Goal: Contribute content: Contribute content

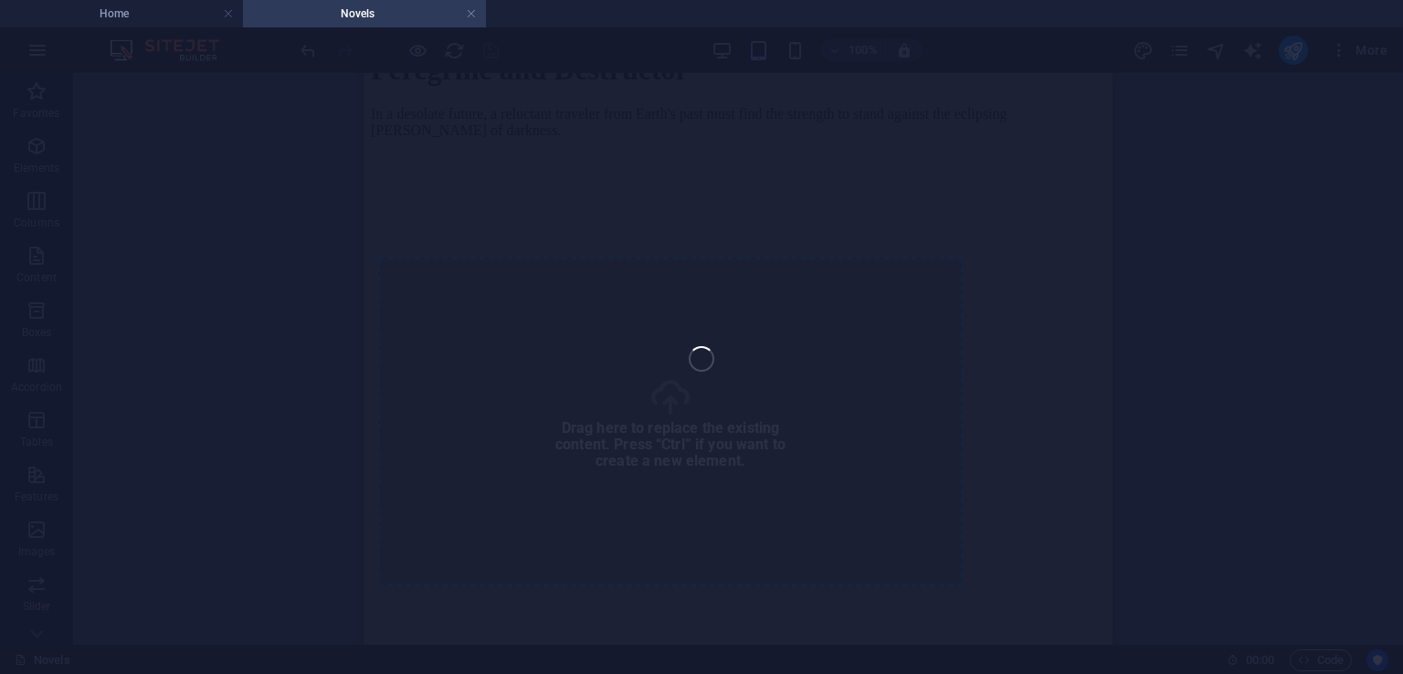
scroll to position [1293, 0]
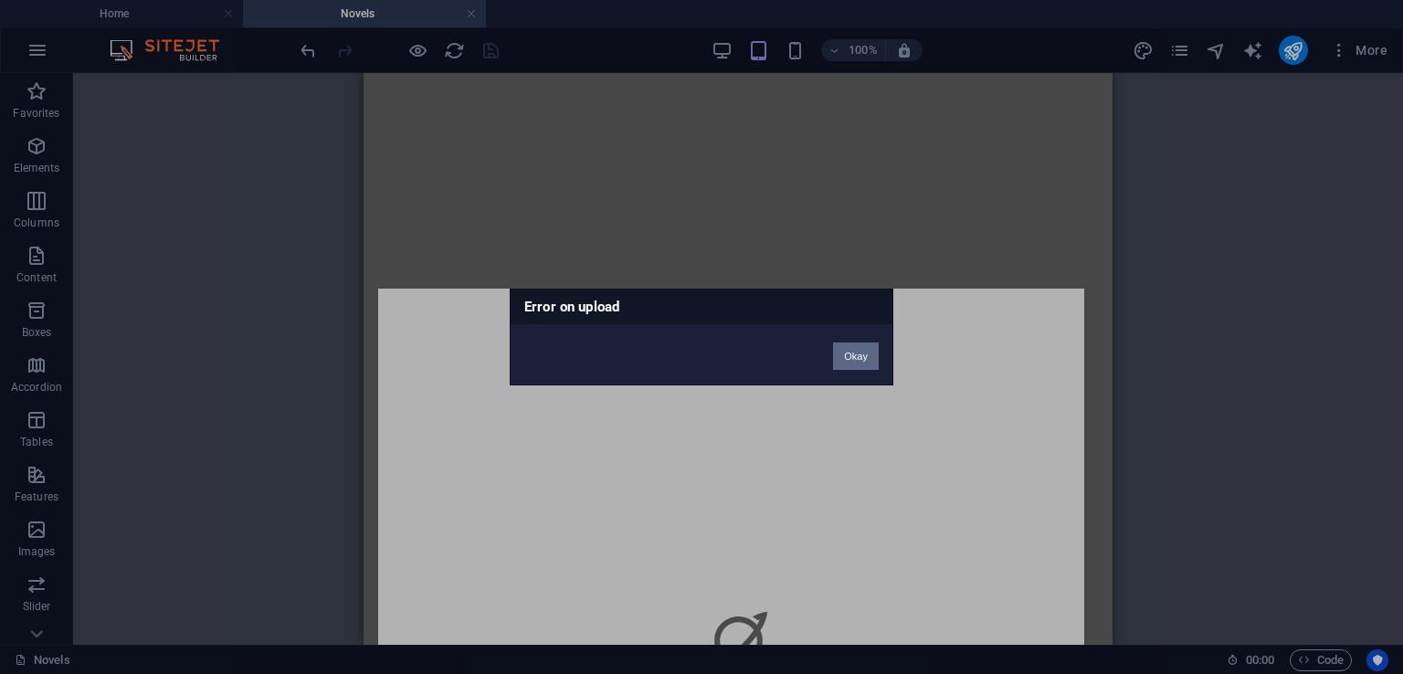
click at [859, 349] on button "Okay" at bounding box center [856, 356] width 46 height 27
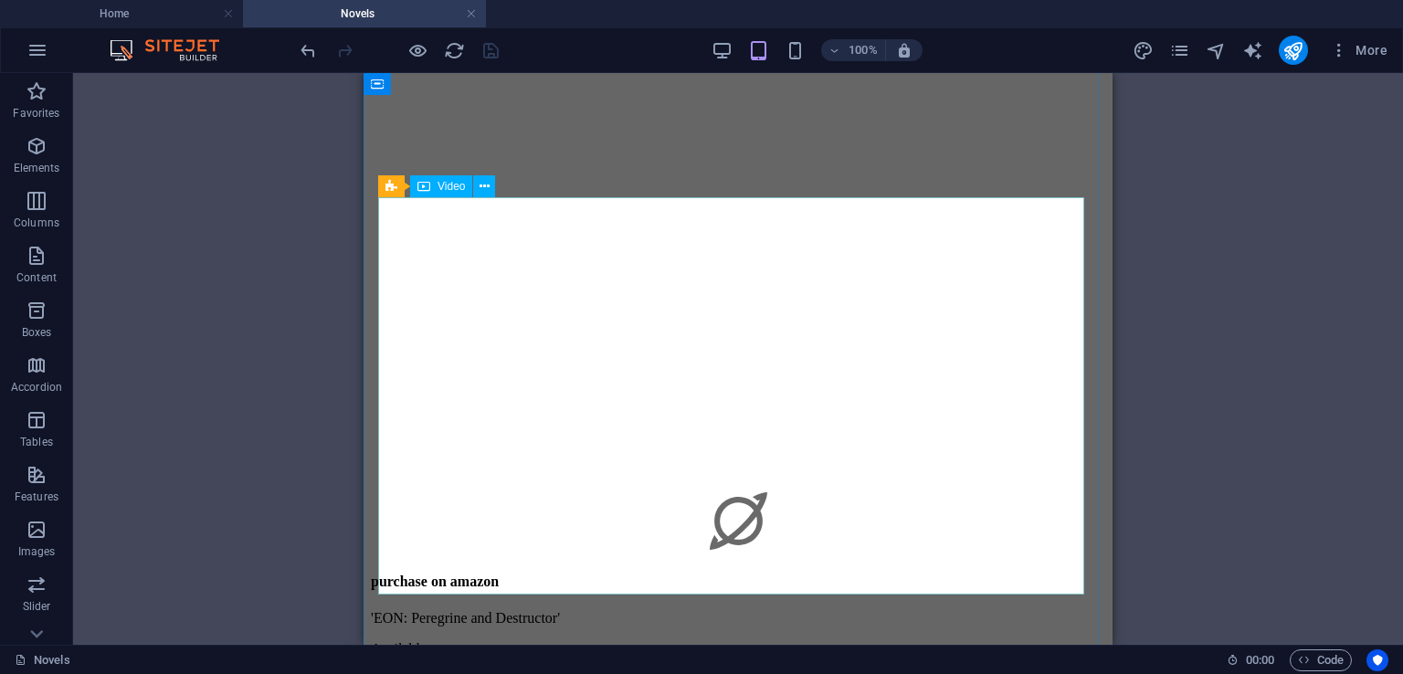
scroll to position [1385, 0]
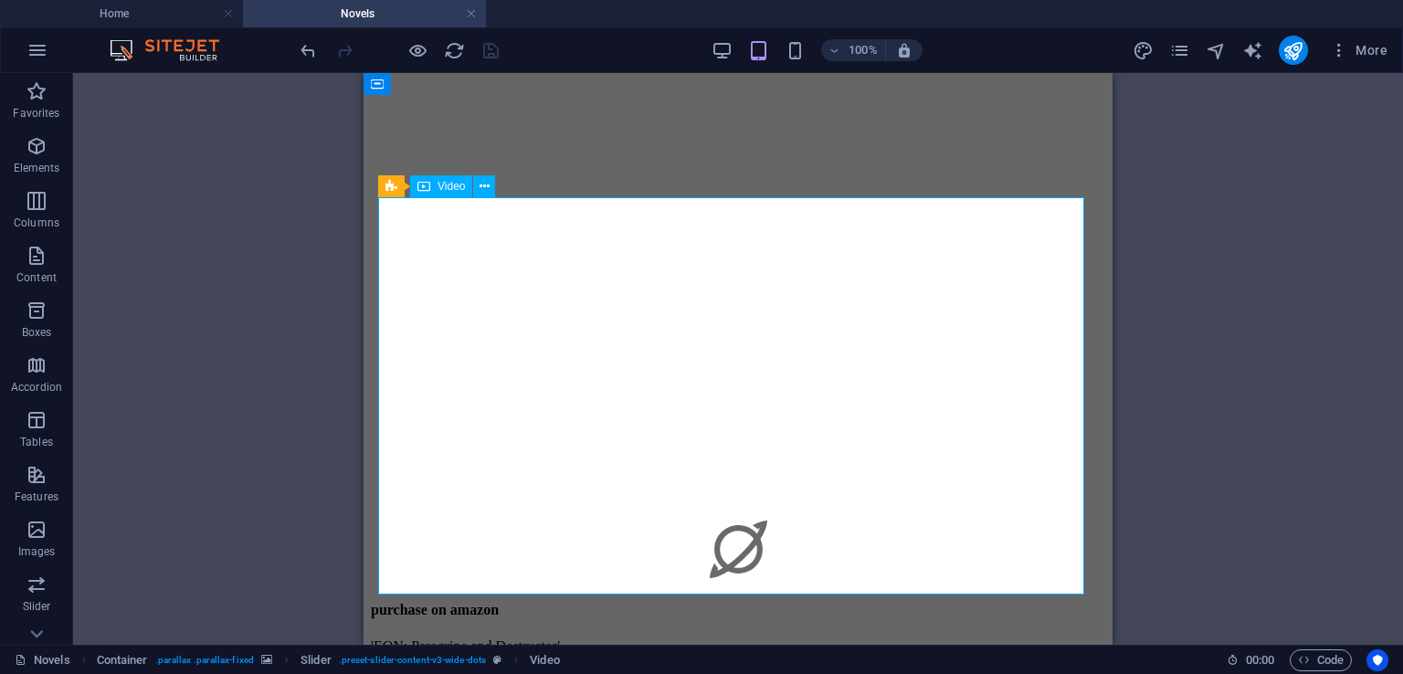
select select "%"
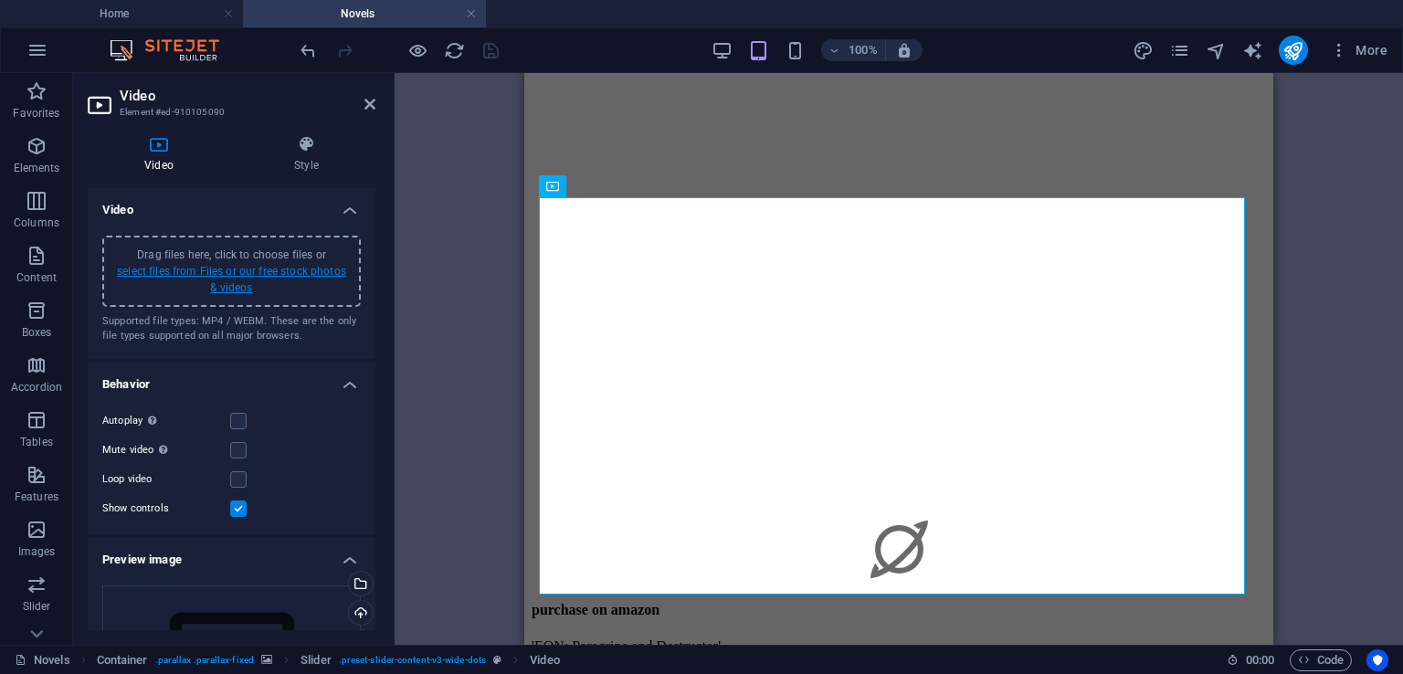
click at [295, 271] on link "select files from Files or our free stock photos & videos" at bounding box center [231, 279] width 229 height 29
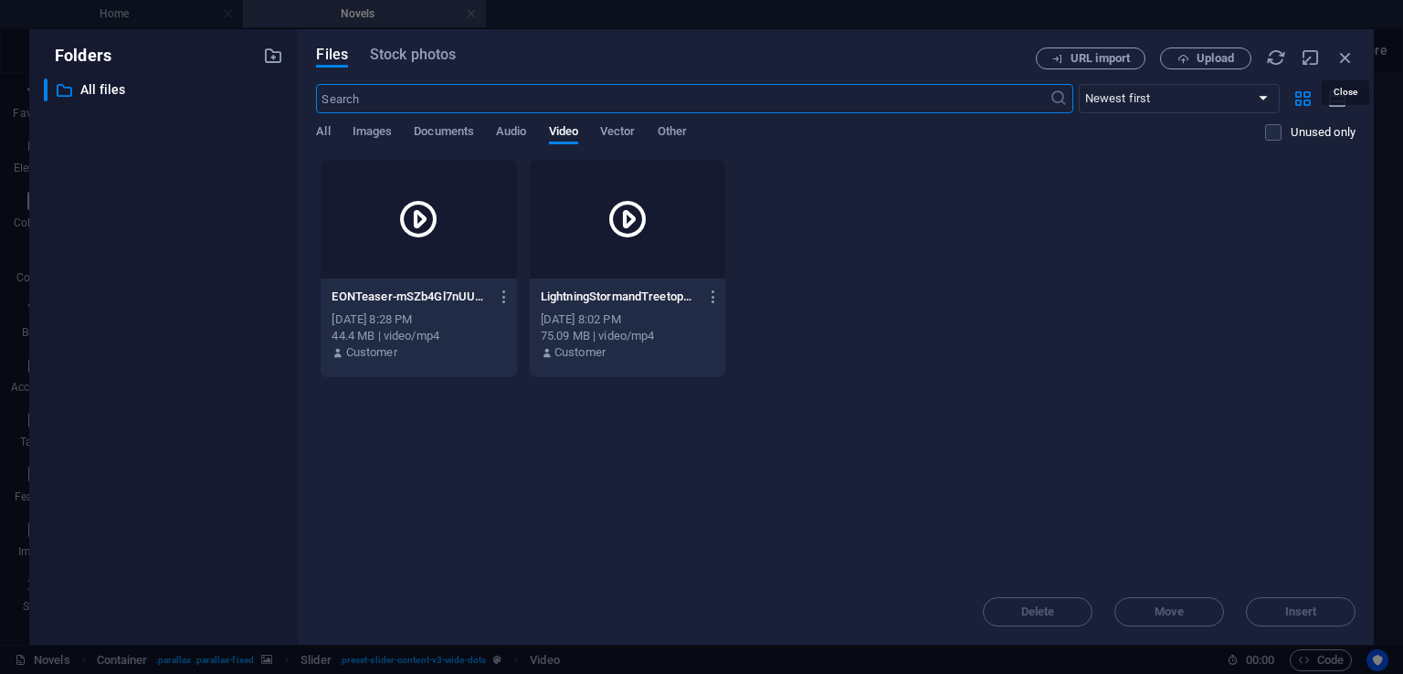
drag, startPoint x: 1341, startPoint y: 59, endPoint x: 1308, endPoint y: 78, distance: 37.6
click at [1339, 59] on icon "button" at bounding box center [1345, 57] width 20 height 20
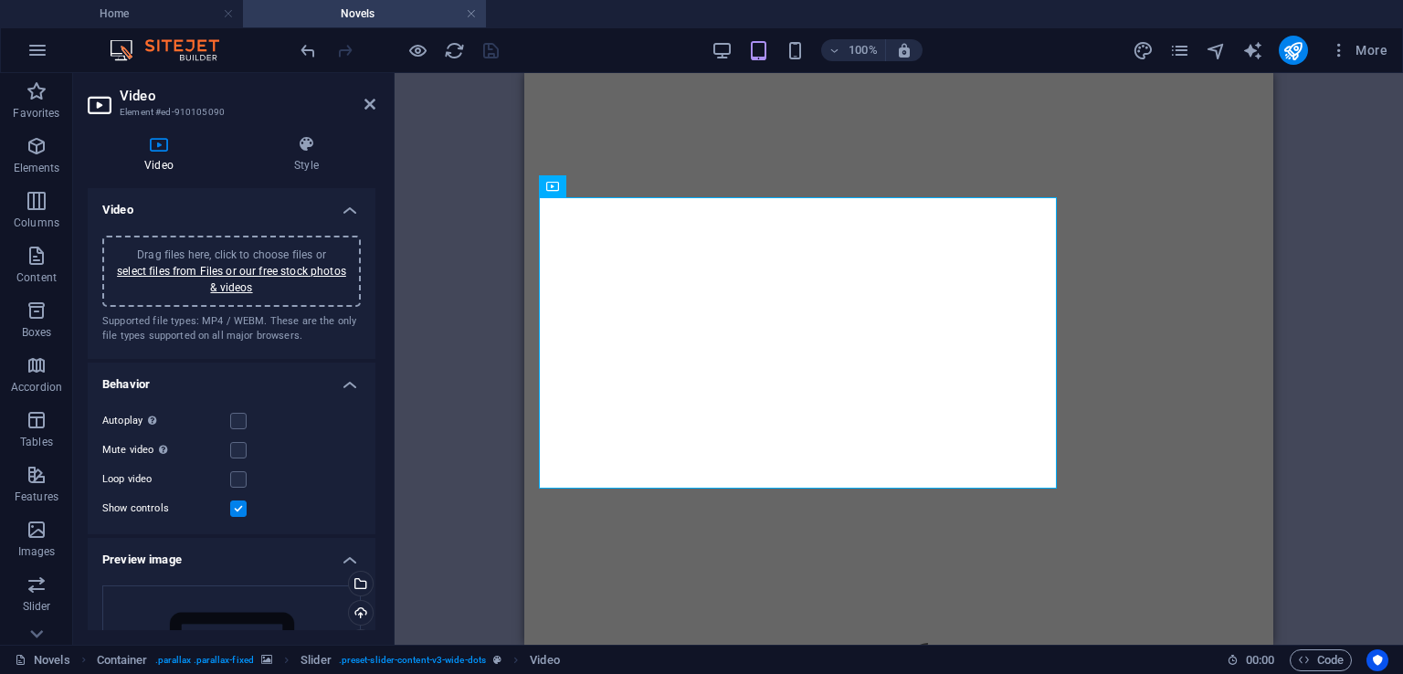
scroll to position [1385, 0]
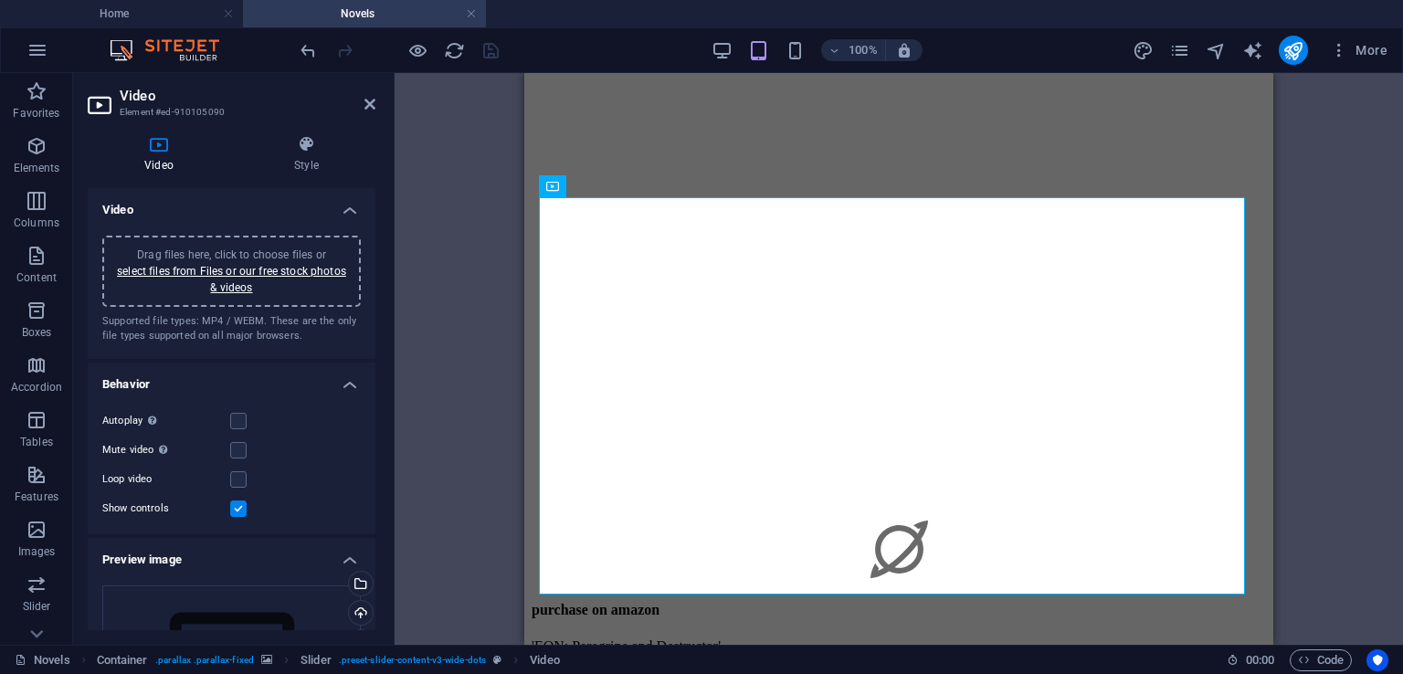
click at [258, 253] on span "Drag files here, click to choose files or select files from Files or our free s…" at bounding box center [231, 271] width 229 height 46
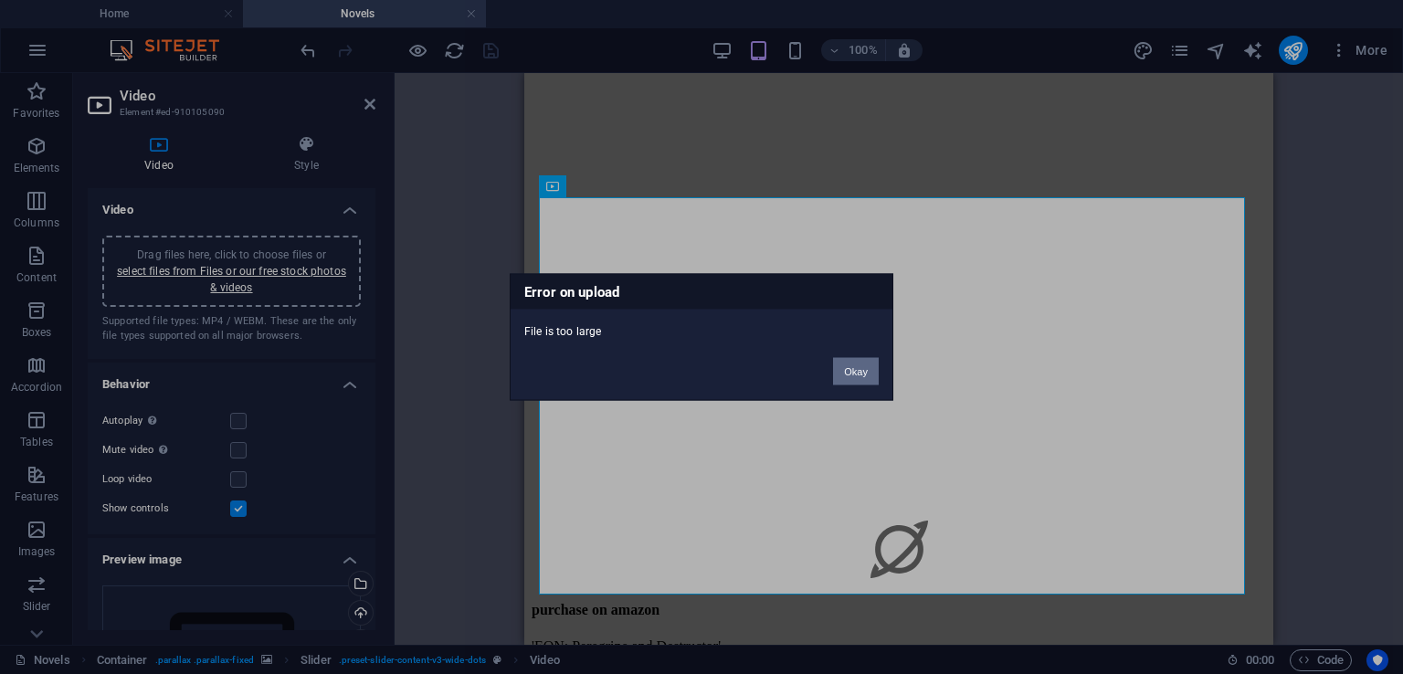
click at [867, 371] on button "Okay" at bounding box center [856, 371] width 46 height 27
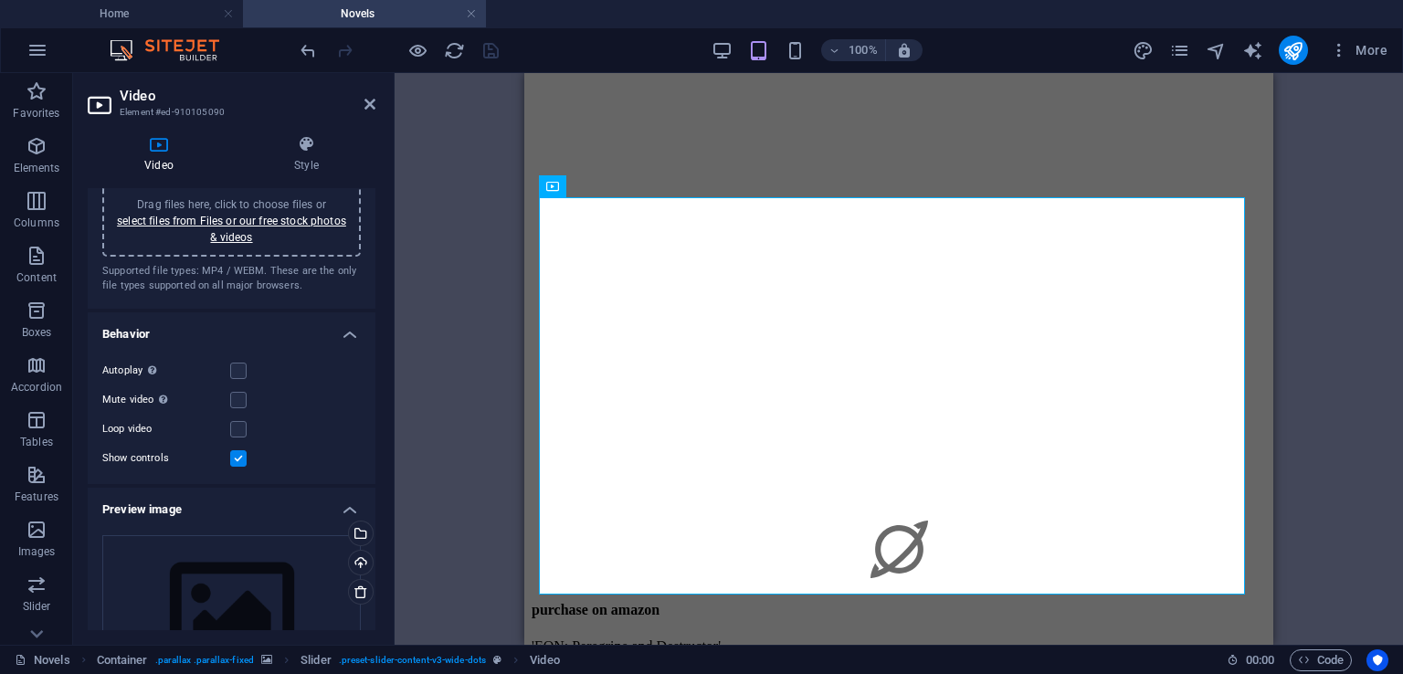
scroll to position [0, 0]
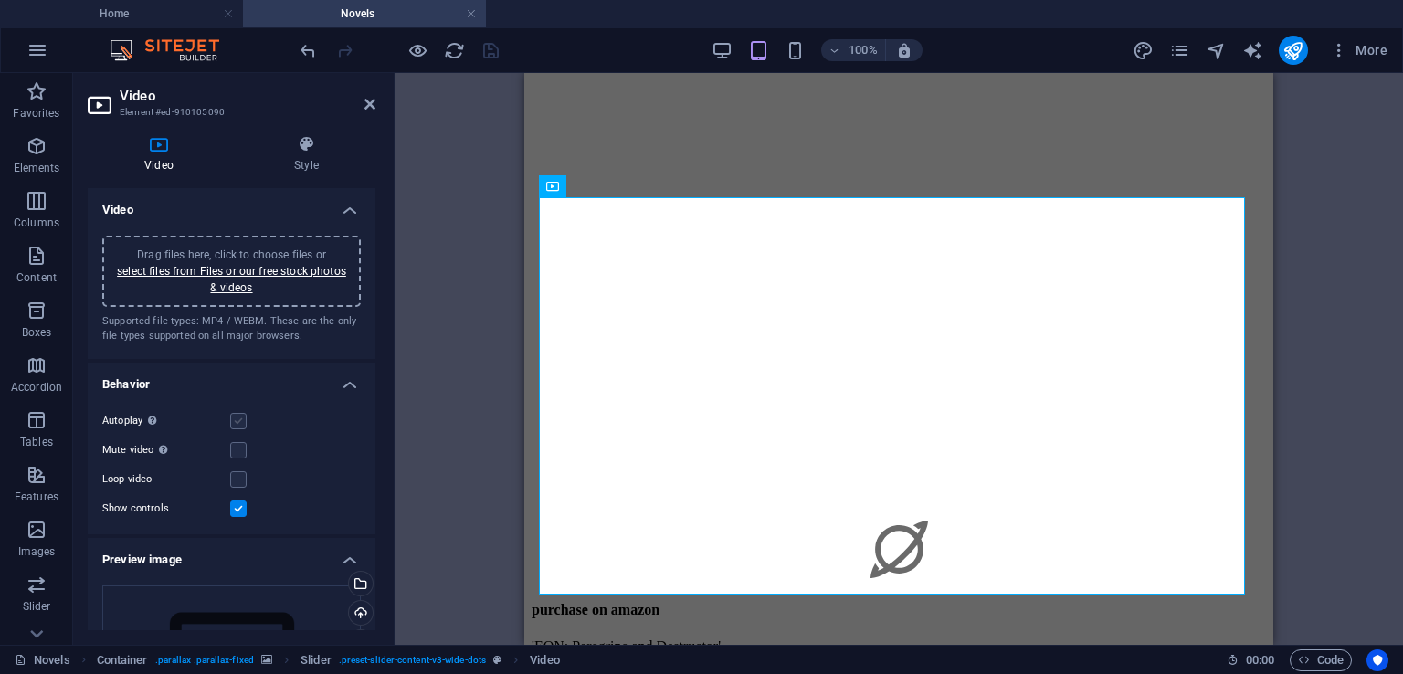
click at [238, 419] on label at bounding box center [238, 421] width 16 height 16
click at [0, 0] on input "Autoplay Autoplay is only available if muted is checked" at bounding box center [0, 0] width 0 height 0
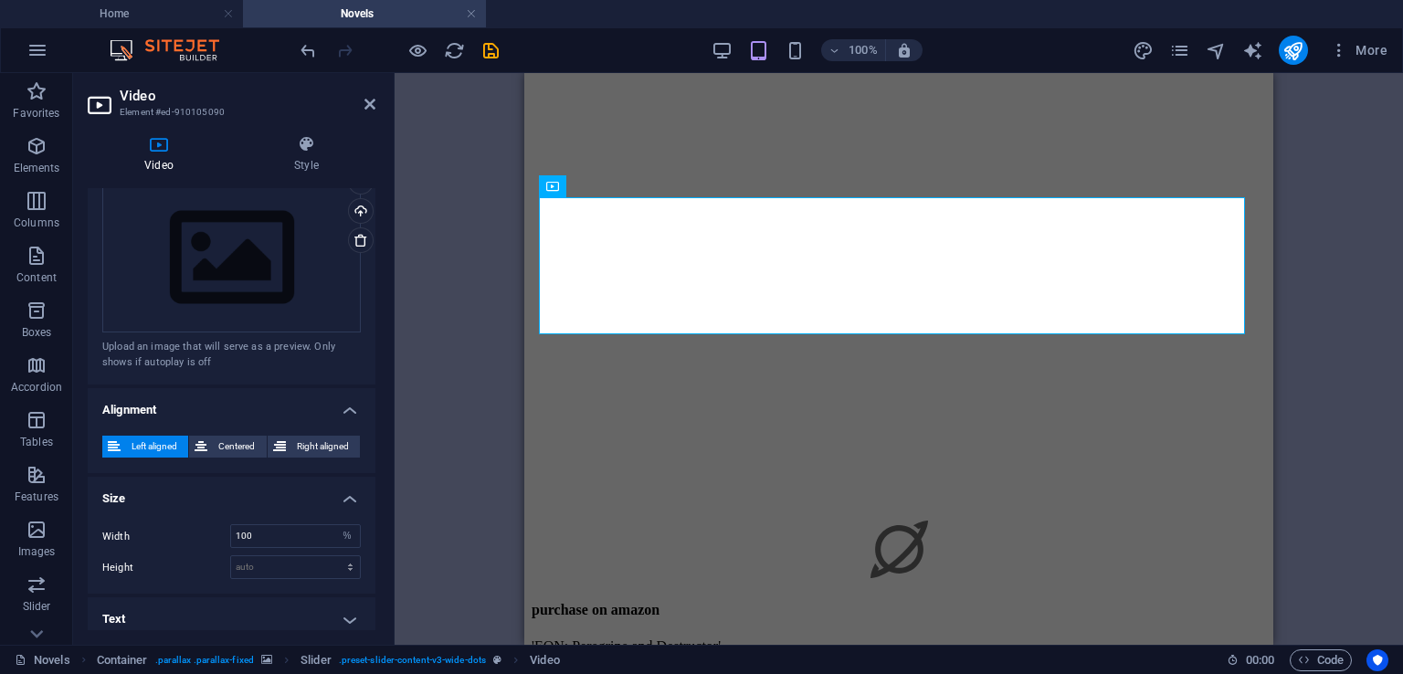
scroll to position [409, 0]
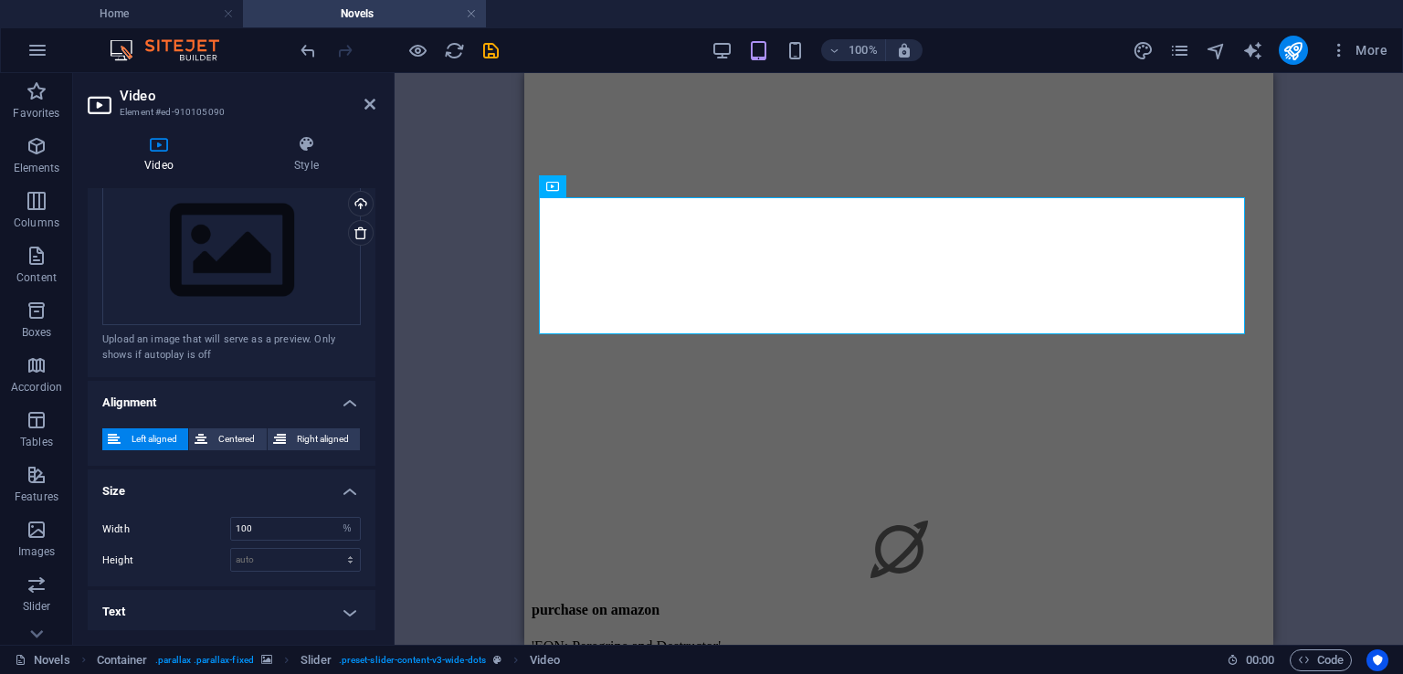
drag, startPoint x: 370, startPoint y: 530, endPoint x: 375, endPoint y: 488, distance: 42.4
click at [376, 488] on div "Video Style Video Drag files here, click to choose files or select files from F…" at bounding box center [231, 383] width 317 height 524
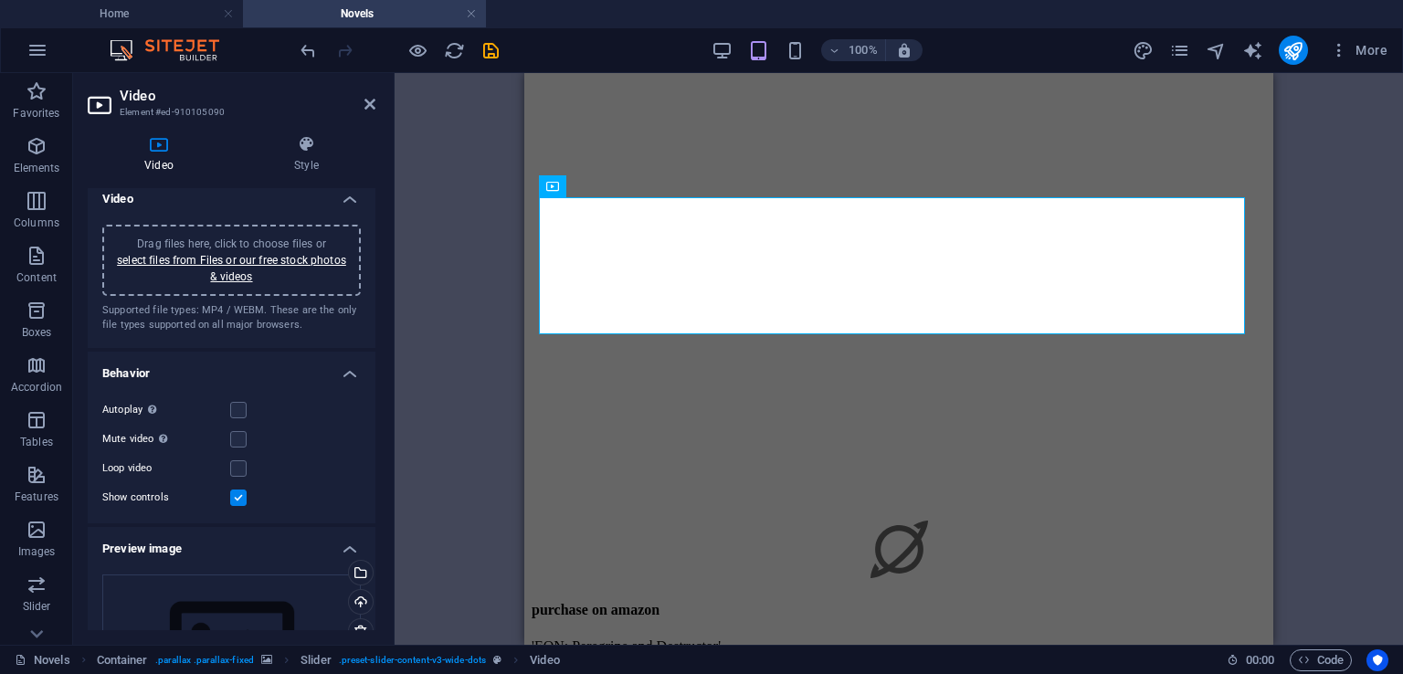
scroll to position [0, 0]
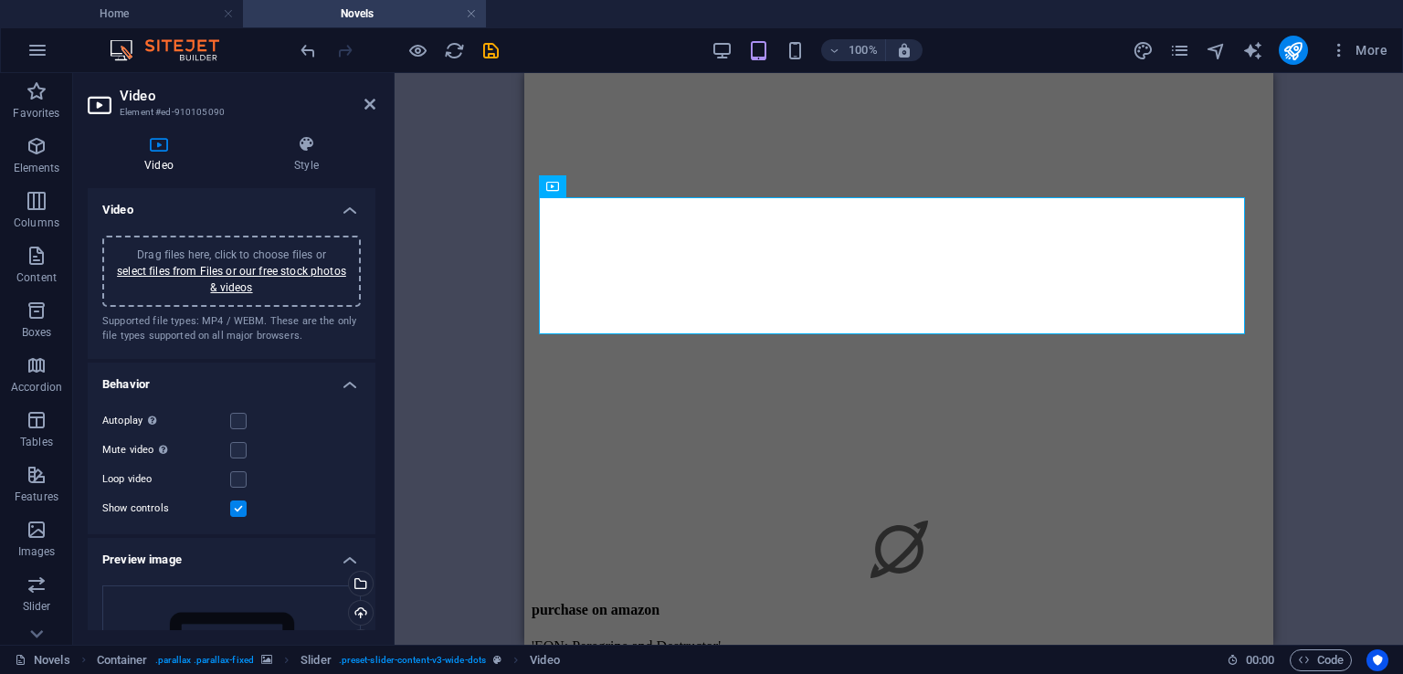
drag, startPoint x: 275, startPoint y: 257, endPoint x: 236, endPoint y: 250, distance: 39.8
click at [236, 250] on span "Drag files here, click to choose files or select files from Files or our free s…" at bounding box center [231, 271] width 229 height 46
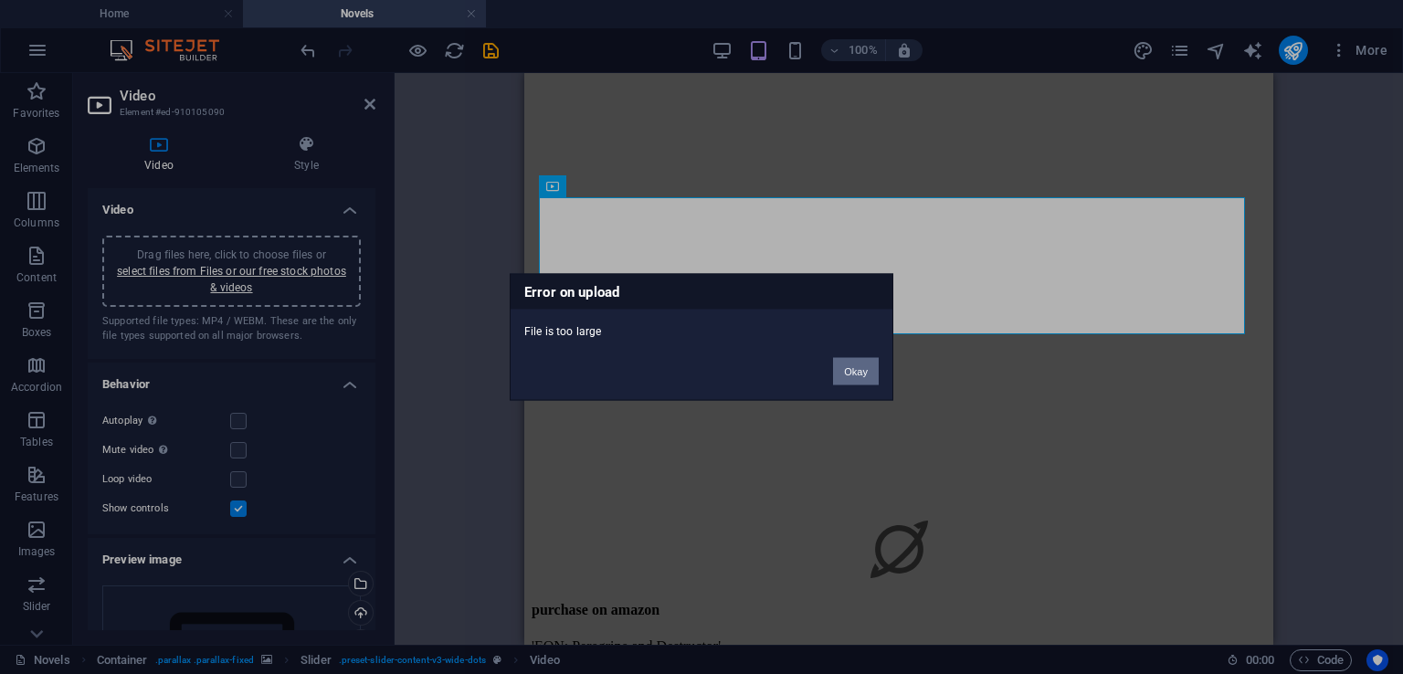
click at [853, 370] on button "Okay" at bounding box center [856, 371] width 46 height 27
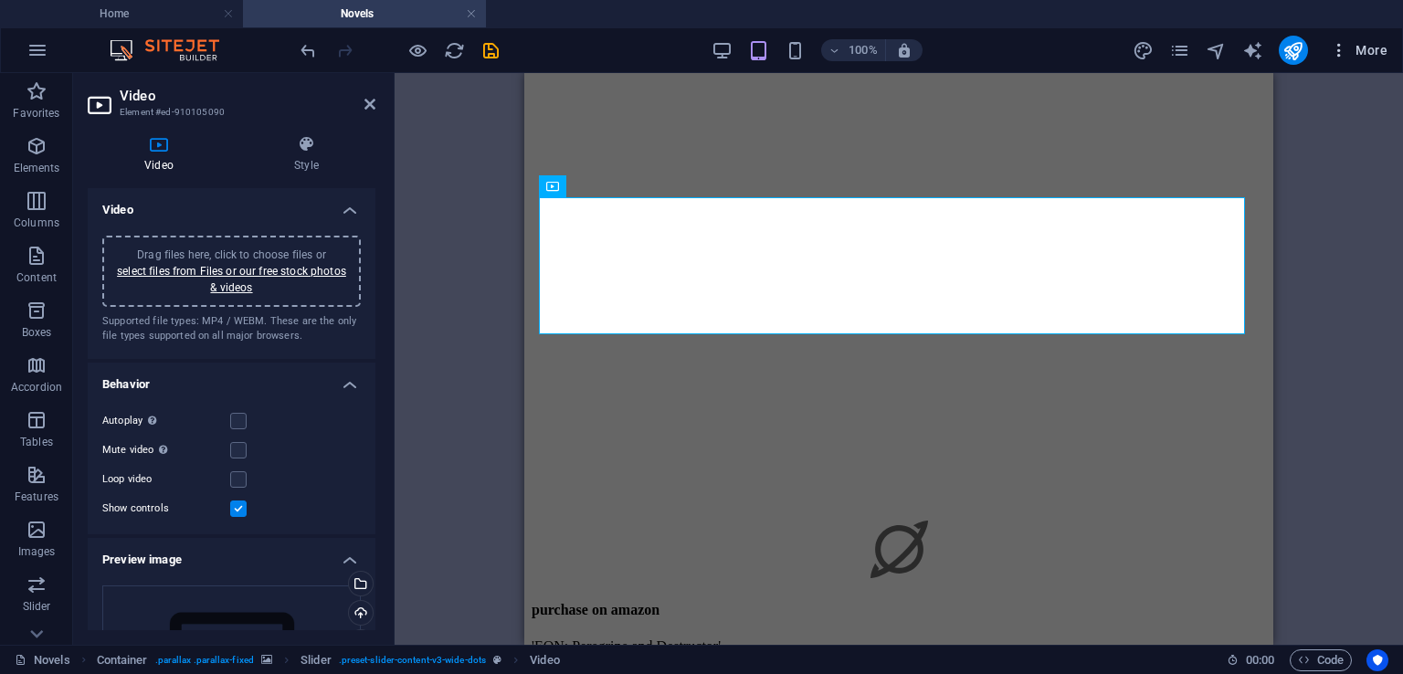
click at [1339, 52] on icon "button" at bounding box center [1339, 50] width 18 height 18
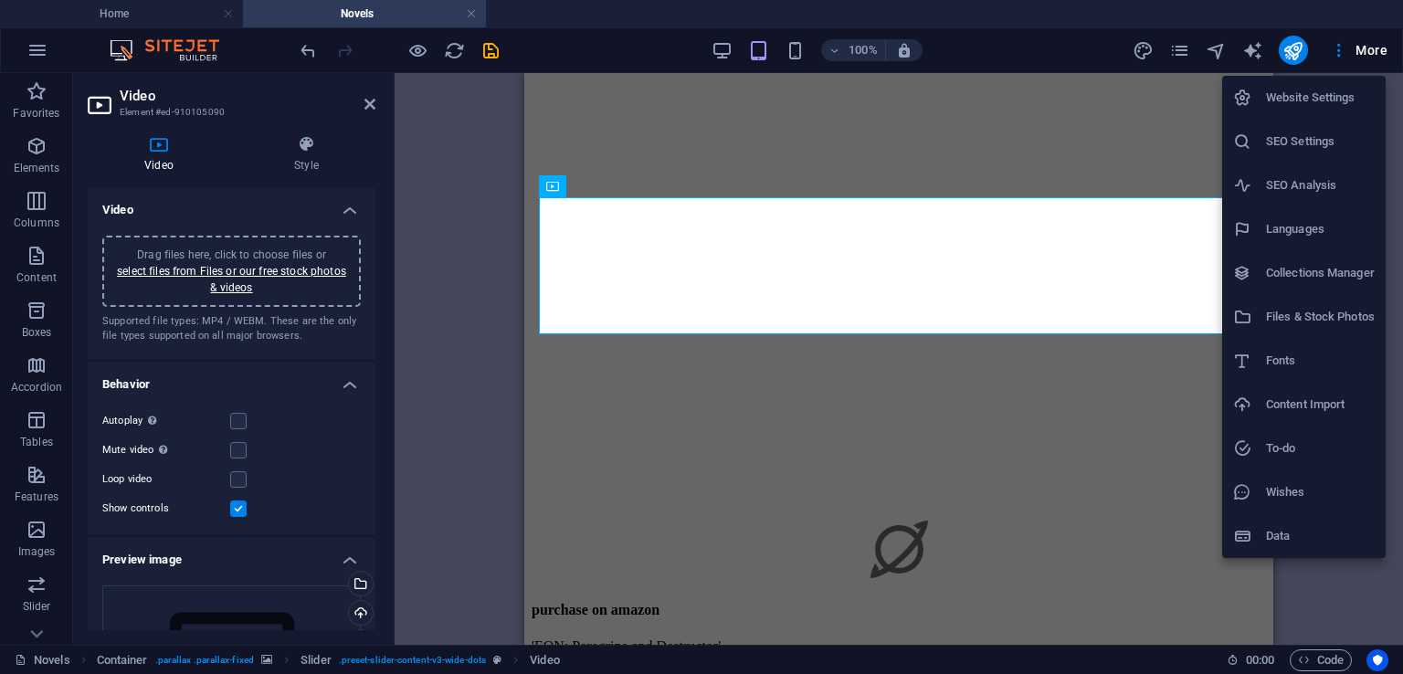
click at [1338, 48] on div at bounding box center [701, 337] width 1403 height 674
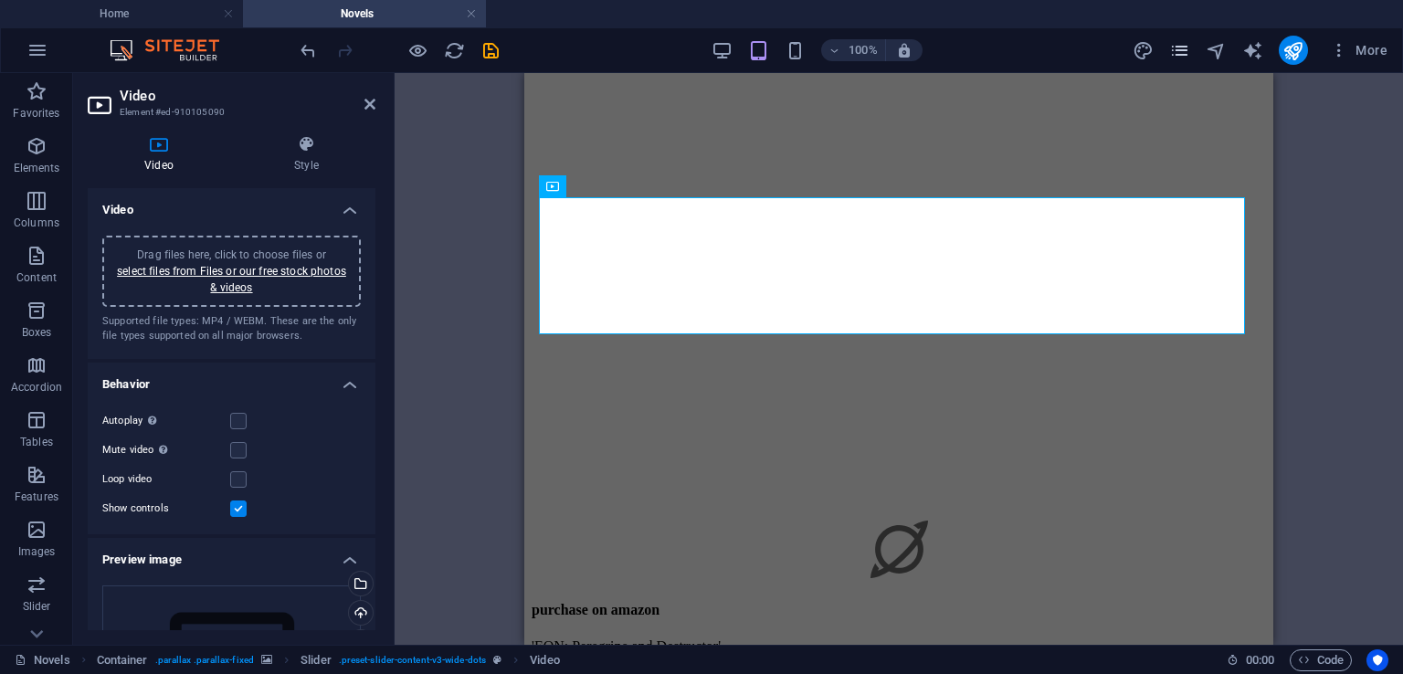
click at [1173, 46] on icon "pages" at bounding box center [1179, 50] width 21 height 21
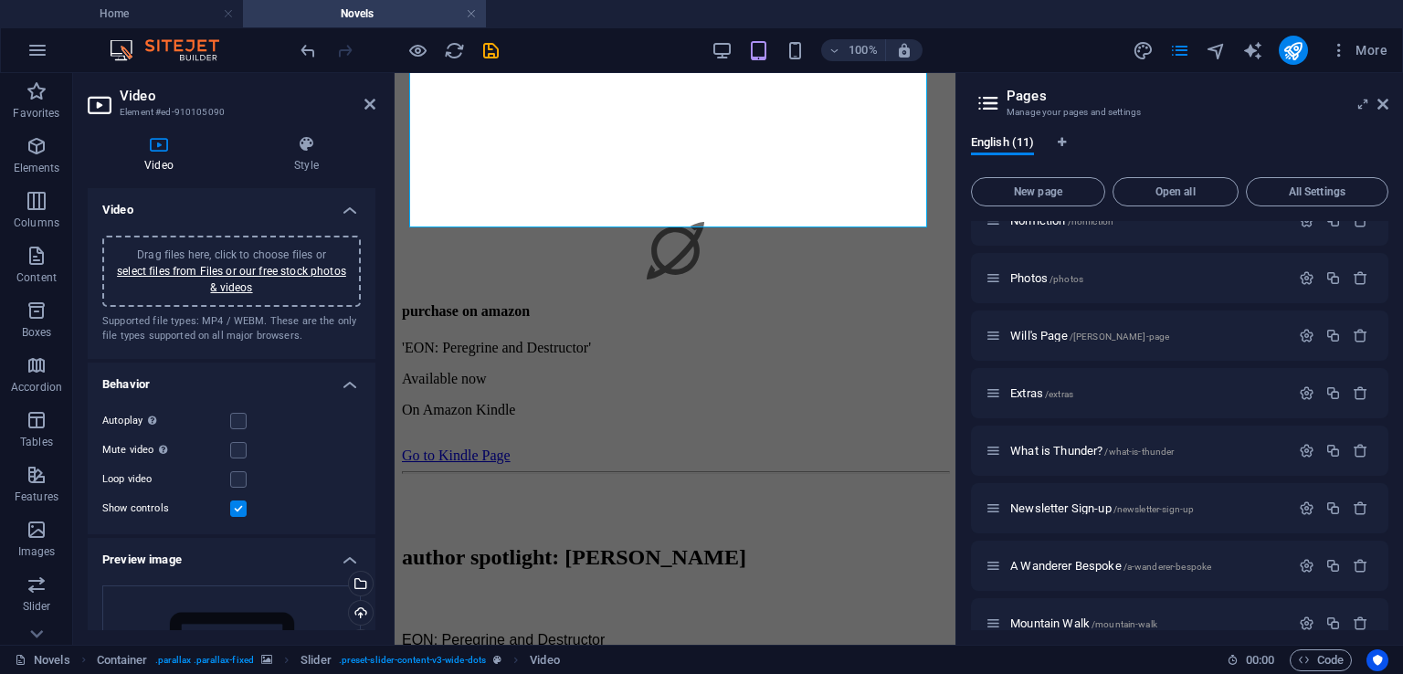
scroll to position [223, 0]
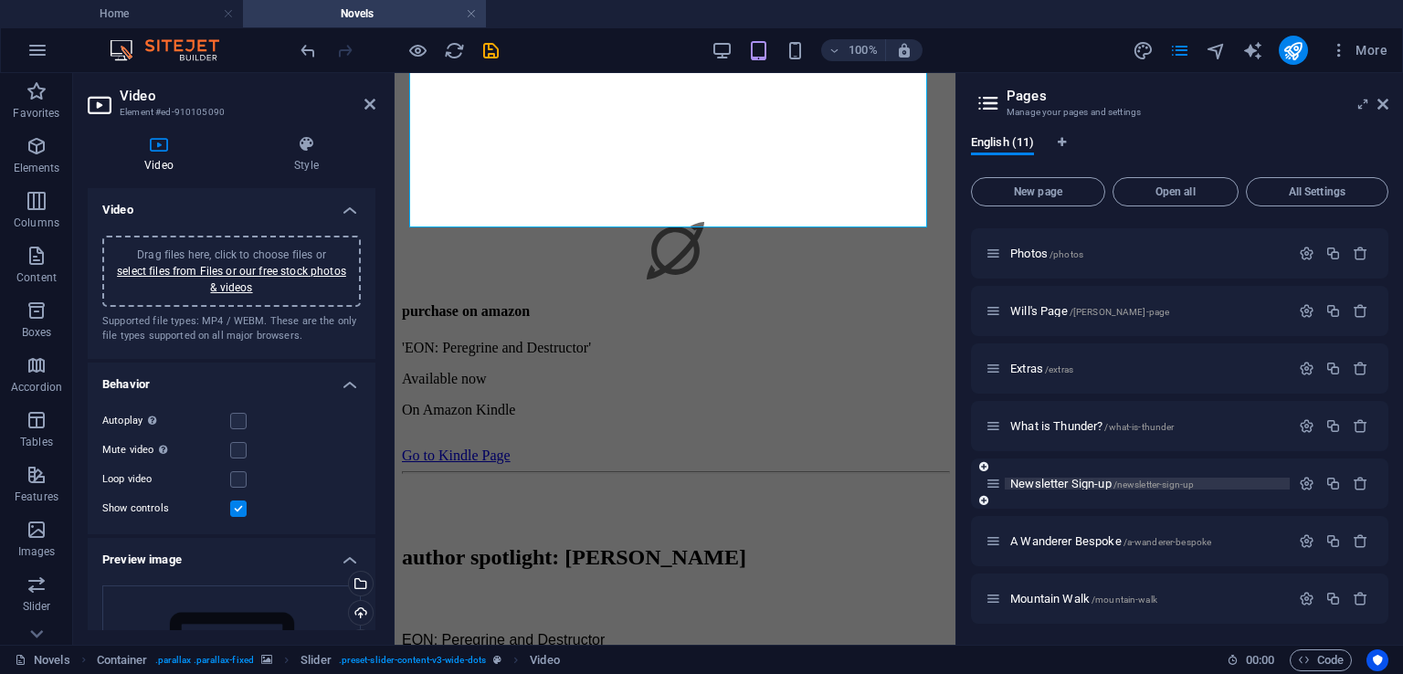
click at [1110, 480] on span "Newsletter Sign-up /newsletter-sign-up" at bounding box center [1102, 484] width 184 height 14
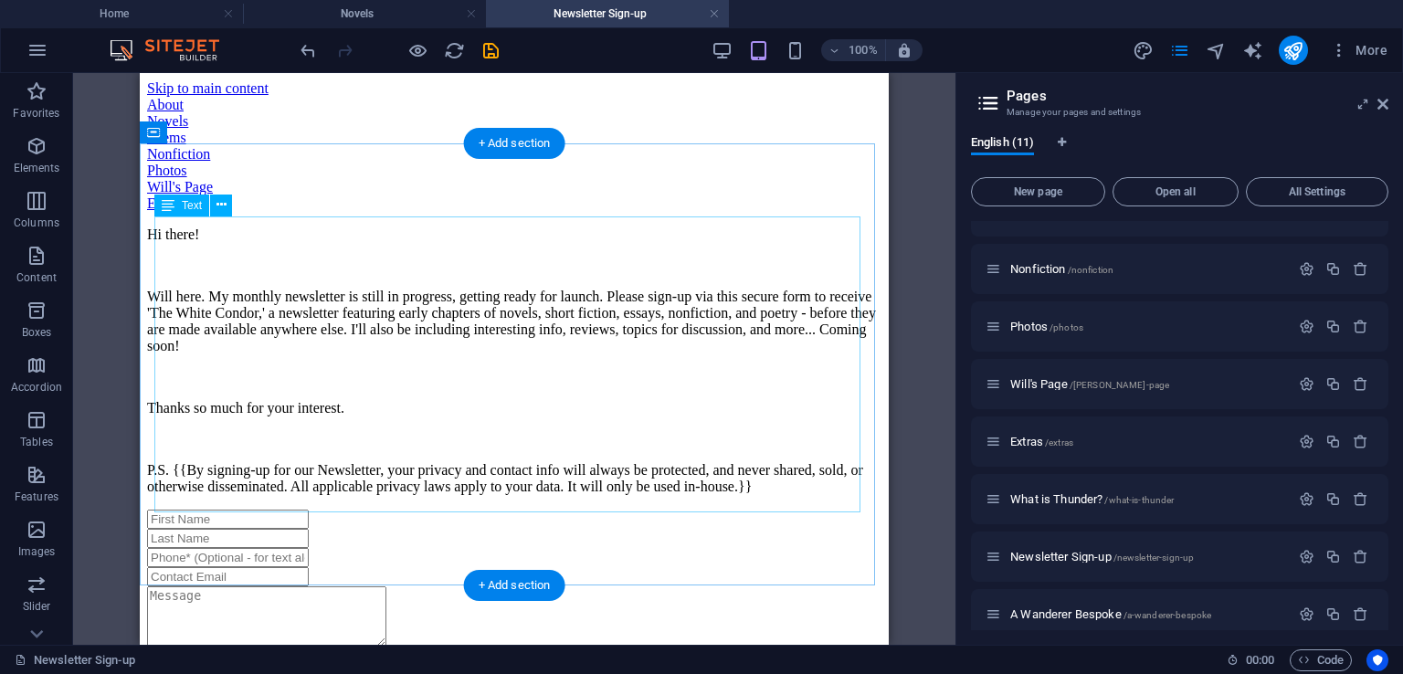
scroll to position [0, 0]
click at [309, 487] on div "Hi there! Will here. My monthly newsletter is still in progress, getting ready …" at bounding box center [514, 361] width 734 height 269
click at [367, 467] on div "Hi there! Will here. My monthly newsletter is still in progress, getting ready …" at bounding box center [514, 361] width 734 height 269
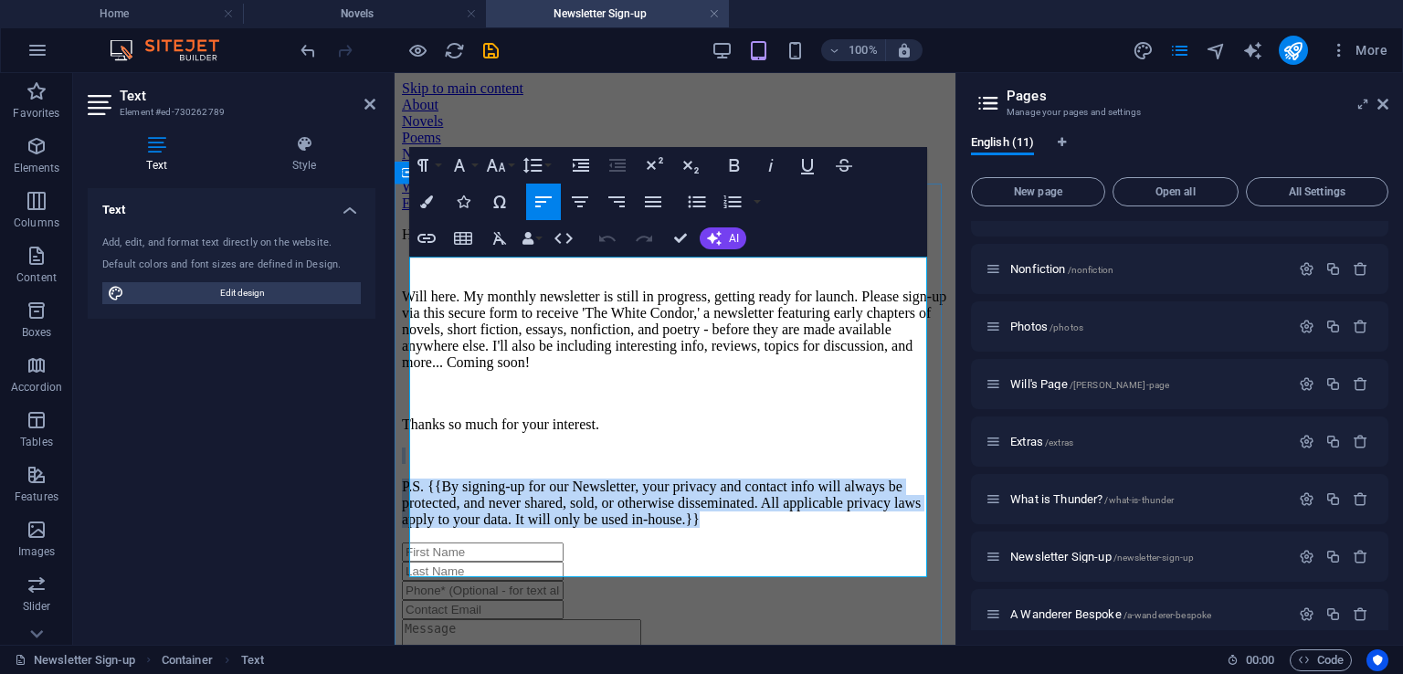
drag, startPoint x: 901, startPoint y: 568, endPoint x: 395, endPoint y: 498, distance: 511.8
click at [402, 498] on div "Hi there! Will here. My monthly newsletter is still in progress, getting ready …" at bounding box center [675, 377] width 546 height 301
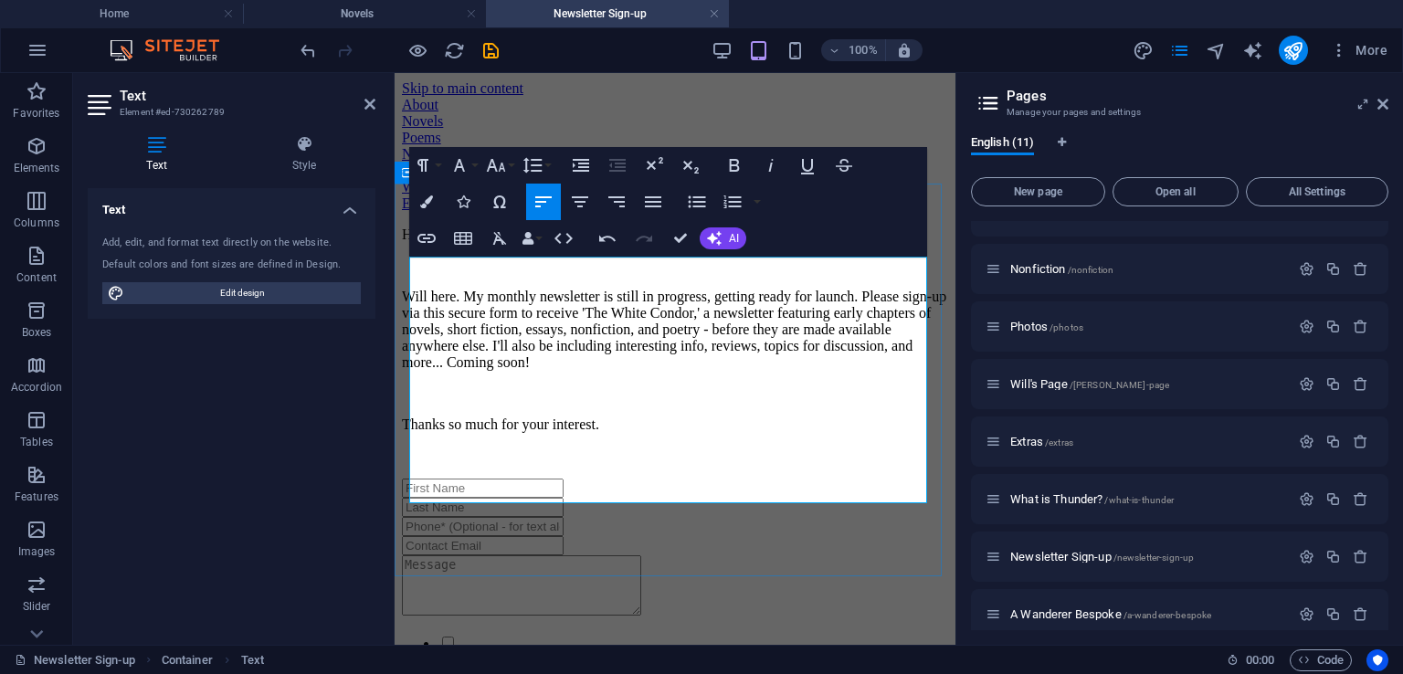
click at [759, 464] on div "Hi there! Will here. My monthly newsletter is still in progress, getting ready …" at bounding box center [675, 345] width 546 height 237
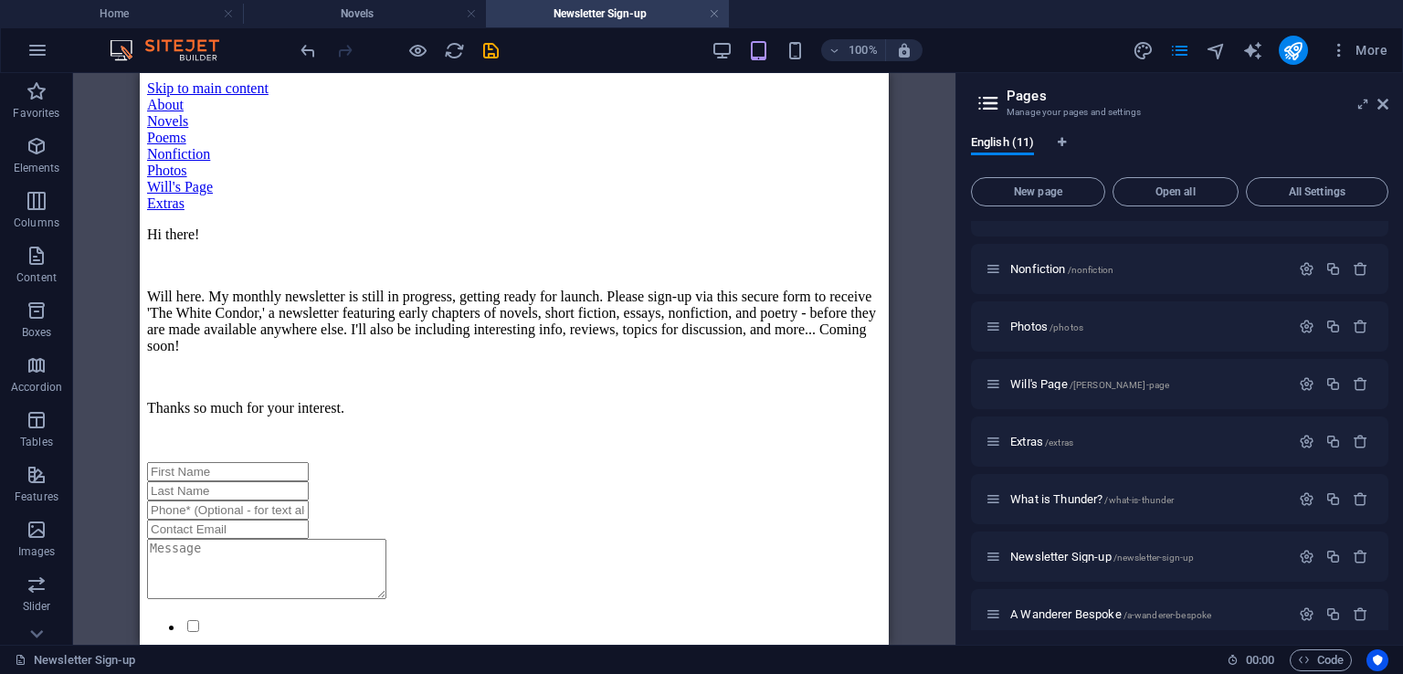
drag, startPoint x: 880, startPoint y: 221, endPoint x: 1042, endPoint y: 253, distance: 164.8
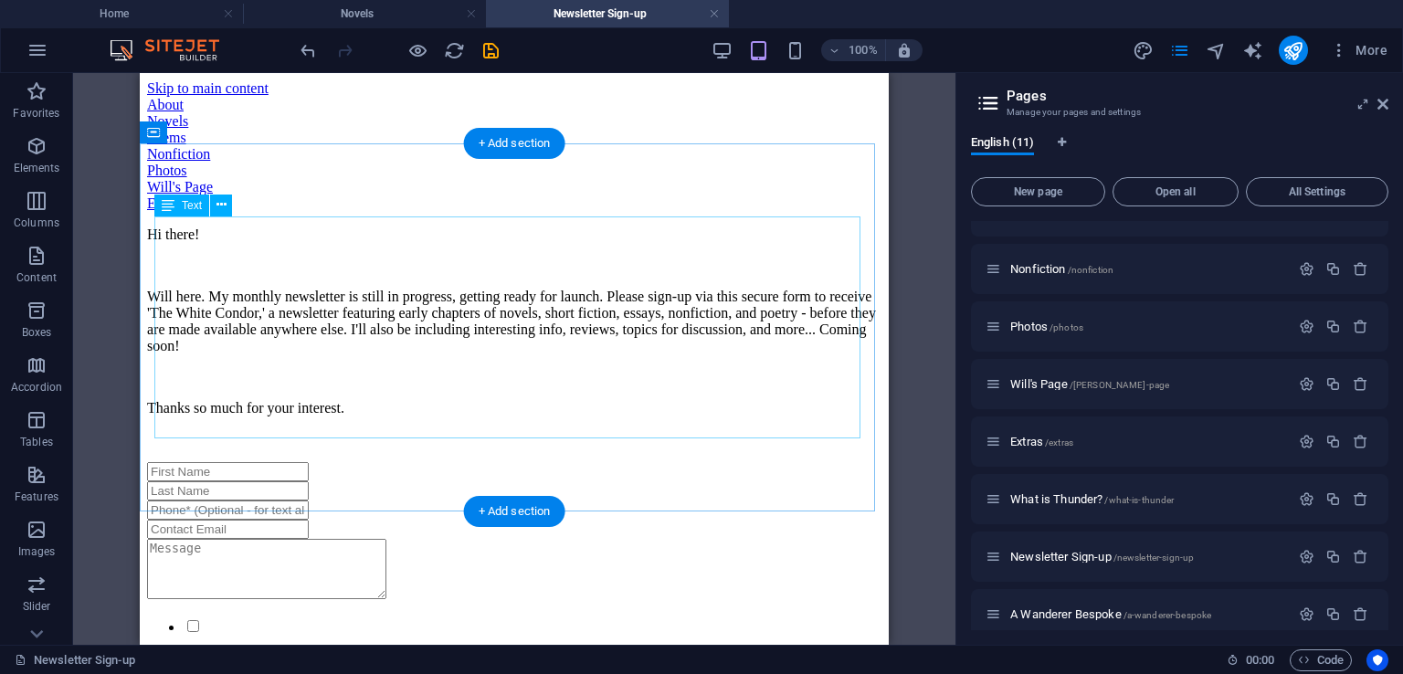
click at [388, 339] on div "Hi there! Will here. My monthly newsletter is still in progress, getting ready …" at bounding box center [514, 337] width 734 height 221
click at [416, 349] on div "Hi there! Will here. My monthly newsletter is still in progress, getting ready …" at bounding box center [514, 337] width 734 height 221
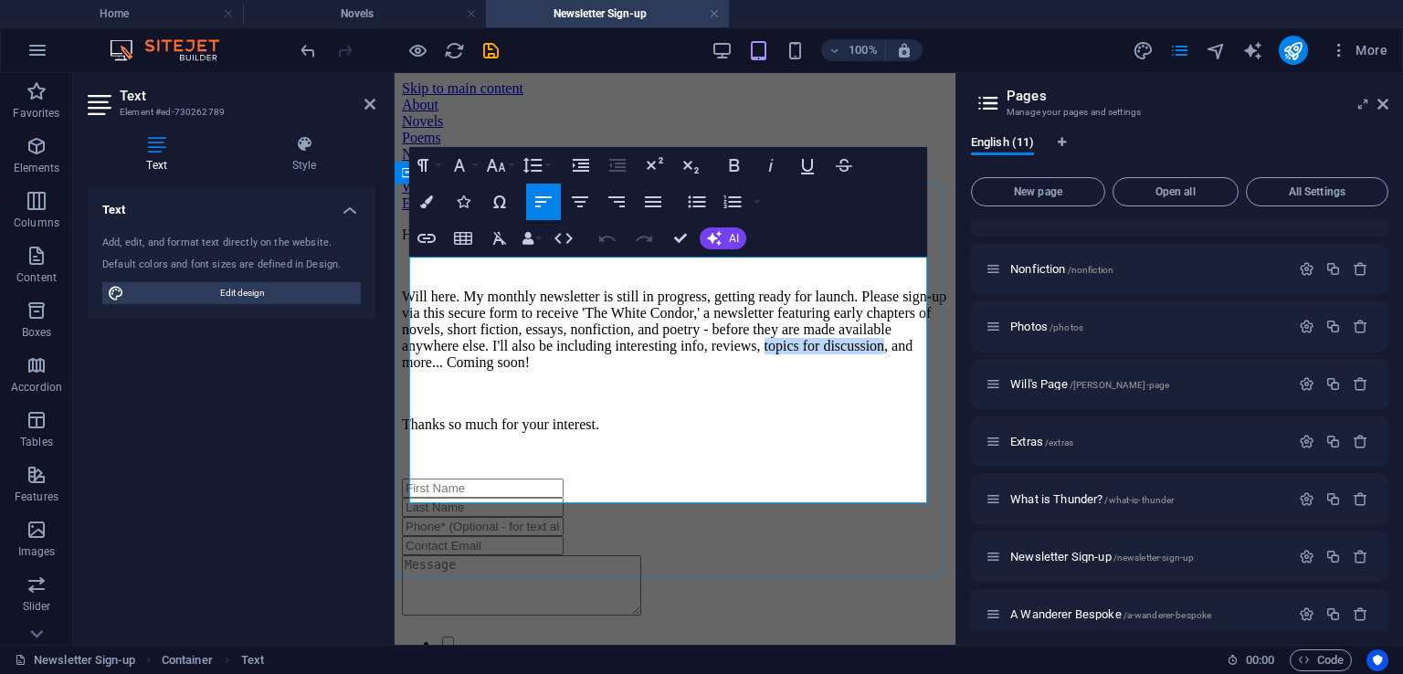
drag, startPoint x: 710, startPoint y: 419, endPoint x: 576, endPoint y: 416, distance: 133.4
click at [576, 371] on p "Will here. My monthly newsletter is still in progress, getting ready for launch…" at bounding box center [675, 330] width 546 height 82
click at [621, 371] on p "Will here. My monthly newsletter is still in progress, getting ready for launch…" at bounding box center [675, 330] width 546 height 82
drag, startPoint x: 639, startPoint y: 419, endPoint x: 573, endPoint y: 419, distance: 66.7
click at [573, 371] on p "Will here. My monthly newsletter is still in progress, getting ready for launch…" at bounding box center [675, 330] width 546 height 82
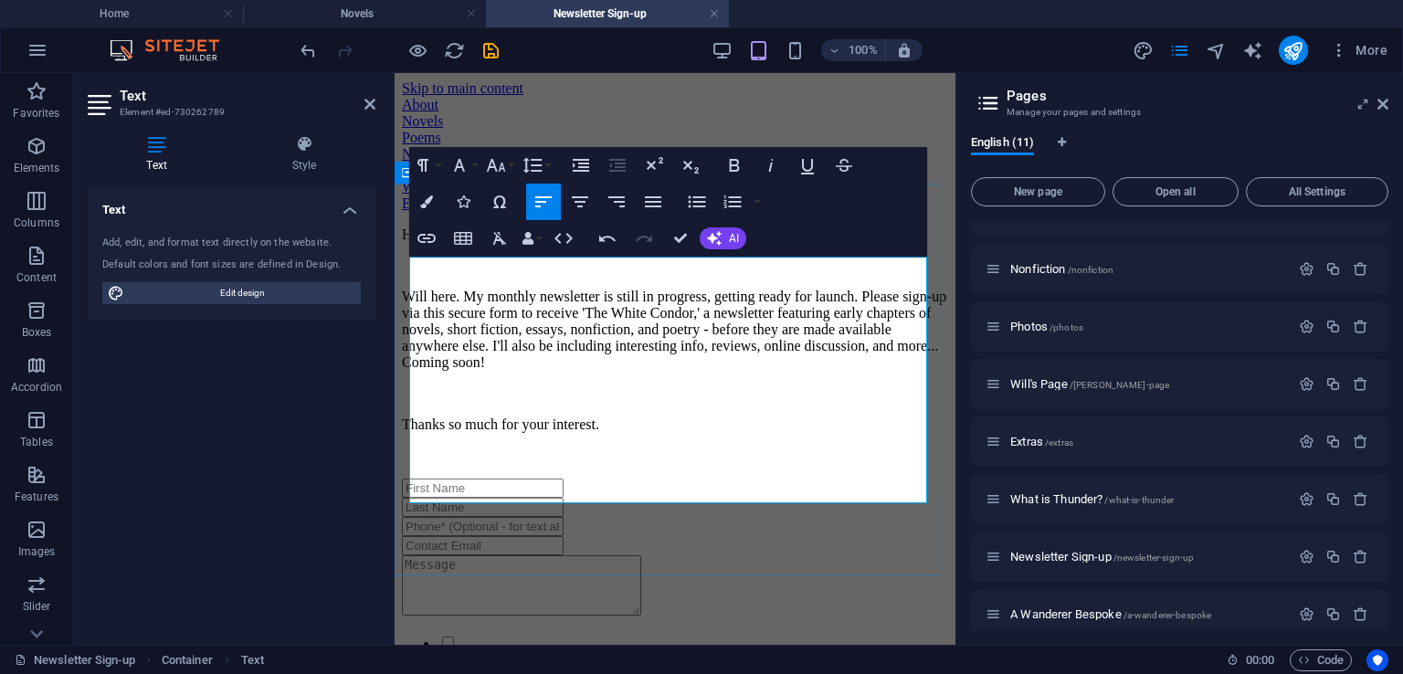
click at [772, 464] on div "Hi there! Will here. My monthly newsletter is still in progress, getting ready …" at bounding box center [675, 345] width 546 height 237
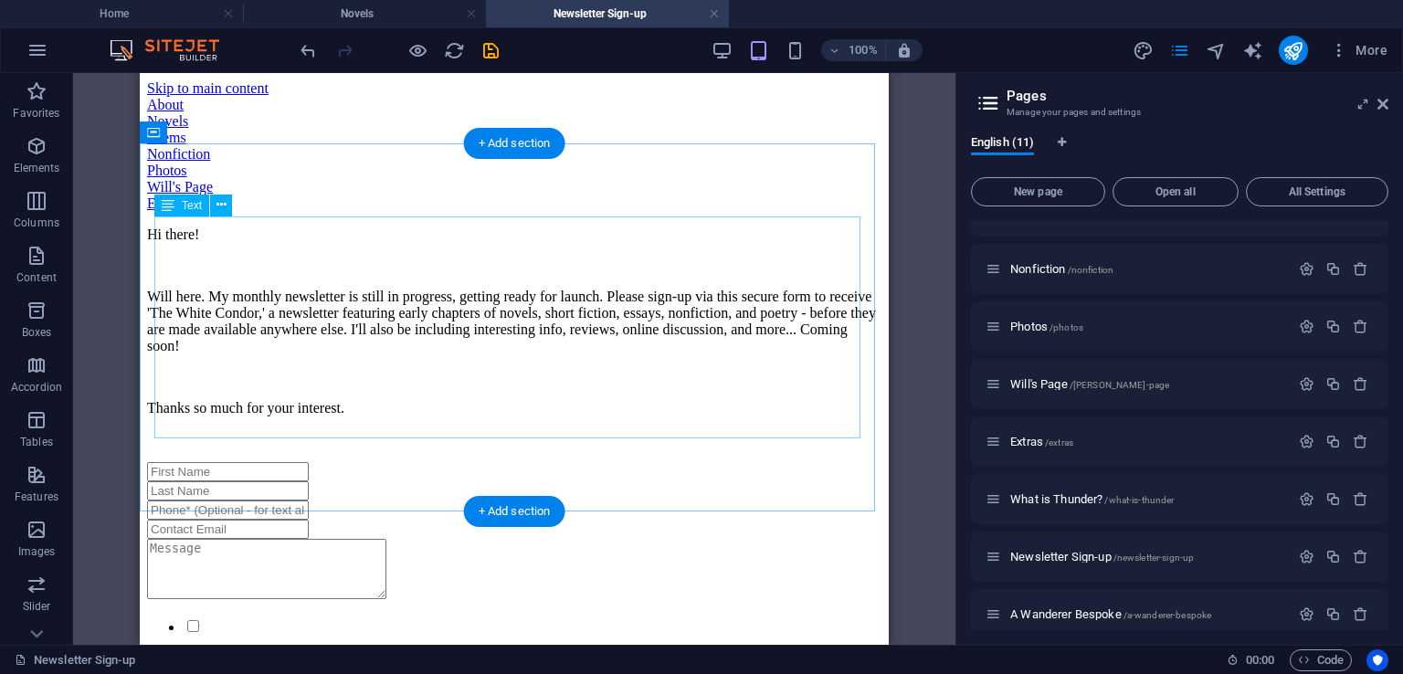
click at [666, 279] on div "Hi there! Will here. My monthly newsletter is still in progress, getting ready …" at bounding box center [514, 337] width 734 height 221
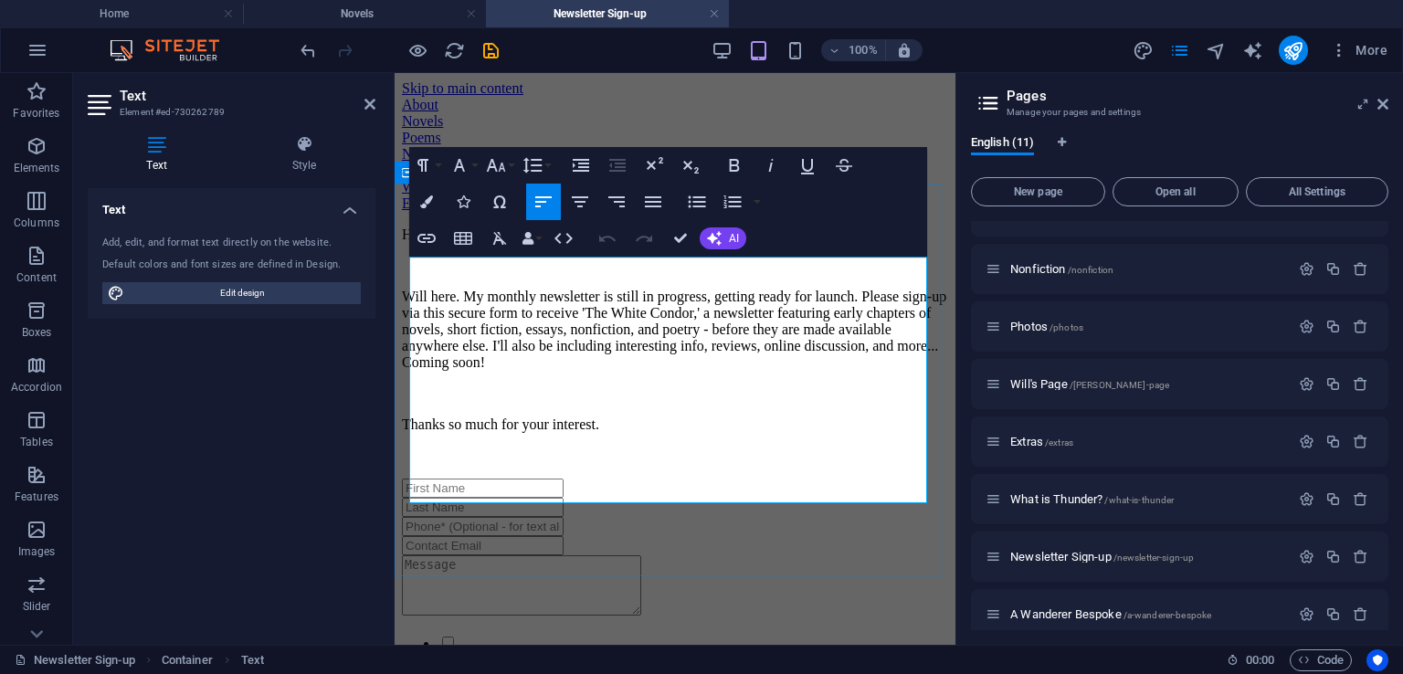
click at [869, 464] on div "Hi there! Will here. My monthly newsletter is still in progress, getting ready …" at bounding box center [675, 345] width 546 height 237
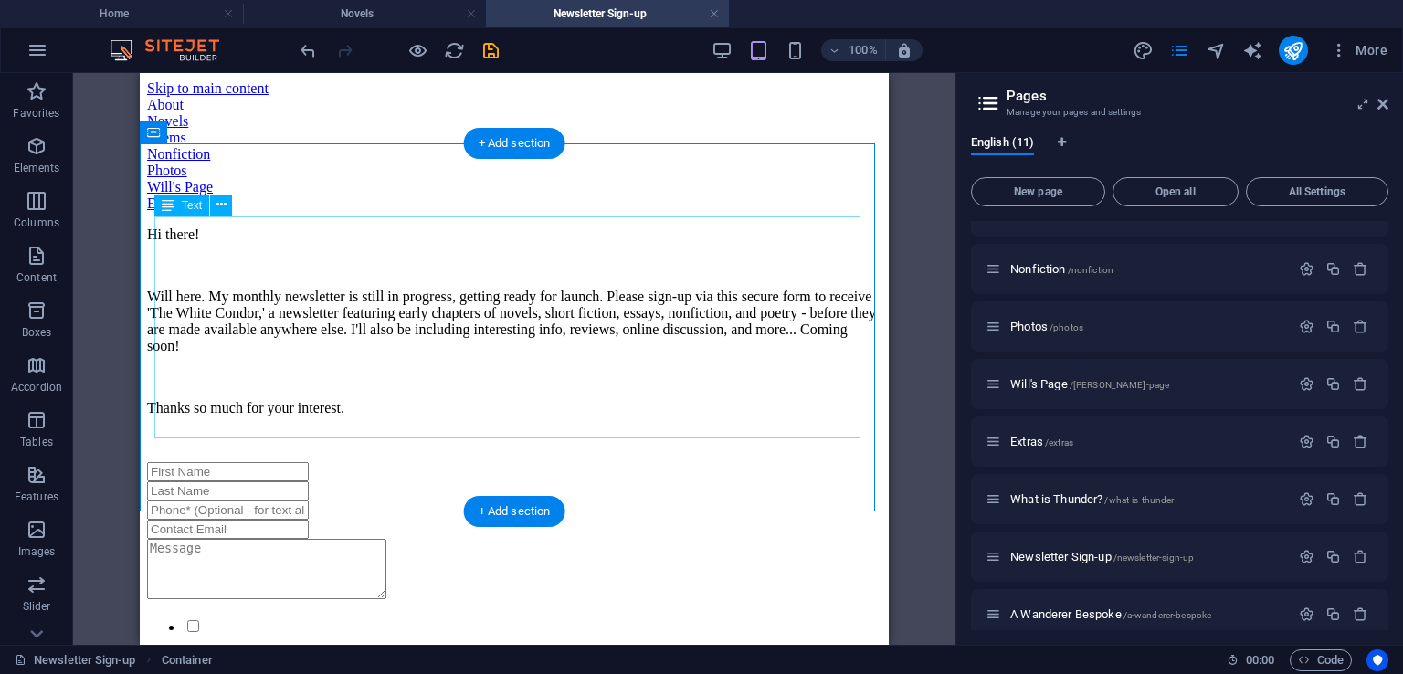
click at [194, 227] on div "Hi there! Will here. My monthly newsletter is still in progress, getting ready …" at bounding box center [514, 337] width 734 height 221
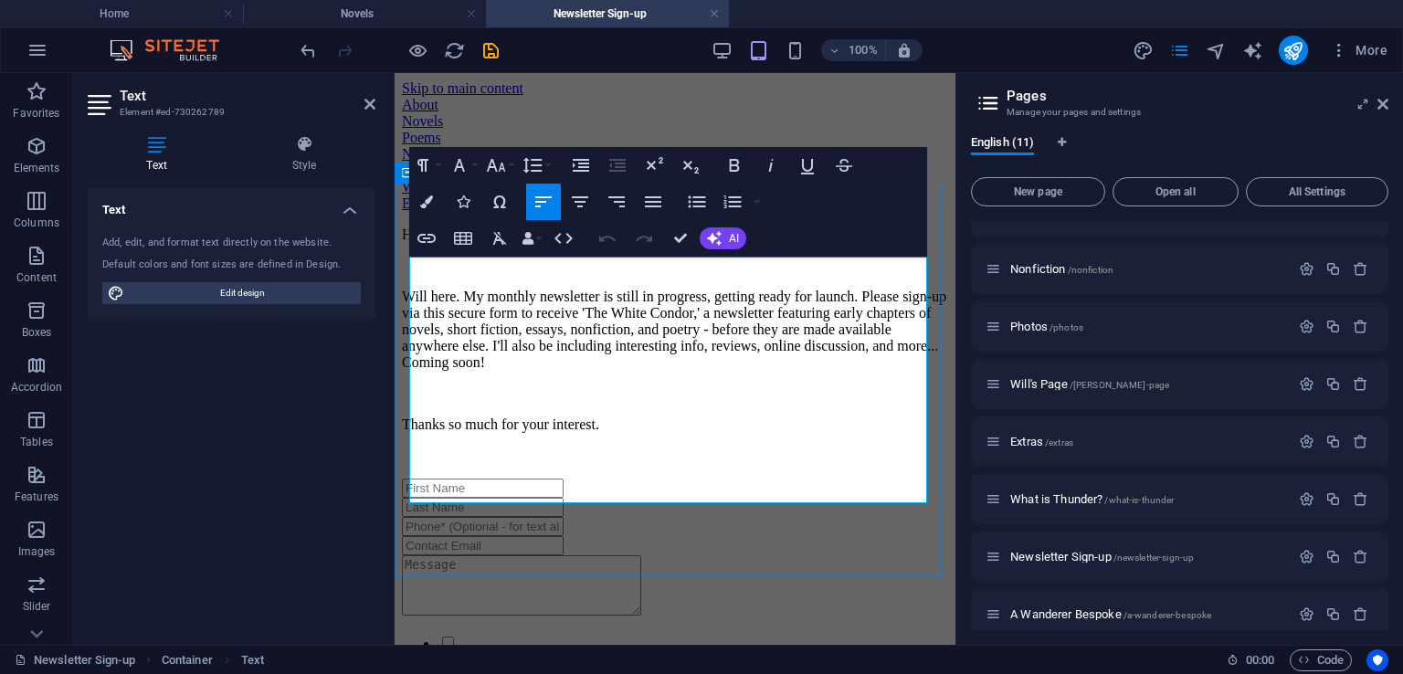
drag, startPoint x: 424, startPoint y: 271, endPoint x: 849, endPoint y: 327, distance: 429.3
click at [424, 243] on p "Hi there!" at bounding box center [675, 235] width 546 height 16
click at [709, 402] on p at bounding box center [675, 393] width 546 height 16
click at [684, 464] on div "Hey there! Will here. My monthly newsletter is still in progress, getting ready…" at bounding box center [675, 345] width 546 height 237
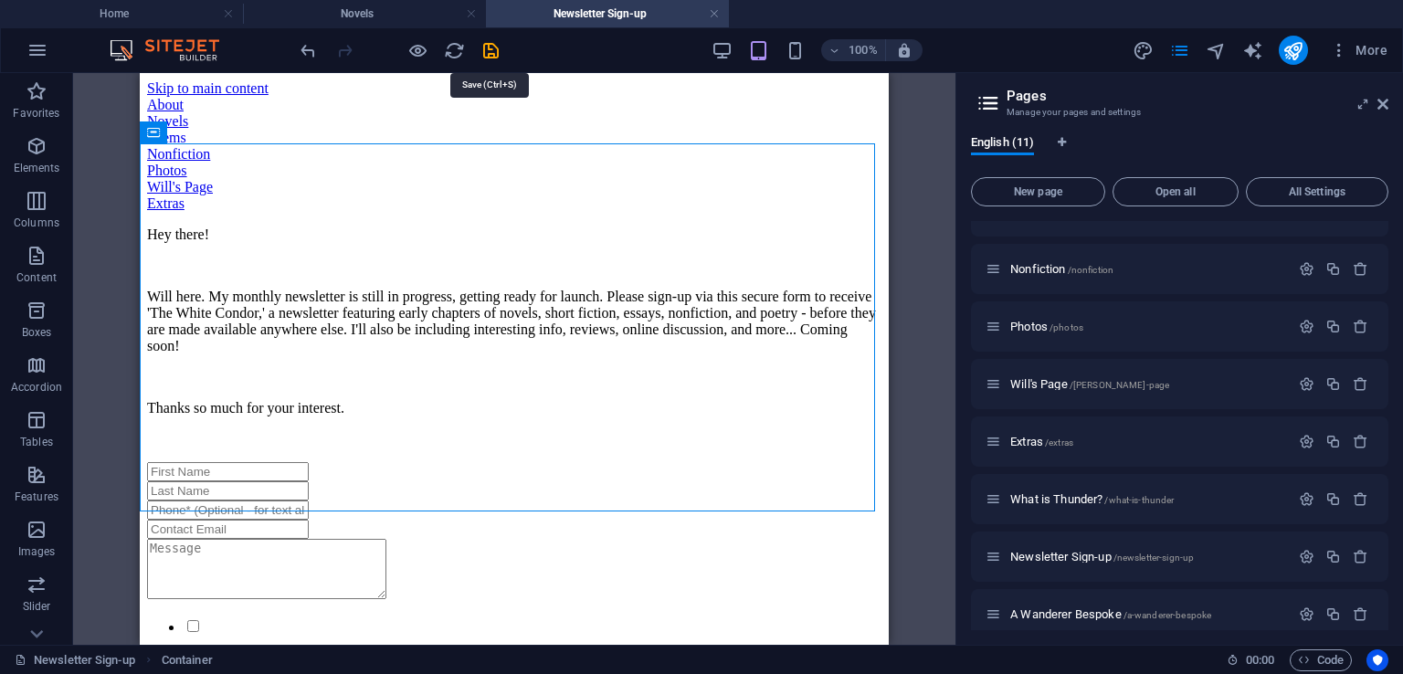
click at [490, 42] on icon "save" at bounding box center [490, 50] width 21 height 21
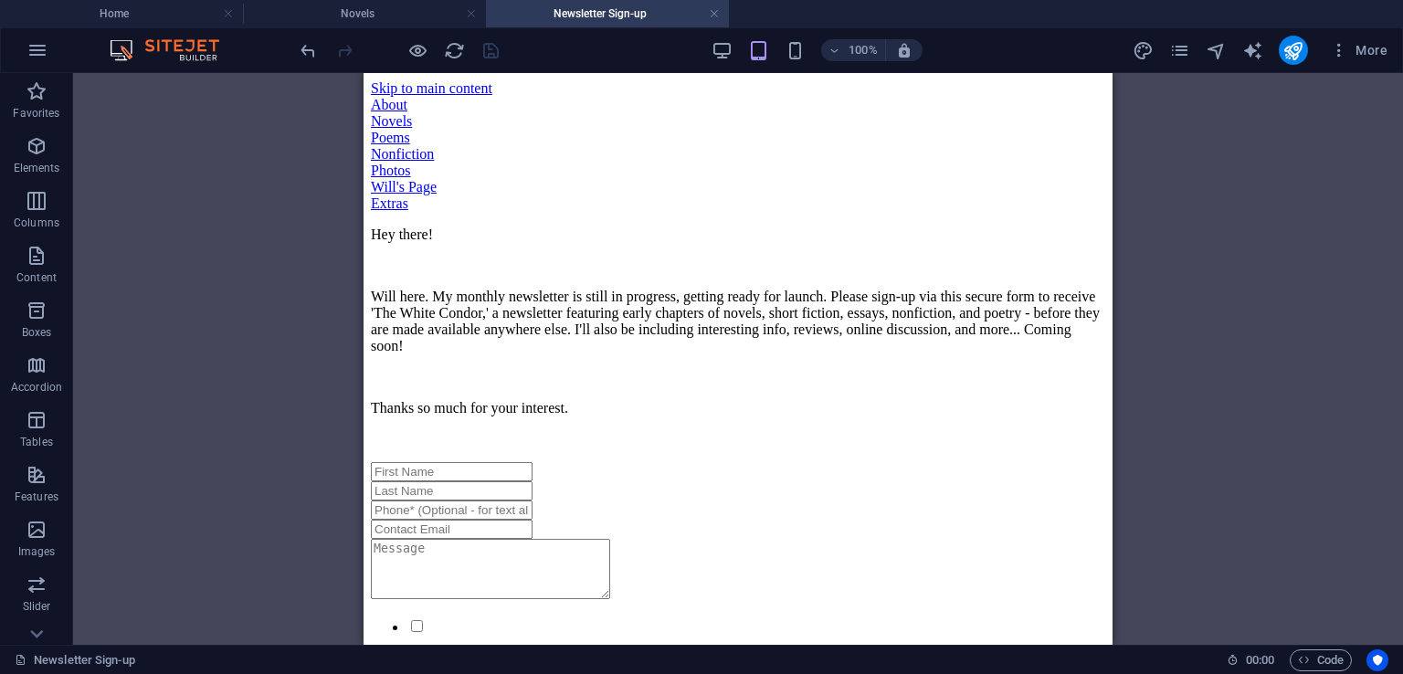
drag, startPoint x: 712, startPoint y: 15, endPoint x: 775, endPoint y: 60, distance: 77.1
click at [712, 13] on link at bounding box center [714, 13] width 11 height 17
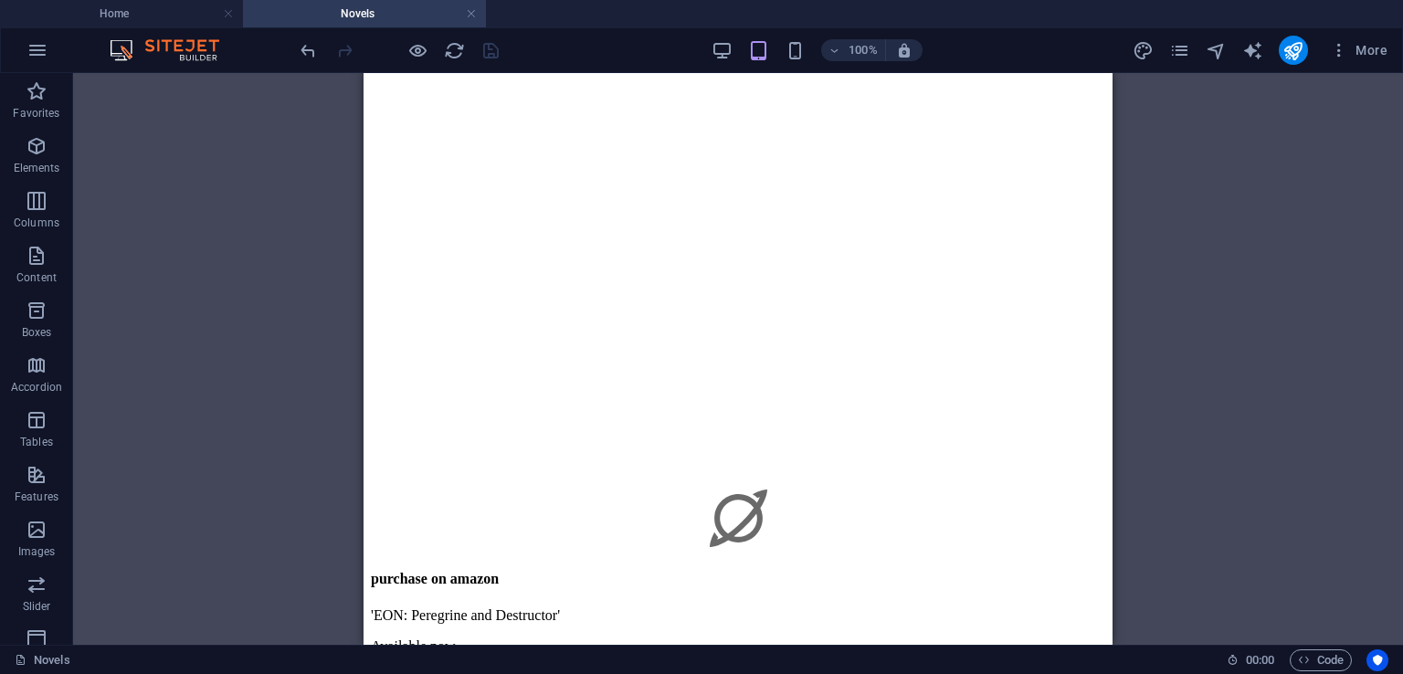
scroll to position [1299, 0]
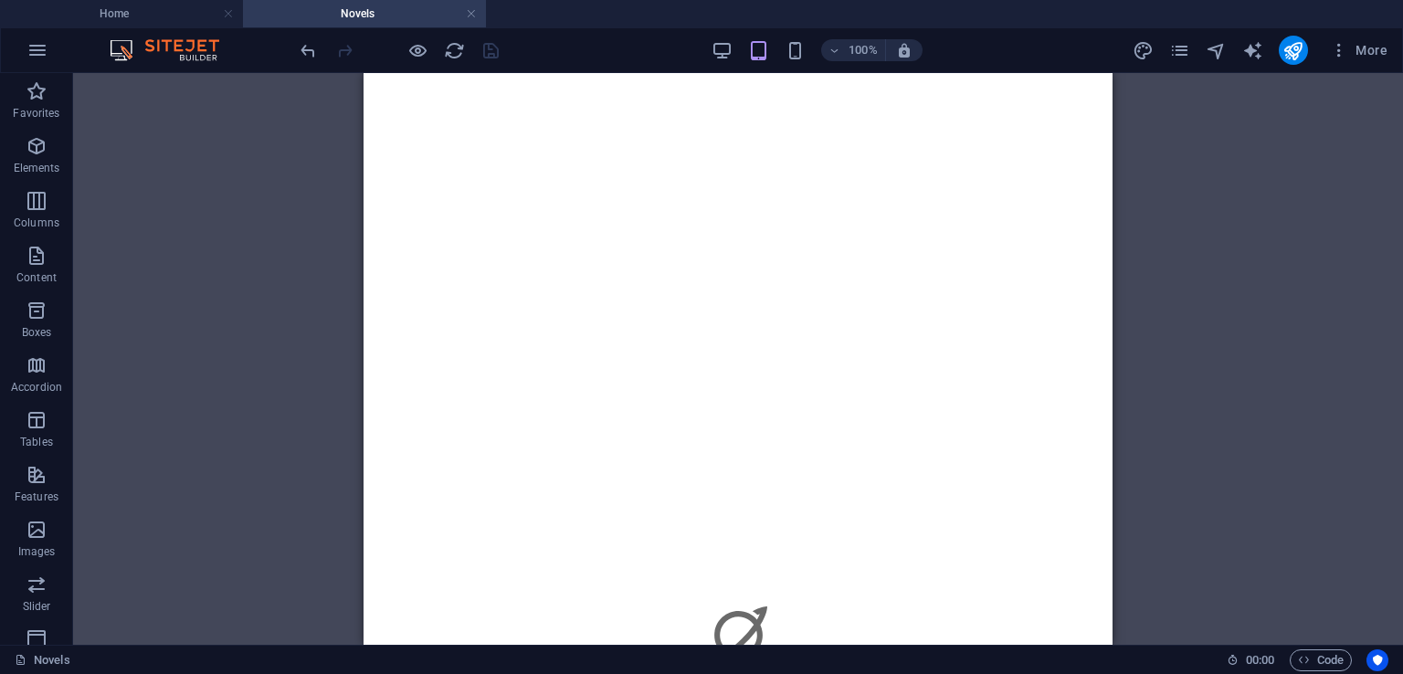
drag, startPoint x: 1103, startPoint y: 374, endPoint x: 1481, endPoint y: 417, distance: 379.7
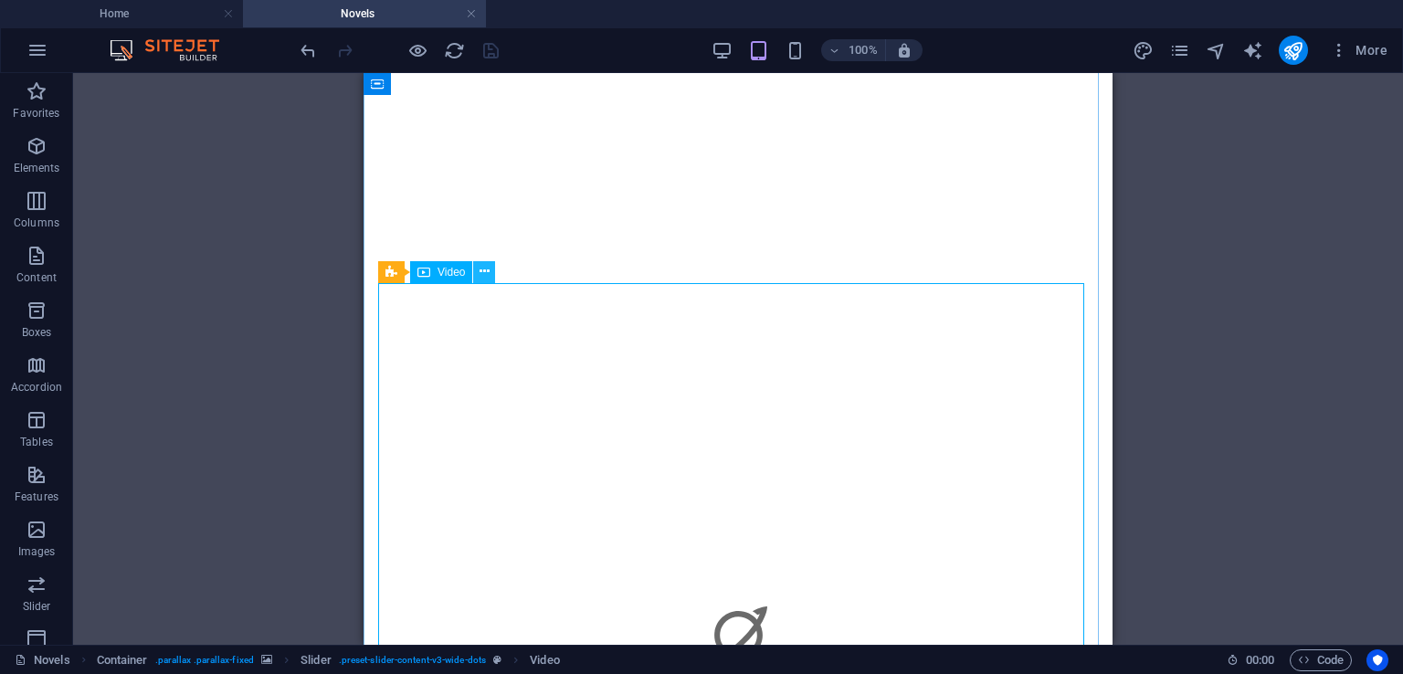
click at [482, 271] on icon at bounding box center [485, 271] width 10 height 19
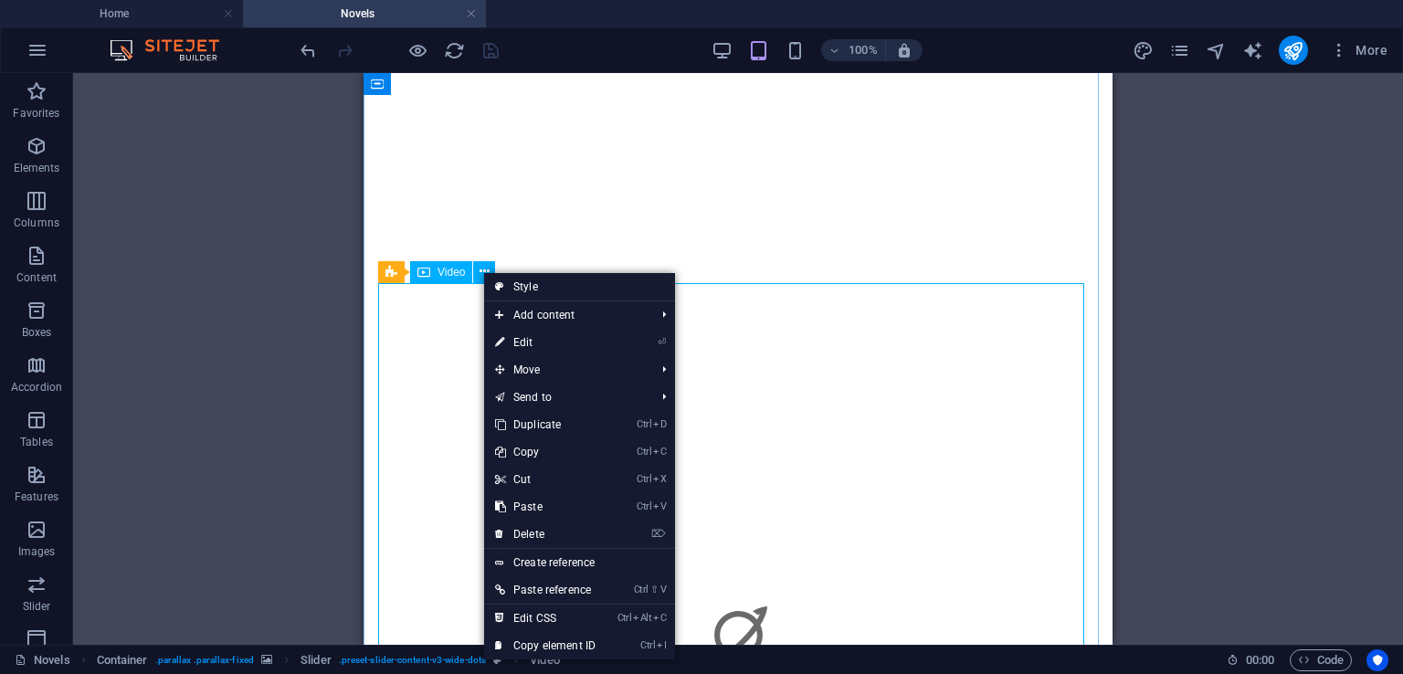
click at [427, 271] on icon at bounding box center [423, 272] width 13 height 22
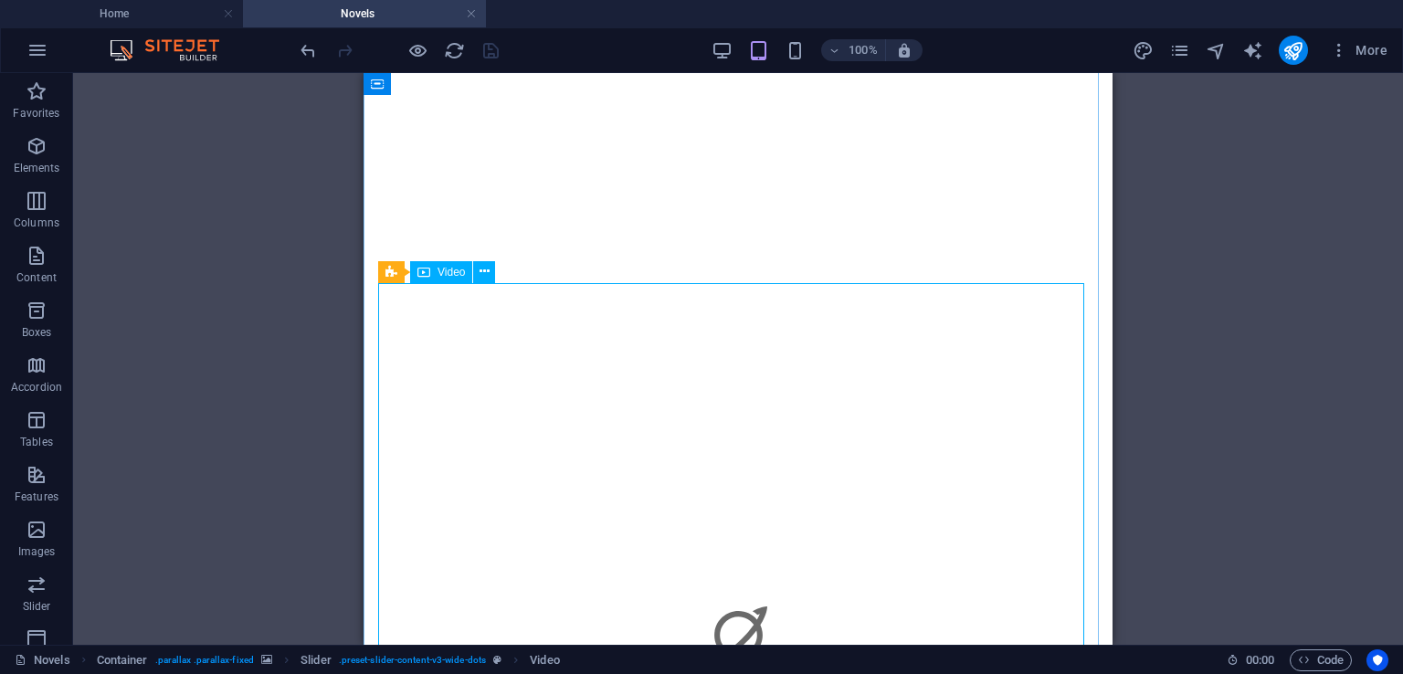
select select "%"
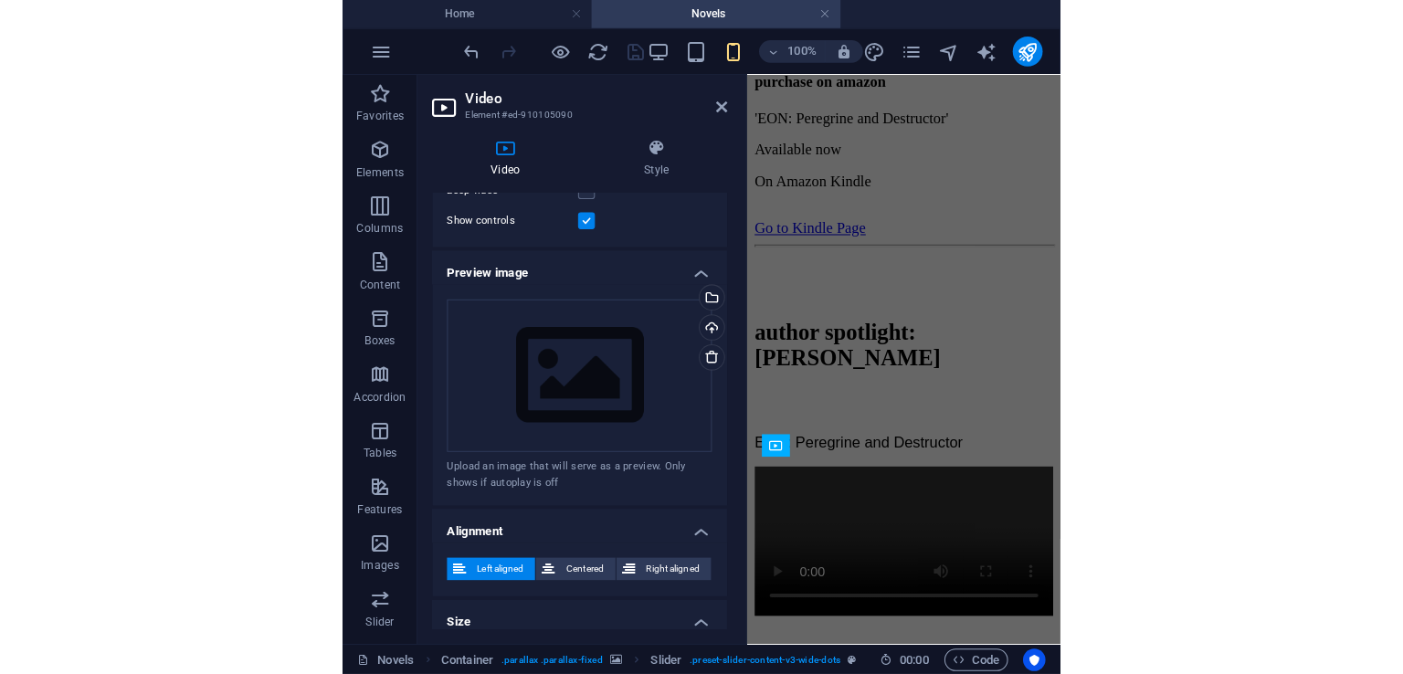
scroll to position [1136, 0]
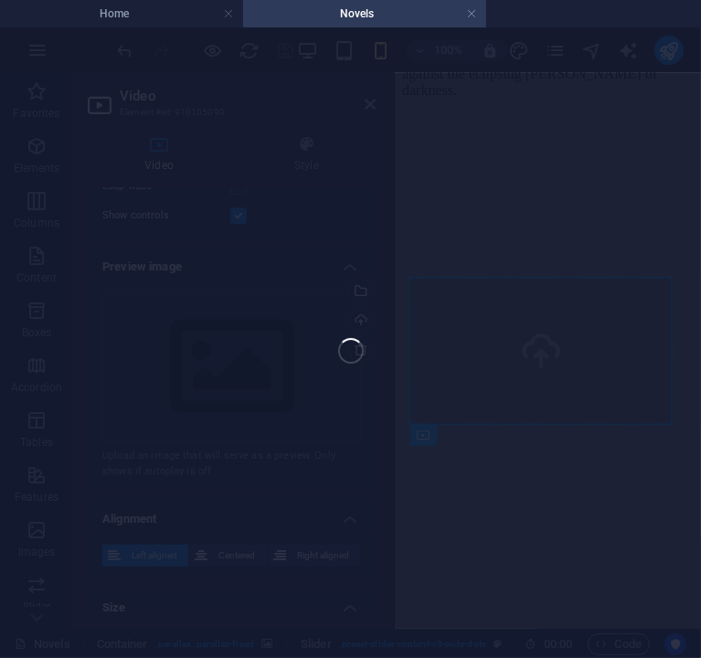
click at [230, 338] on div "Favorites Elements Columns Content Boxes Accordion Tables Features Images Slide…" at bounding box center [350, 350] width 701 height 555
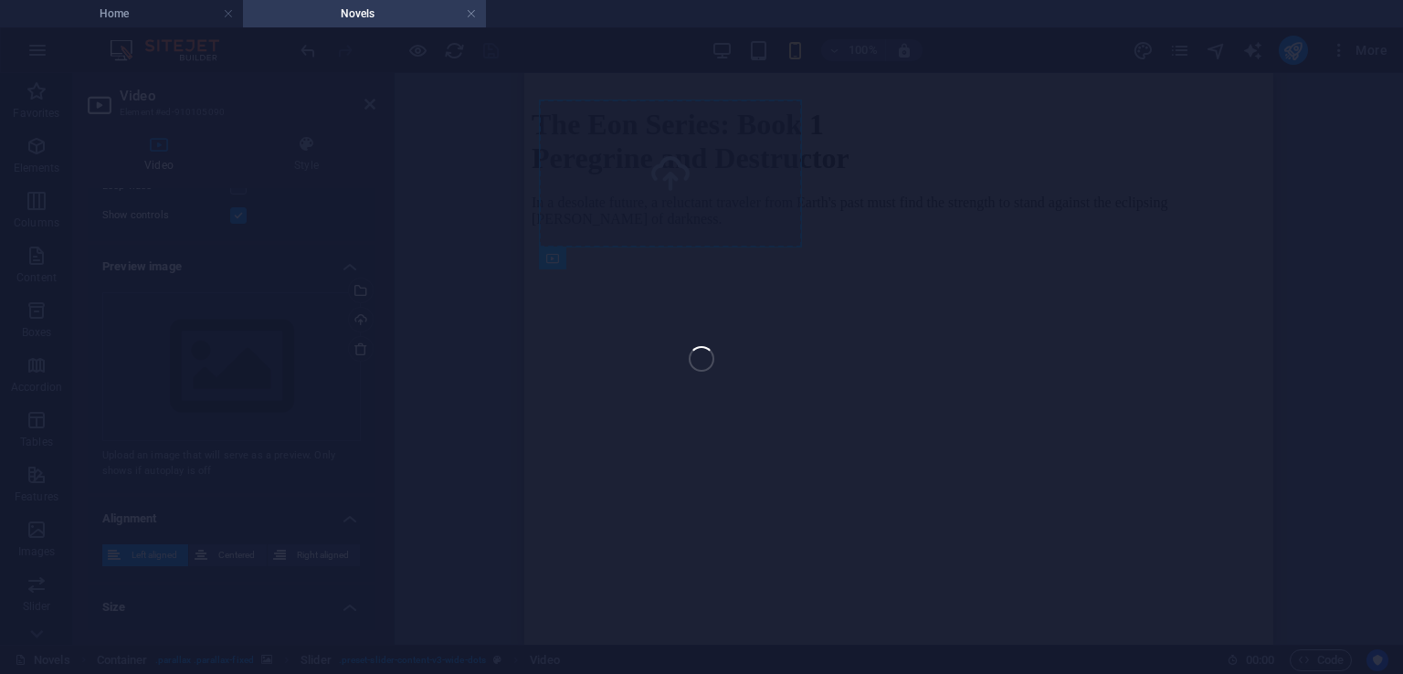
scroll to position [1313, 0]
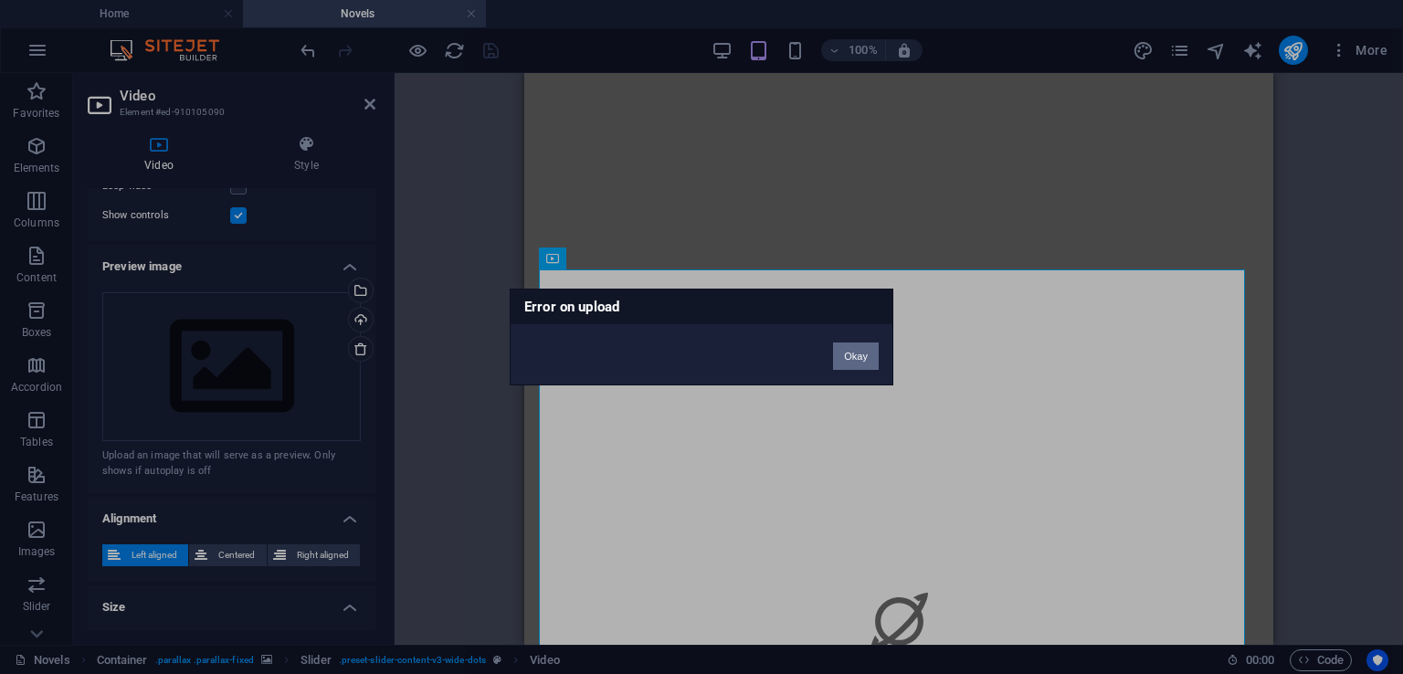
drag, startPoint x: 849, startPoint y: 356, endPoint x: 320, endPoint y: 283, distance: 533.9
click at [849, 356] on button "Okay" at bounding box center [856, 356] width 46 height 27
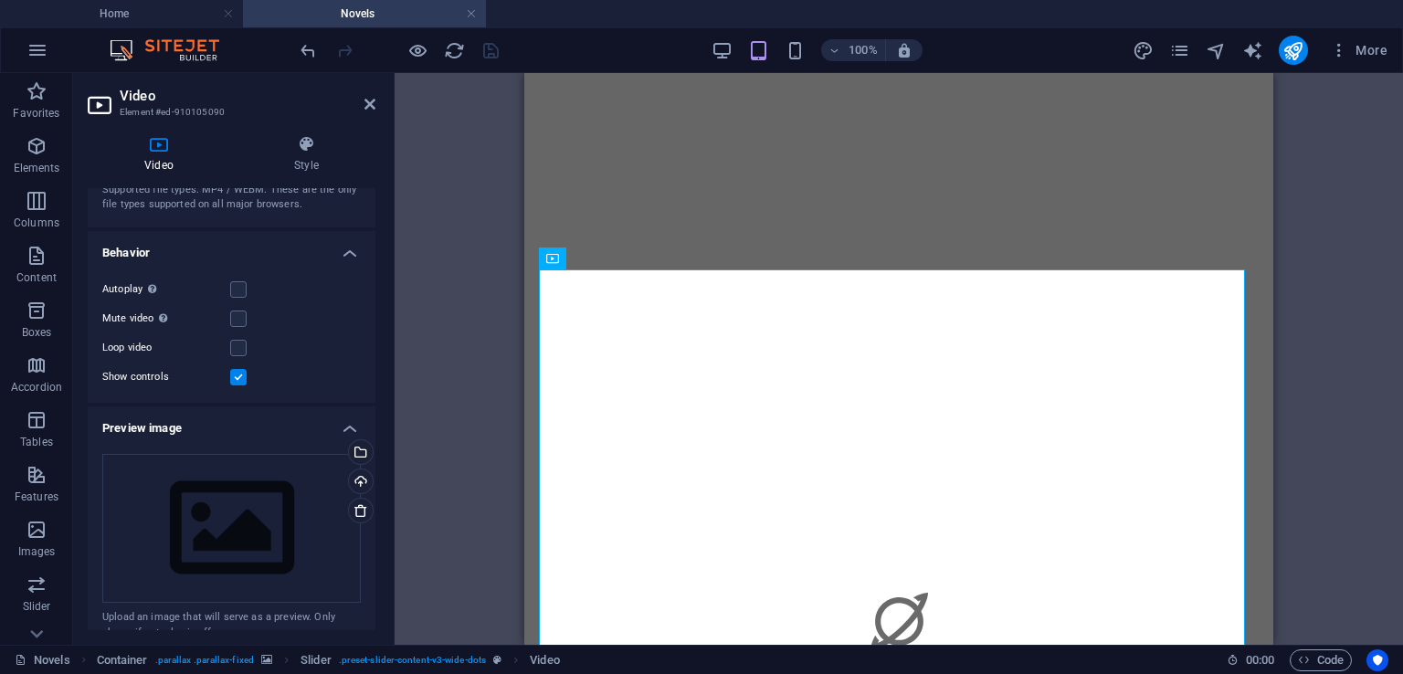
scroll to position [0, 0]
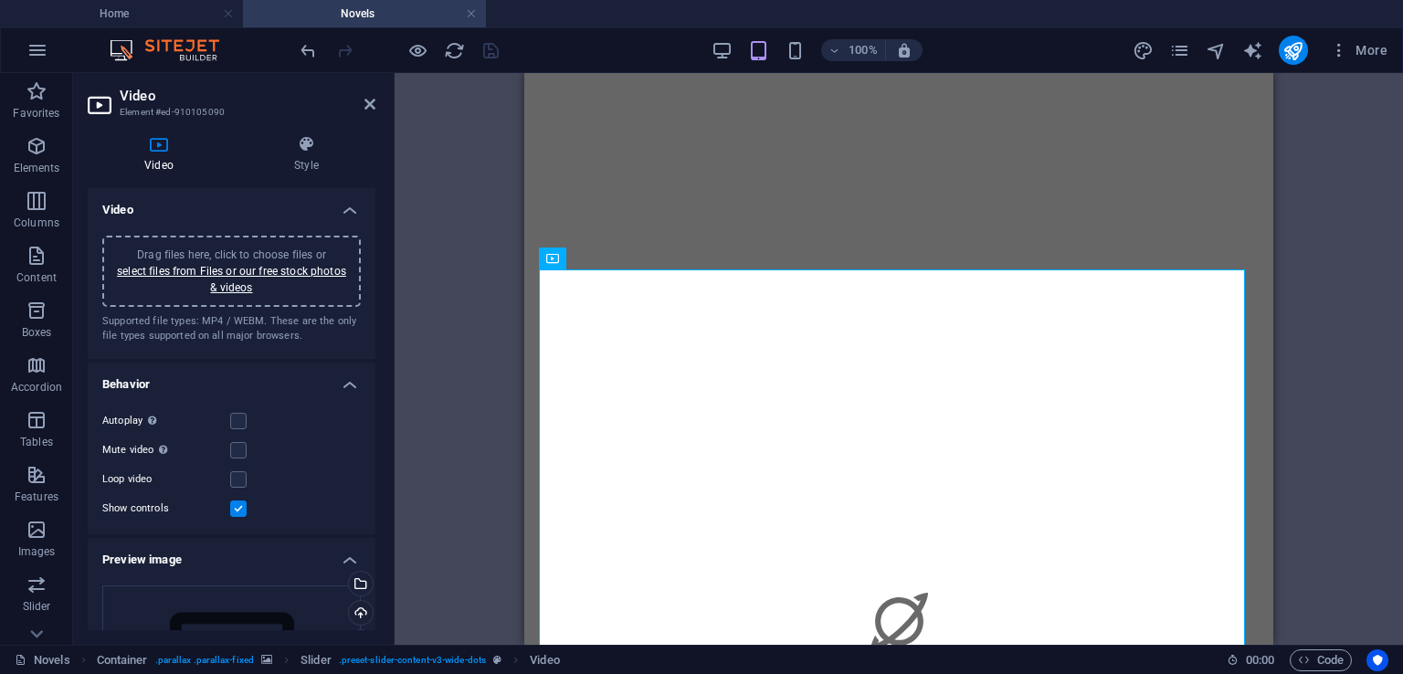
click at [281, 256] on span "Drag files here, click to choose files or select files from Files or our free s…" at bounding box center [231, 271] width 229 height 46
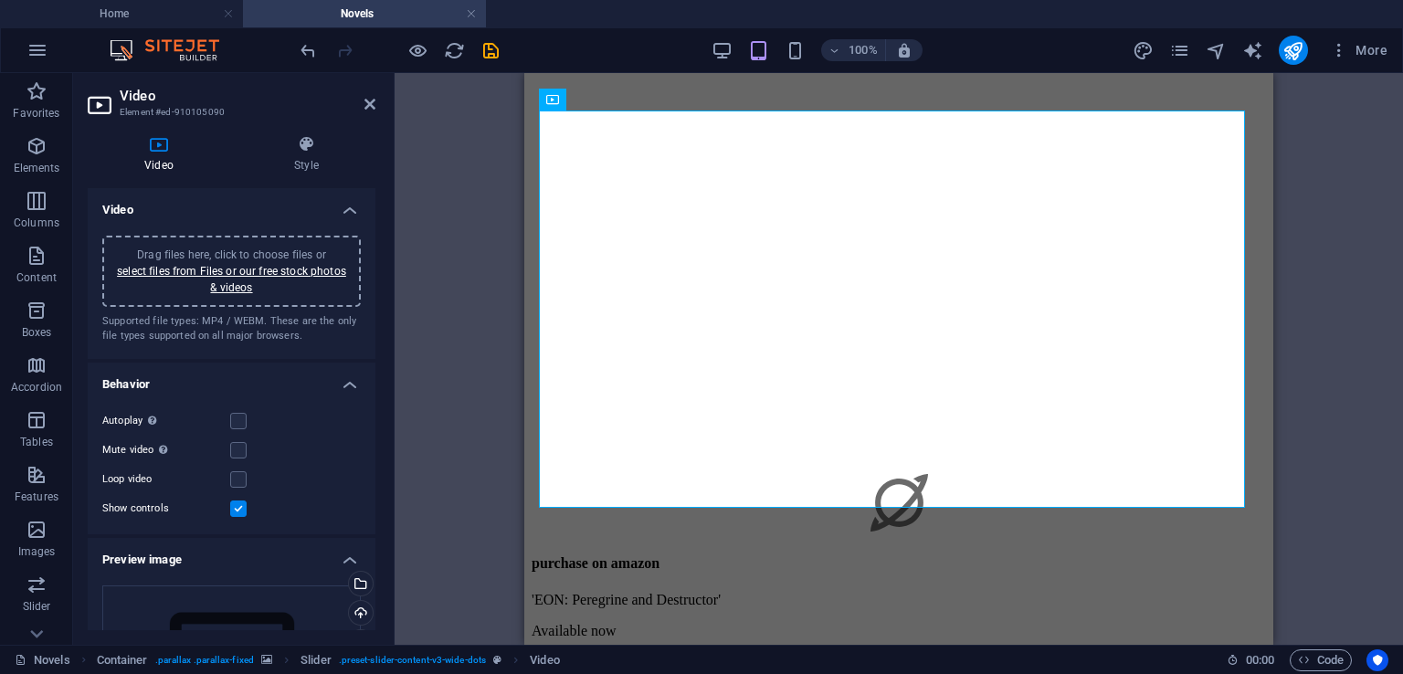
scroll to position [1404, 0]
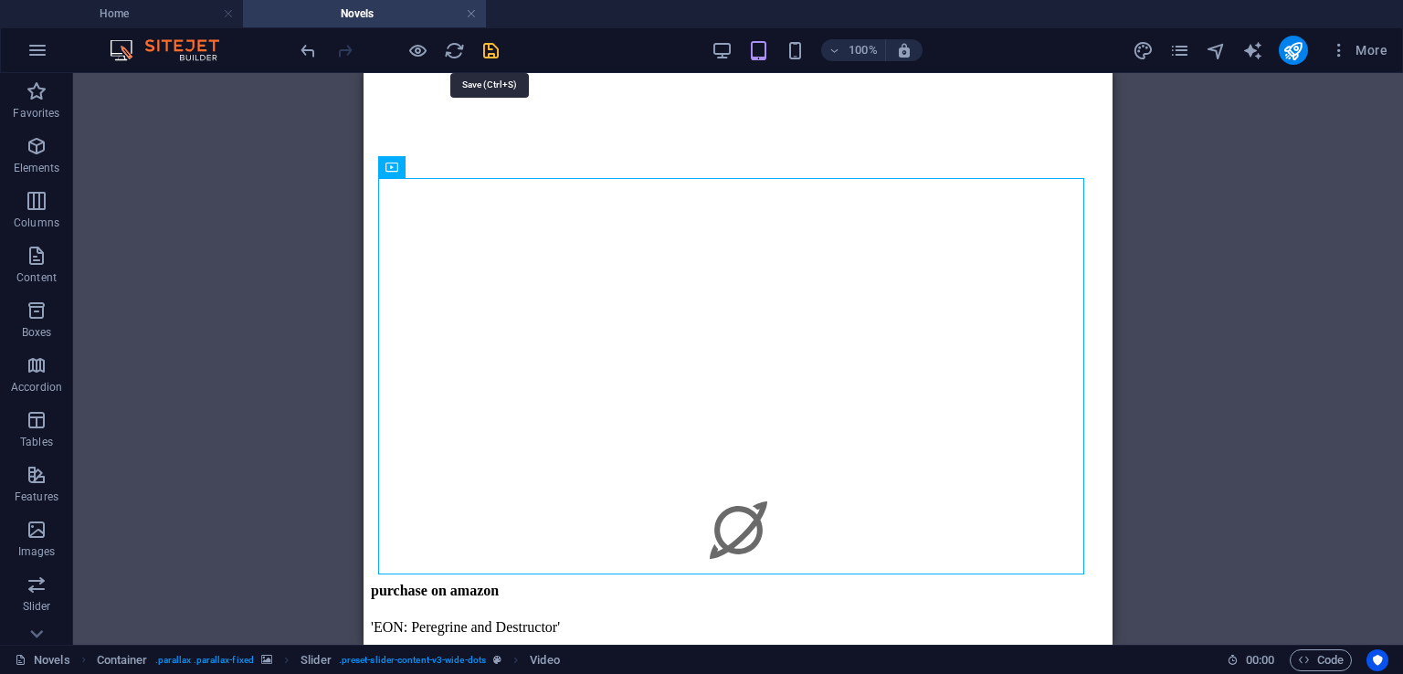
click at [488, 54] on icon "save" at bounding box center [490, 50] width 21 height 21
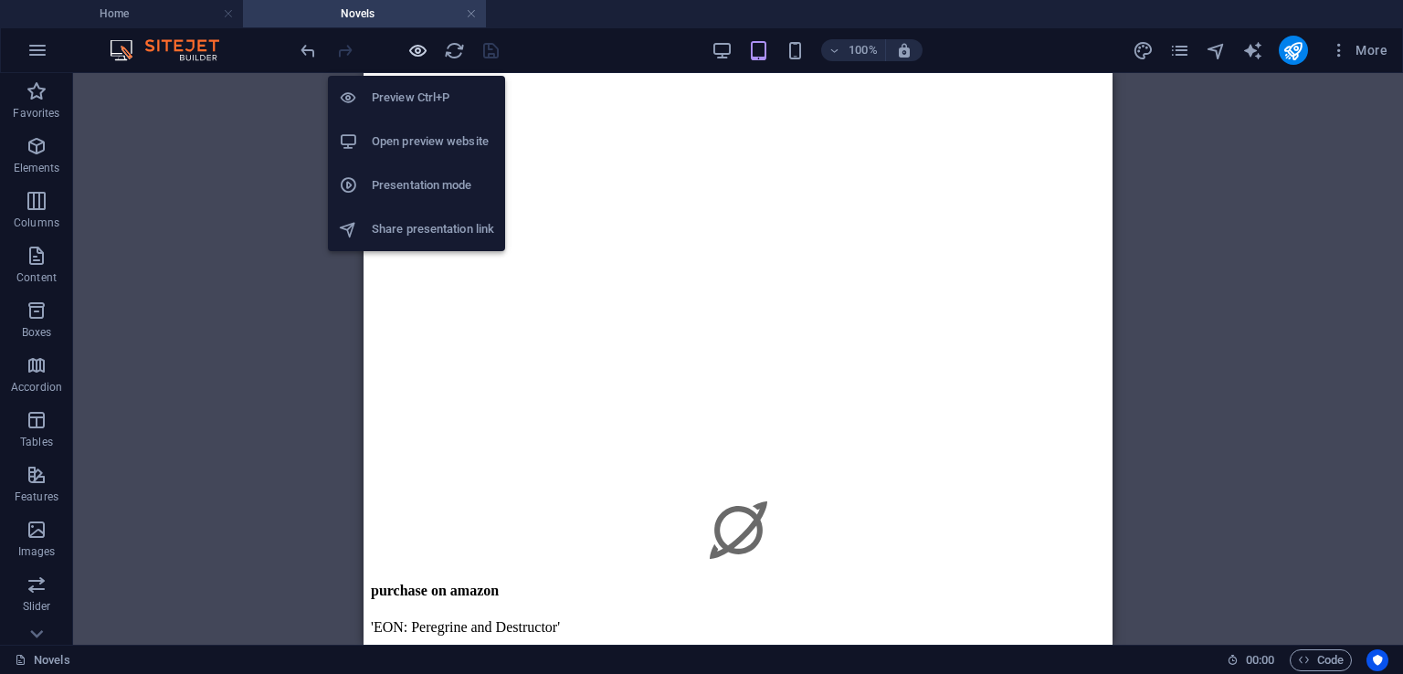
click at [415, 48] on icon "button" at bounding box center [417, 50] width 21 height 21
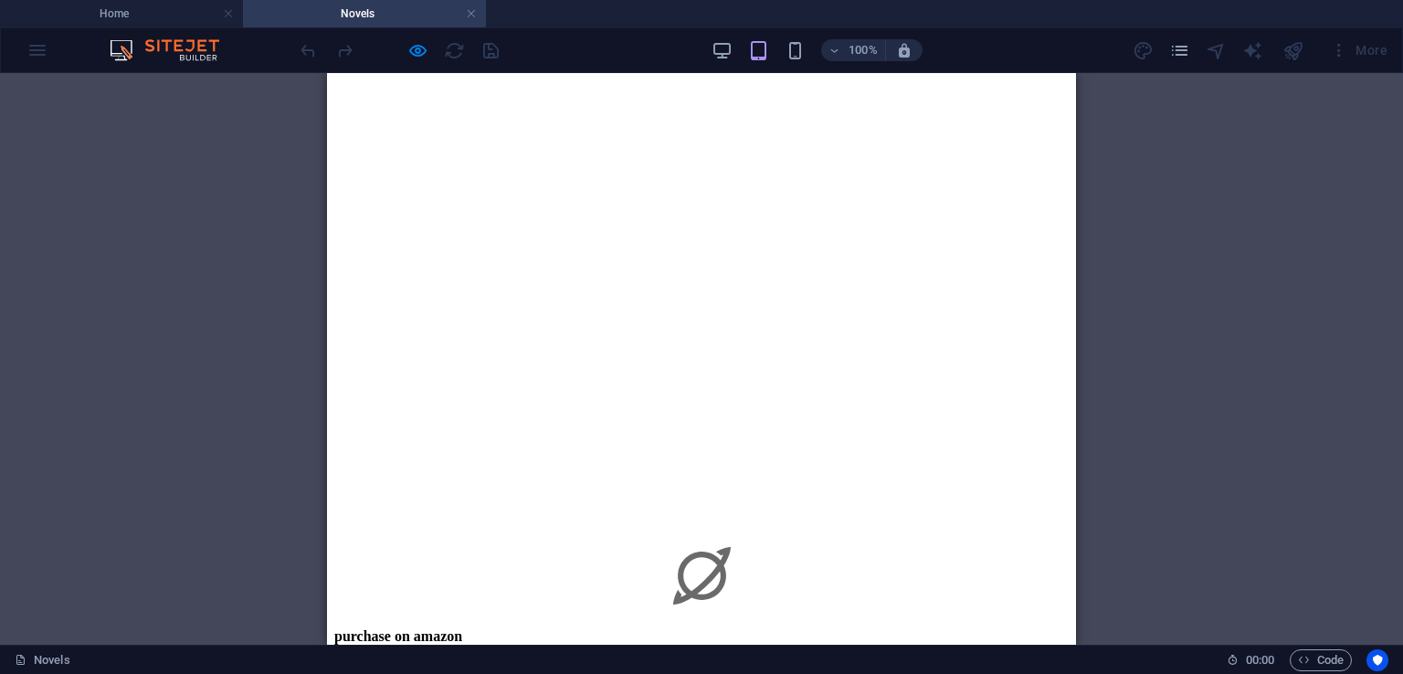
scroll to position [1372, 0]
drag, startPoint x: 1070, startPoint y: 357, endPoint x: 1419, endPoint y: 426, distance: 355.6
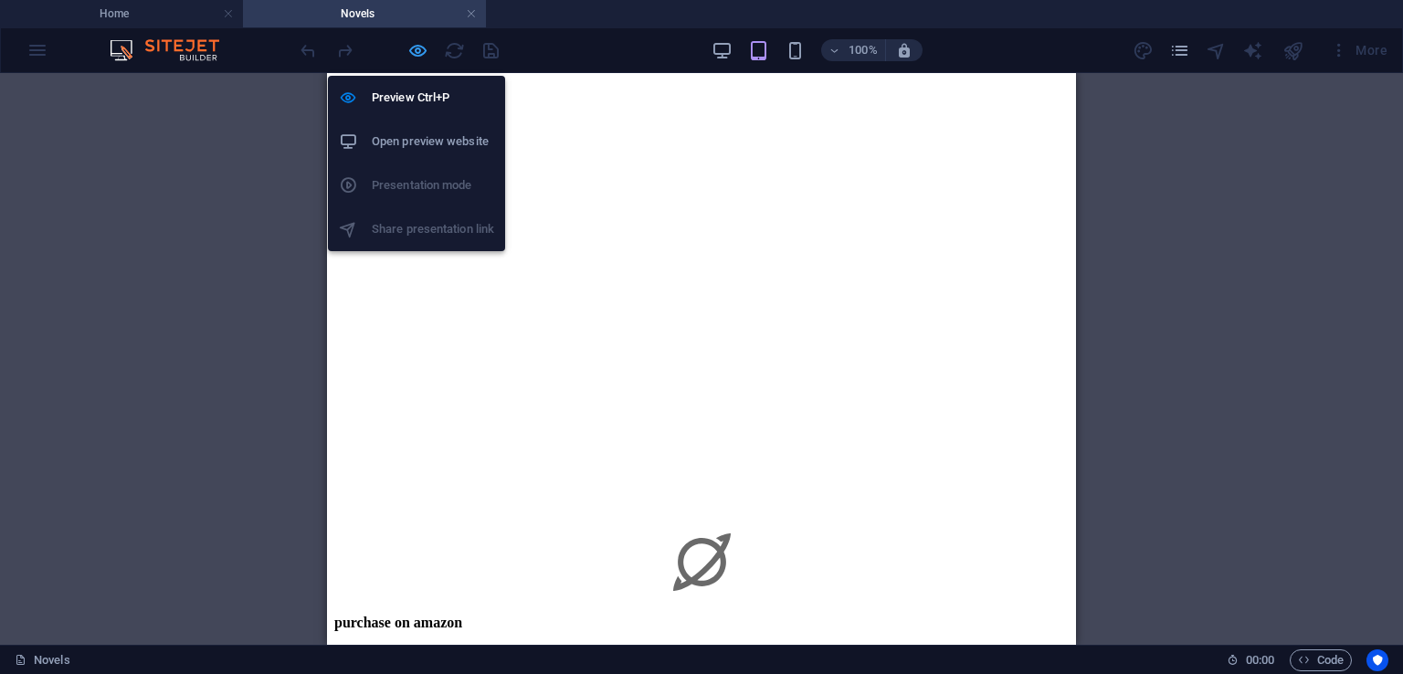
click at [419, 52] on icon "button" at bounding box center [417, 50] width 21 height 21
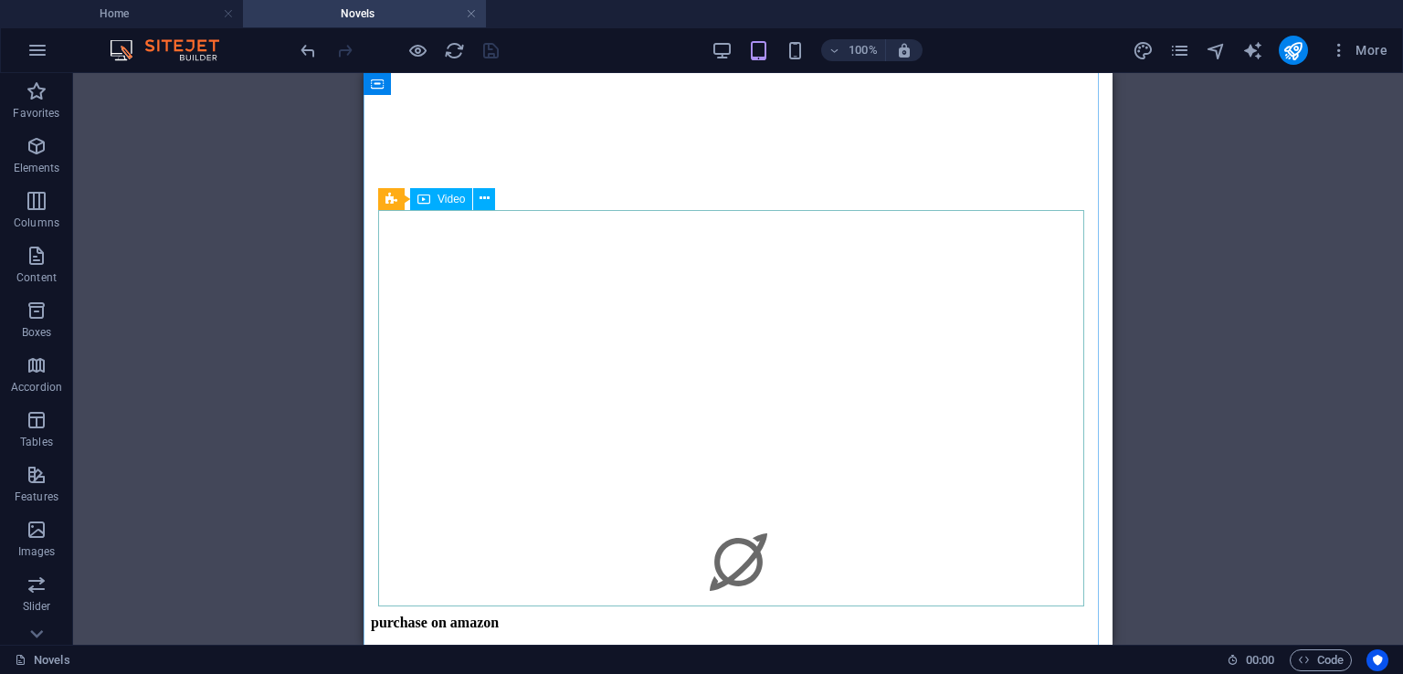
select select "%"
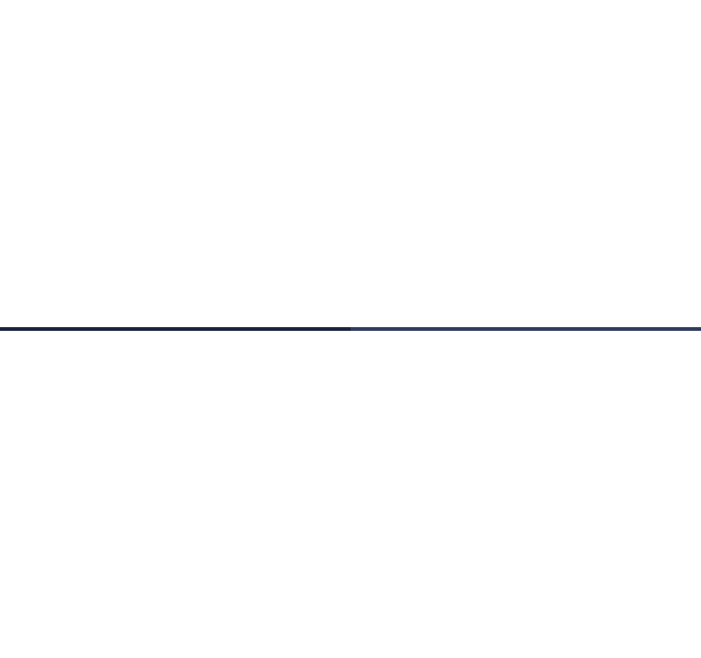
scroll to position [1136, 0]
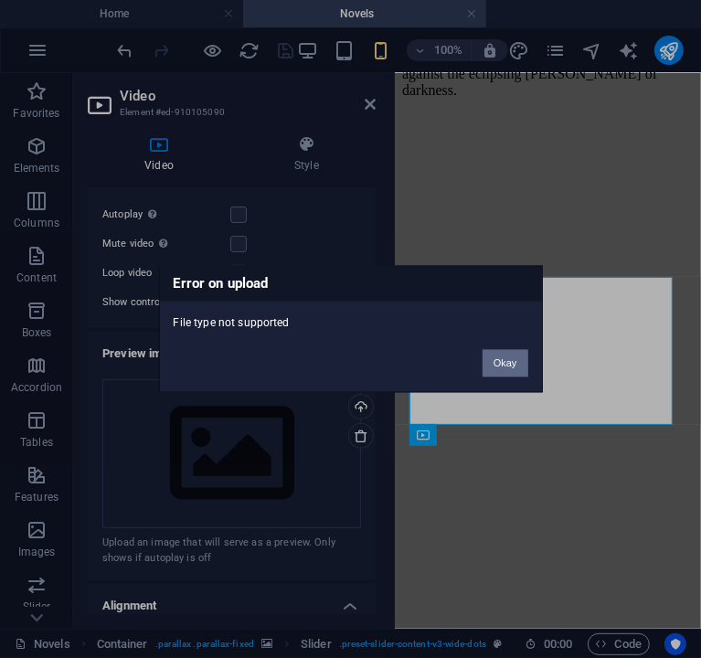
click at [497, 355] on button "Okay" at bounding box center [505, 363] width 46 height 27
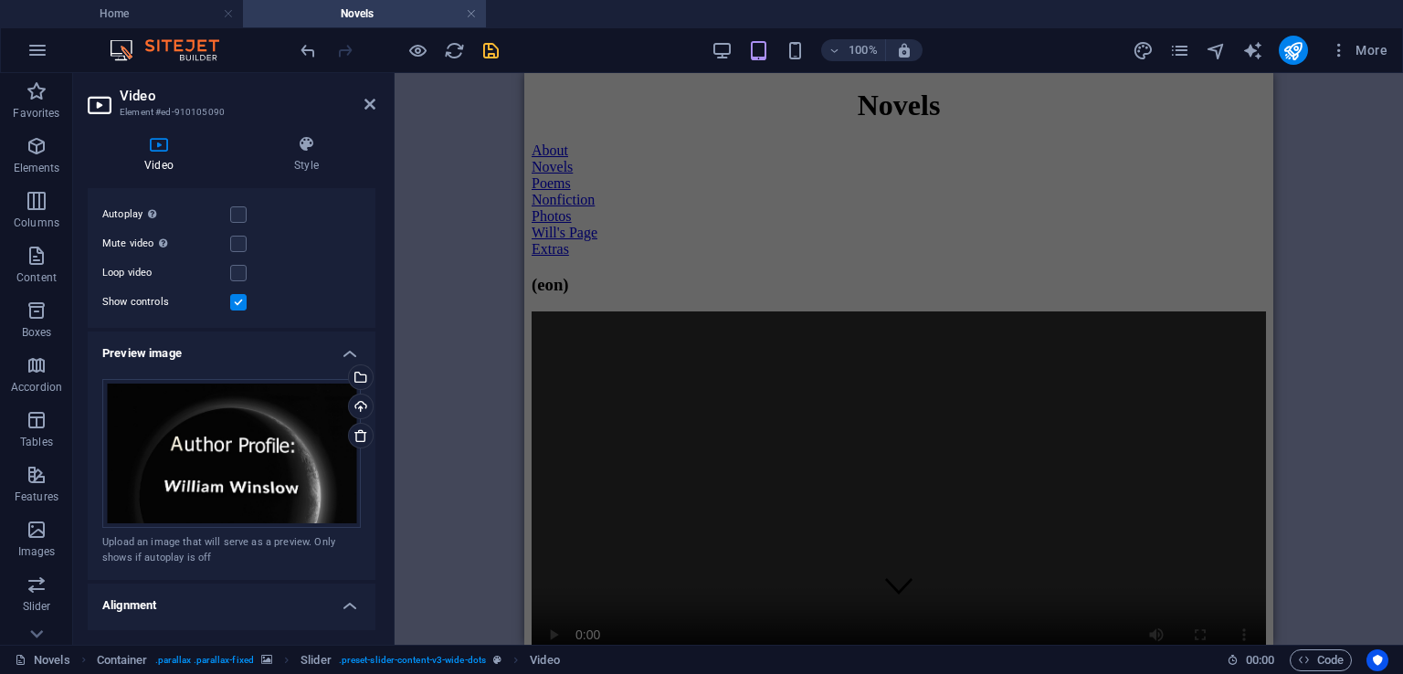
scroll to position [0, 0]
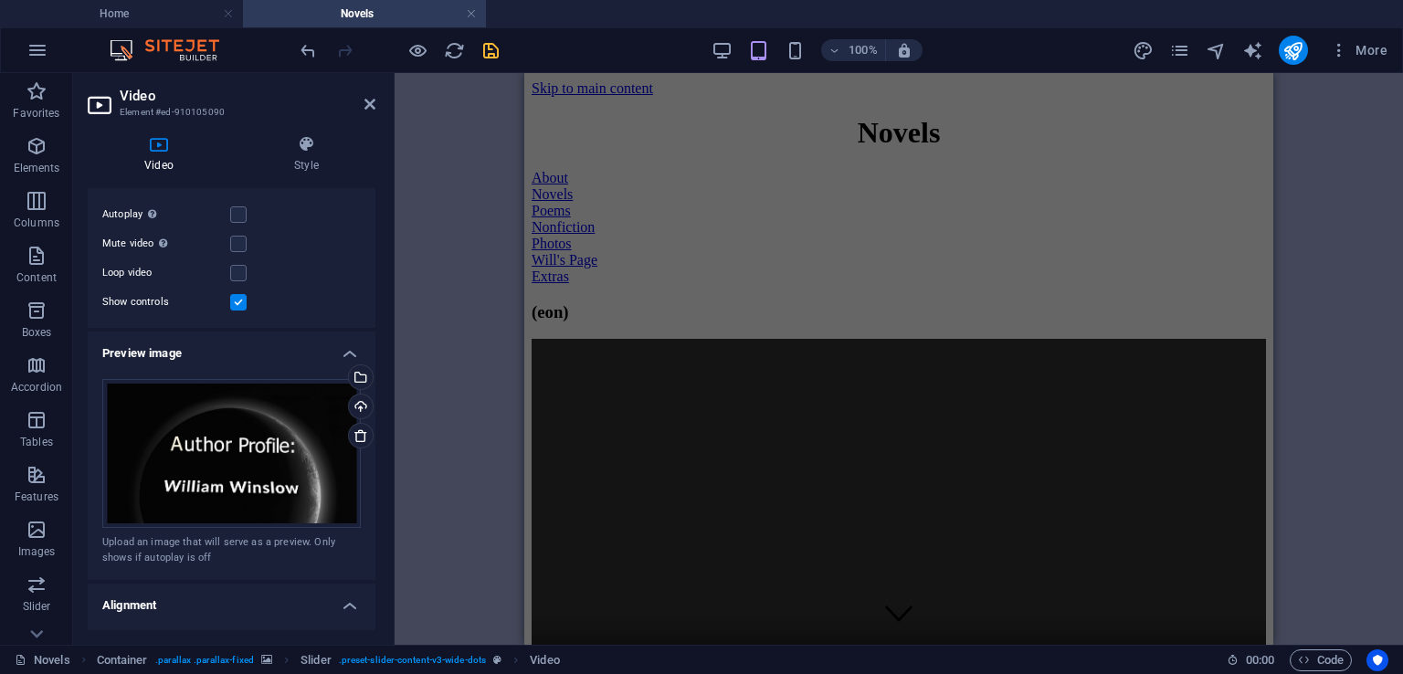
drag, startPoint x: 1268, startPoint y: 332, endPoint x: 1804, endPoint y: 132, distance: 572.2
click at [926, 371] on figure at bounding box center [899, 524] width 734 height 371
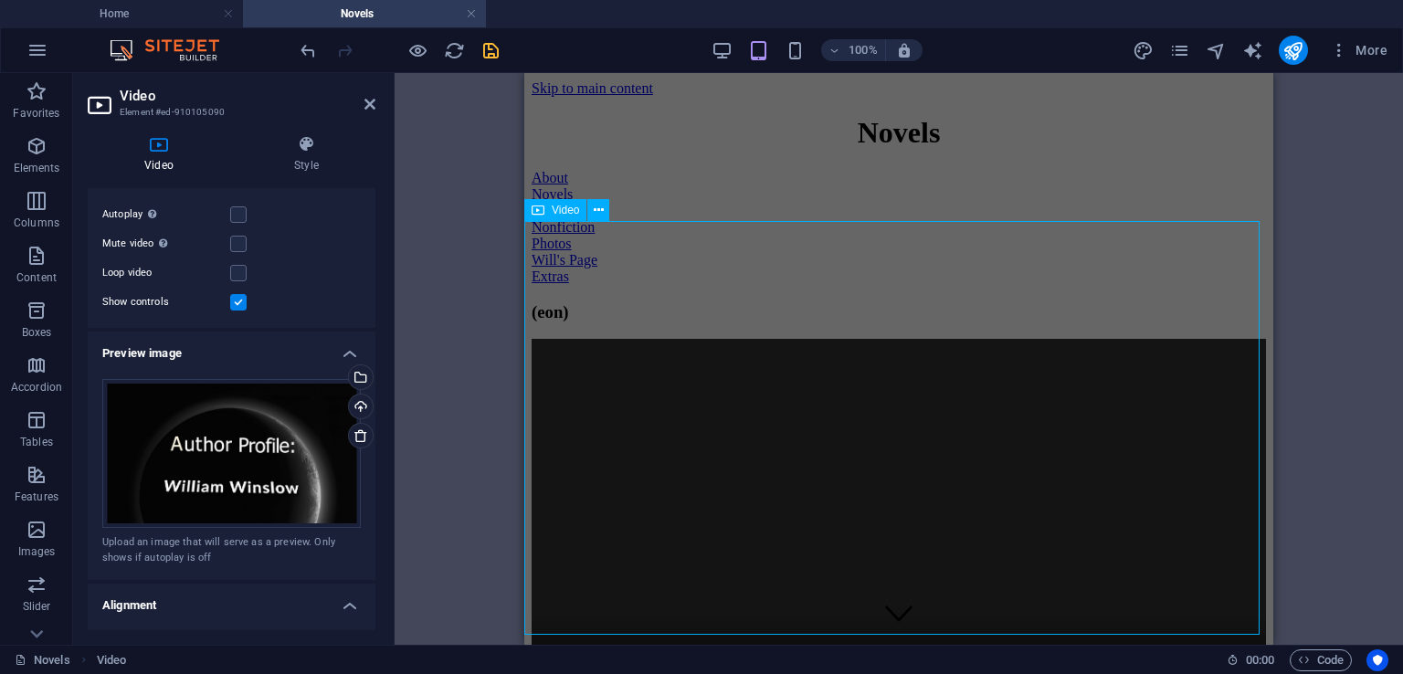
click at [926, 371] on figure at bounding box center [899, 524] width 734 height 371
select select "%"
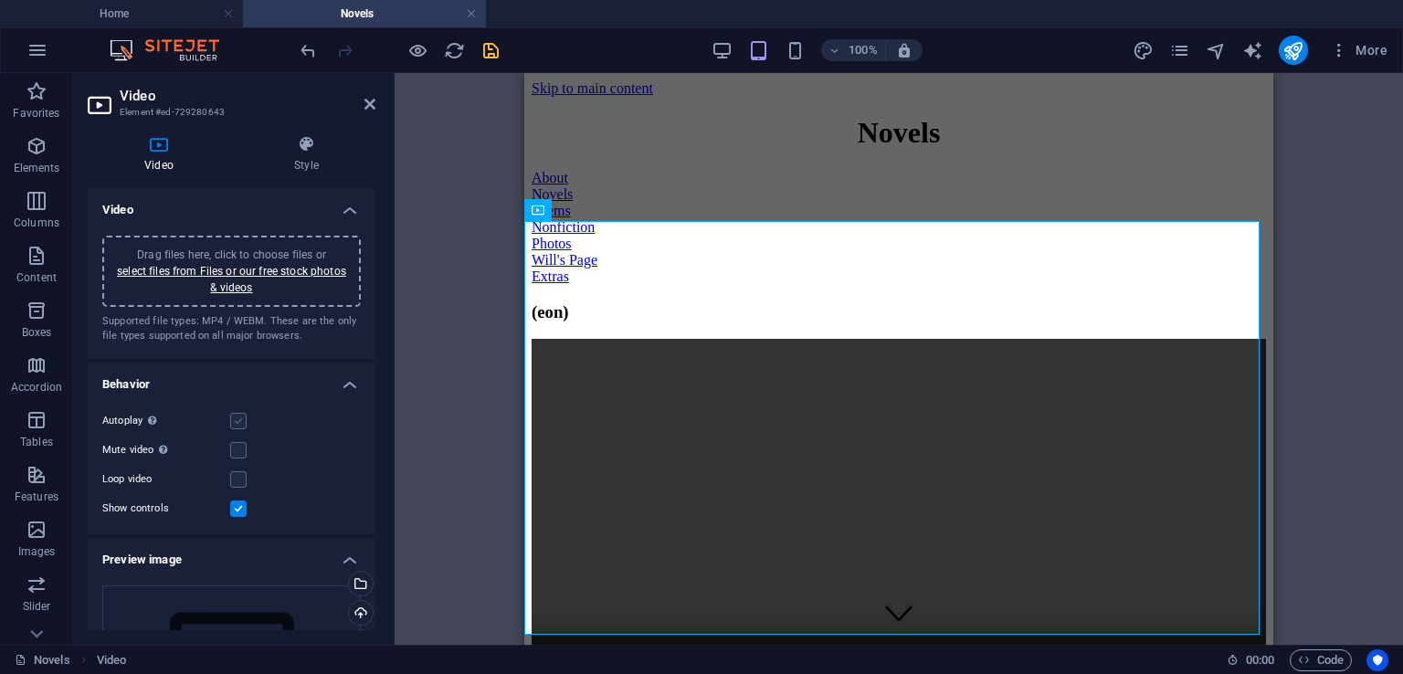
drag, startPoint x: 237, startPoint y: 421, endPoint x: 258, endPoint y: 420, distance: 20.1
click at [237, 419] on label at bounding box center [238, 421] width 16 height 16
click at [0, 0] on input "Autoplay Autoplay is only available if muted is checked" at bounding box center [0, 0] width 0 height 0
click at [232, 424] on label at bounding box center [238, 421] width 16 height 16
click at [0, 0] on input "Autoplay Autoplay is only available if muted is checked" at bounding box center [0, 0] width 0 height 0
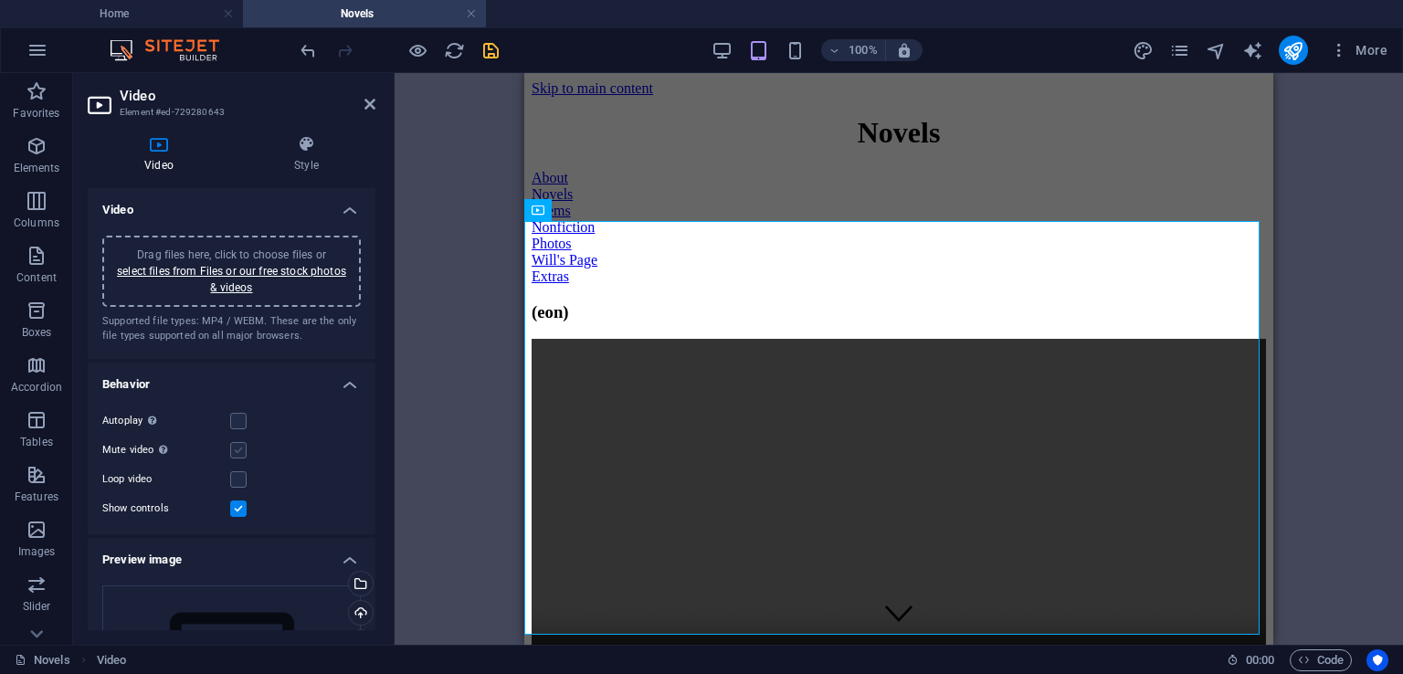
click at [235, 450] on label at bounding box center [238, 450] width 16 height 16
click at [0, 0] on input "Mute video Autoplay will be available if muted is checked" at bounding box center [0, 0] width 0 height 0
click at [237, 418] on label at bounding box center [238, 421] width 16 height 16
click at [0, 0] on input "Autoplay Autoplay is only available if muted is checked" at bounding box center [0, 0] width 0 height 0
click at [234, 448] on label at bounding box center [238, 450] width 16 height 16
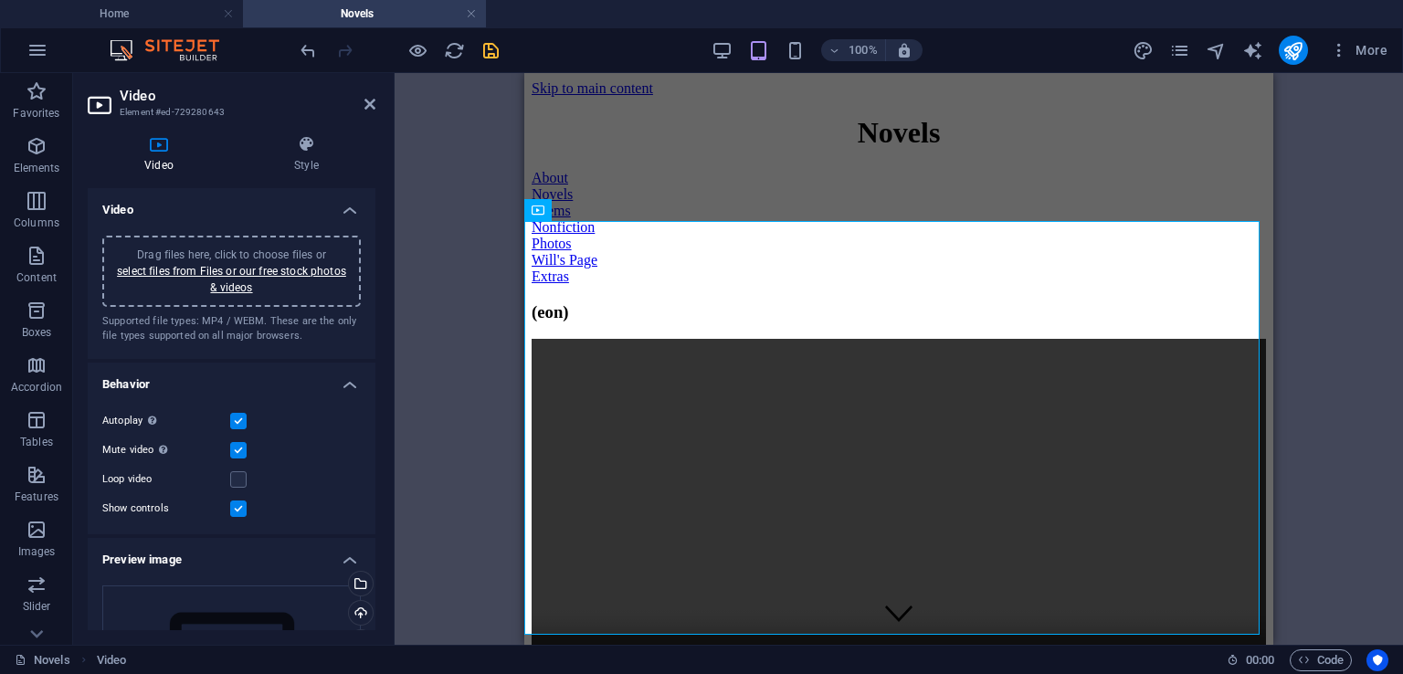
click at [0, 0] on input "Mute video Autoplay will be available if muted is checked" at bounding box center [0, 0] width 0 height 0
click at [237, 419] on label at bounding box center [238, 421] width 16 height 16
click at [0, 0] on input "Autoplay Autoplay is only available if muted is checked" at bounding box center [0, 0] width 0 height 0
click at [240, 444] on label at bounding box center [238, 450] width 16 height 16
click at [0, 0] on input "Mute video Autoplay will be available if muted is checked" at bounding box center [0, 0] width 0 height 0
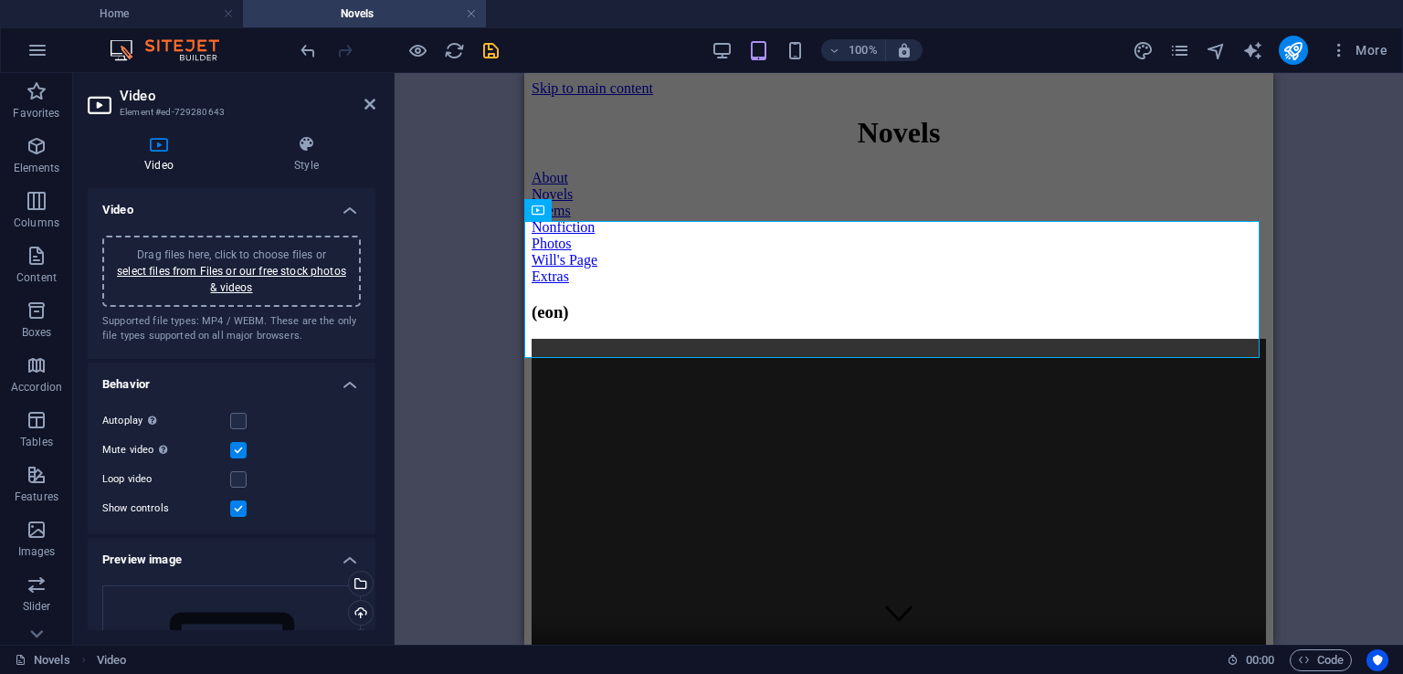
drag, startPoint x: 237, startPoint y: 416, endPoint x: 406, endPoint y: 418, distance: 168.1
click at [237, 416] on label at bounding box center [238, 421] width 16 height 16
click at [0, 0] on input "Autoplay Autoplay is only available if muted is checked" at bounding box center [0, 0] width 0 height 0
drag, startPoint x: 493, startPoint y: 52, endPoint x: 145, endPoint y: 65, distance: 348.2
click at [493, 52] on icon "save" at bounding box center [490, 50] width 21 height 21
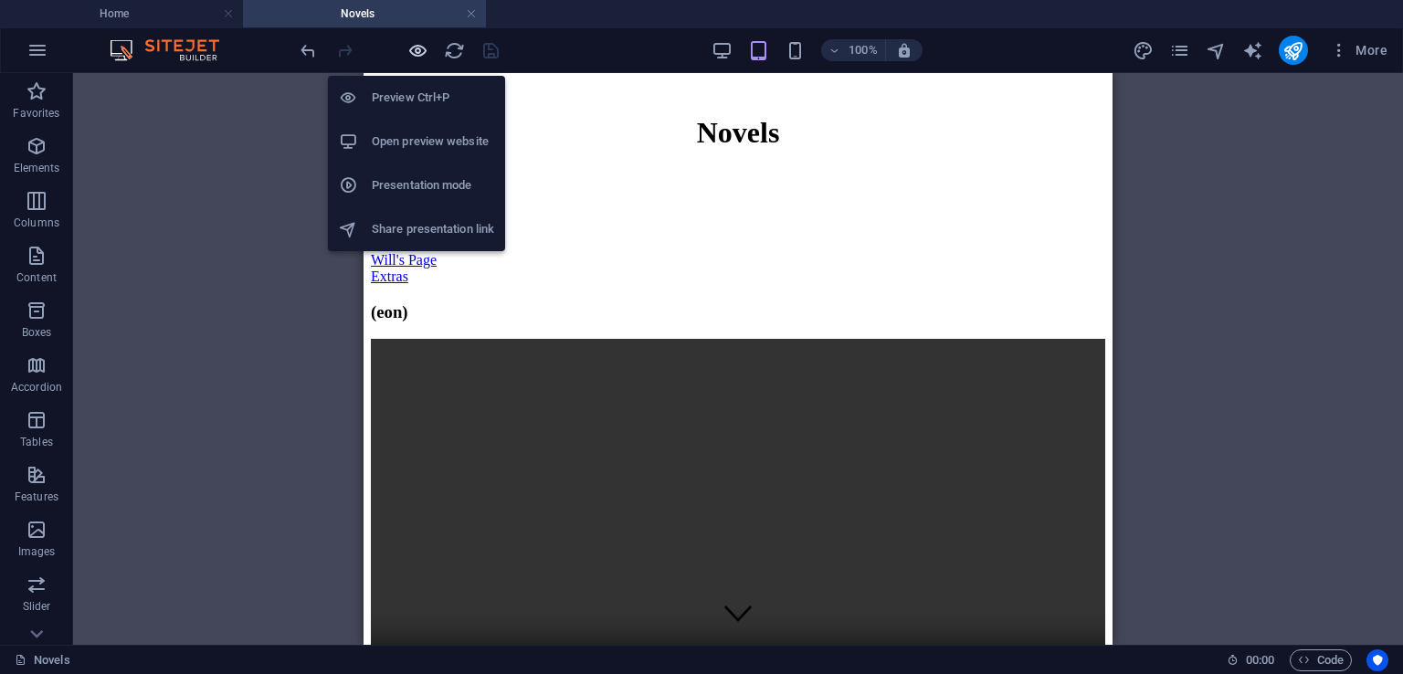
click at [413, 47] on icon "button" at bounding box center [417, 50] width 21 height 21
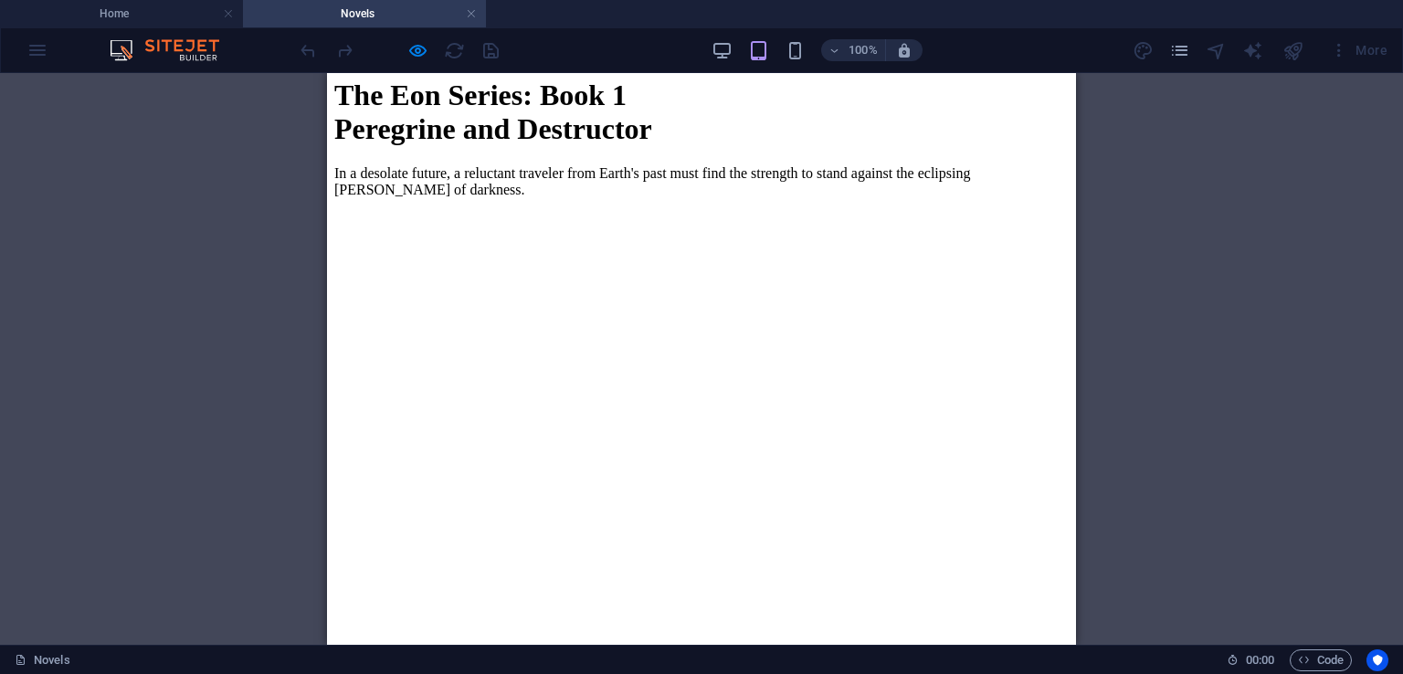
scroll to position [1399, 0]
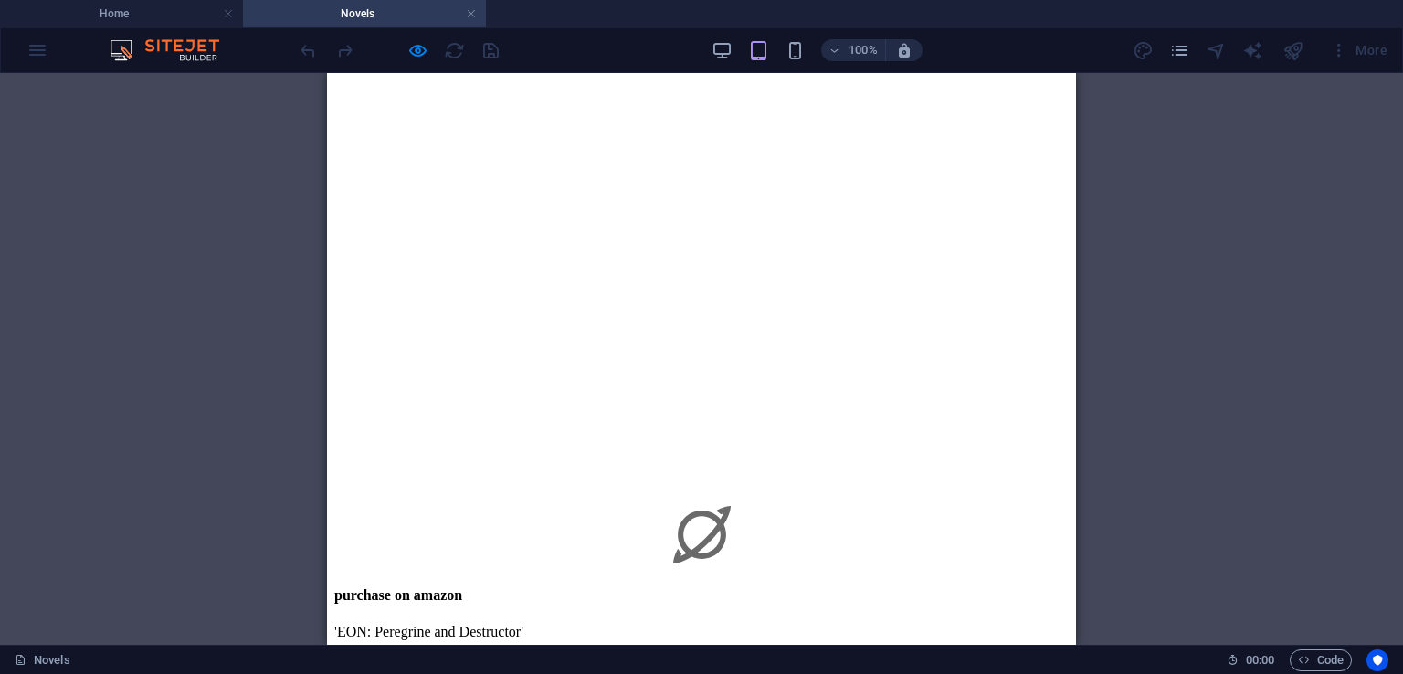
drag, startPoint x: 1067, startPoint y: 151, endPoint x: 1404, endPoint y: 454, distance: 453.4
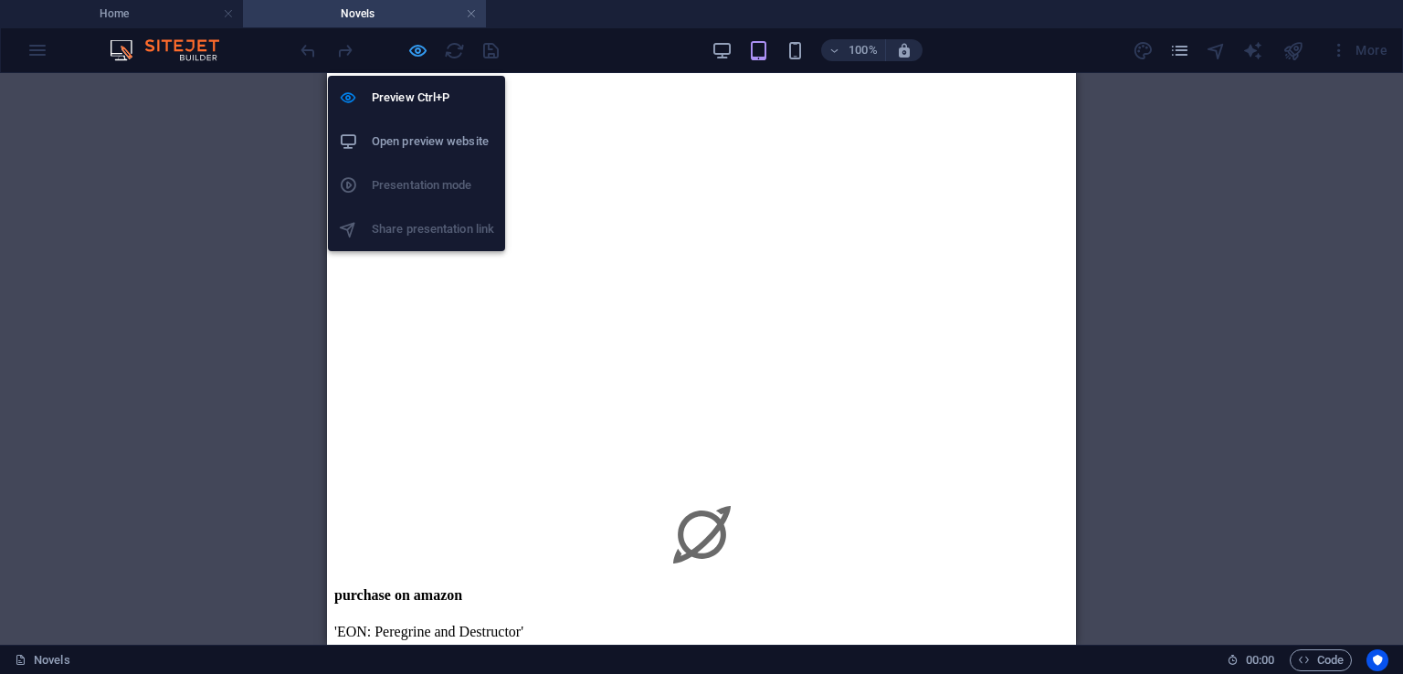
click at [414, 49] on icon "button" at bounding box center [417, 50] width 21 height 21
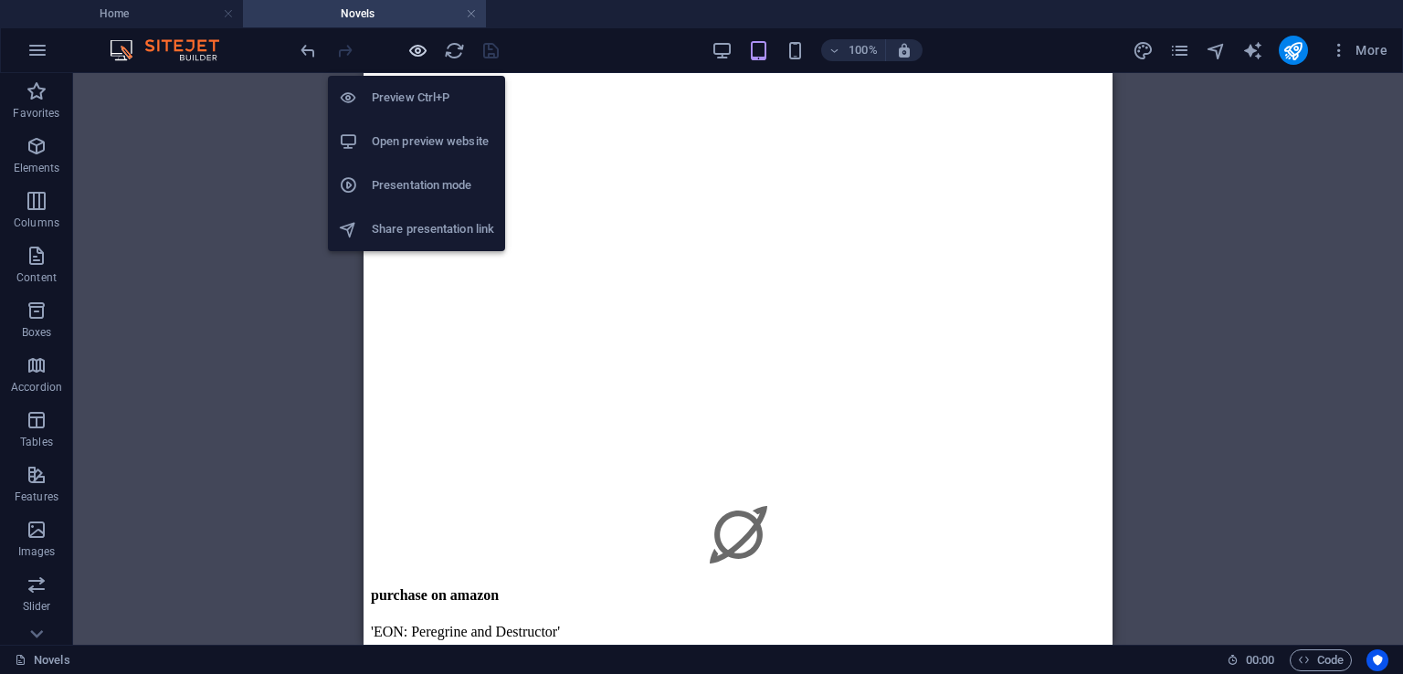
click at [413, 48] on icon "button" at bounding box center [417, 50] width 21 height 21
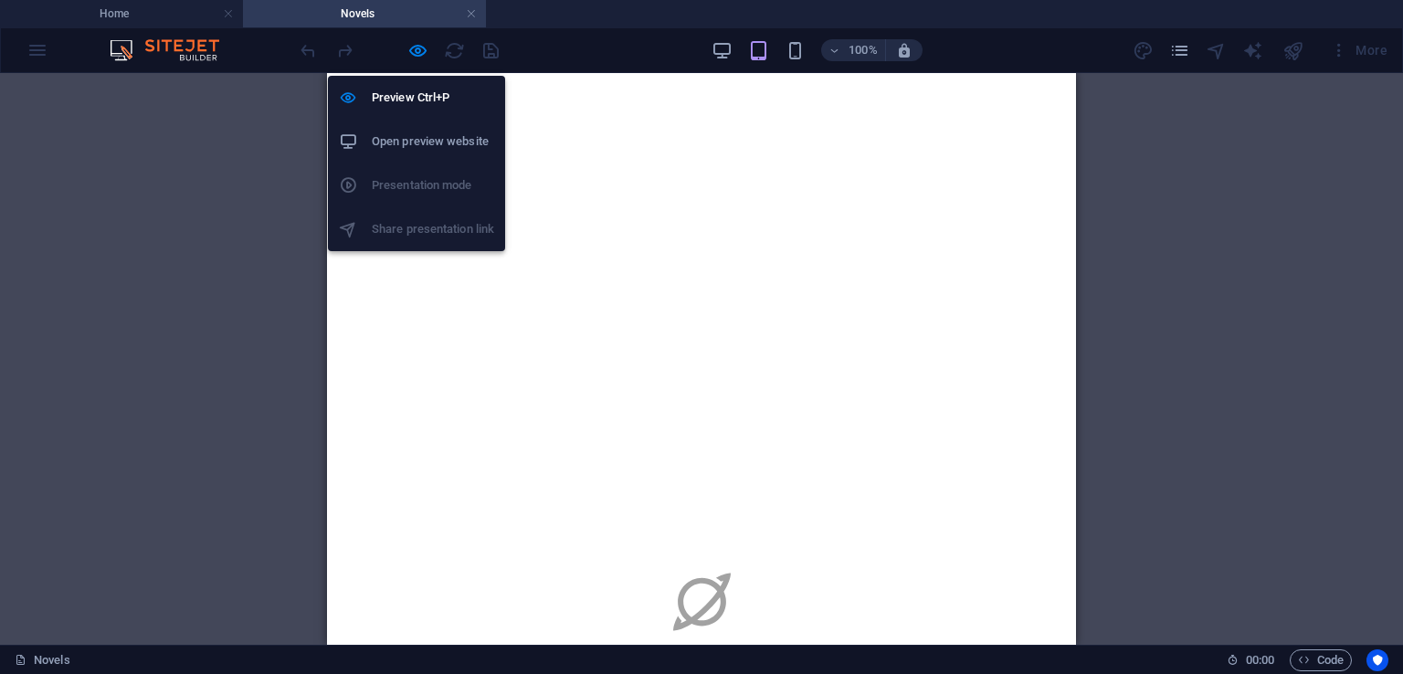
click at [420, 133] on h6 "Open preview website" at bounding box center [433, 142] width 122 height 22
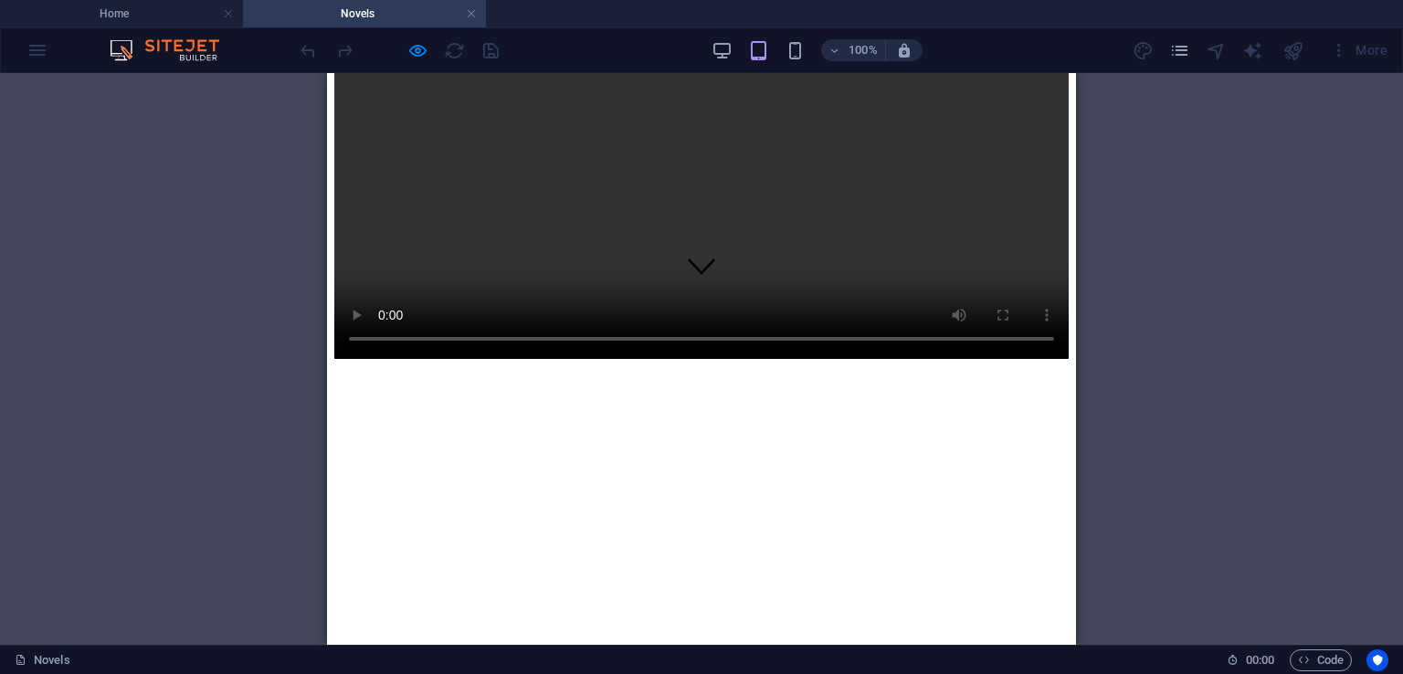
scroll to position [0, 0]
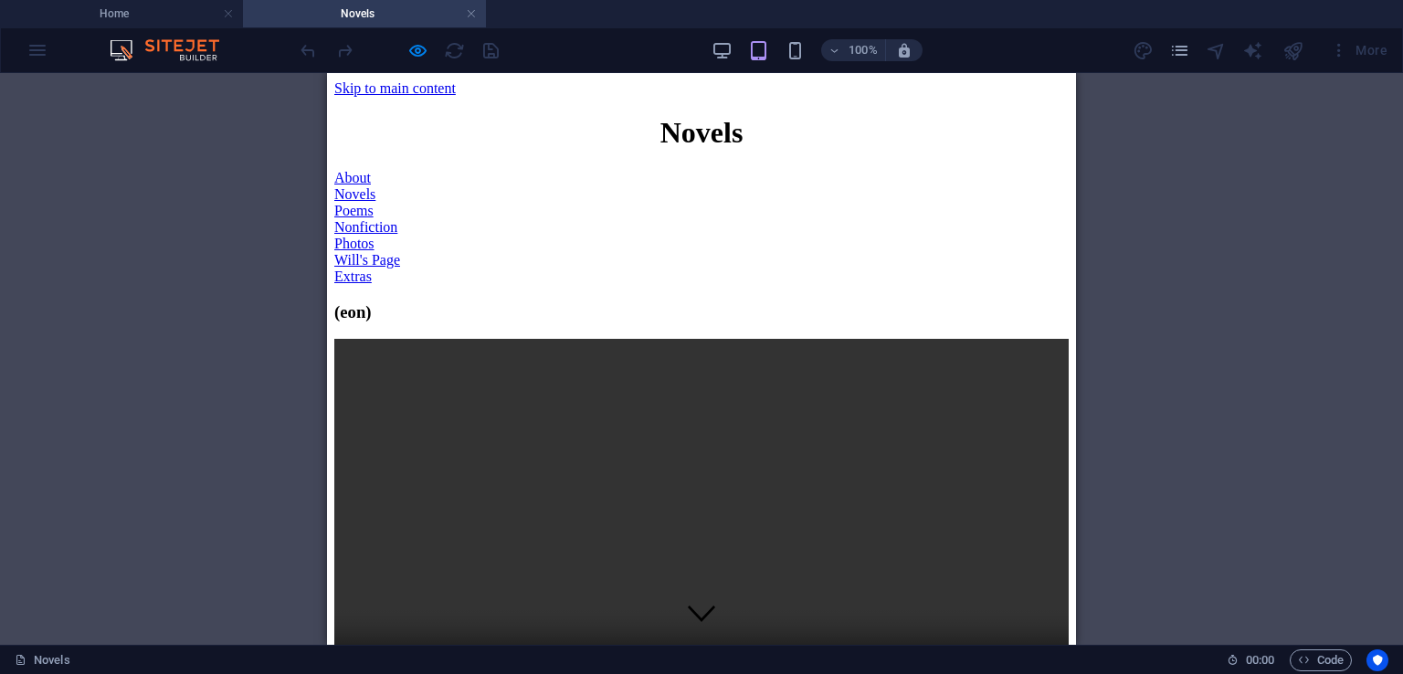
drag, startPoint x: 1069, startPoint y: 321, endPoint x: 1397, endPoint y: 143, distance: 373.5
click at [400, 252] on link "Will's Page" at bounding box center [367, 260] width 66 height 16
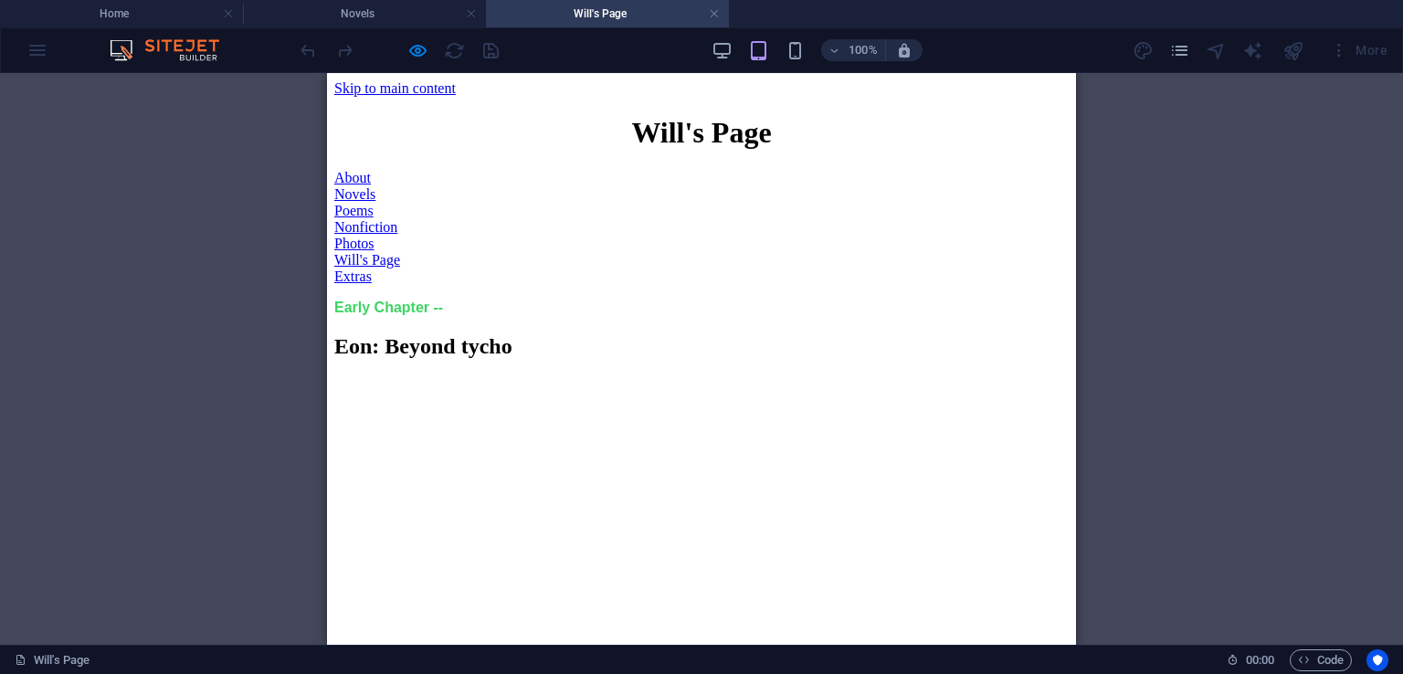
drag, startPoint x: 1070, startPoint y: 100, endPoint x: 1408, endPoint y: 153, distance: 341.9
click at [714, 15] on link at bounding box center [714, 13] width 11 height 17
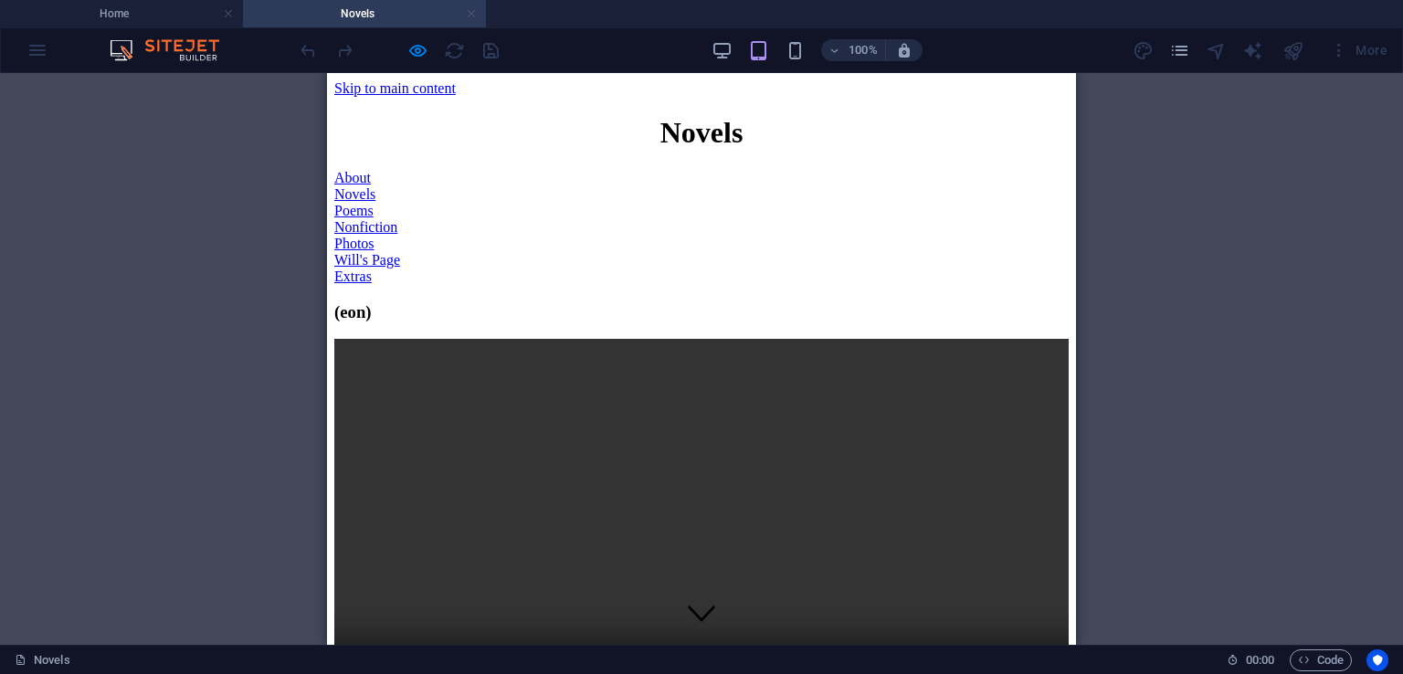
click at [469, 12] on link at bounding box center [471, 13] width 11 height 17
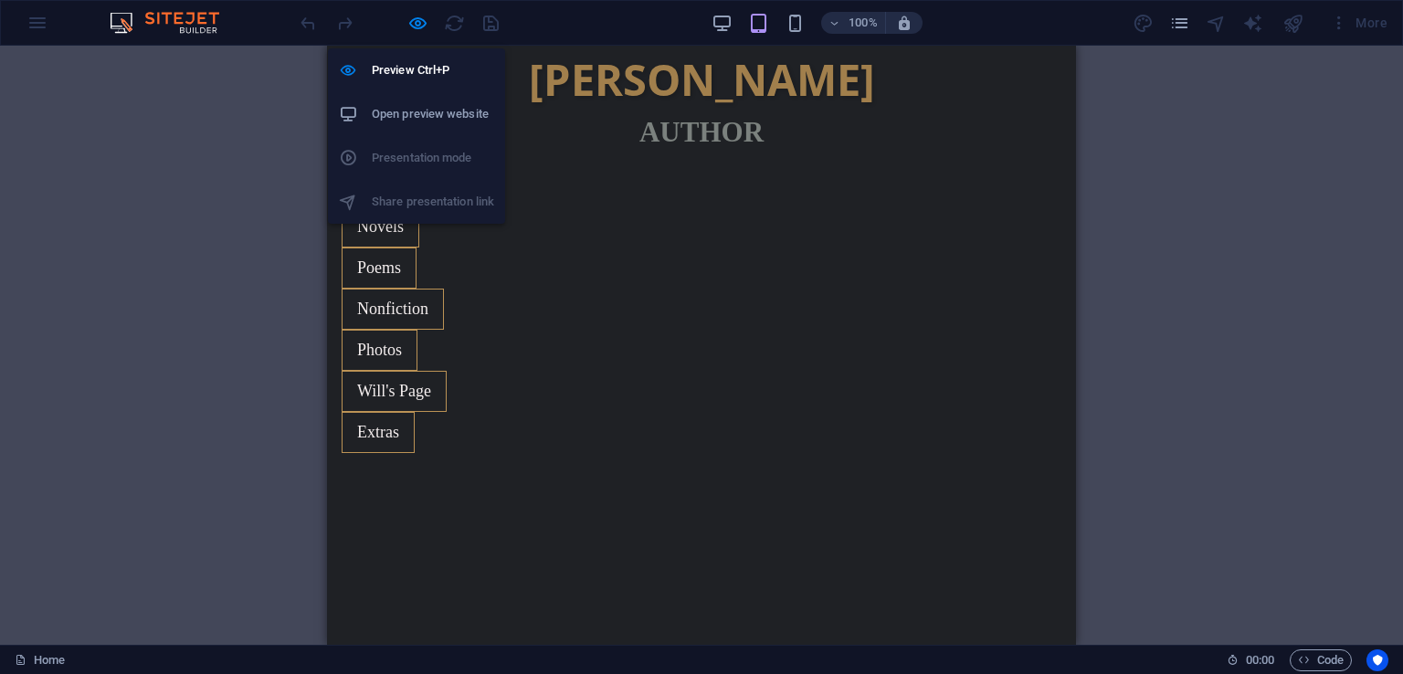
click at [442, 111] on h6 "Open preview website" at bounding box center [433, 114] width 122 height 22
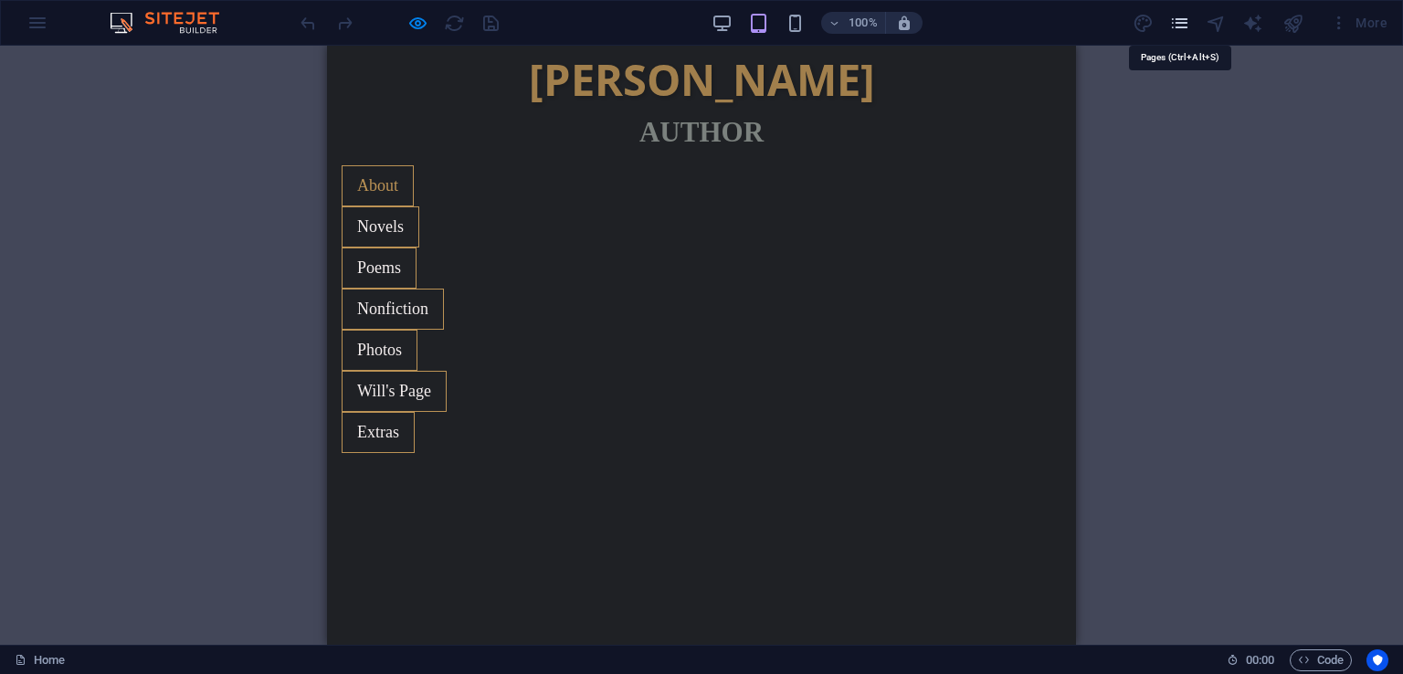
click at [1179, 27] on icon "pages" at bounding box center [1179, 23] width 21 height 21
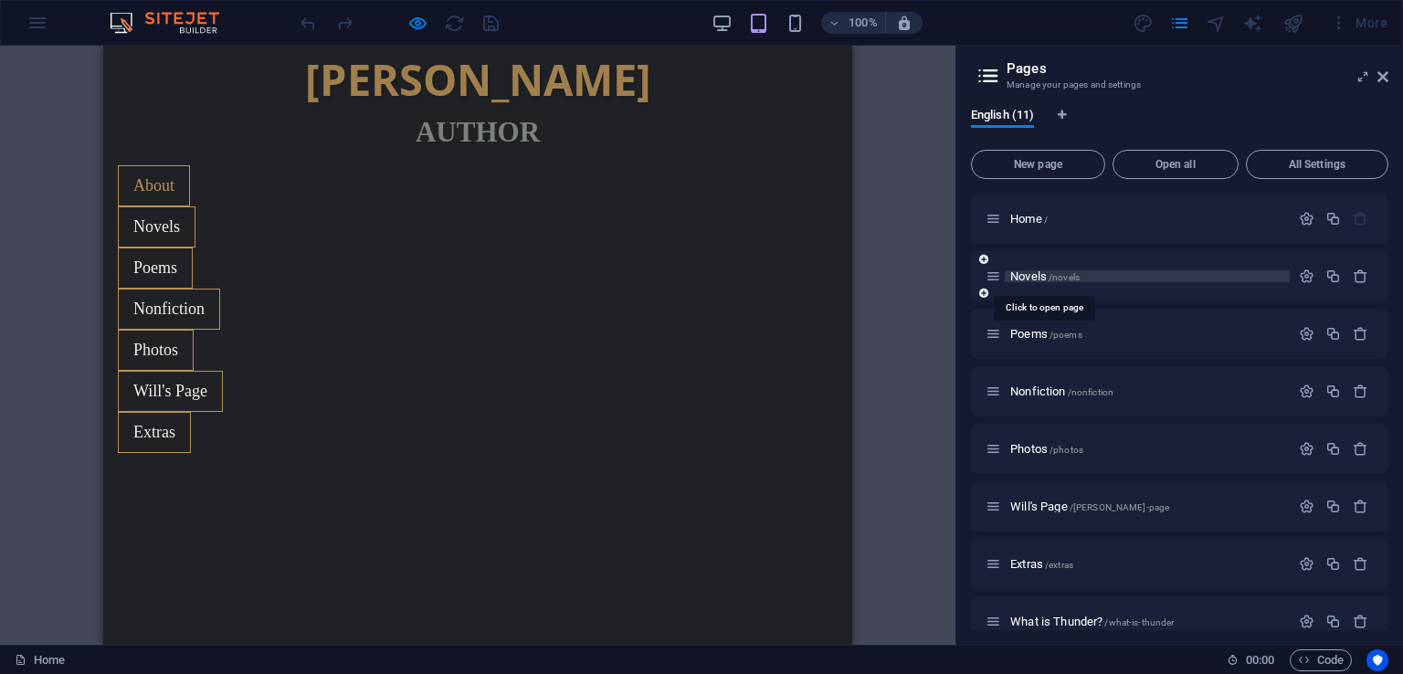
click at [1066, 276] on span "/novels" at bounding box center [1064, 277] width 31 height 10
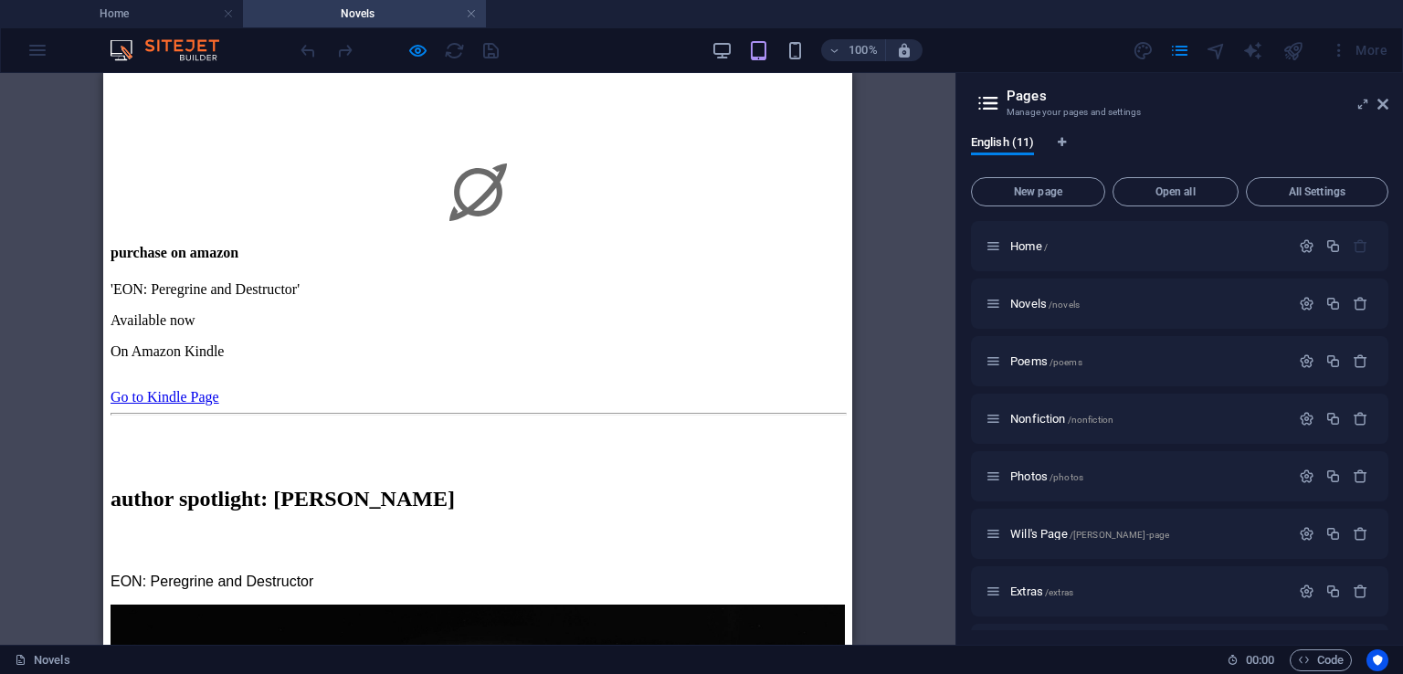
scroll to position [1827, 0]
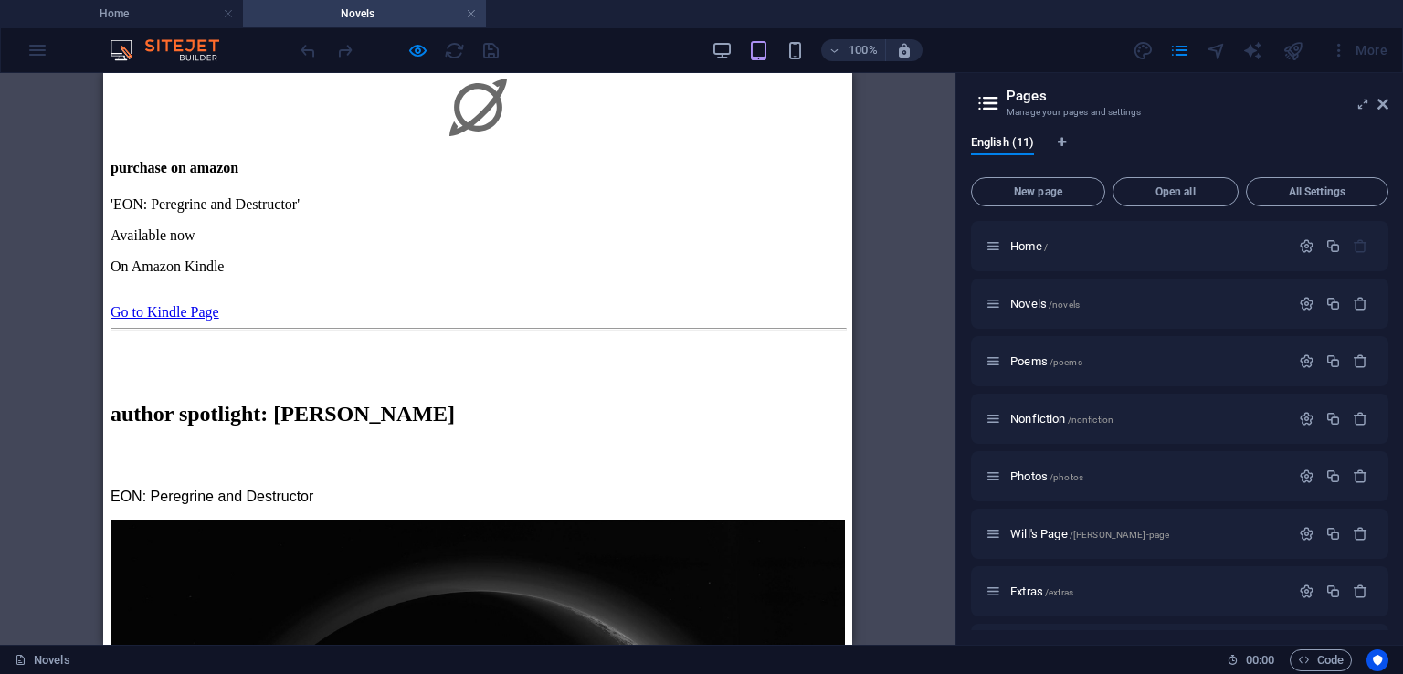
click at [1382, 103] on icon at bounding box center [1382, 104] width 11 height 15
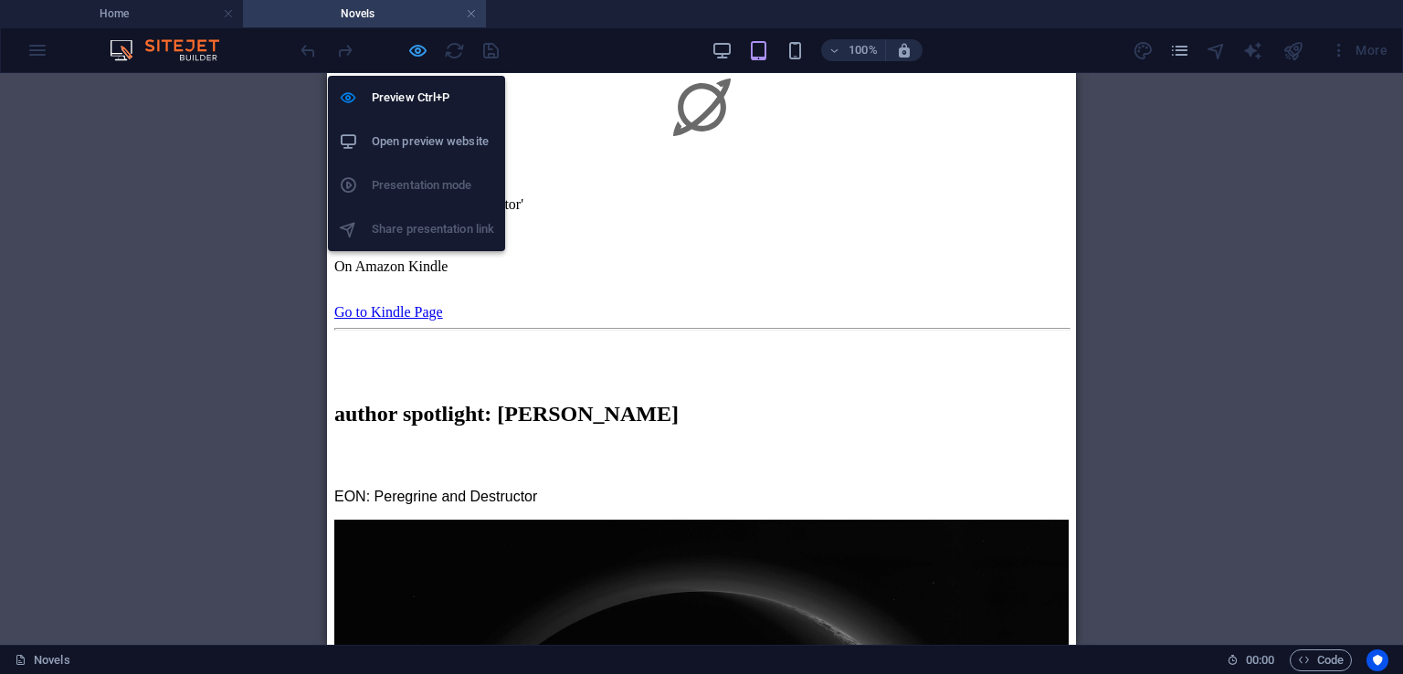
click at [417, 47] on icon "button" at bounding box center [417, 50] width 21 height 21
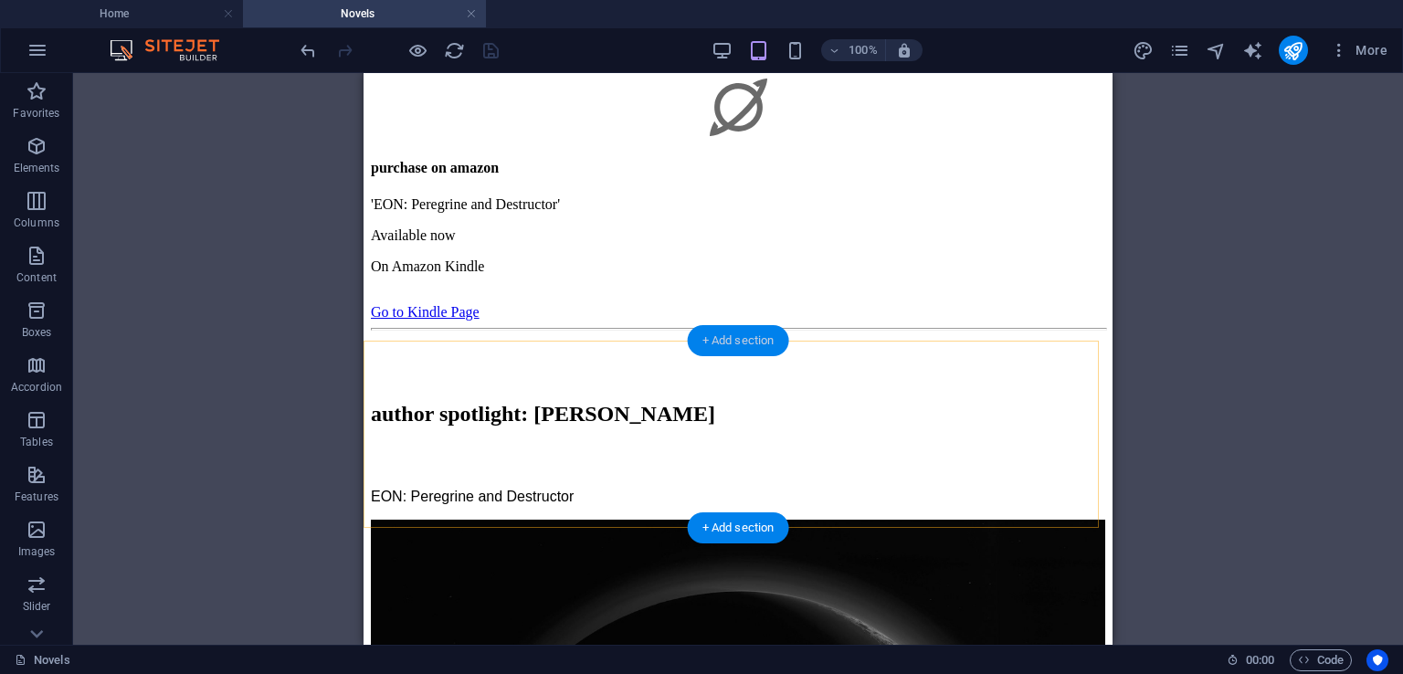
click at [756, 338] on div "+ Add section" at bounding box center [738, 340] width 101 height 31
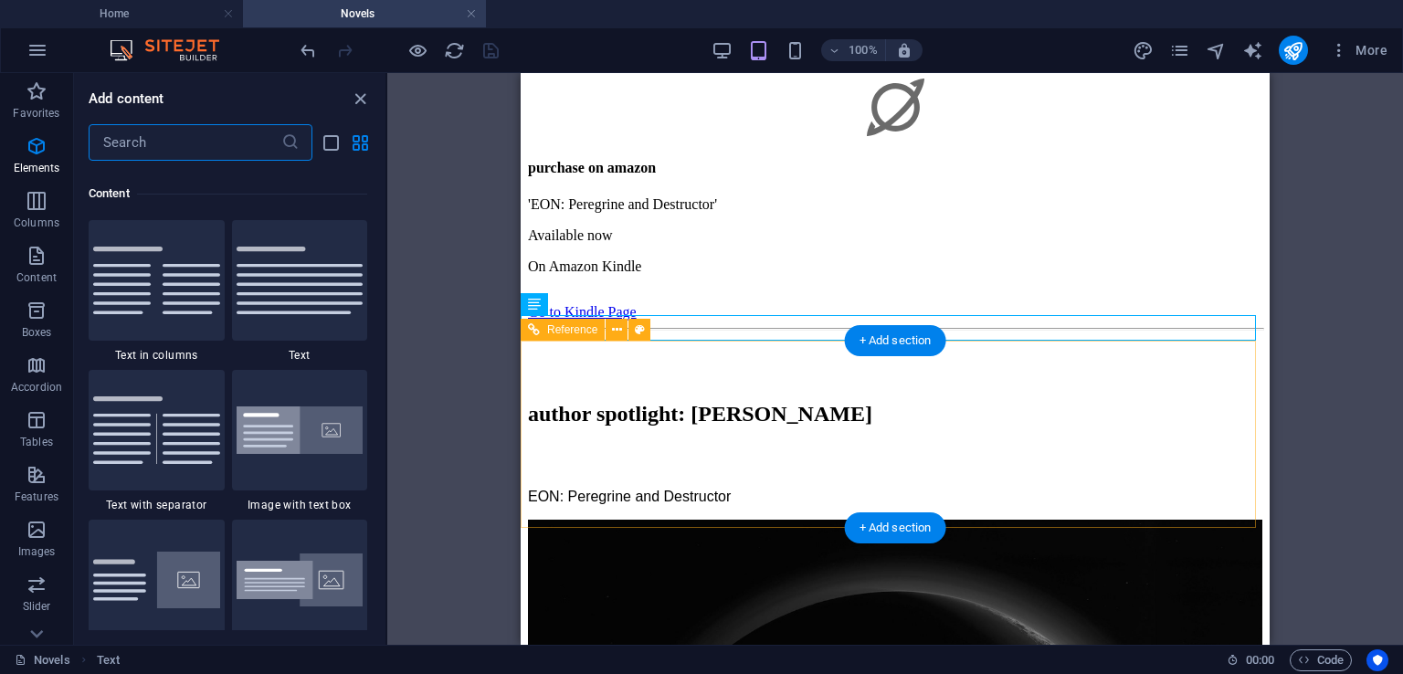
scroll to position [3196, 0]
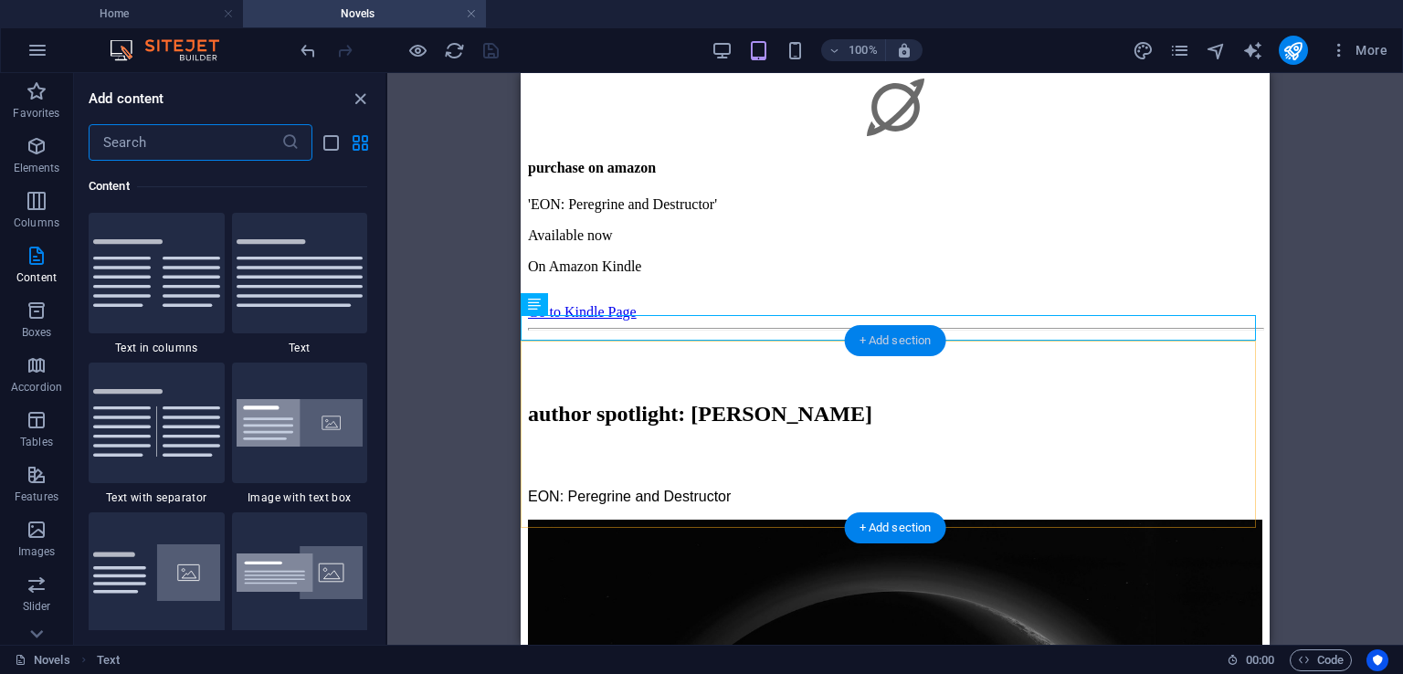
click at [880, 344] on div "+ Add section" at bounding box center [895, 340] width 101 height 31
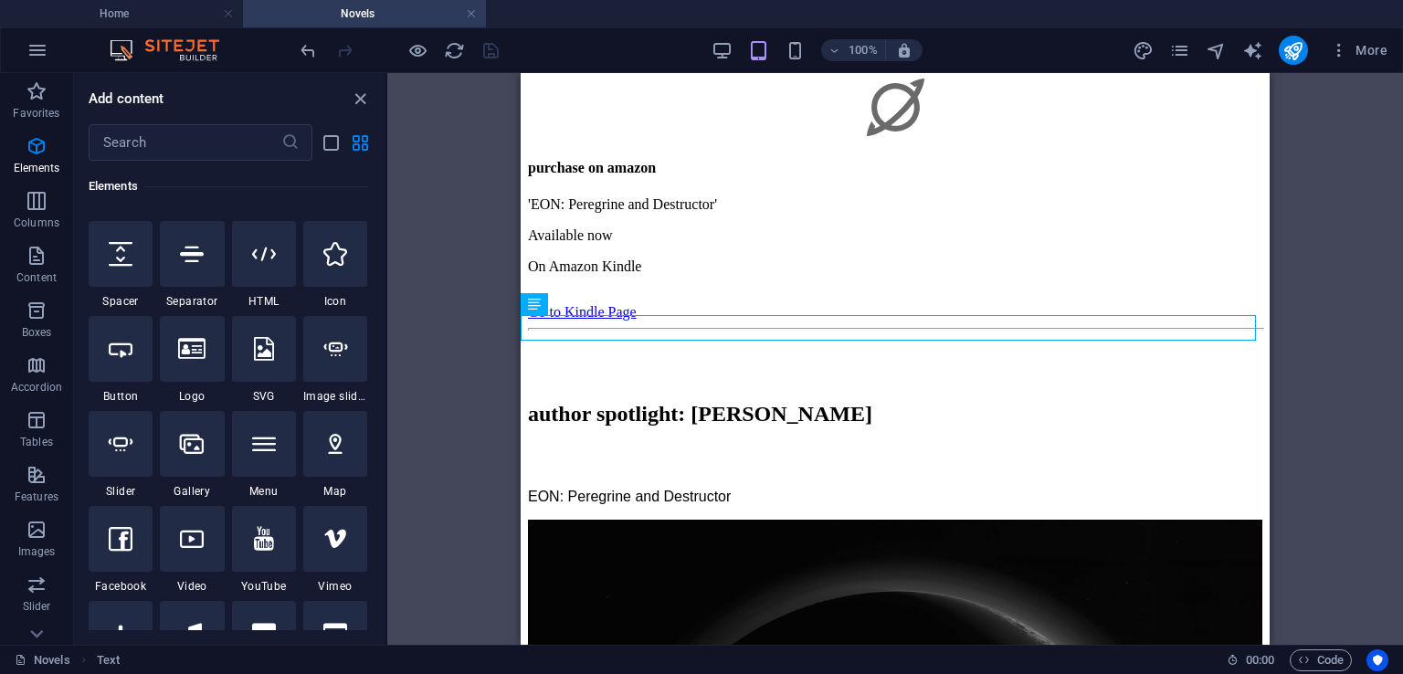
scroll to position [112, 0]
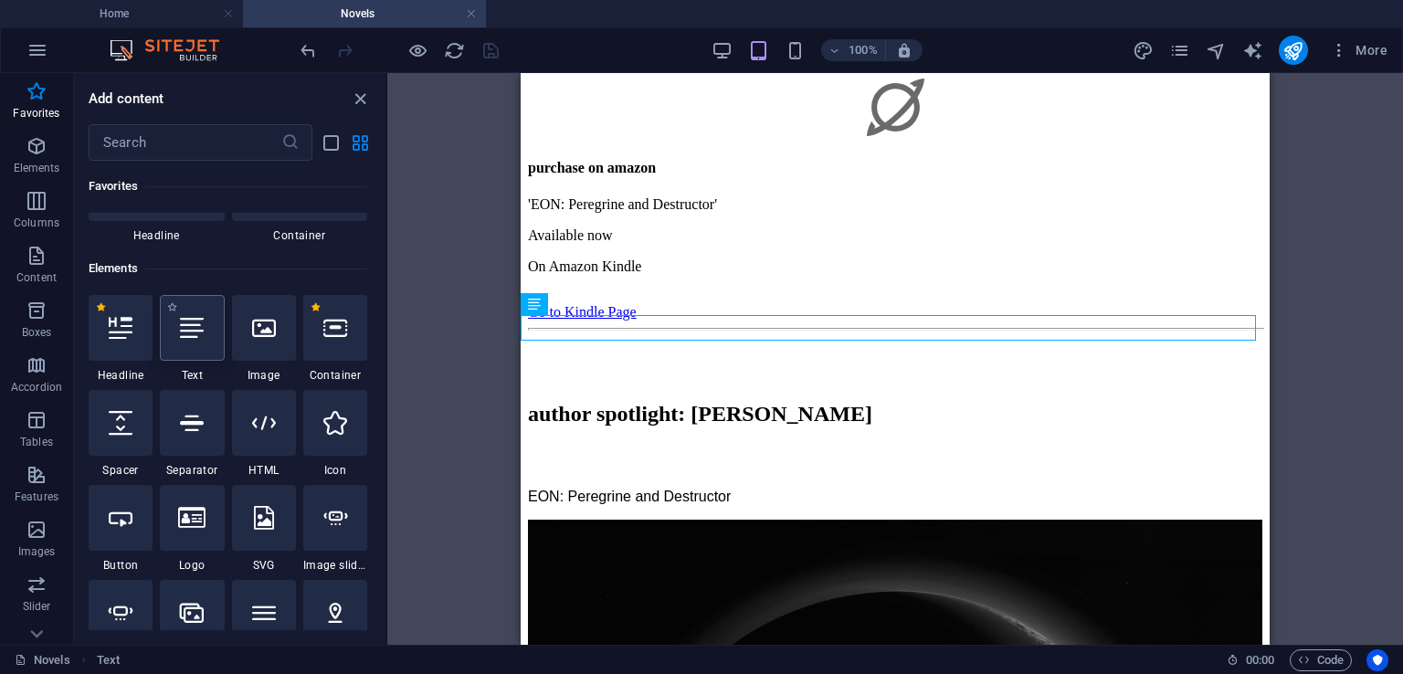
click at [199, 335] on icon at bounding box center [192, 328] width 24 height 24
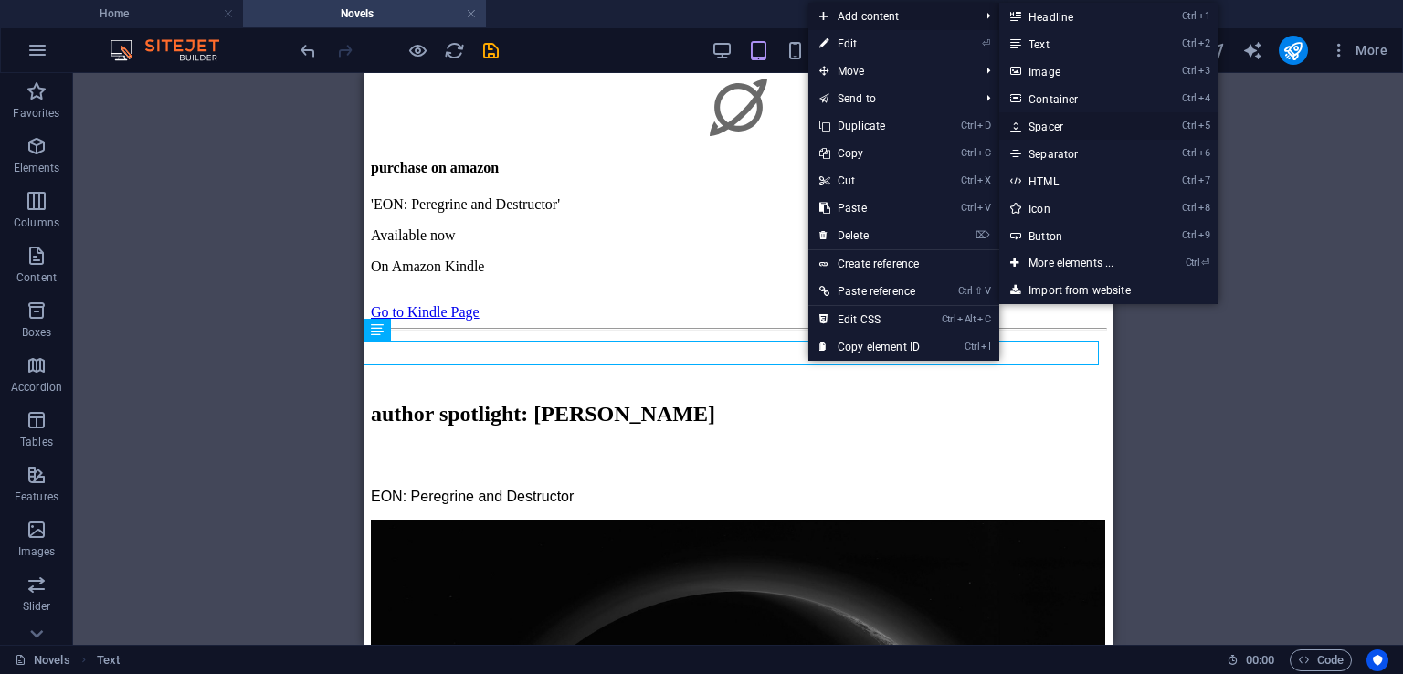
click at [1045, 129] on link "Ctrl 5 Spacer" at bounding box center [1074, 125] width 151 height 27
select select "px"
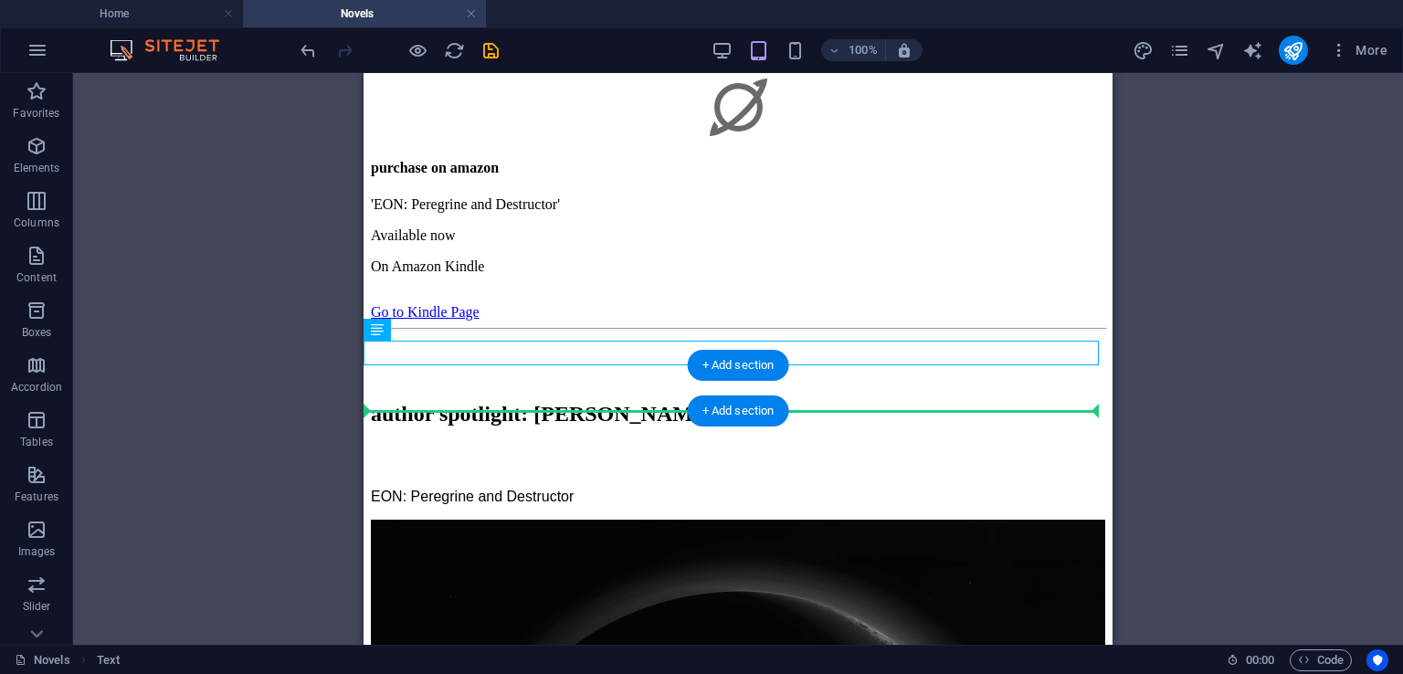
drag, startPoint x: 759, startPoint y: 348, endPoint x: 1142, endPoint y: 474, distance: 402.9
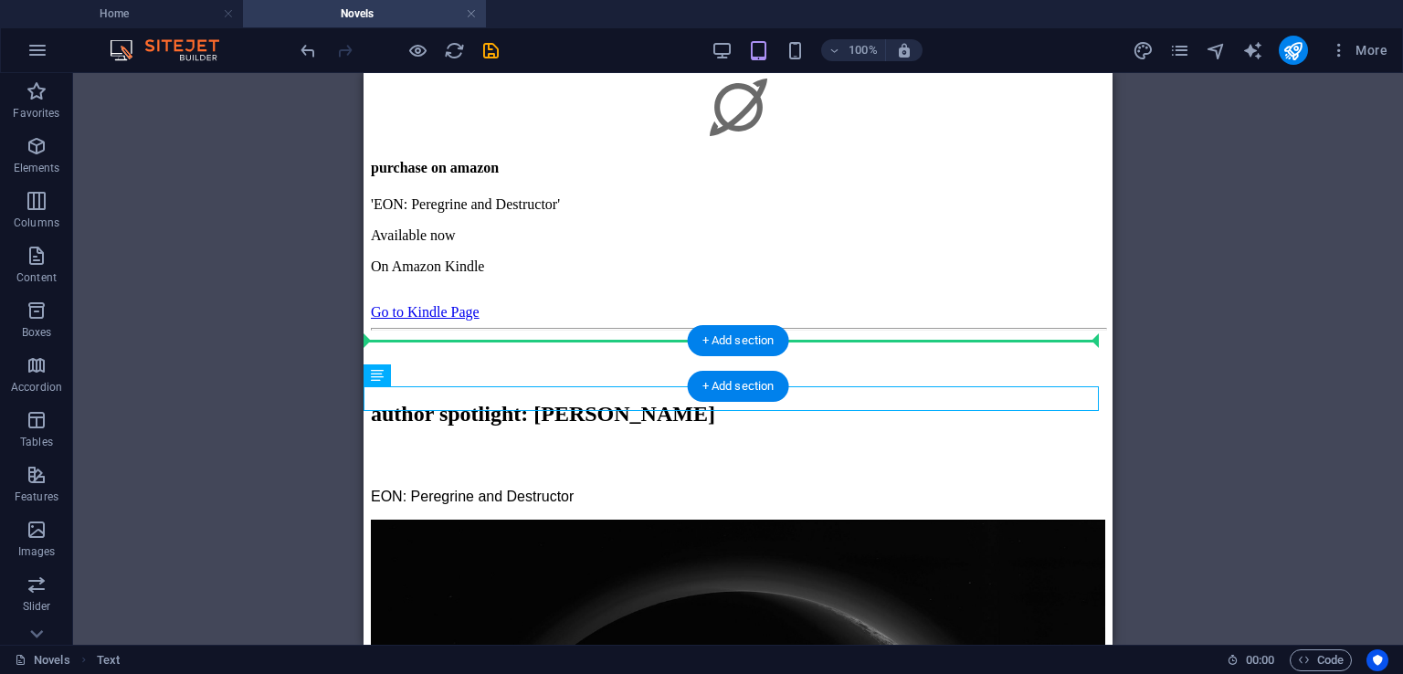
drag, startPoint x: 735, startPoint y: 399, endPoint x: 743, endPoint y: 360, distance: 39.9
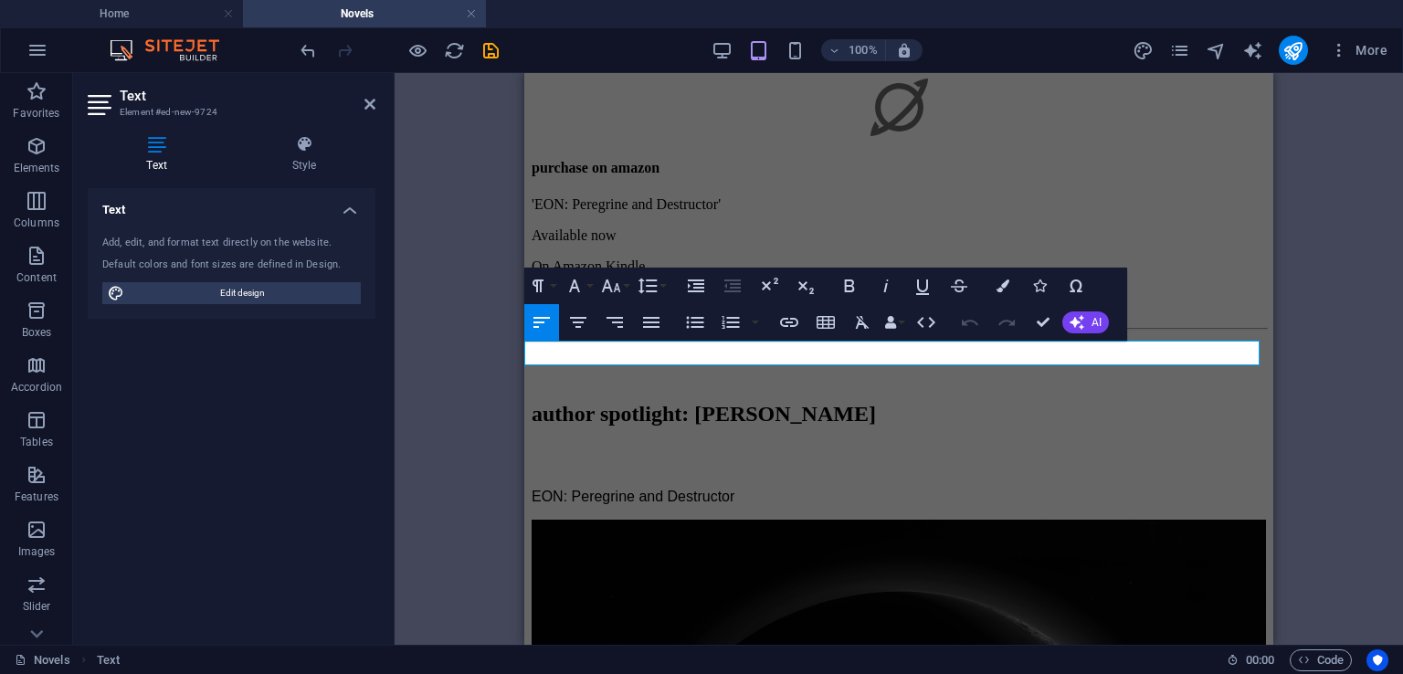
drag, startPoint x: 957, startPoint y: 353, endPoint x: 484, endPoint y: 355, distance: 473.1
click at [654, 322] on icon "button" at bounding box center [651, 322] width 16 height 11
click at [618, 325] on icon "button" at bounding box center [615, 322] width 22 height 22
click at [585, 323] on icon "button" at bounding box center [578, 322] width 22 height 22
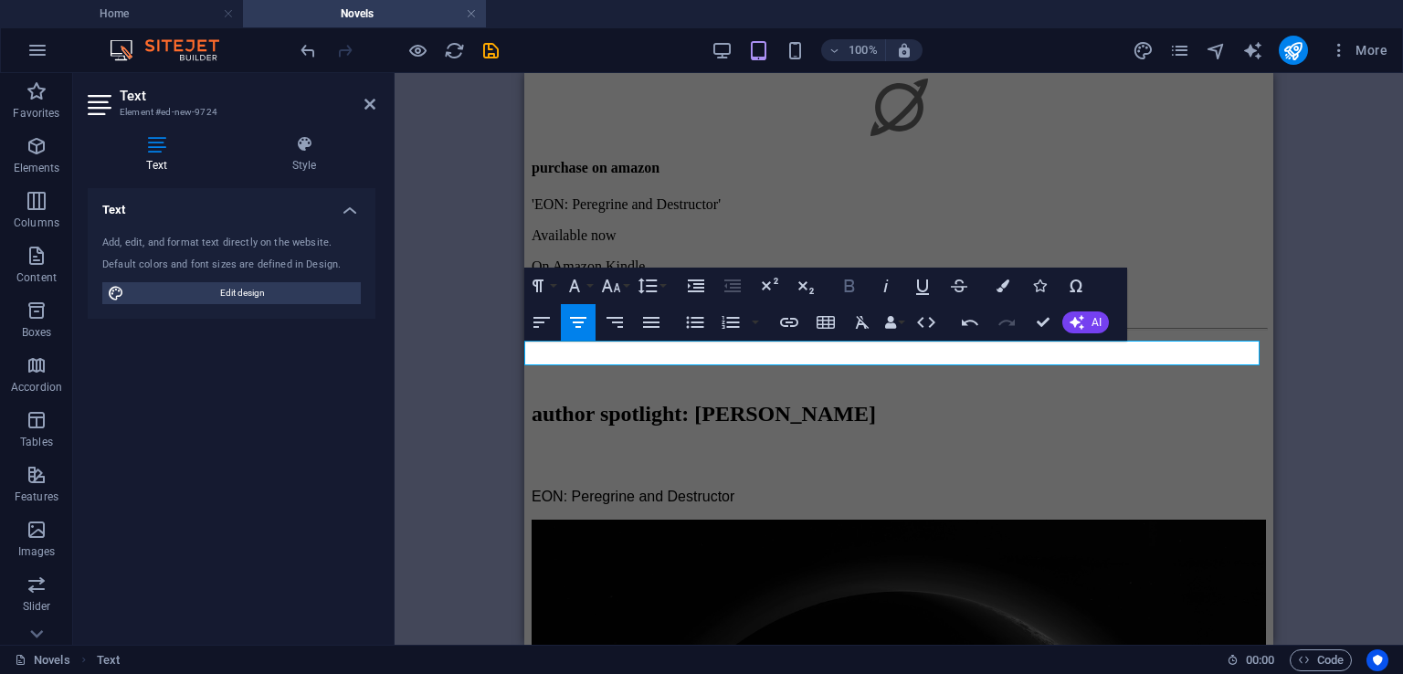
click at [845, 288] on icon "button" at bounding box center [850, 285] width 10 height 13
click at [992, 280] on button "Colors" at bounding box center [1003, 286] width 35 height 37
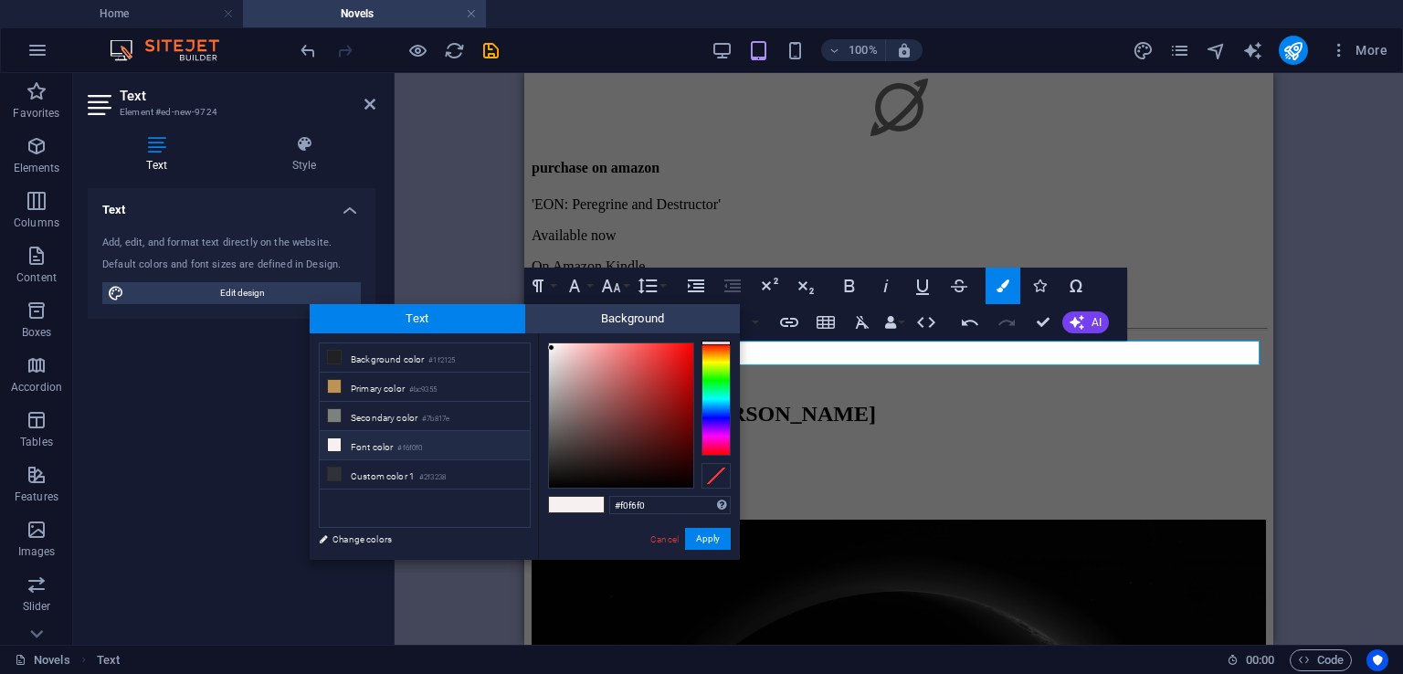
click at [716, 379] on div at bounding box center [715, 399] width 29 height 113
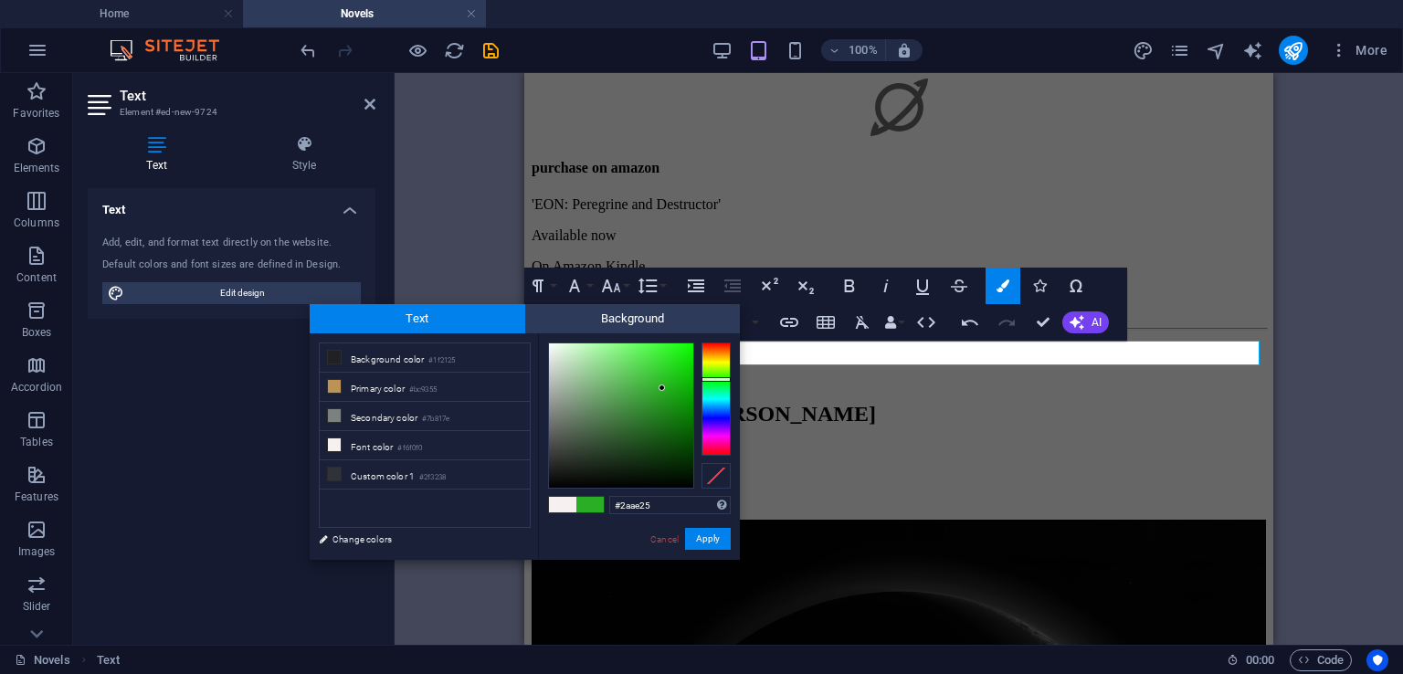
click at [662, 388] on div at bounding box center [621, 415] width 144 height 144
click at [647, 395] on div at bounding box center [621, 415] width 144 height 144
click at [662, 377] on div at bounding box center [621, 415] width 144 height 144
type input "#2fc229"
click at [704, 534] on button "Apply" at bounding box center [708, 539] width 46 height 22
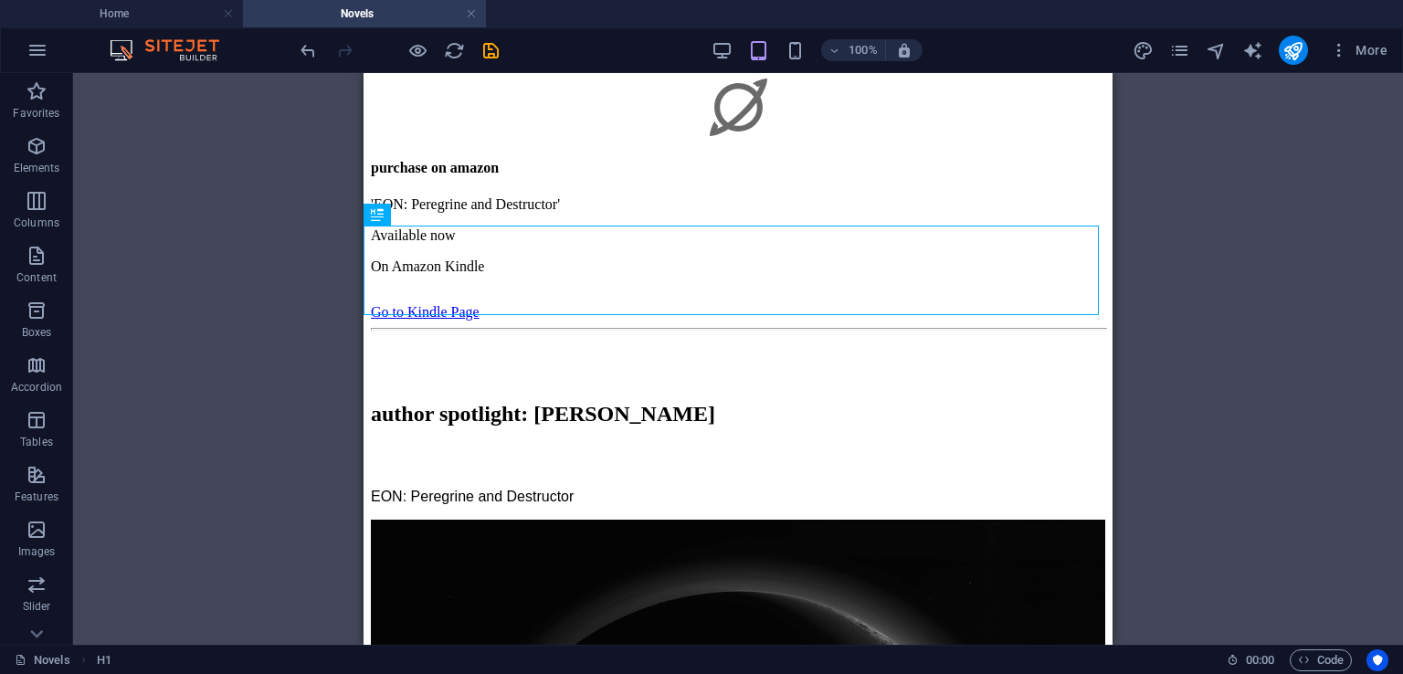
scroll to position [1736, 0]
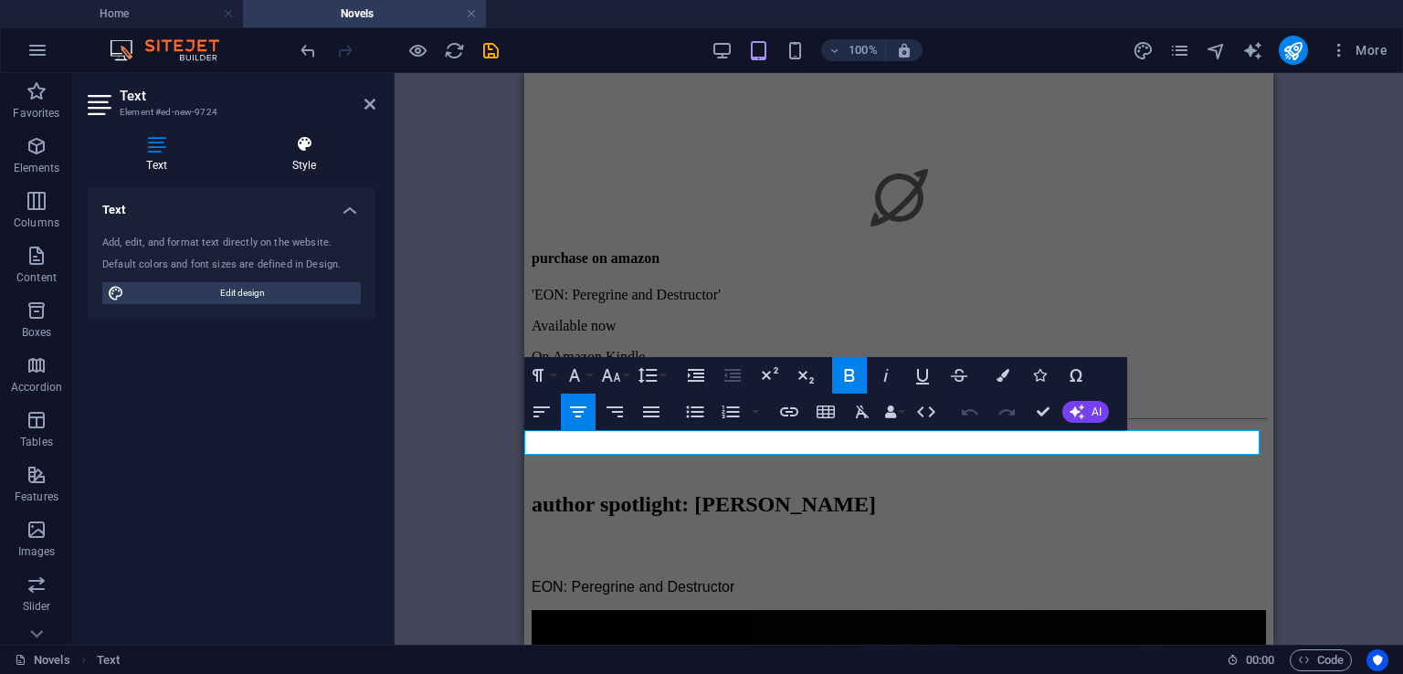
click at [298, 153] on h4 "Style" at bounding box center [304, 154] width 142 height 38
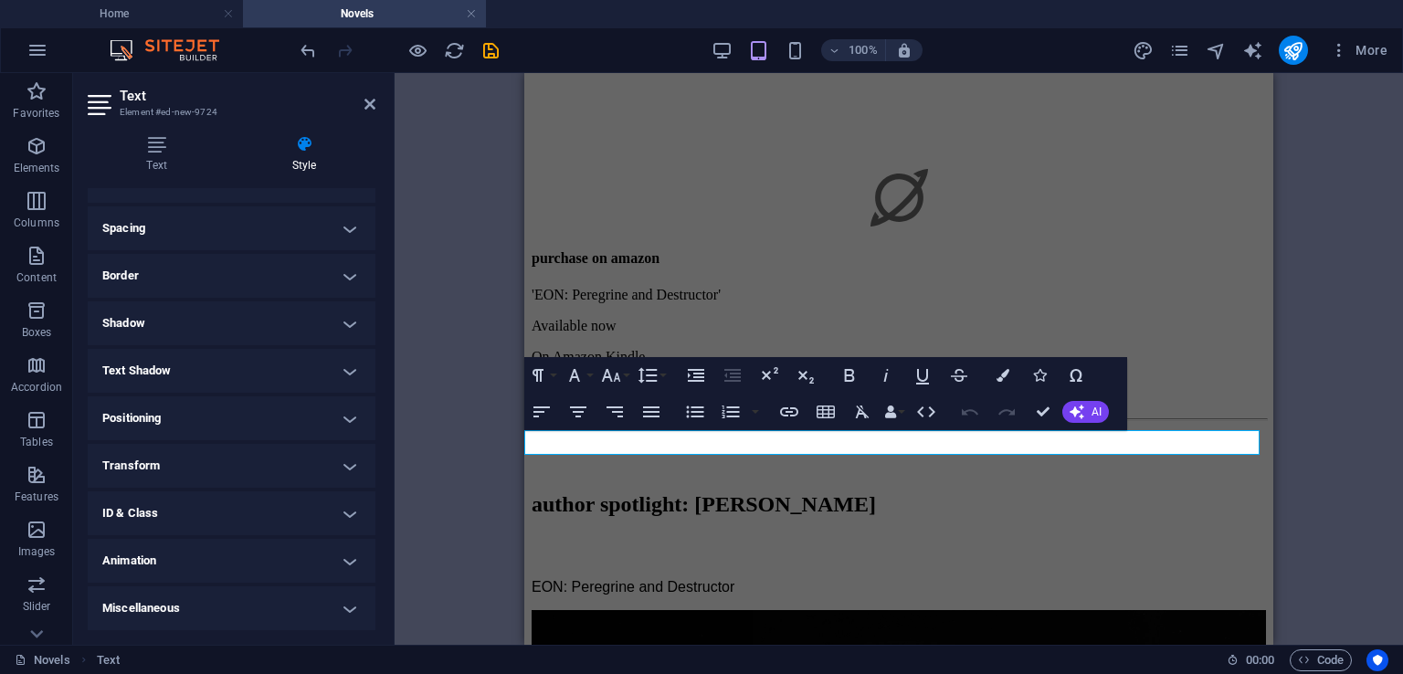
scroll to position [0, 0]
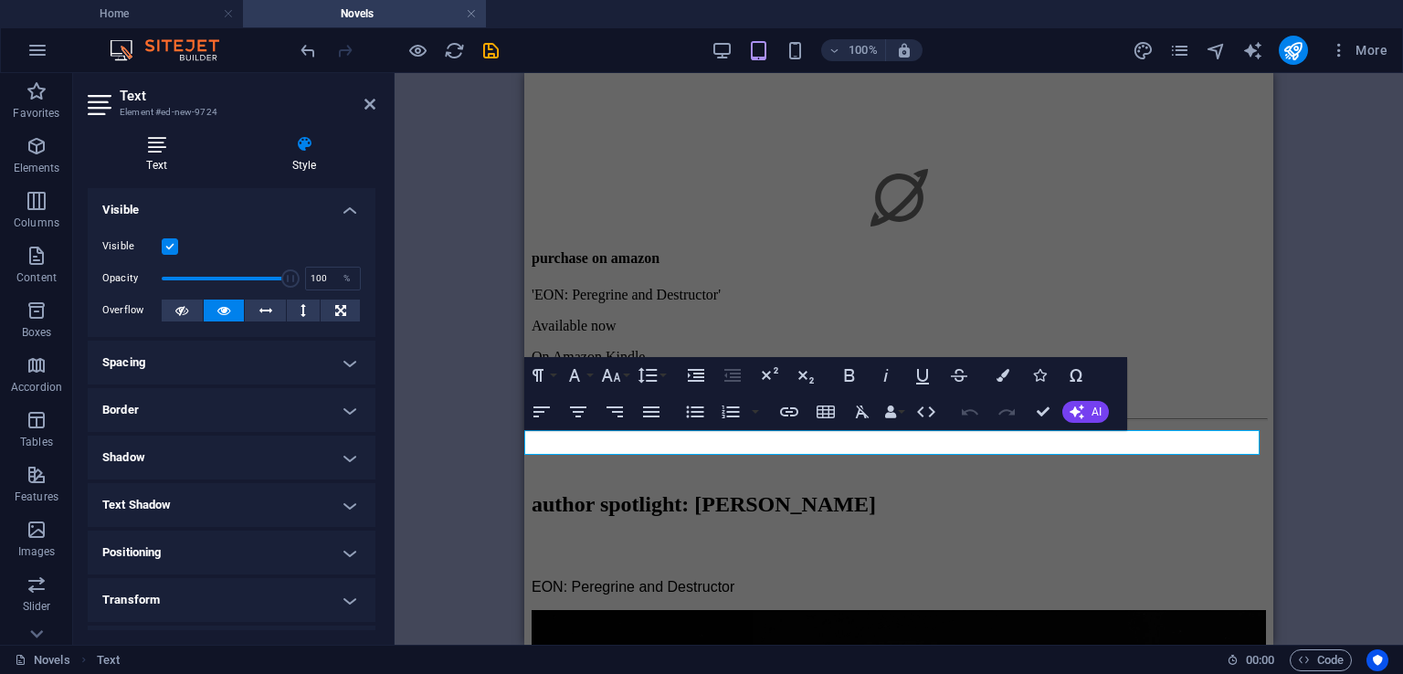
click at [157, 155] on h4 "Text" at bounding box center [160, 154] width 145 height 38
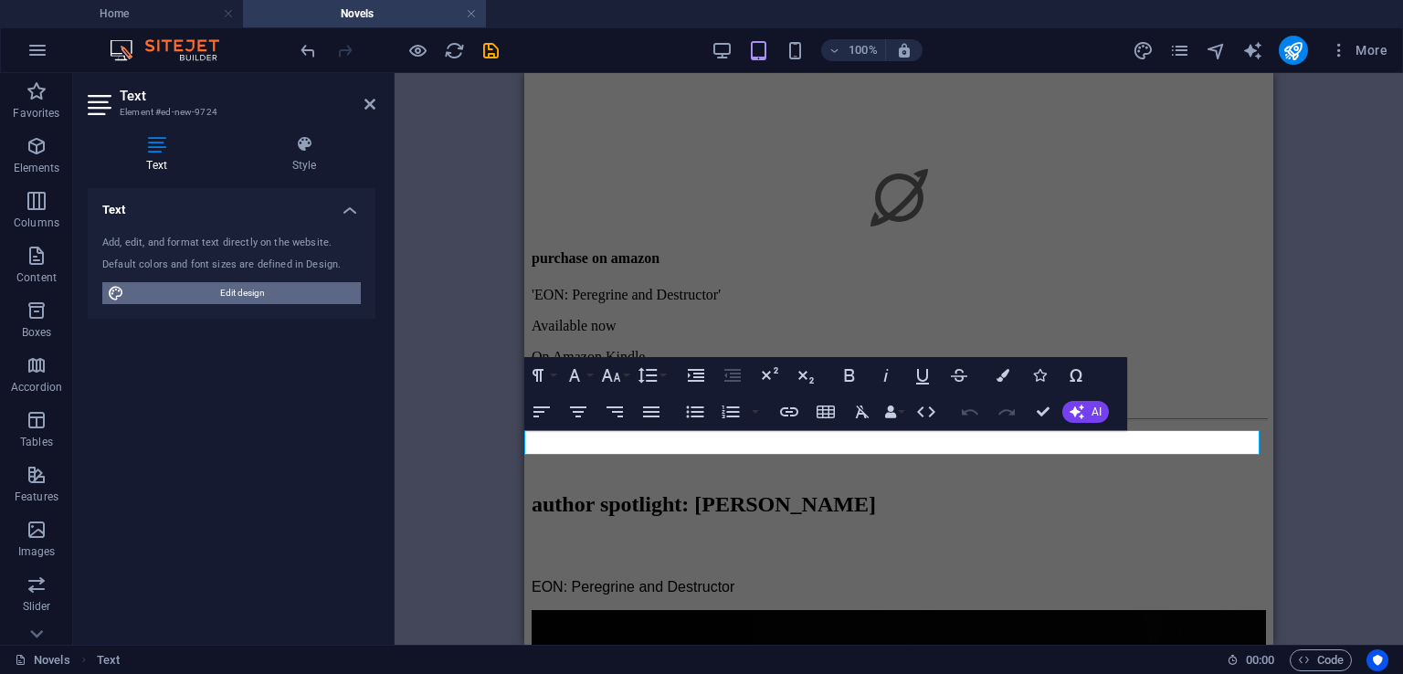
click at [274, 291] on span "Edit design" at bounding box center [243, 293] width 226 height 22
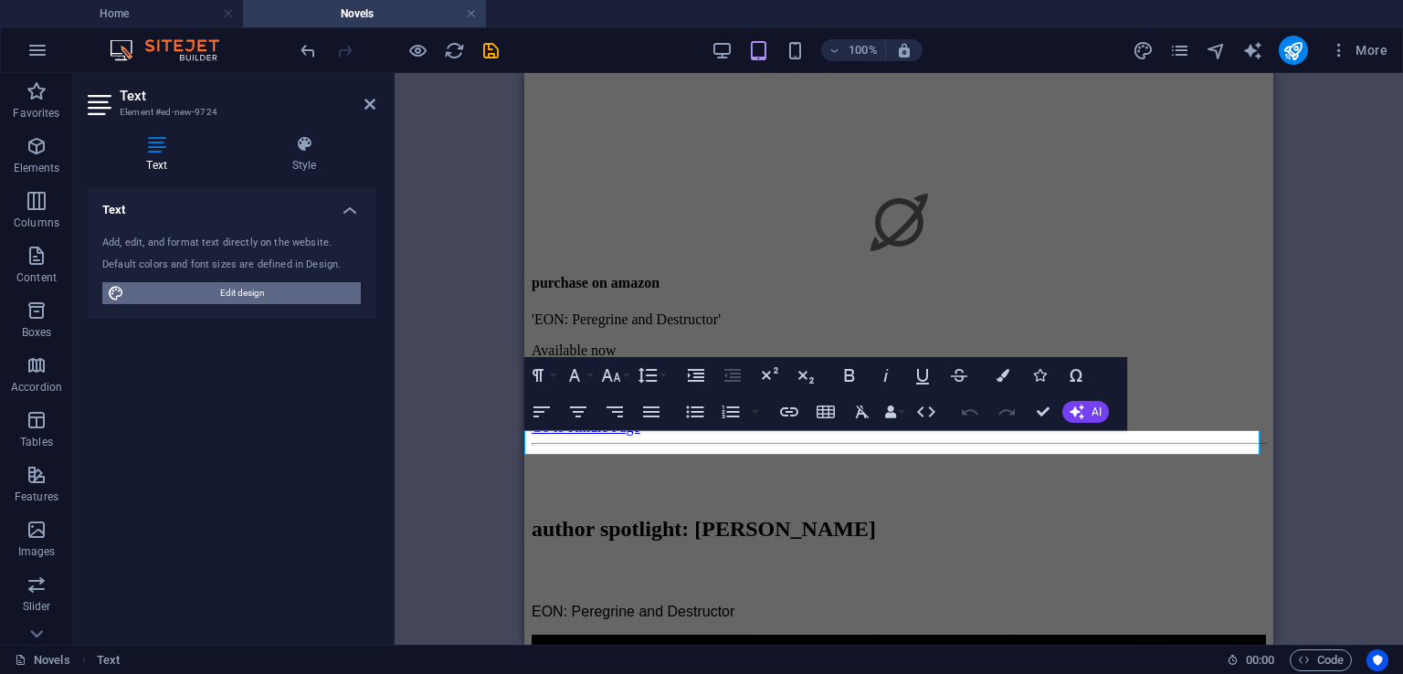
select select "px"
select select "400"
select select "px"
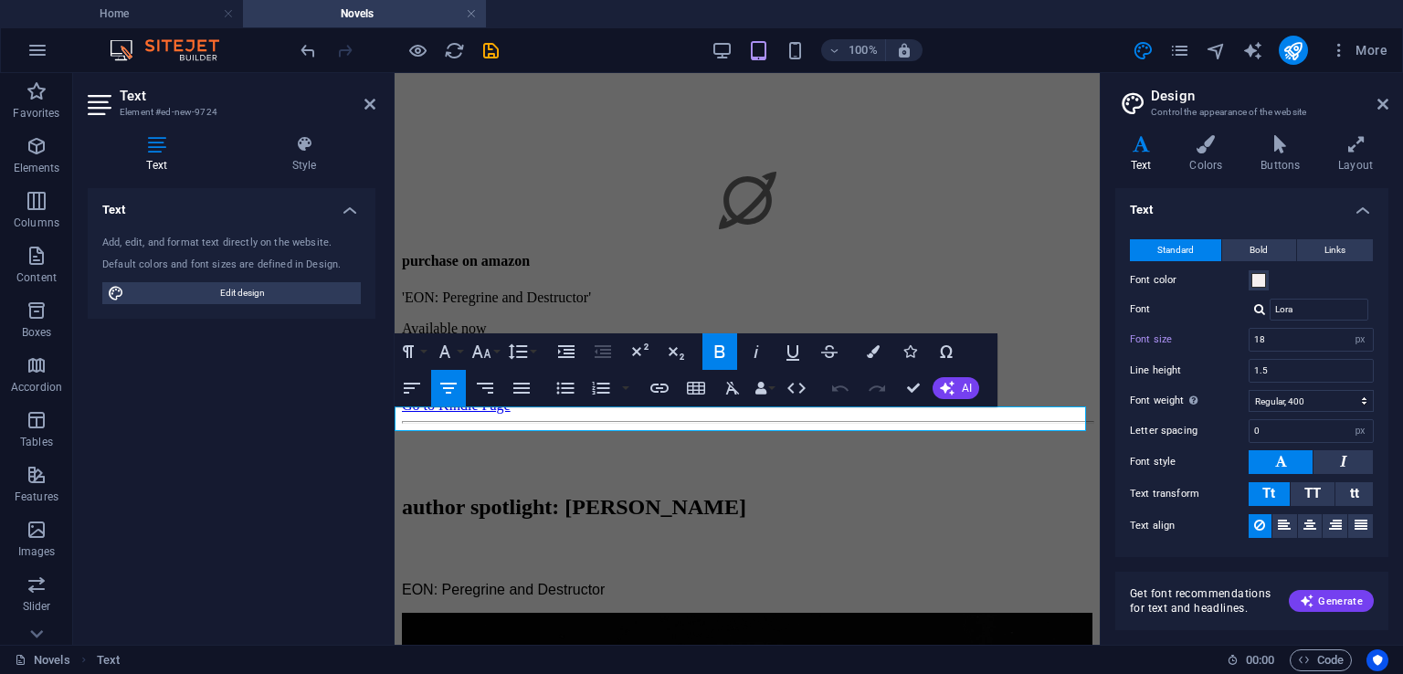
drag, startPoint x: 968, startPoint y: 419, endPoint x: 760, endPoint y: 421, distance: 208.3
drag, startPoint x: 969, startPoint y: 422, endPoint x: 440, endPoint y: 424, distance: 528.8
drag, startPoint x: 547, startPoint y: 423, endPoint x: 522, endPoint y: 413, distance: 26.6
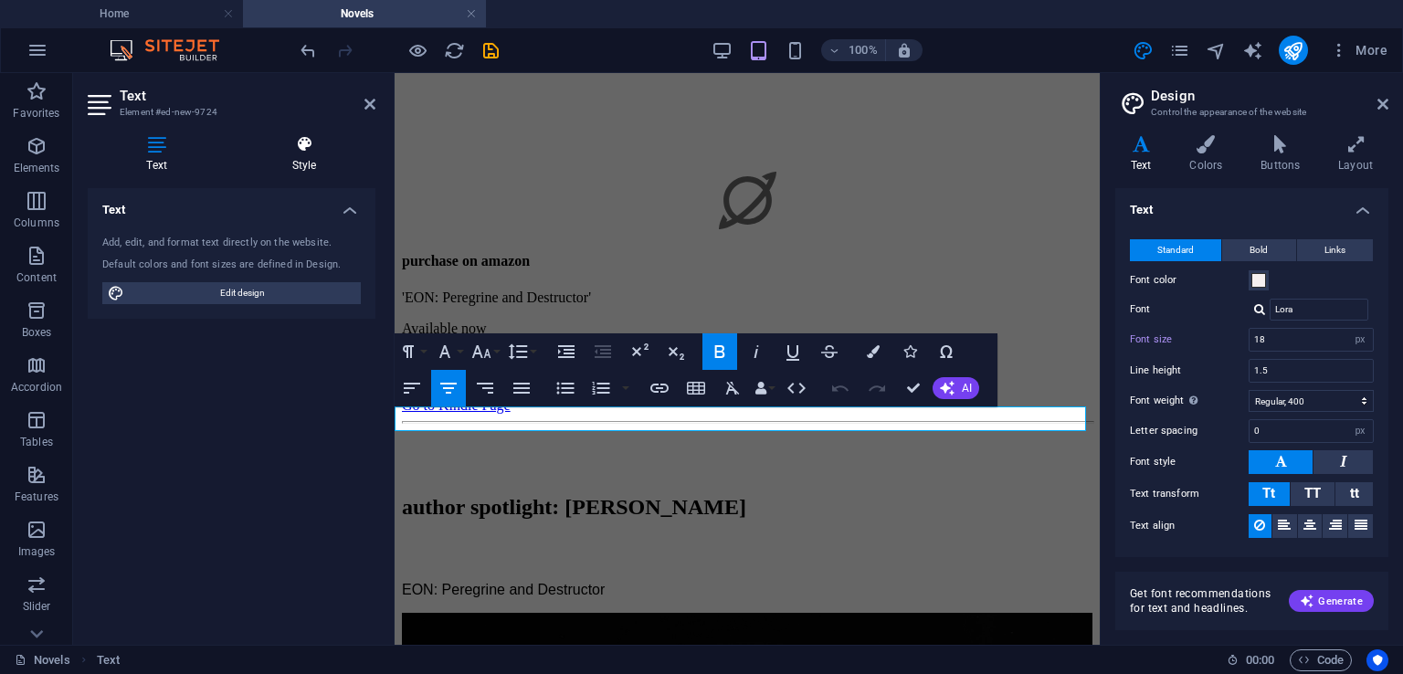
drag, startPoint x: 128, startPoint y: 340, endPoint x: 300, endPoint y: 155, distance: 252.7
click at [300, 155] on h4 "Style" at bounding box center [304, 154] width 142 height 38
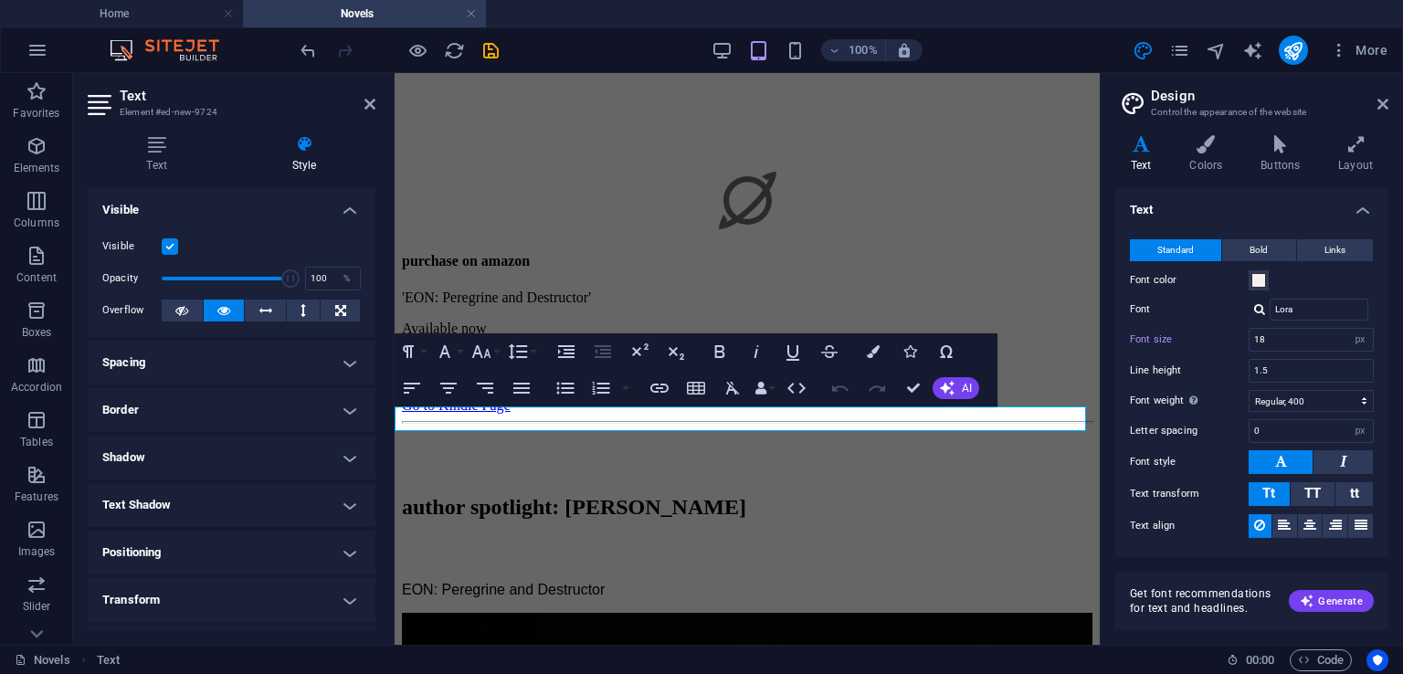
drag, startPoint x: 384, startPoint y: 322, endPoint x: 385, endPoint y: 348, distance: 25.6
click at [385, 348] on div "Text Style Text Add, edit, and format text directly on the website. Default col…" at bounding box center [231, 383] width 317 height 524
drag, startPoint x: 375, startPoint y: 350, endPoint x: 373, endPoint y: 432, distance: 82.2
click at [373, 436] on div "Text Style Text Add, edit, and format text directly on the website. Default col…" at bounding box center [231, 383] width 317 height 524
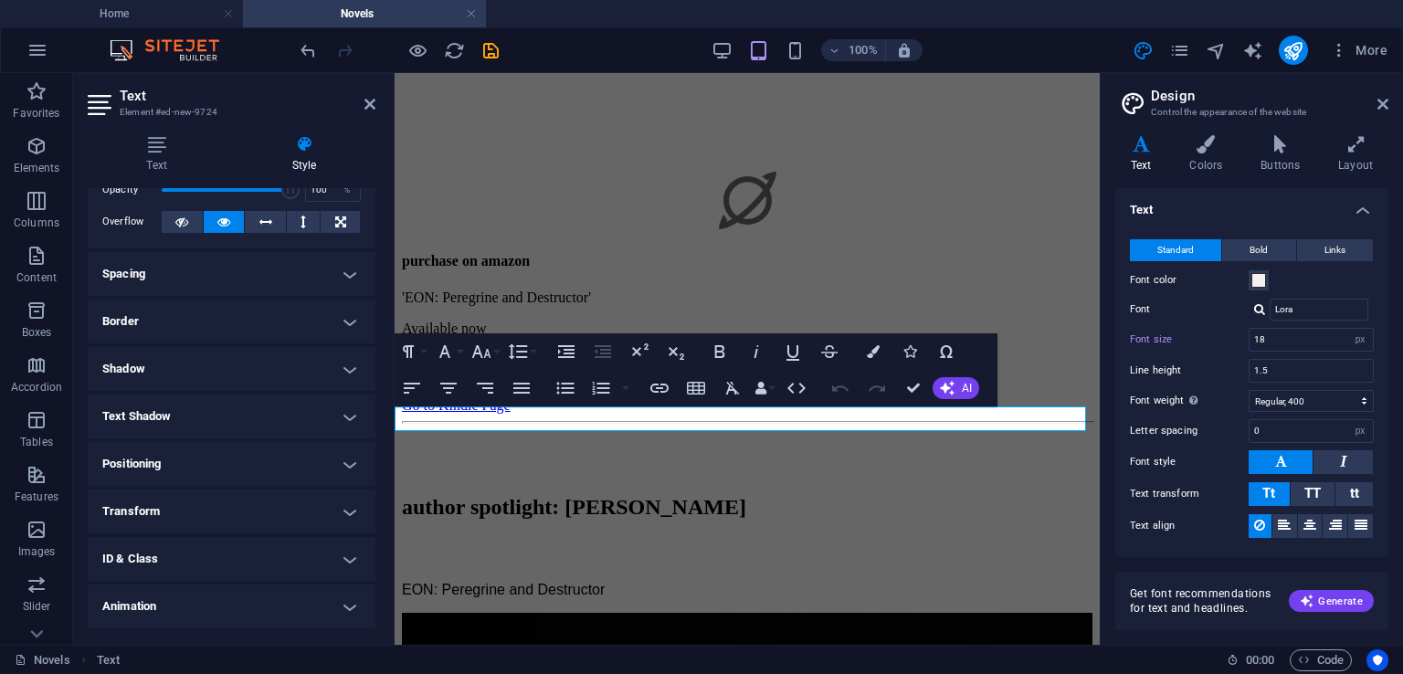
scroll to position [134, 0]
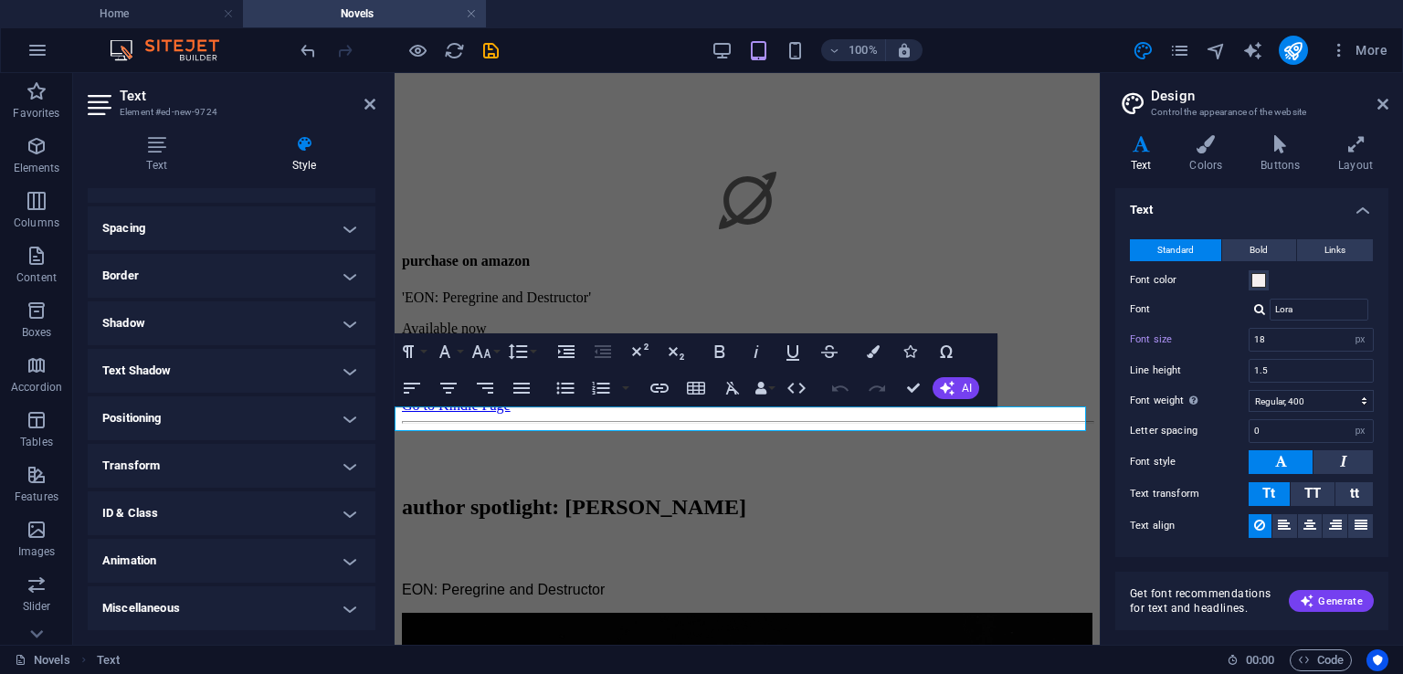
click at [336, 610] on h4 "Miscellaneous" at bounding box center [232, 608] width 288 height 44
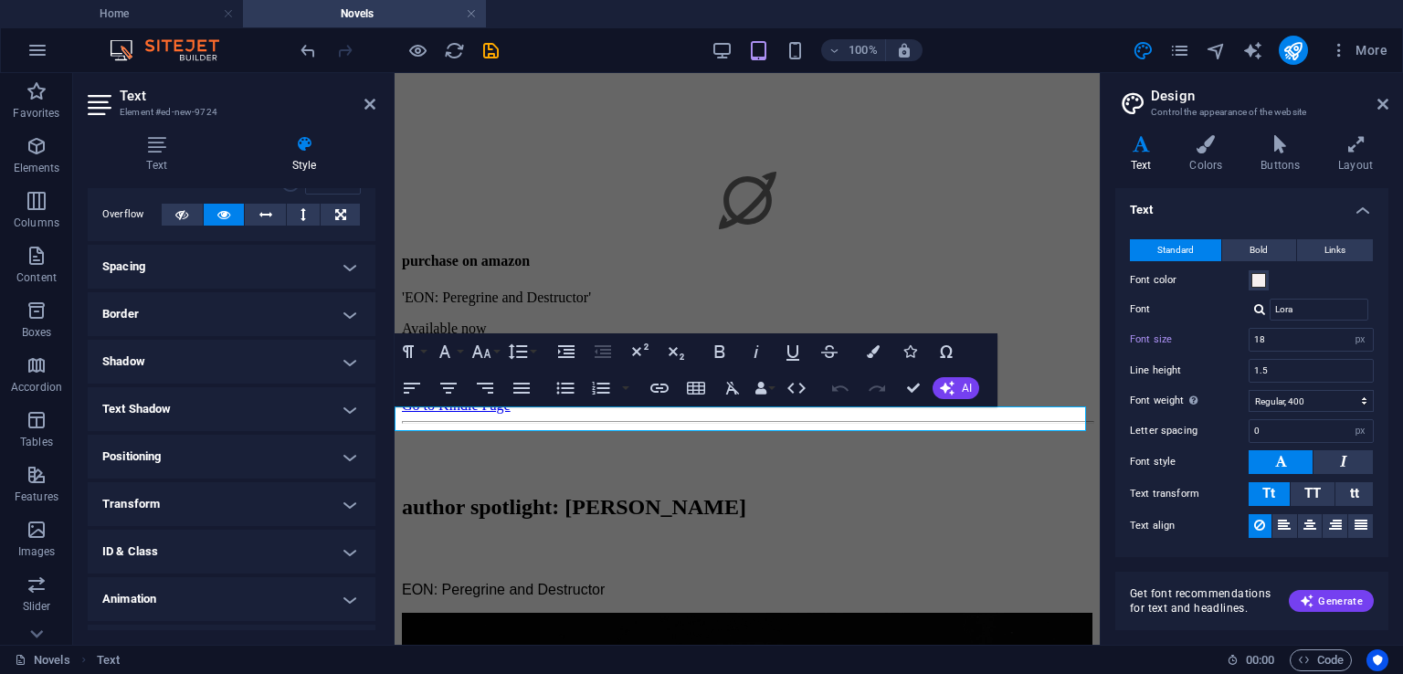
scroll to position [0, 0]
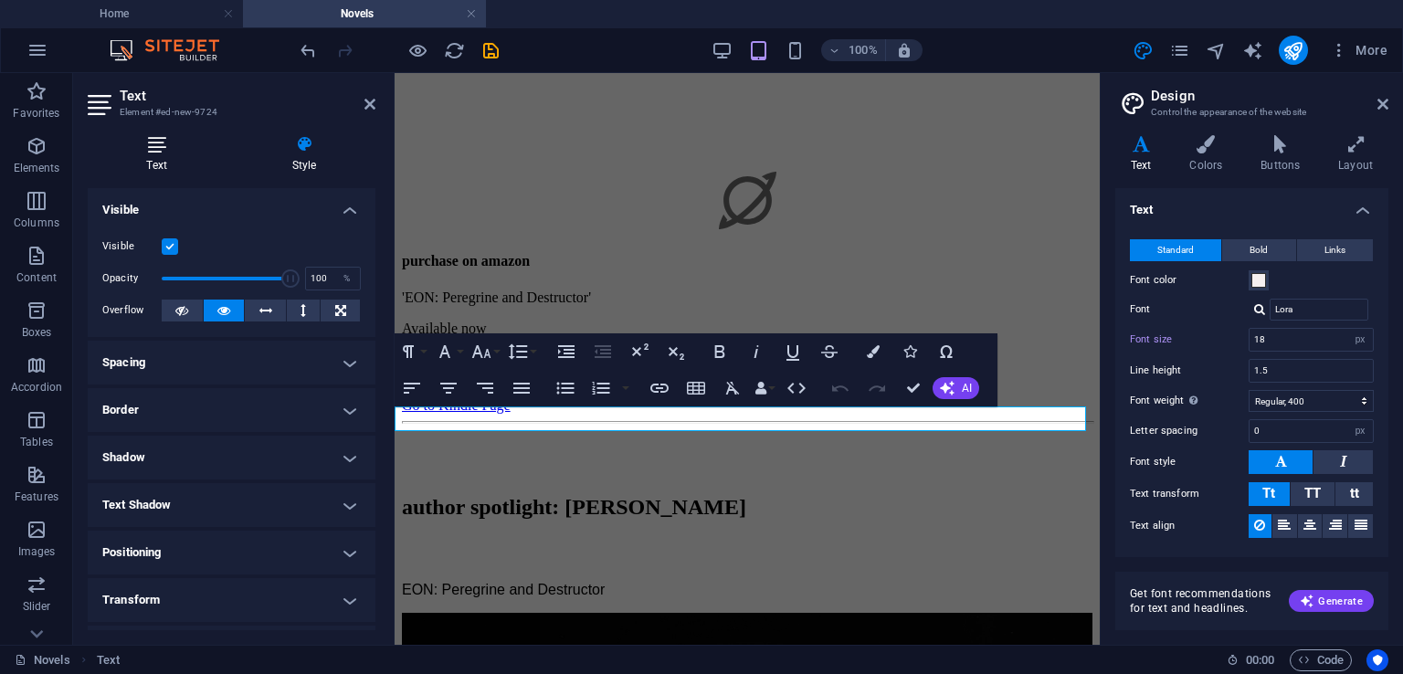
click at [162, 150] on icon at bounding box center [157, 144] width 138 height 18
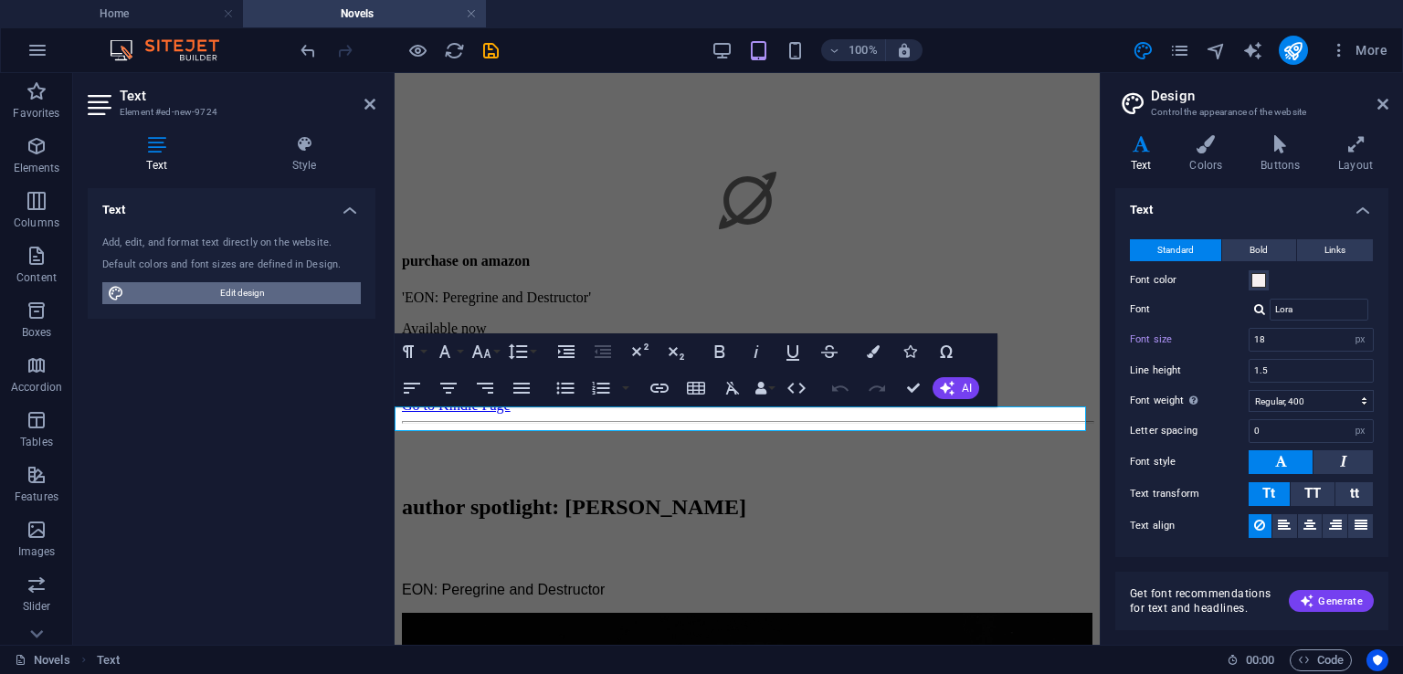
click at [308, 293] on span "Edit design" at bounding box center [243, 293] width 226 height 22
click at [1327, 245] on span "Links" at bounding box center [1334, 250] width 21 height 22
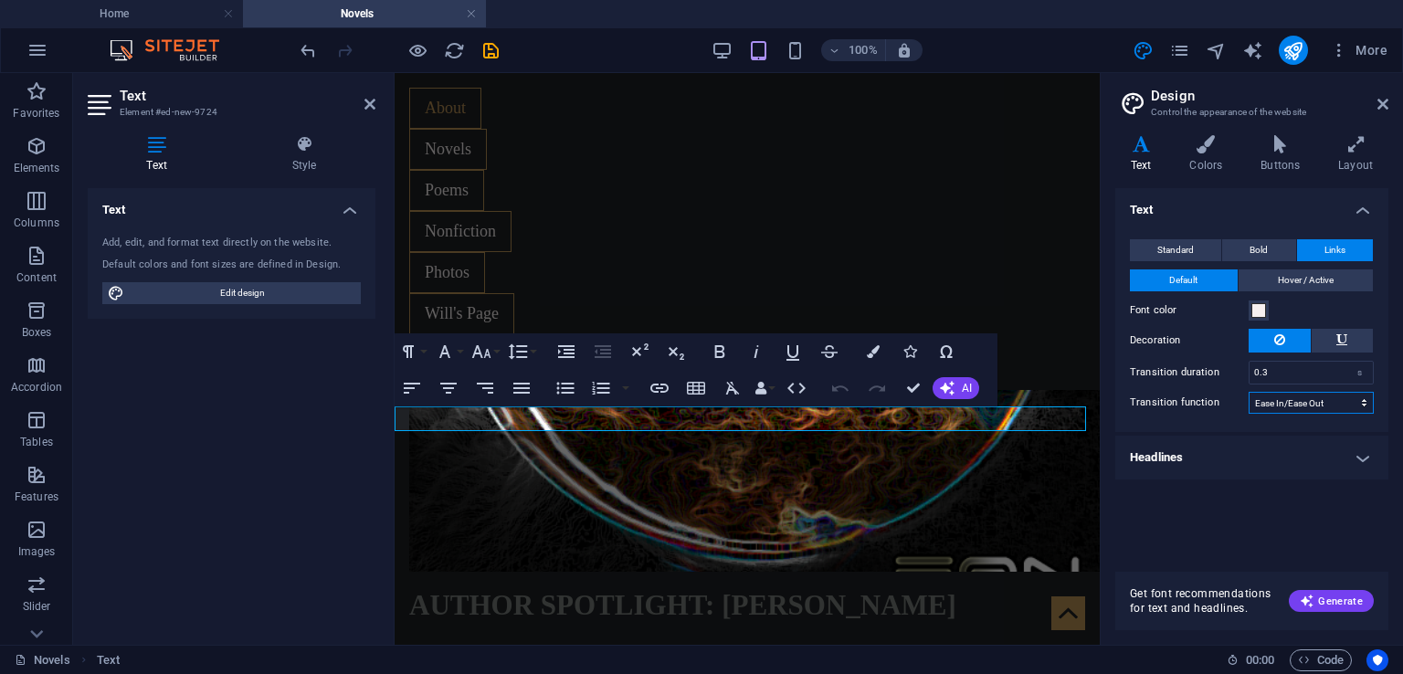
click at [1366, 402] on select "Ease Ease In Ease Out Ease In/Ease Out Linear" at bounding box center [1311, 403] width 125 height 22
click at [1178, 255] on span "Standard" at bounding box center [1175, 250] width 37 height 22
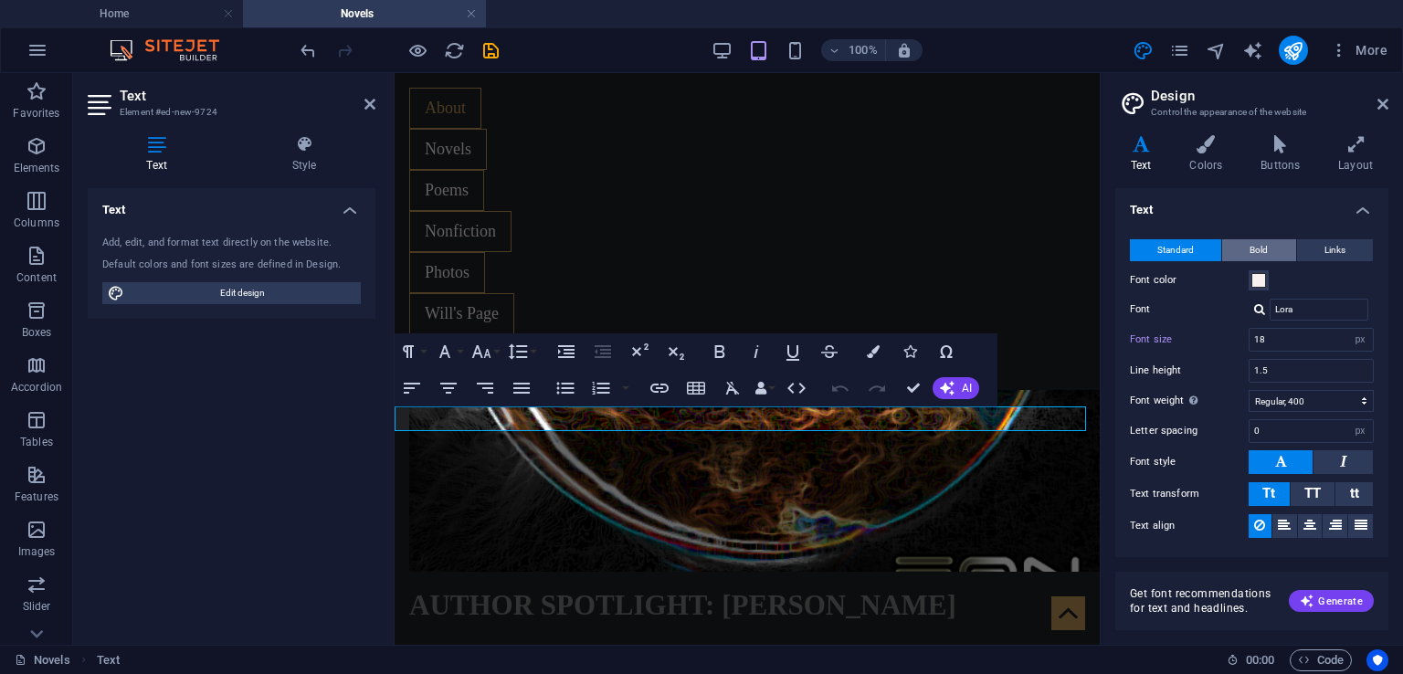
click at [1256, 248] on span "Bold" at bounding box center [1258, 250] width 18 height 22
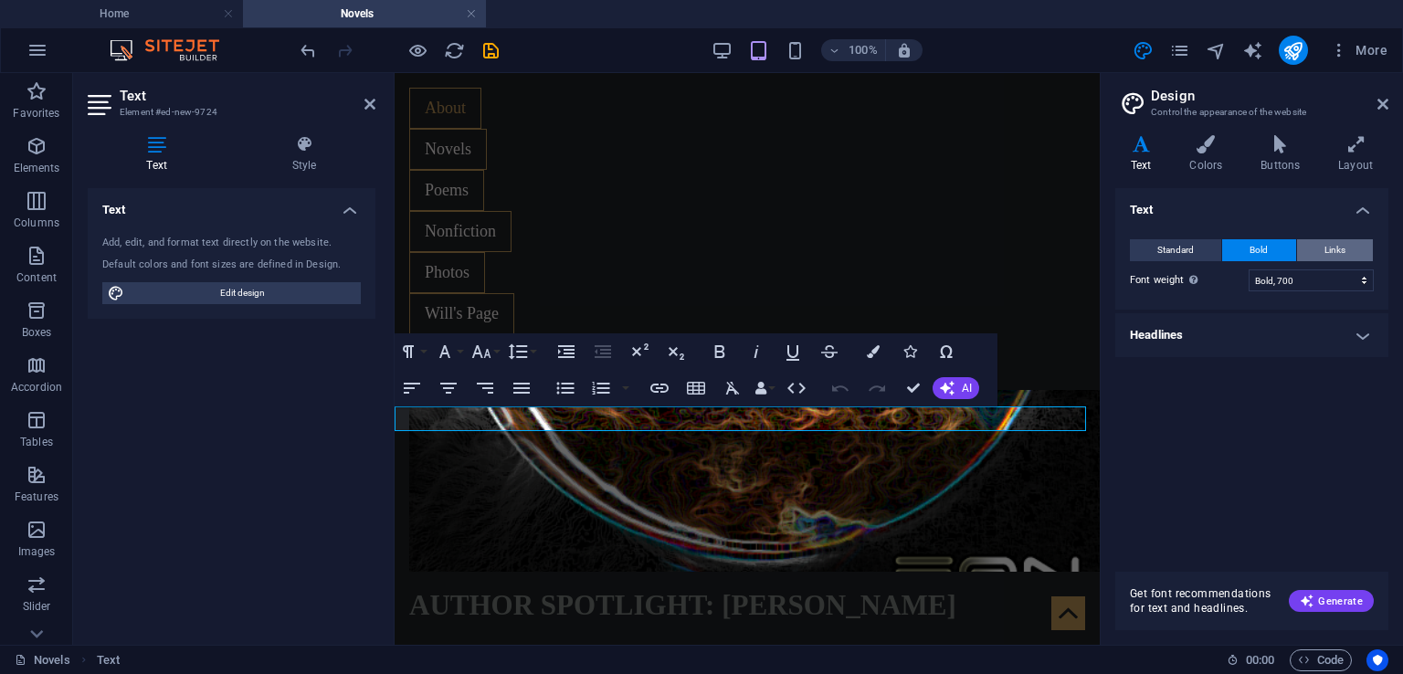
click at [1327, 249] on span "Links" at bounding box center [1334, 250] width 21 height 22
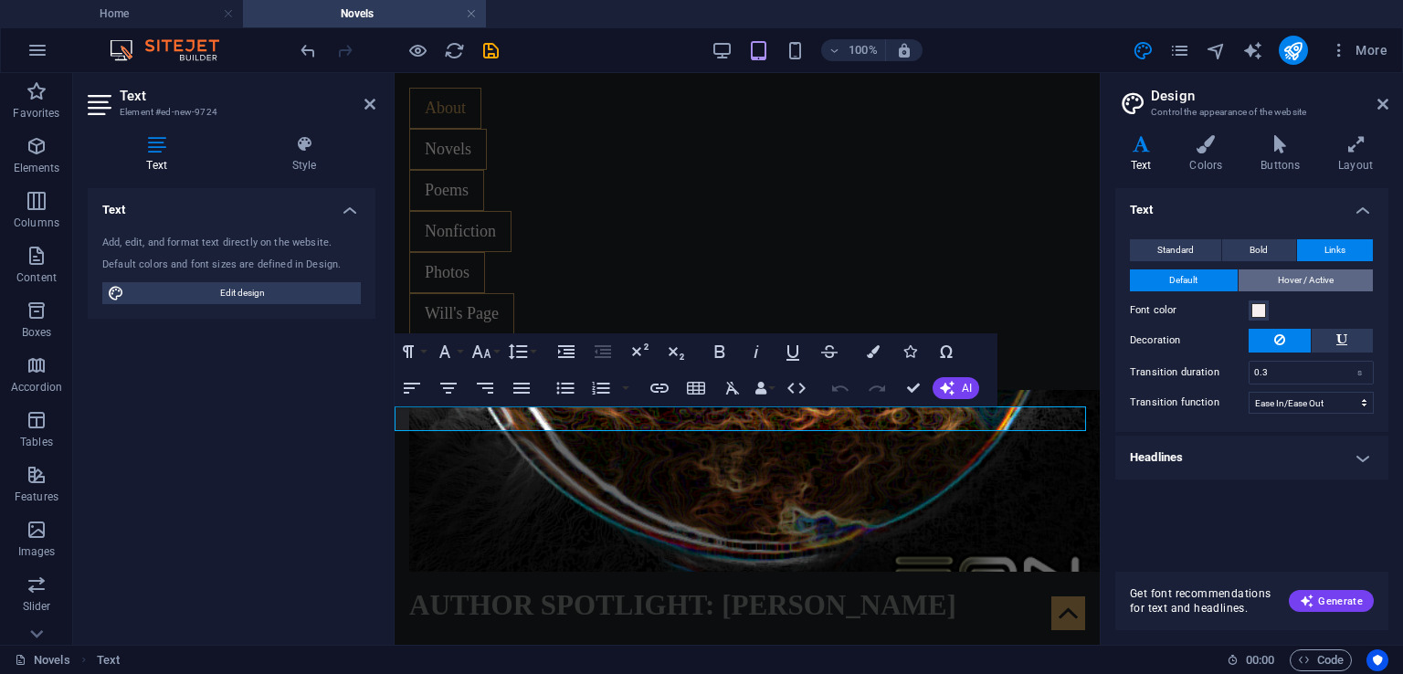
click at [1323, 281] on span "Hover / Active" at bounding box center [1306, 280] width 56 height 22
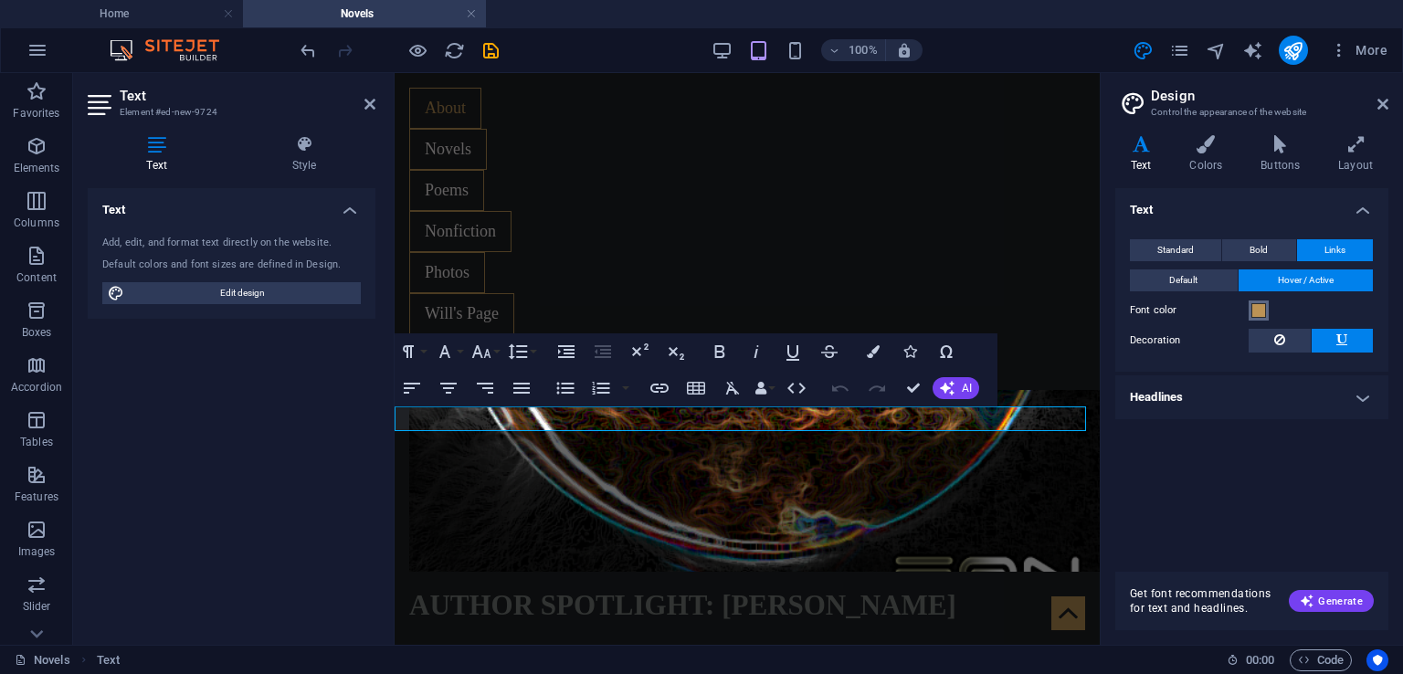
click at [1257, 309] on span at bounding box center [1258, 310] width 15 height 15
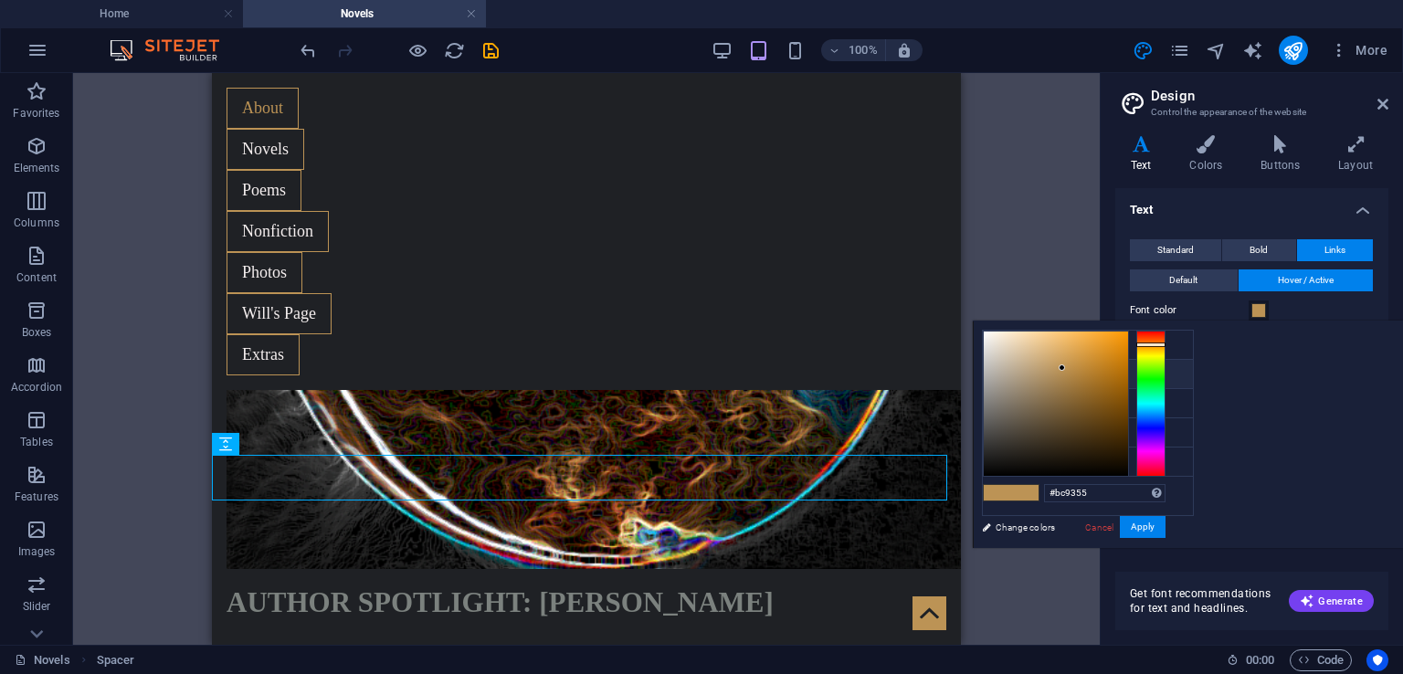
click at [1115, 530] on link "Cancel" at bounding box center [1099, 528] width 32 height 14
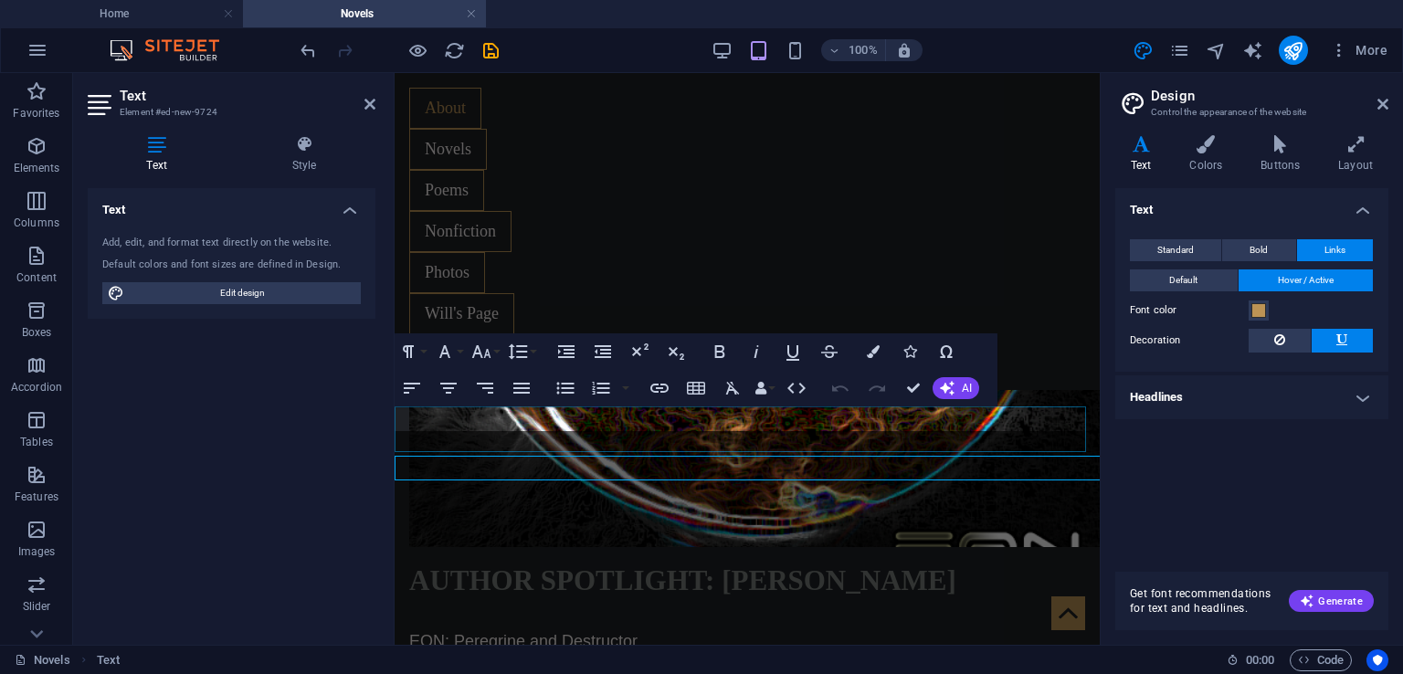
scroll to position [1712, 0]
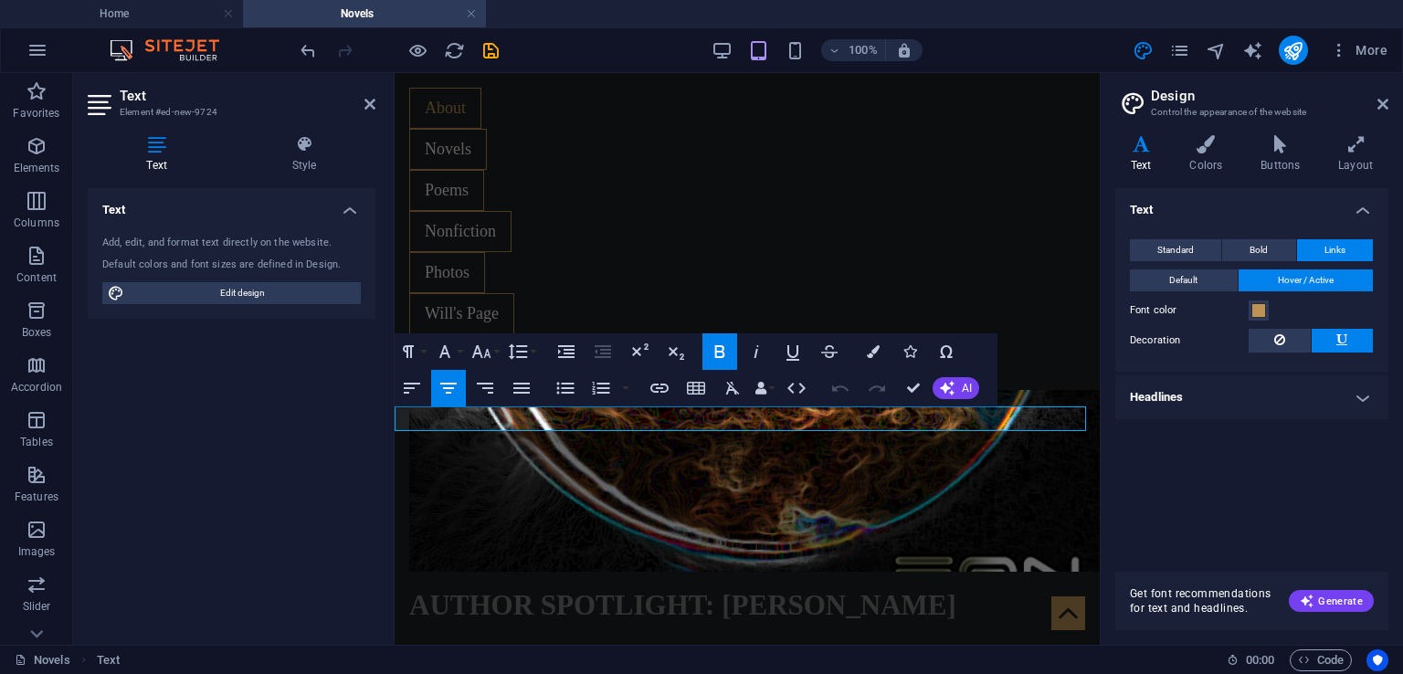
drag, startPoint x: 965, startPoint y: 418, endPoint x: 511, endPoint y: 427, distance: 454.9
click at [870, 355] on icon "button" at bounding box center [873, 351] width 13 height 13
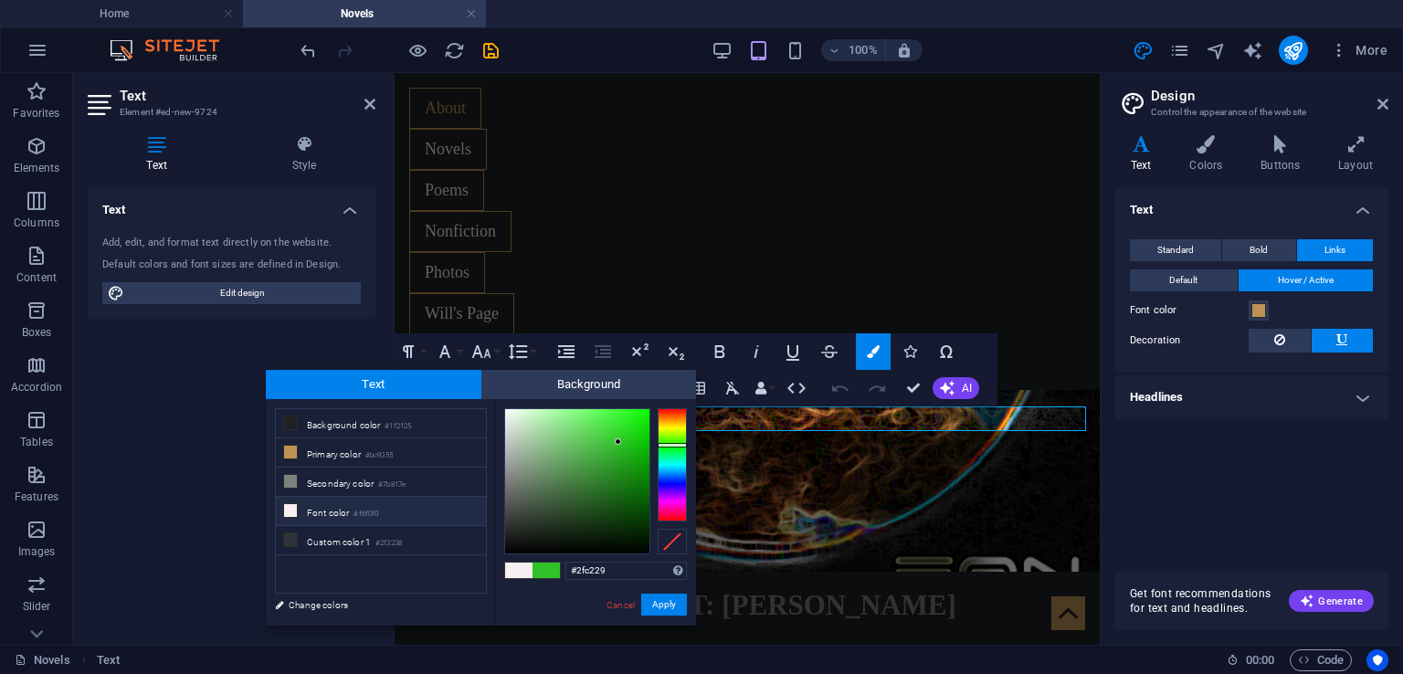
type input "#c2ba29"
click at [676, 426] on div at bounding box center [672, 464] width 29 height 113
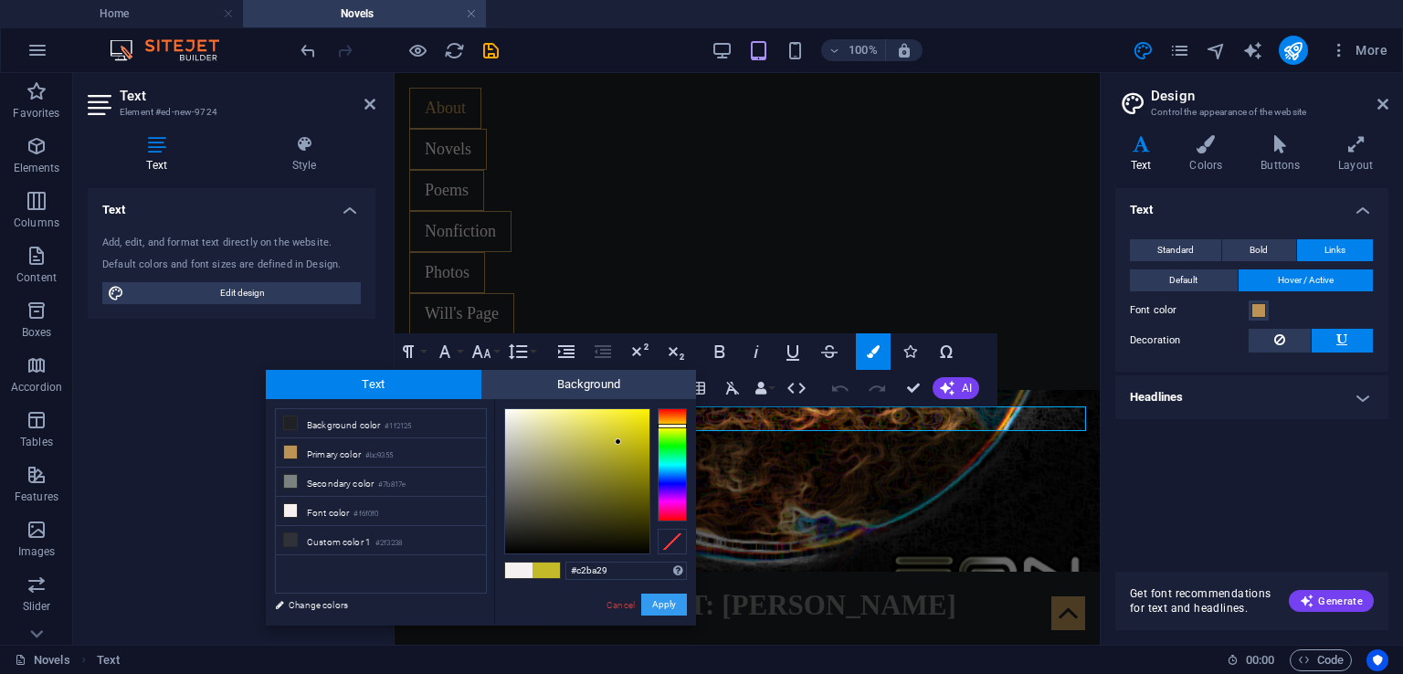
drag, startPoint x: 654, startPoint y: 606, endPoint x: 445, endPoint y: 388, distance: 301.7
click at [654, 606] on button "Apply" at bounding box center [664, 605] width 46 height 22
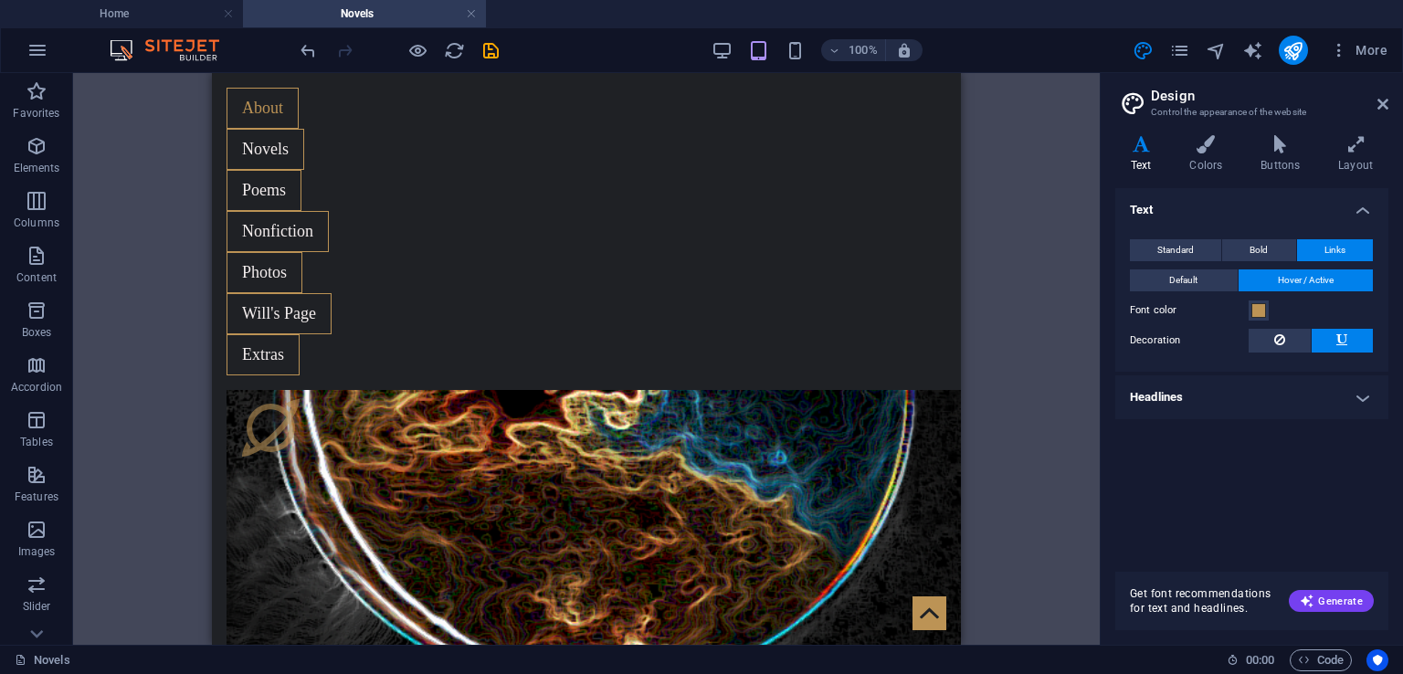
scroll to position [1671, 0]
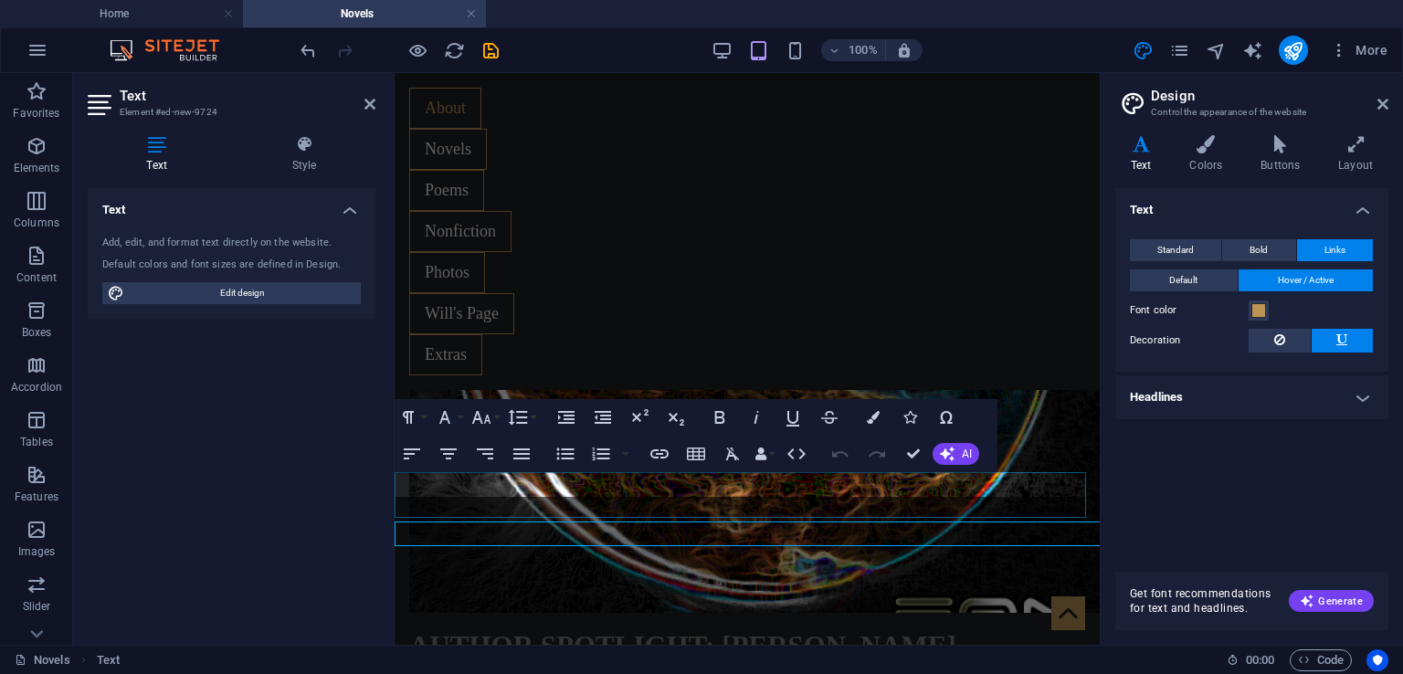
scroll to position [1646, 0]
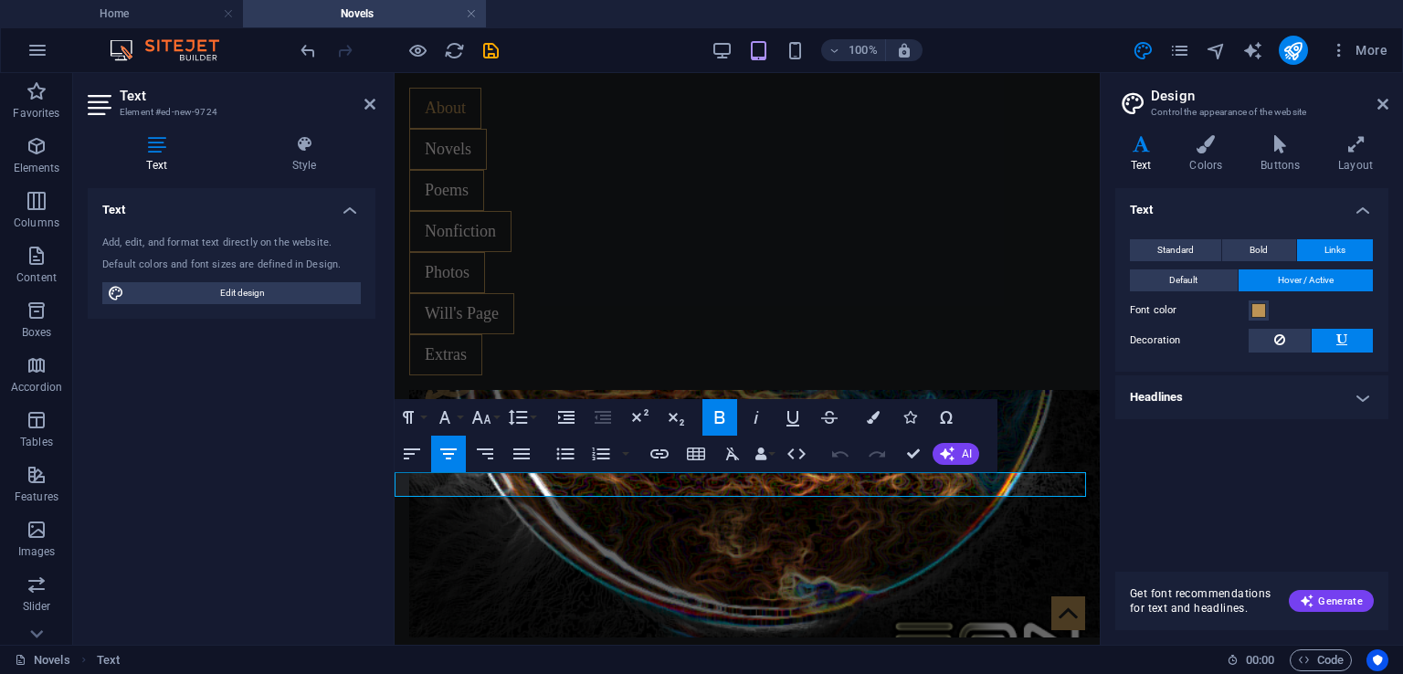
drag, startPoint x: 973, startPoint y: 489, endPoint x: 515, endPoint y: 487, distance: 457.6
click at [880, 416] on button "Colors" at bounding box center [873, 417] width 35 height 37
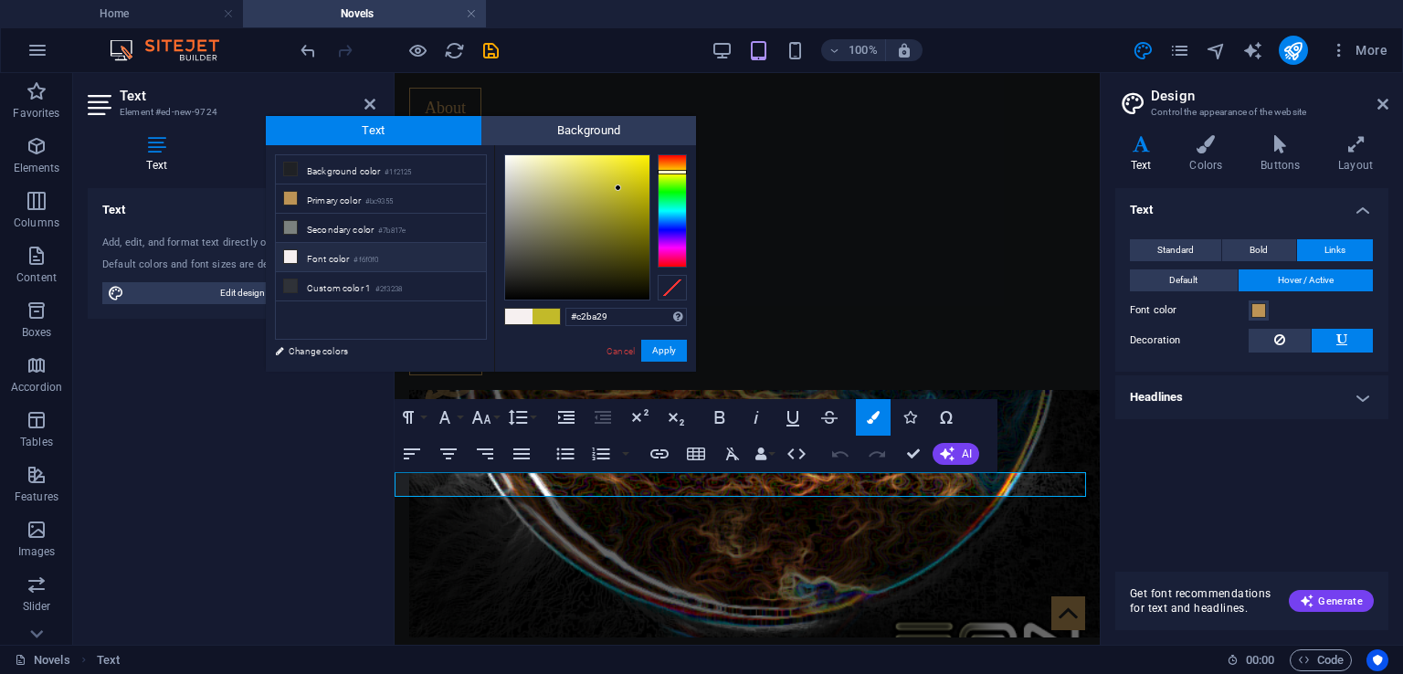
type input "#d9d024"
click at [625, 175] on div at bounding box center [577, 227] width 144 height 144
click at [668, 354] on button "Apply" at bounding box center [664, 351] width 46 height 22
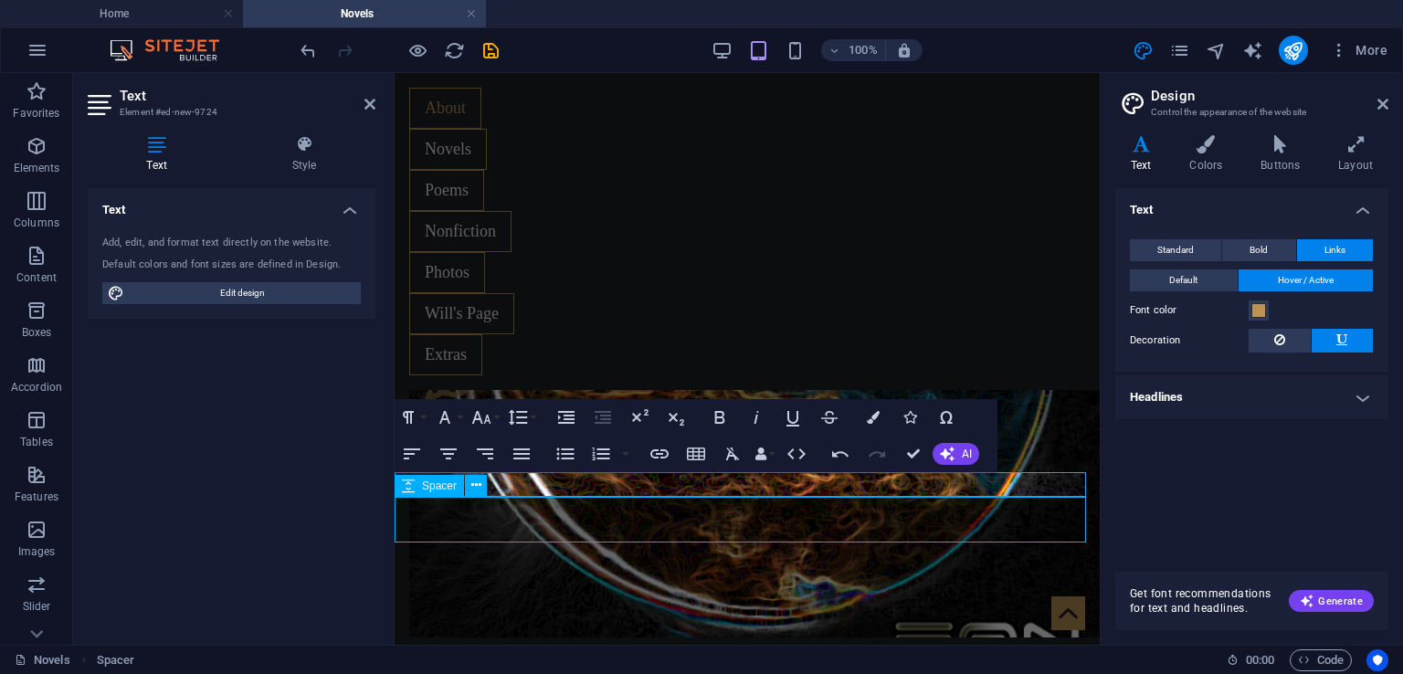
scroll to position [1671, 0]
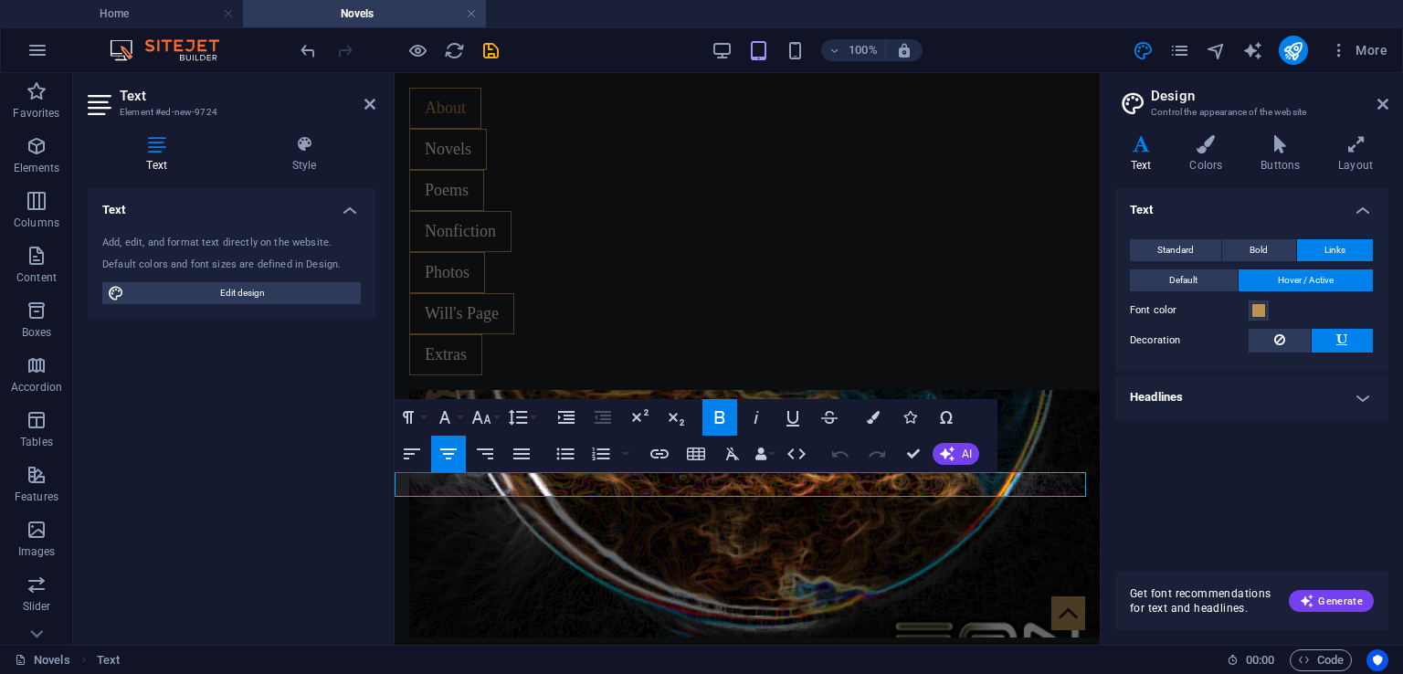
drag, startPoint x: 975, startPoint y: 489, endPoint x: 512, endPoint y: 492, distance: 463.1
click at [876, 415] on icon "button" at bounding box center [873, 417] width 13 height 13
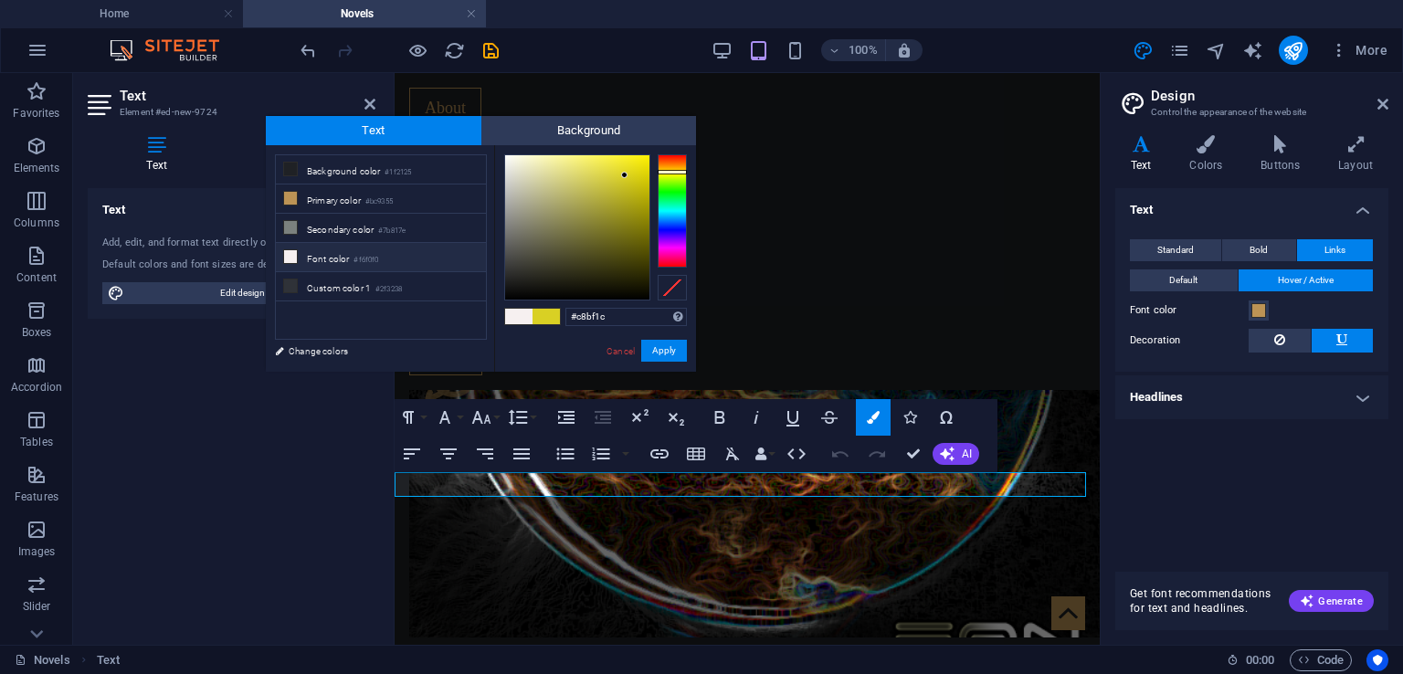
click at [628, 185] on div at bounding box center [577, 227] width 144 height 144
click at [643, 206] on div at bounding box center [577, 227] width 144 height 144
click at [652, 210] on div at bounding box center [595, 227] width 183 height 146
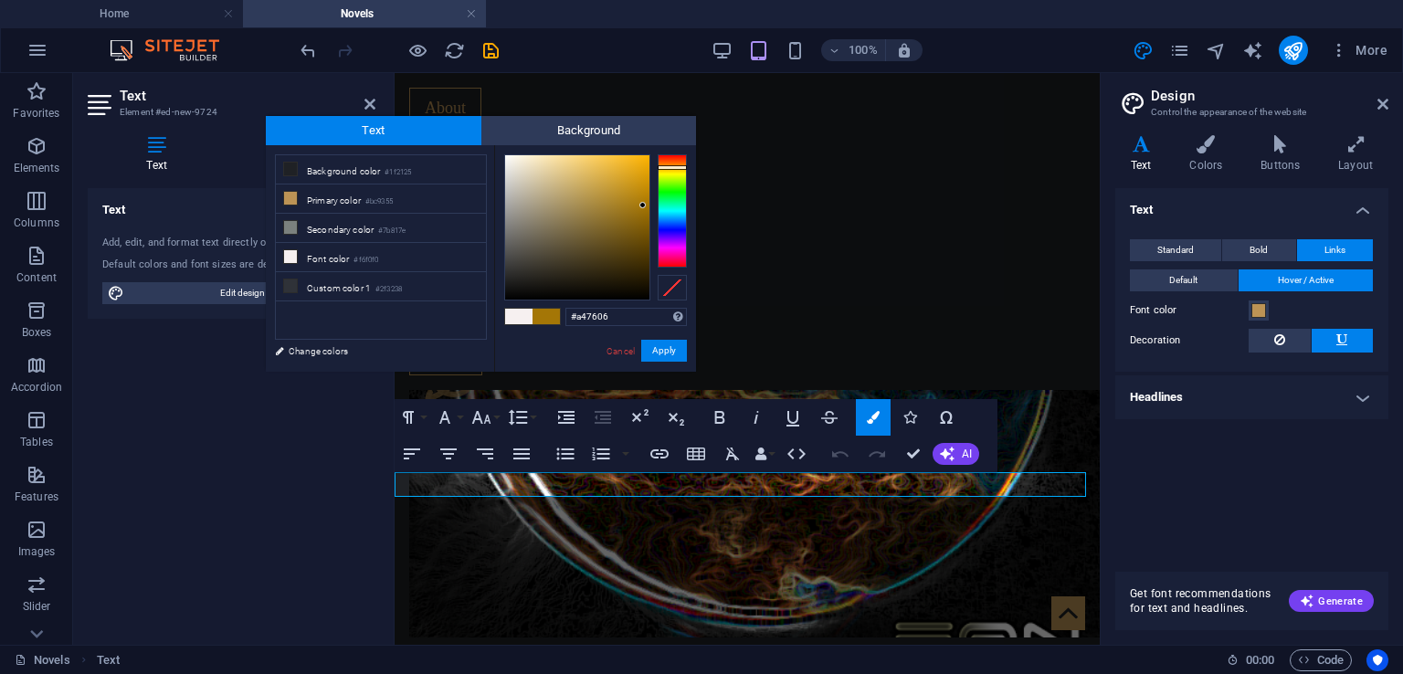
click at [678, 167] on div at bounding box center [672, 210] width 29 height 113
click at [672, 169] on div at bounding box center [672, 210] width 29 height 113
click at [672, 172] on div at bounding box center [672, 210] width 29 height 113
click at [674, 167] on div at bounding box center [672, 167] width 29 height 5
click at [1253, 308] on span at bounding box center [1258, 310] width 15 height 15
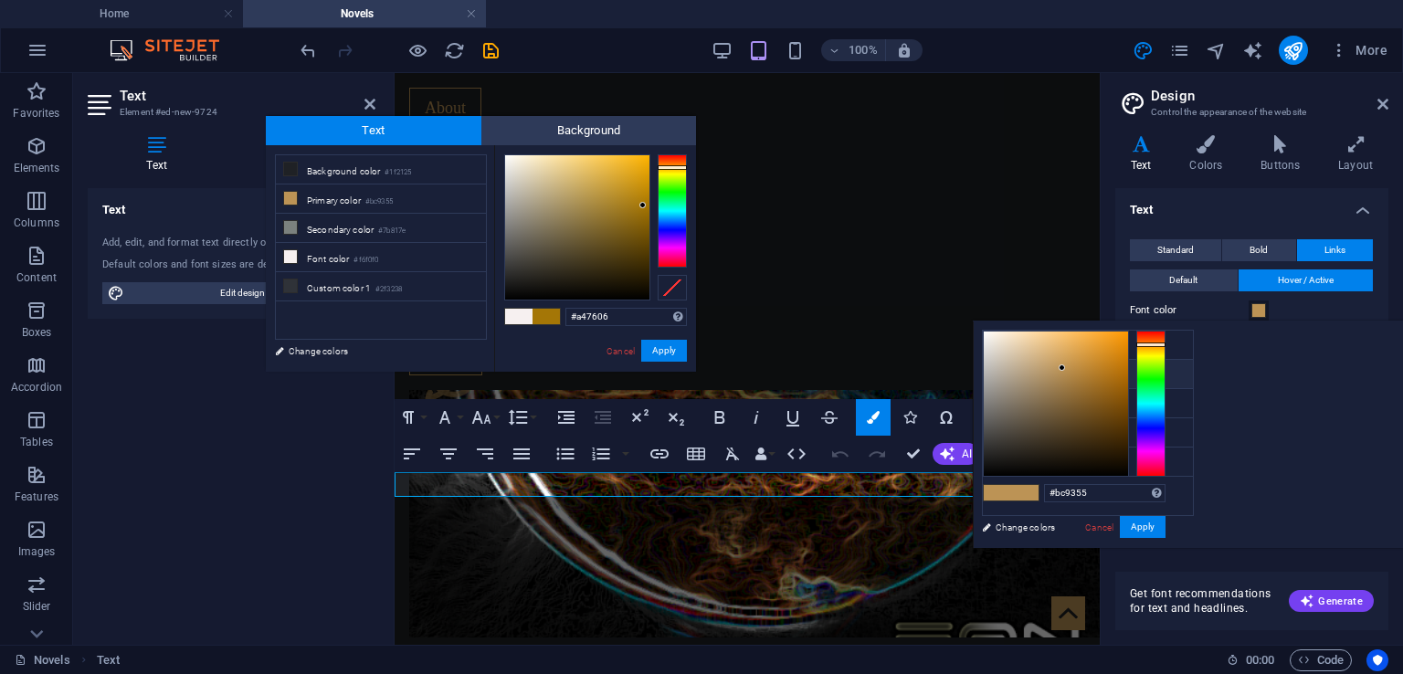
click at [1253, 308] on span at bounding box center [1258, 310] width 15 height 15
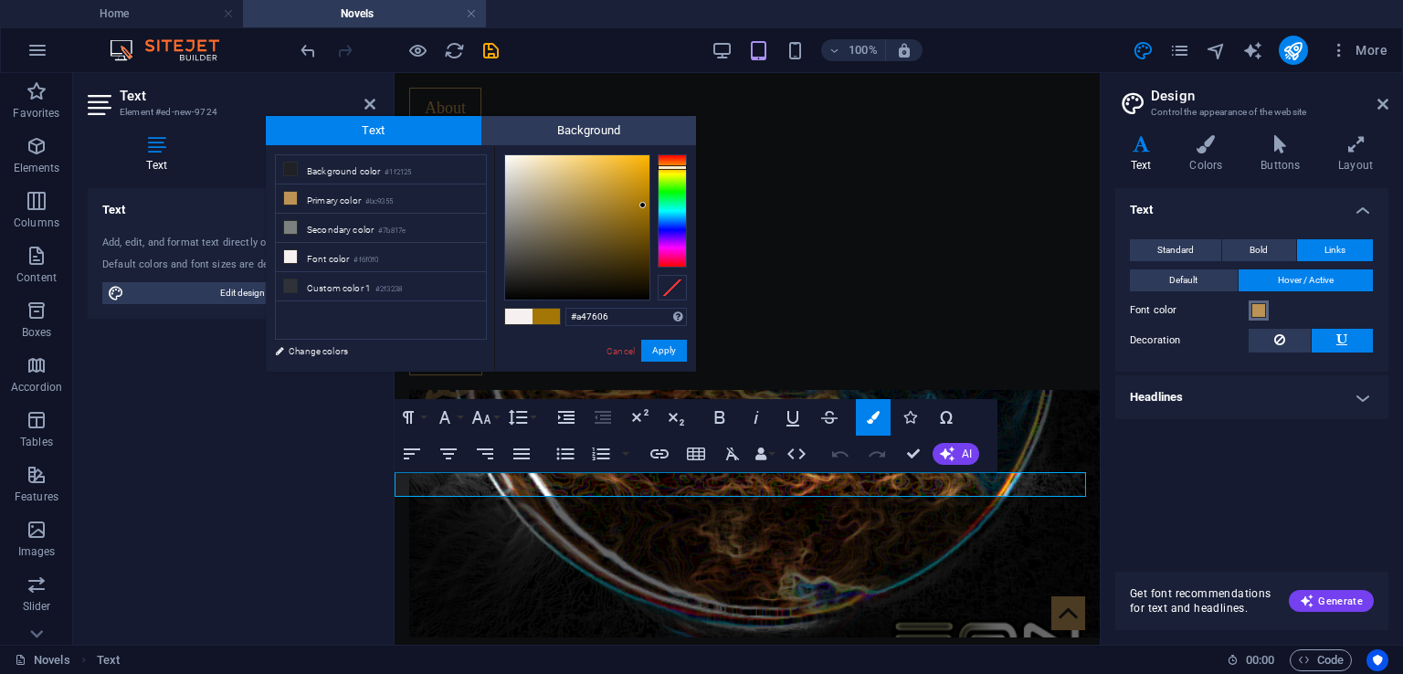
click at [1253, 308] on span at bounding box center [1258, 310] width 15 height 15
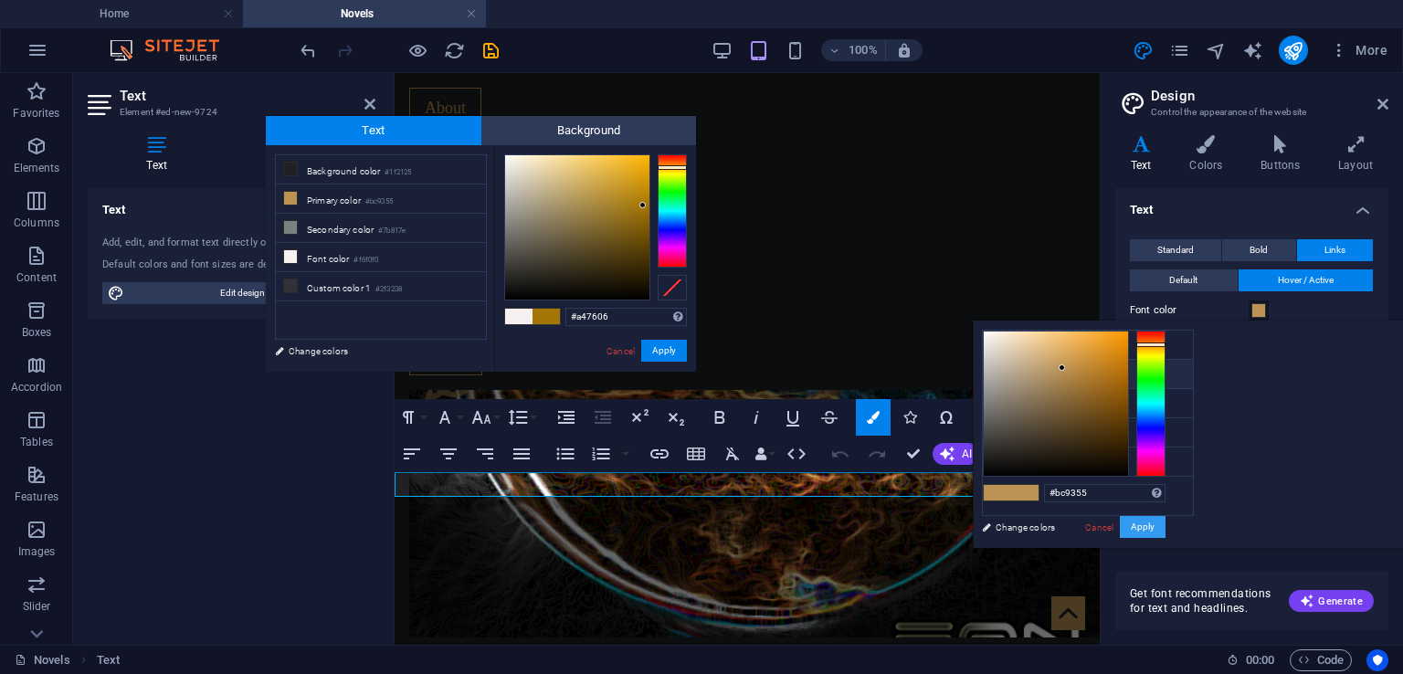
drag, startPoint x: 1135, startPoint y: 528, endPoint x: 1106, endPoint y: 503, distance: 38.2
click at [1134, 528] on button "Apply" at bounding box center [1143, 527] width 46 height 22
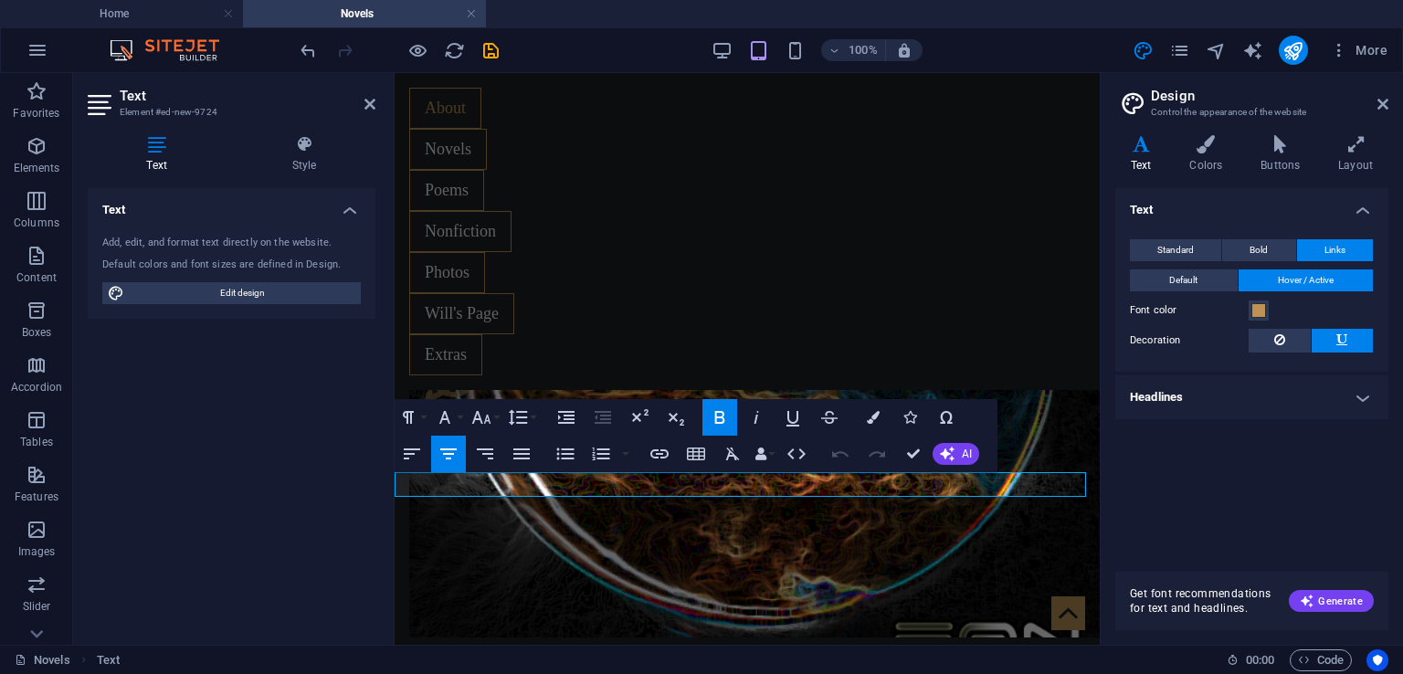
drag, startPoint x: 973, startPoint y: 481, endPoint x: 511, endPoint y: 488, distance: 462.2
click at [877, 416] on icon "button" at bounding box center [873, 417] width 13 height 13
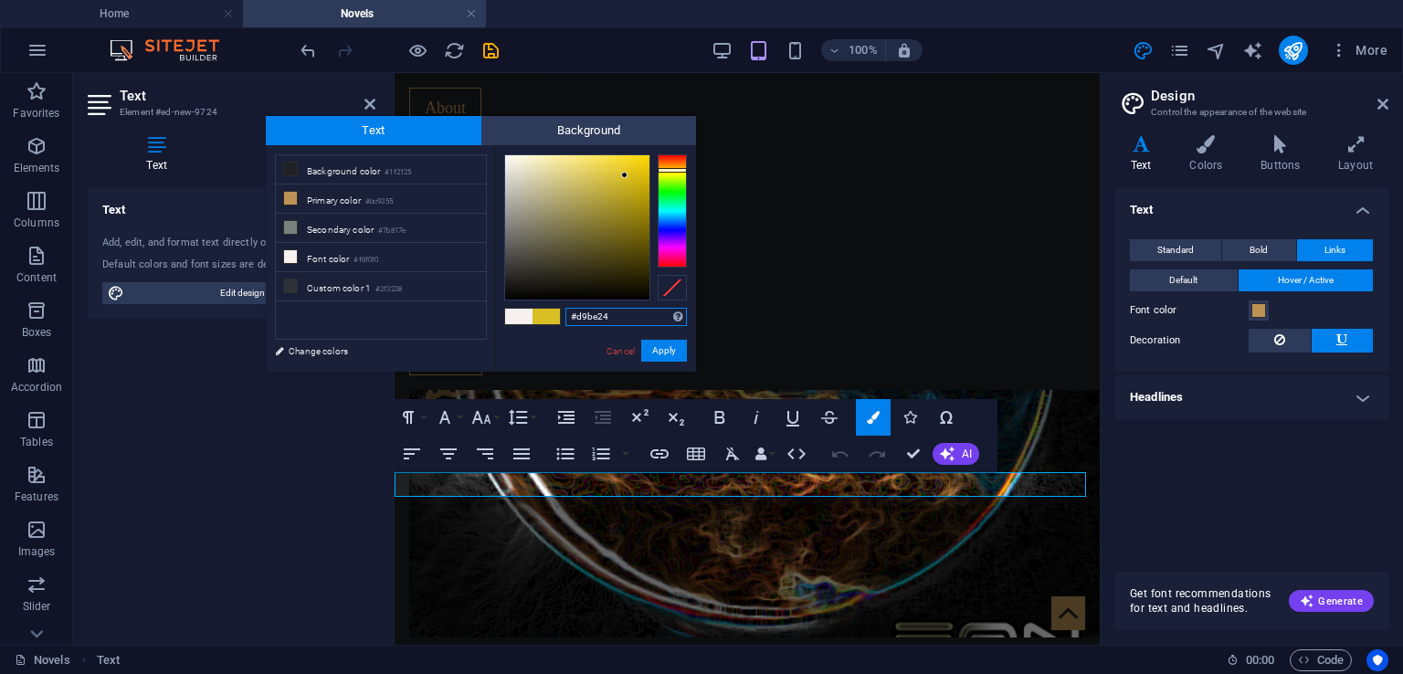
type input "#d9ad24"
click at [665, 168] on div at bounding box center [672, 168] width 29 height 5
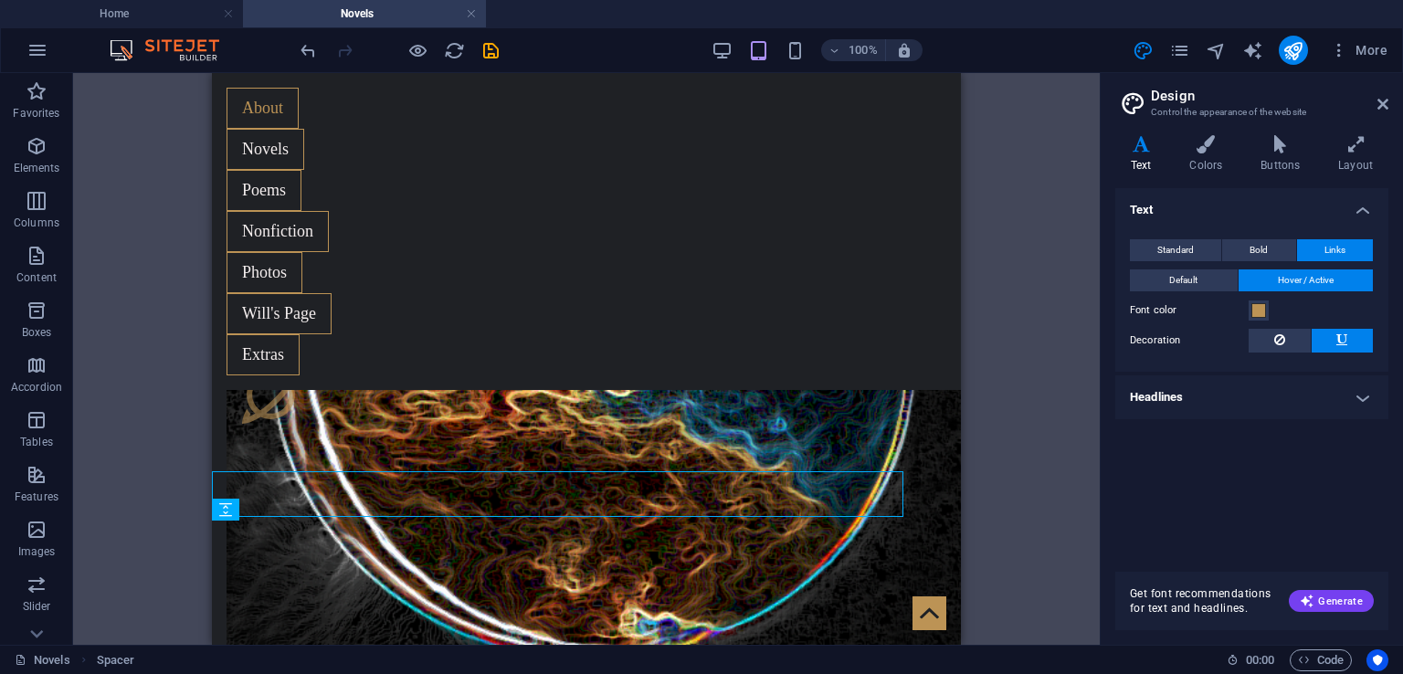
scroll to position [1671, 0]
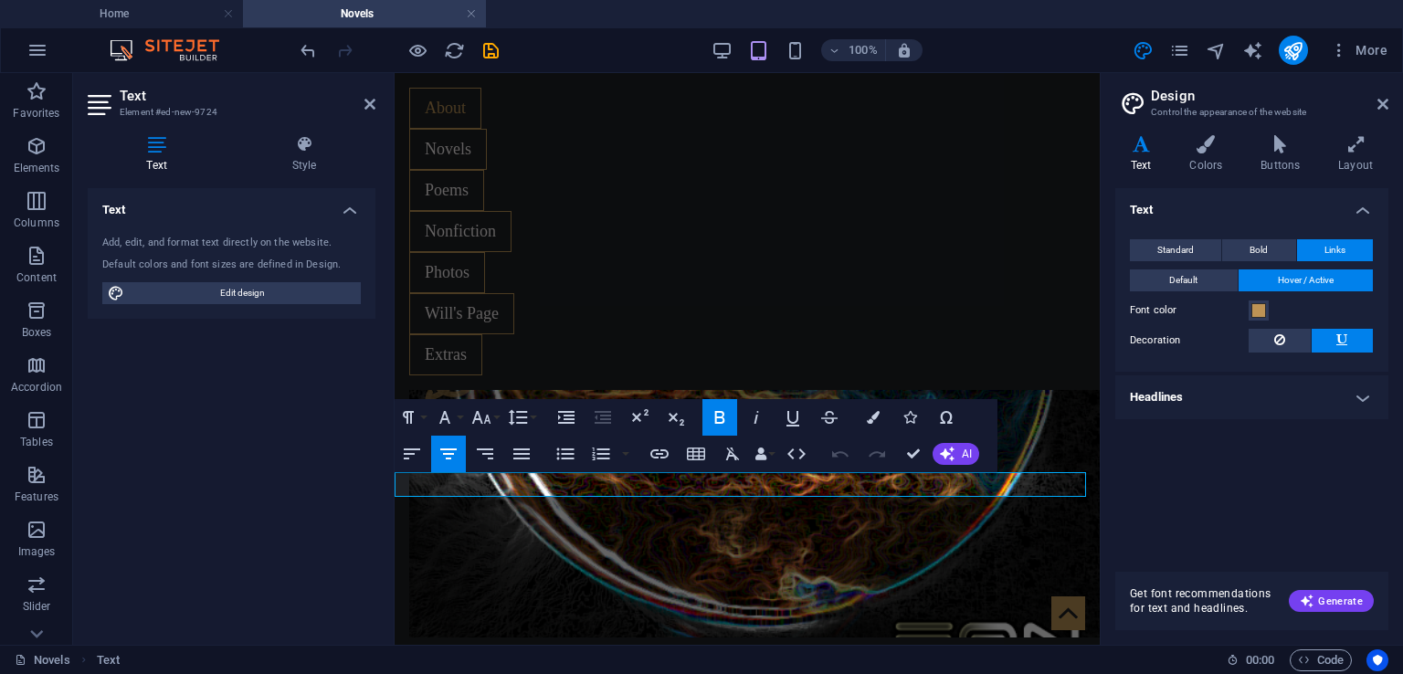
drag, startPoint x: 969, startPoint y: 484, endPoint x: 505, endPoint y: 487, distance: 464.0
click at [876, 418] on icon "button" at bounding box center [873, 417] width 13 height 13
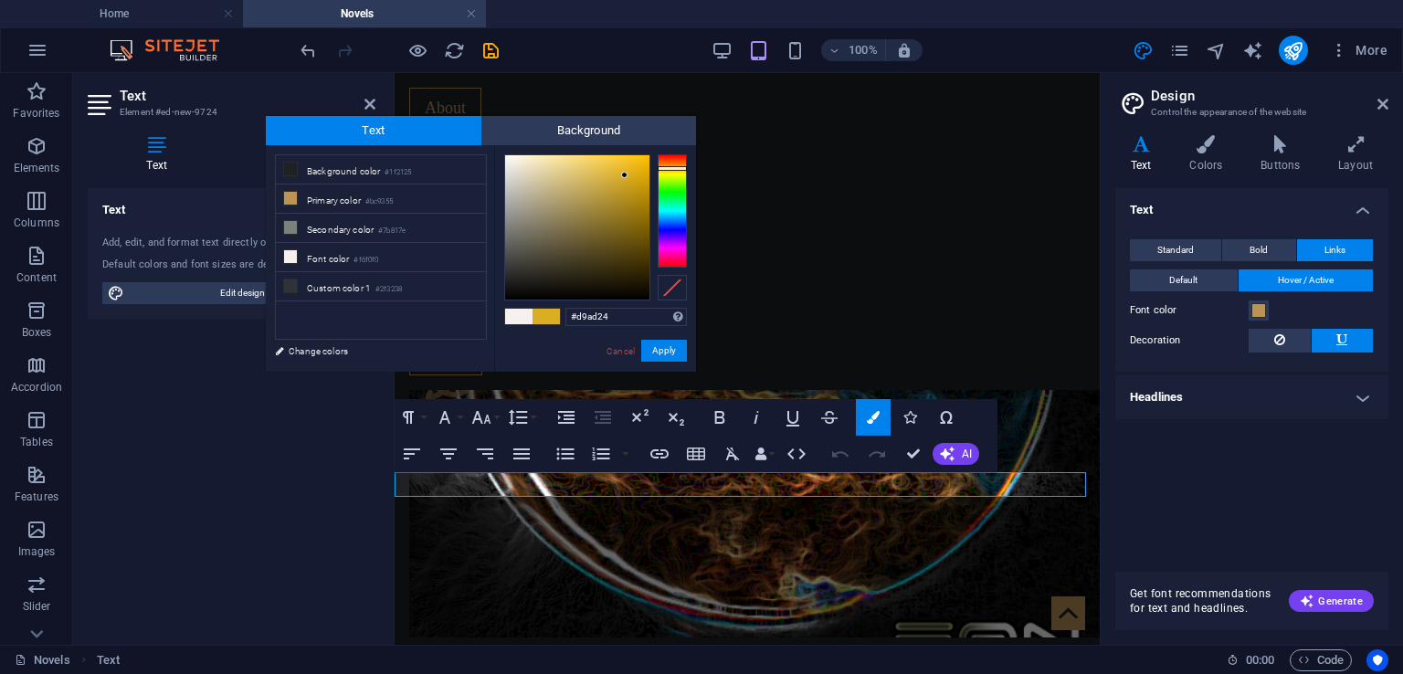
click at [669, 168] on div at bounding box center [672, 168] width 29 height 5
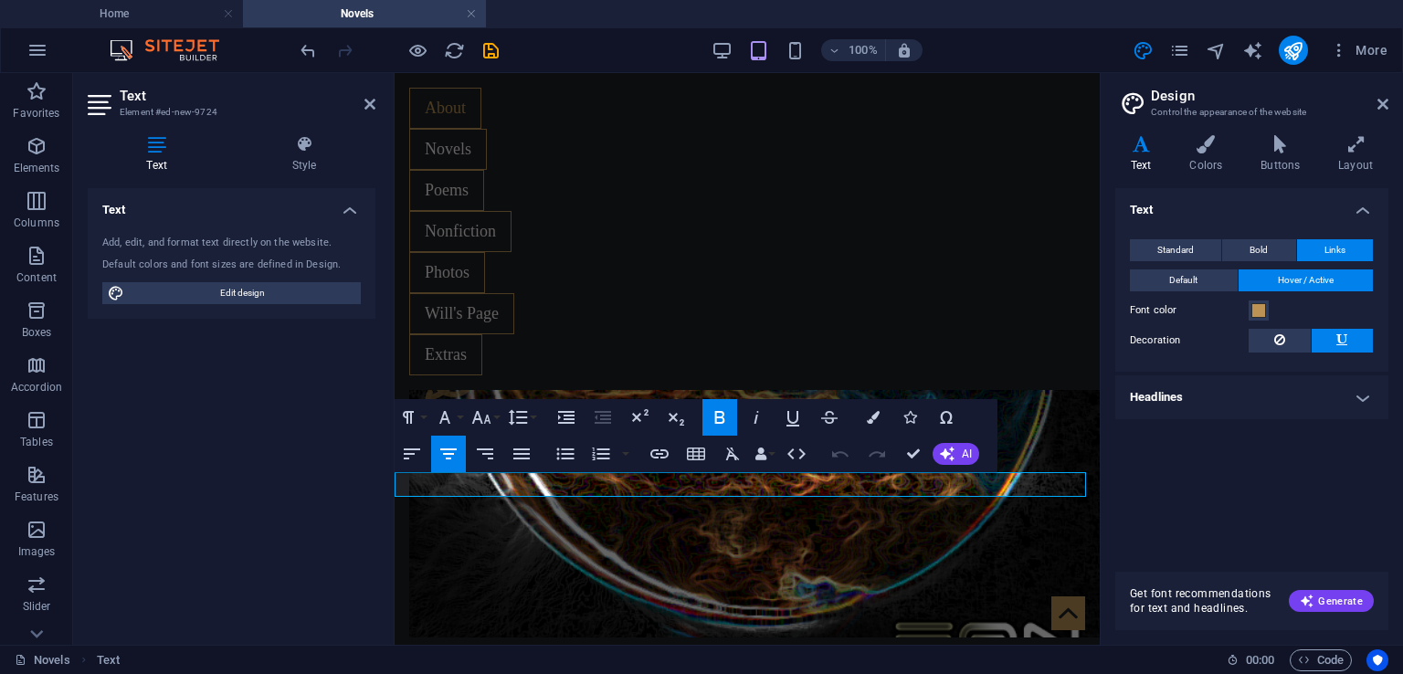
drag, startPoint x: 993, startPoint y: 485, endPoint x: 513, endPoint y: 494, distance: 479.6
click at [870, 416] on icon "button" at bounding box center [873, 417] width 13 height 13
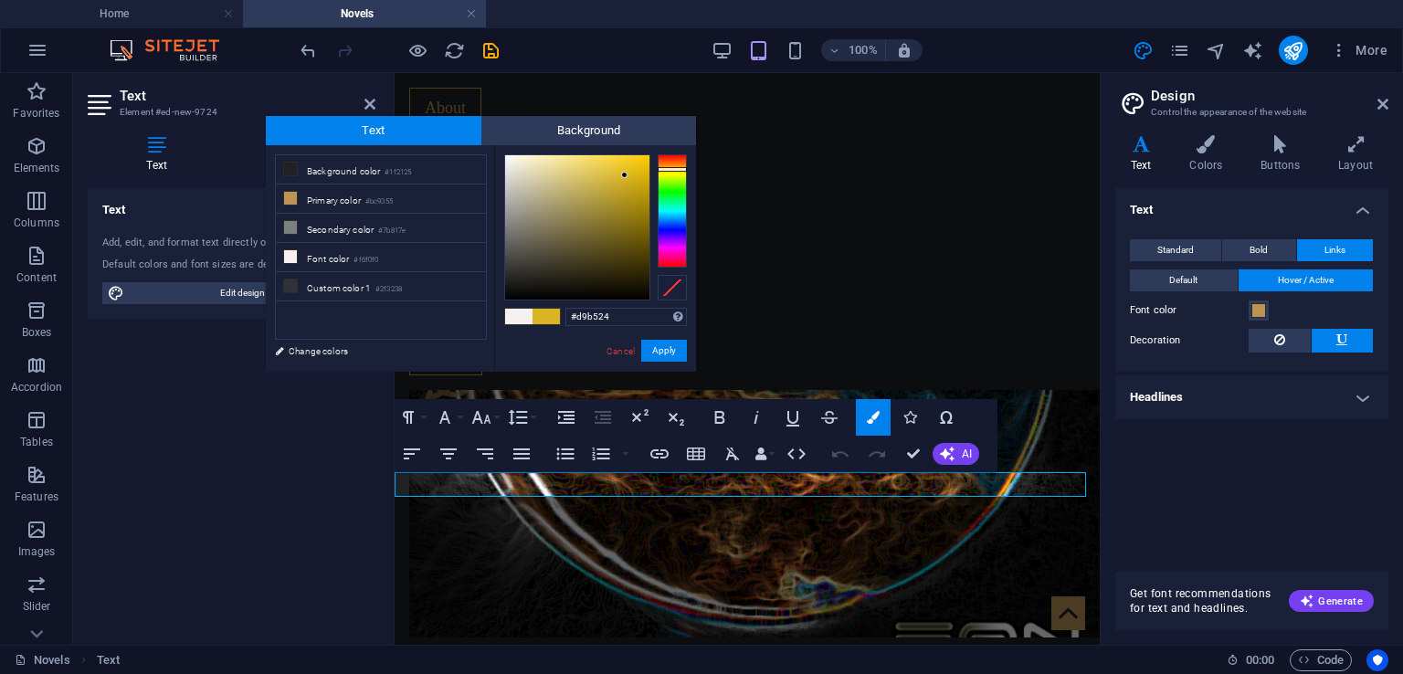
type input "#d9ad24"
click at [672, 168] on div at bounding box center [672, 168] width 29 height 5
drag, startPoint x: 658, startPoint y: 351, endPoint x: 399, endPoint y: 321, distance: 260.2
click at [658, 351] on button "Apply" at bounding box center [664, 351] width 46 height 22
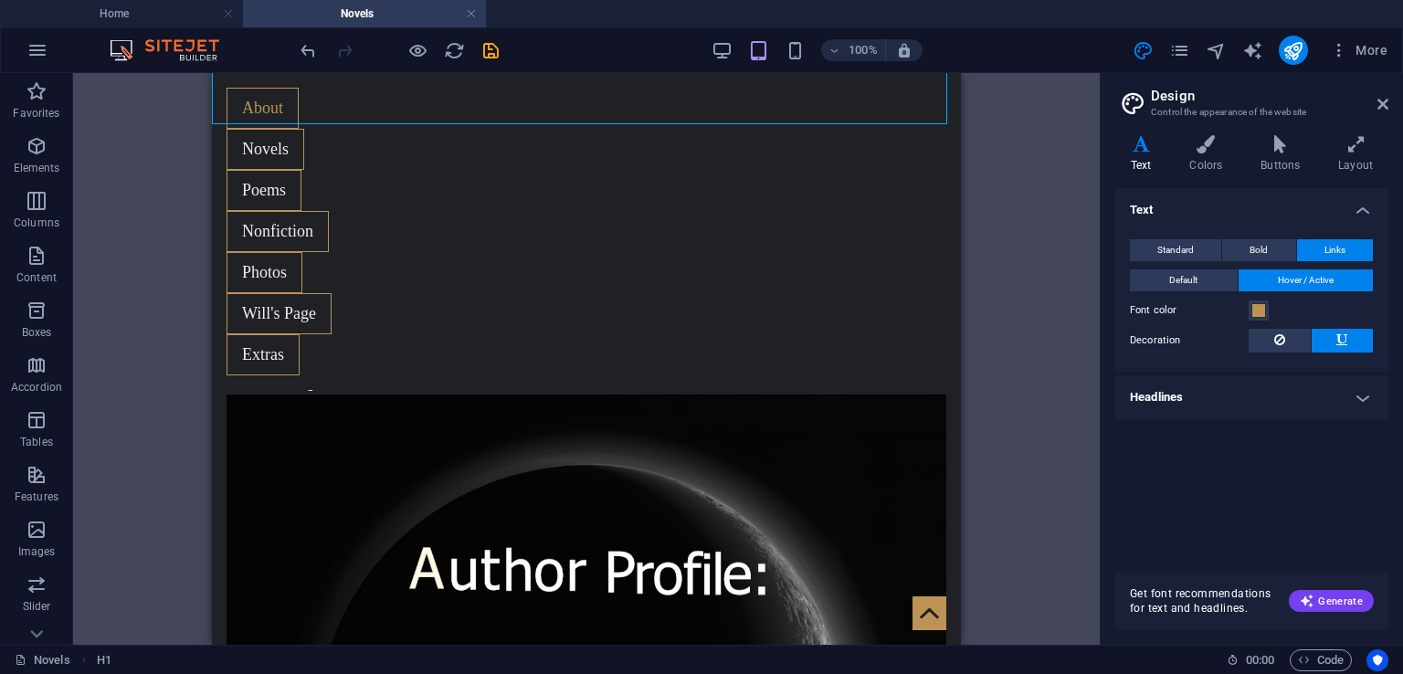
scroll to position [1951, 0]
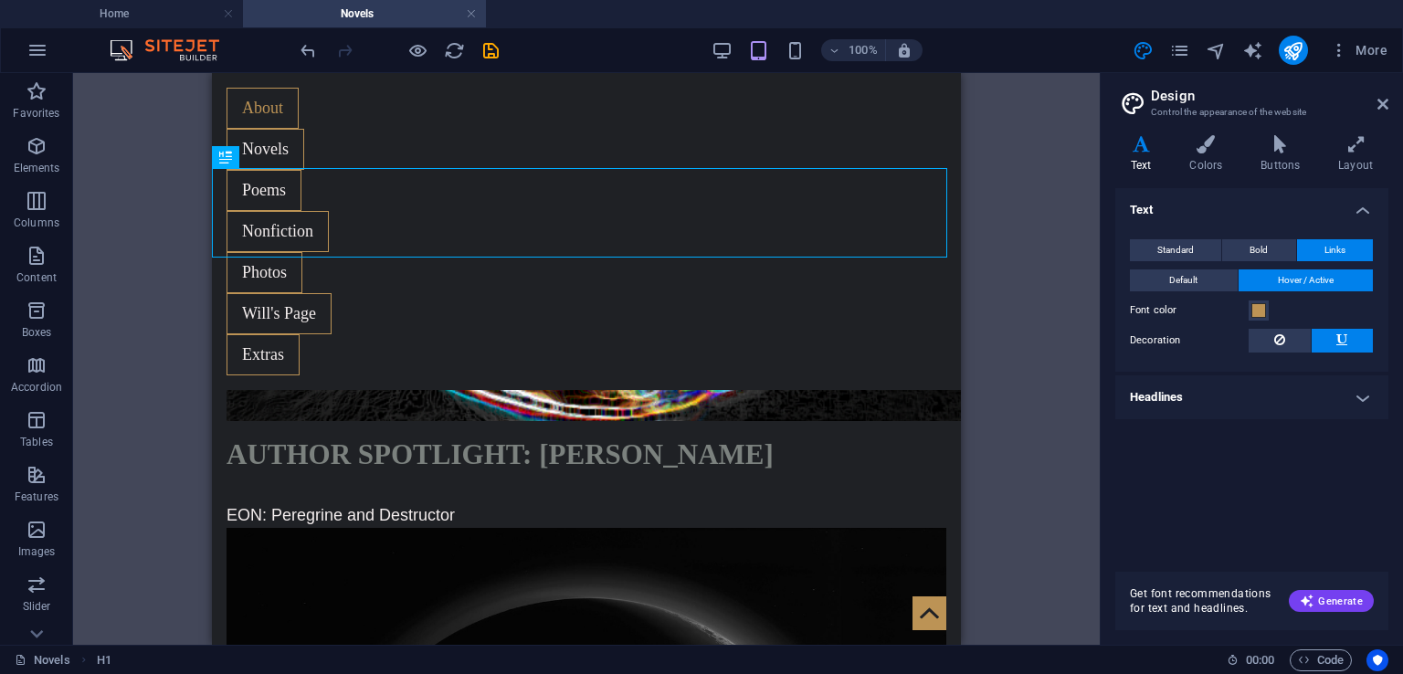
drag, startPoint x: 952, startPoint y: 390, endPoint x: 1174, endPoint y: 490, distance: 243.3
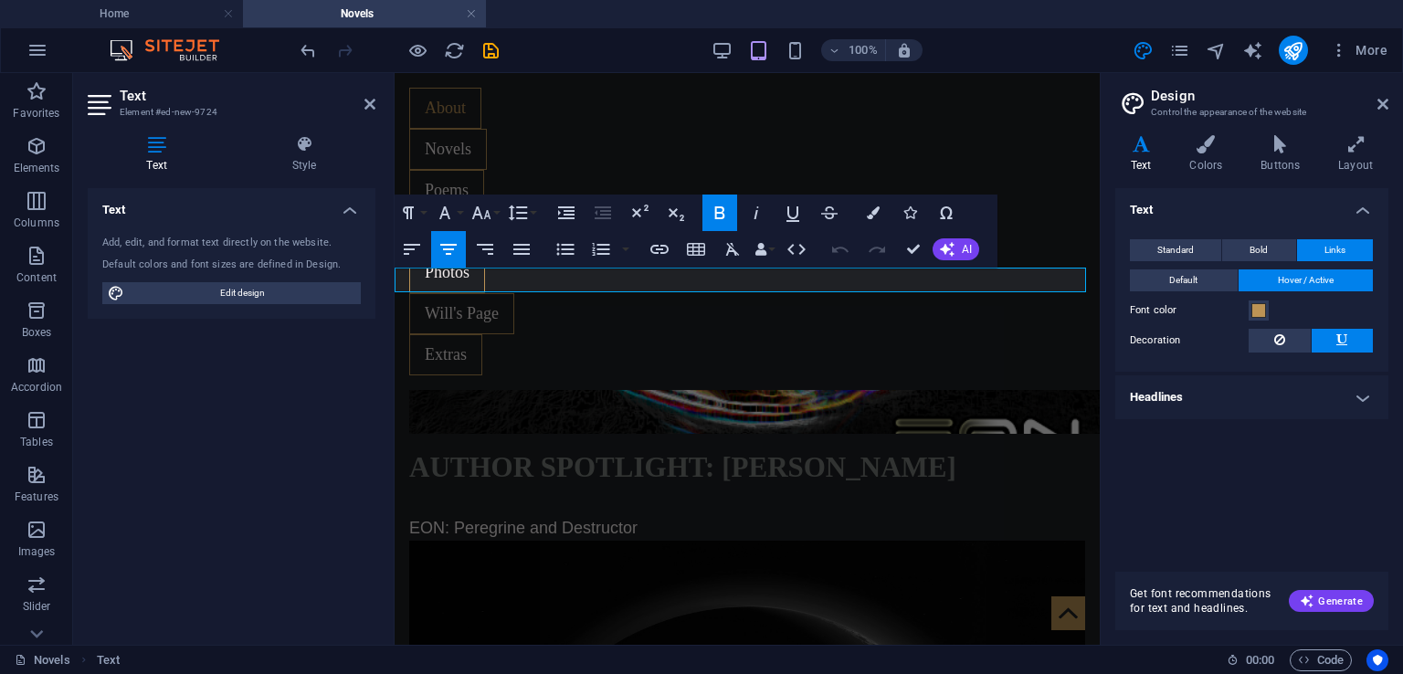
drag, startPoint x: 967, startPoint y: 279, endPoint x: 891, endPoint y: 280, distance: 75.8
click at [789, 214] on icon "button" at bounding box center [793, 213] width 22 height 22
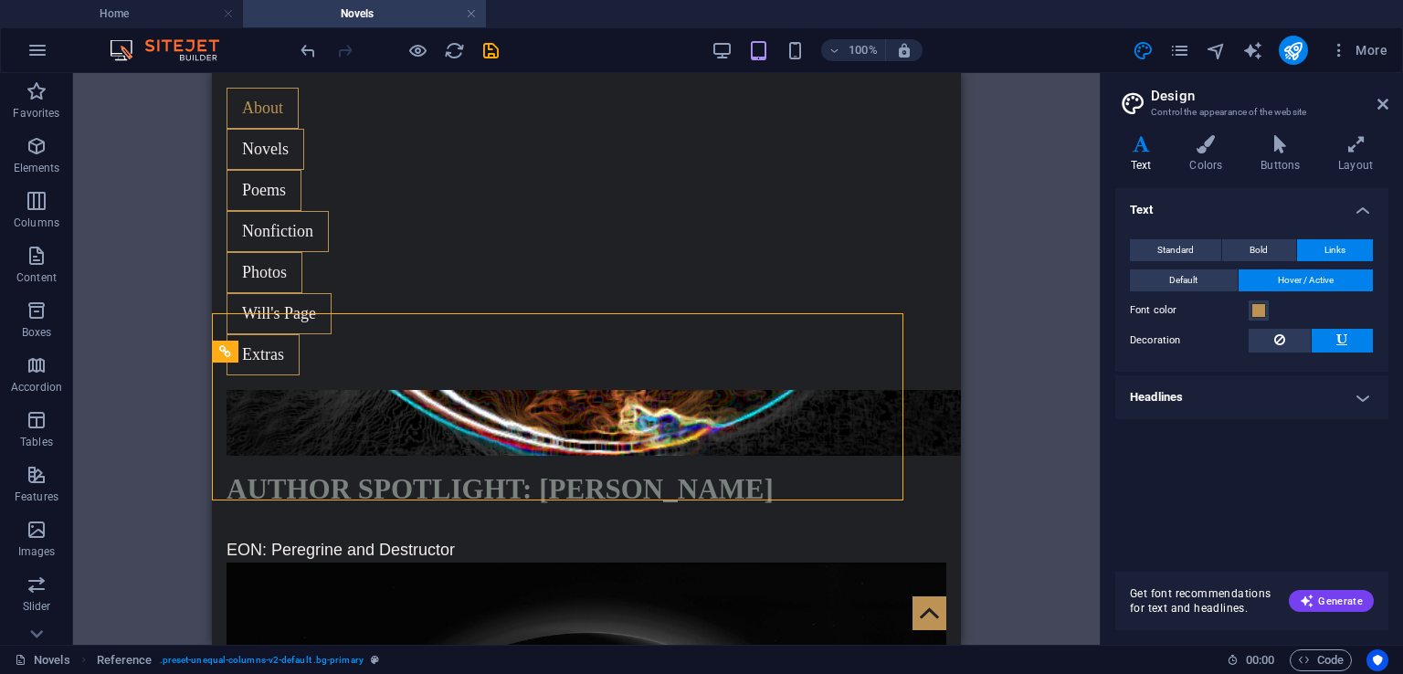
scroll to position [1874, 0]
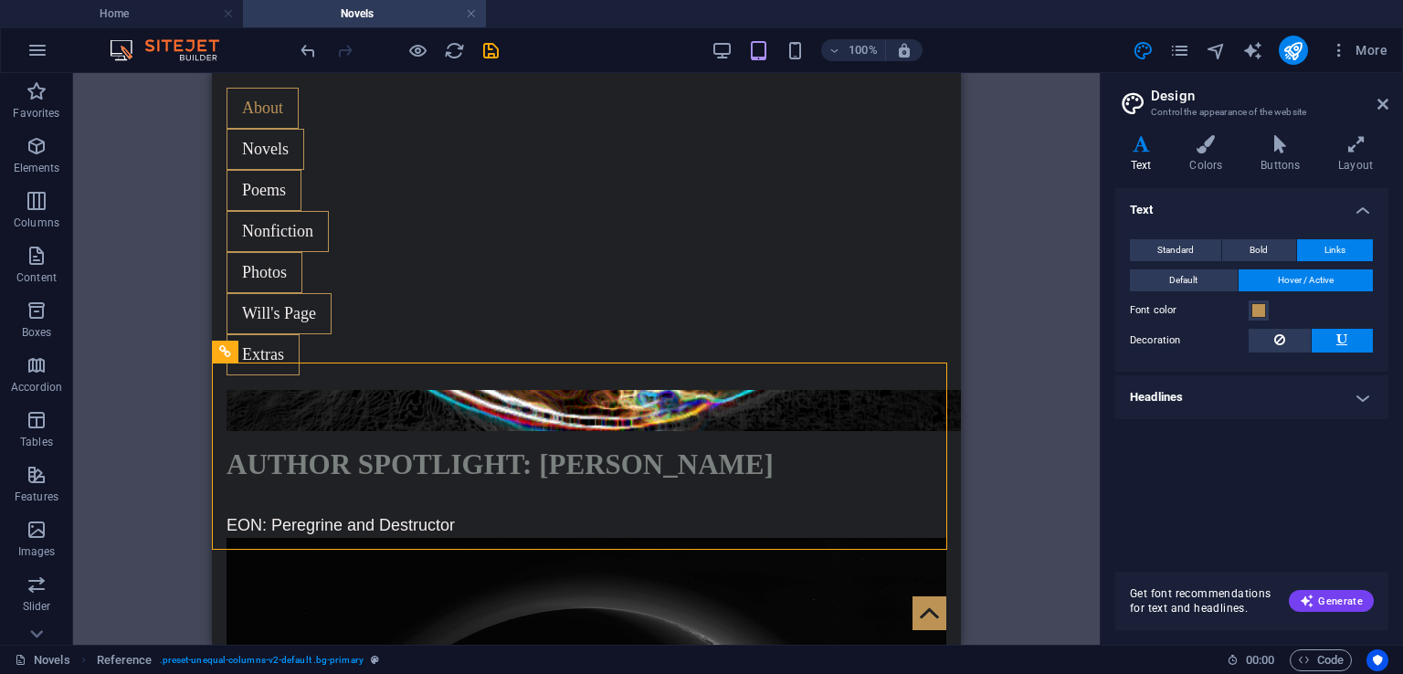
click at [1385, 103] on icon at bounding box center [1382, 104] width 11 height 15
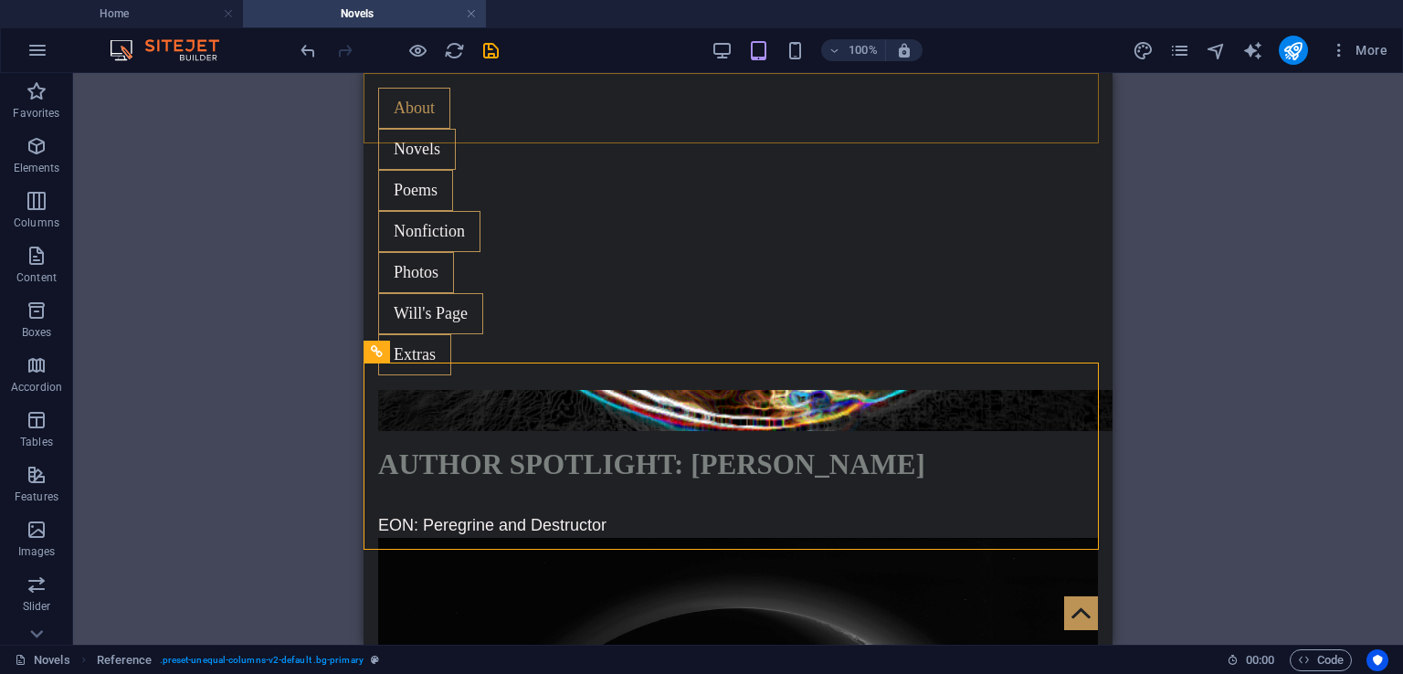
click at [827, 293] on div "Will's Page" at bounding box center [738, 313] width 720 height 41
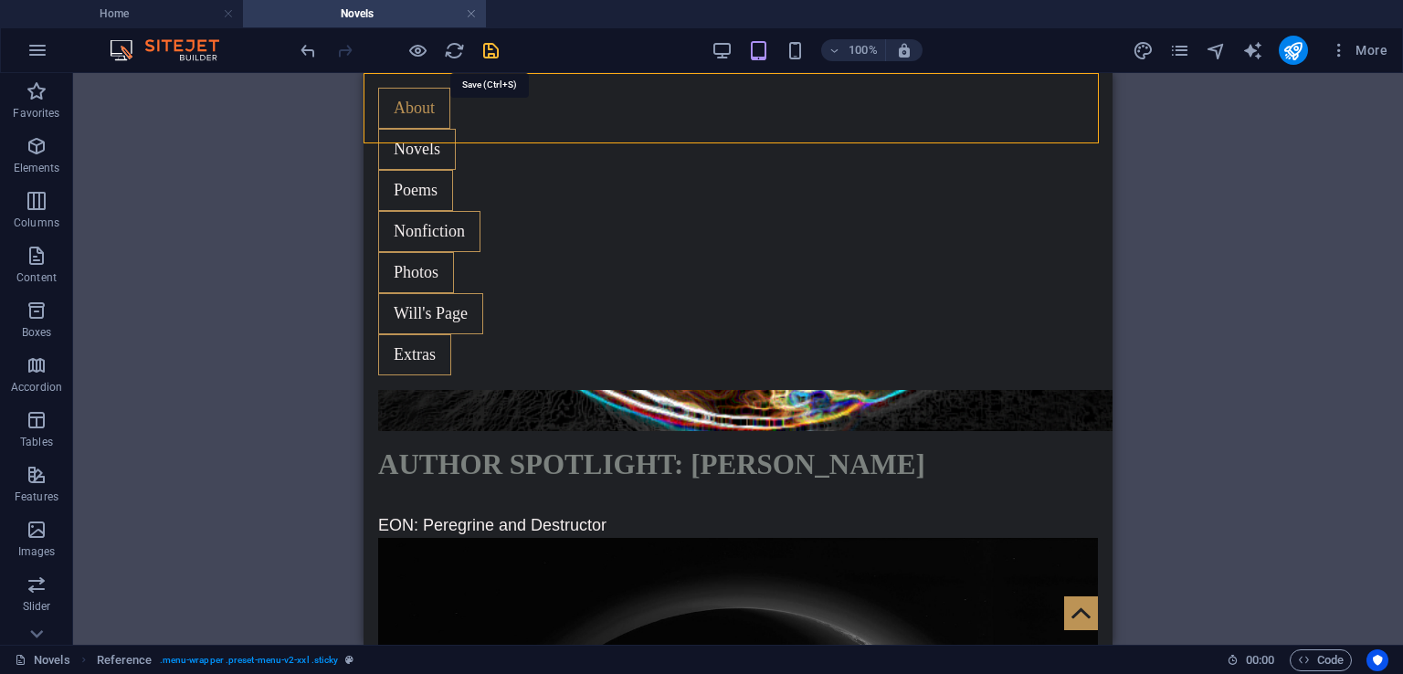
click at [488, 51] on icon "save" at bounding box center [490, 50] width 21 height 21
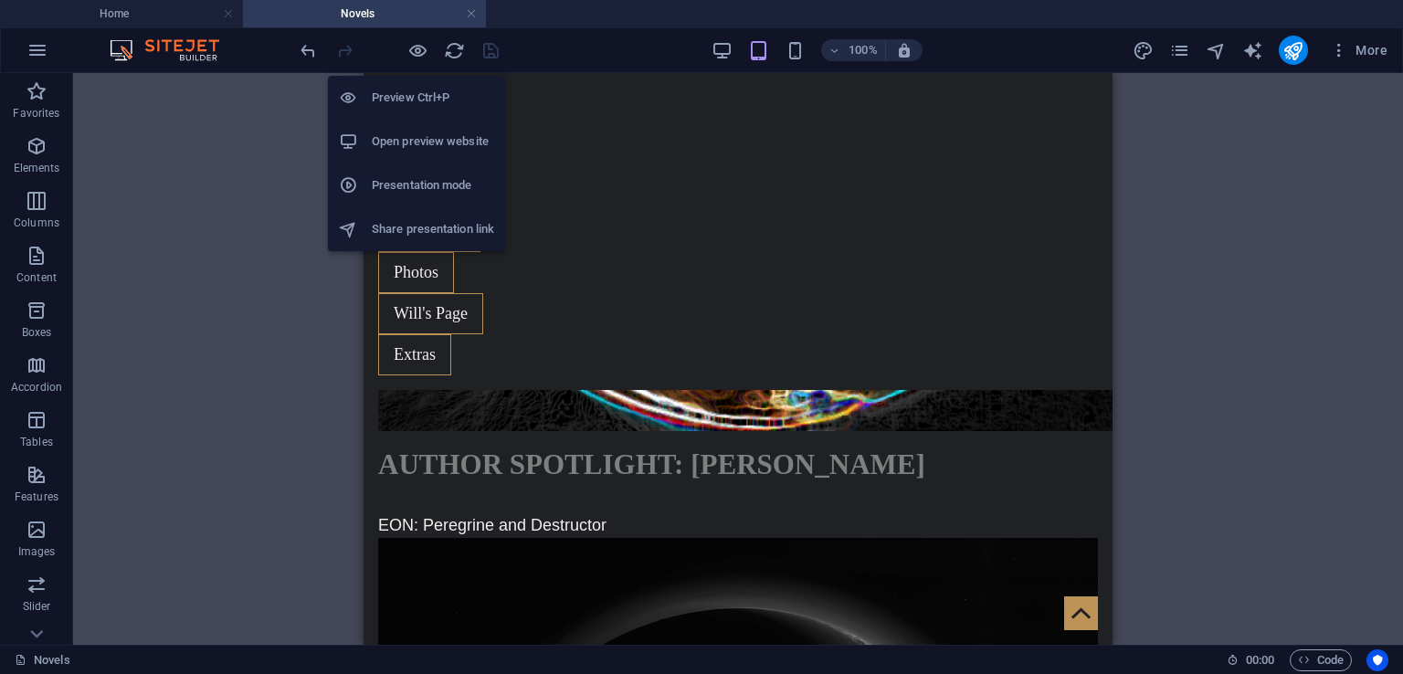
drag, startPoint x: 422, startPoint y: 56, endPoint x: 454, endPoint y: 66, distance: 33.5
click at [421, 56] on icon "button" at bounding box center [417, 50] width 21 height 21
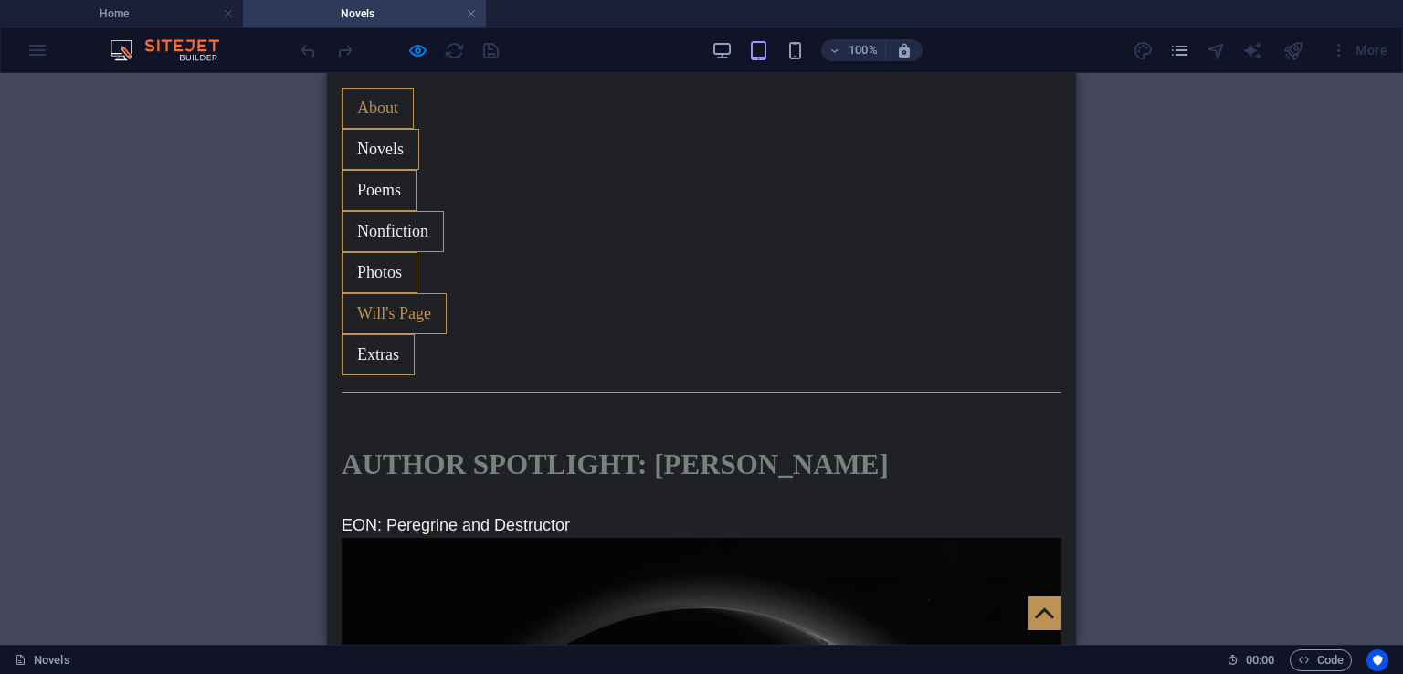
click at [447, 293] on link "Will's Page" at bounding box center [394, 313] width 105 height 41
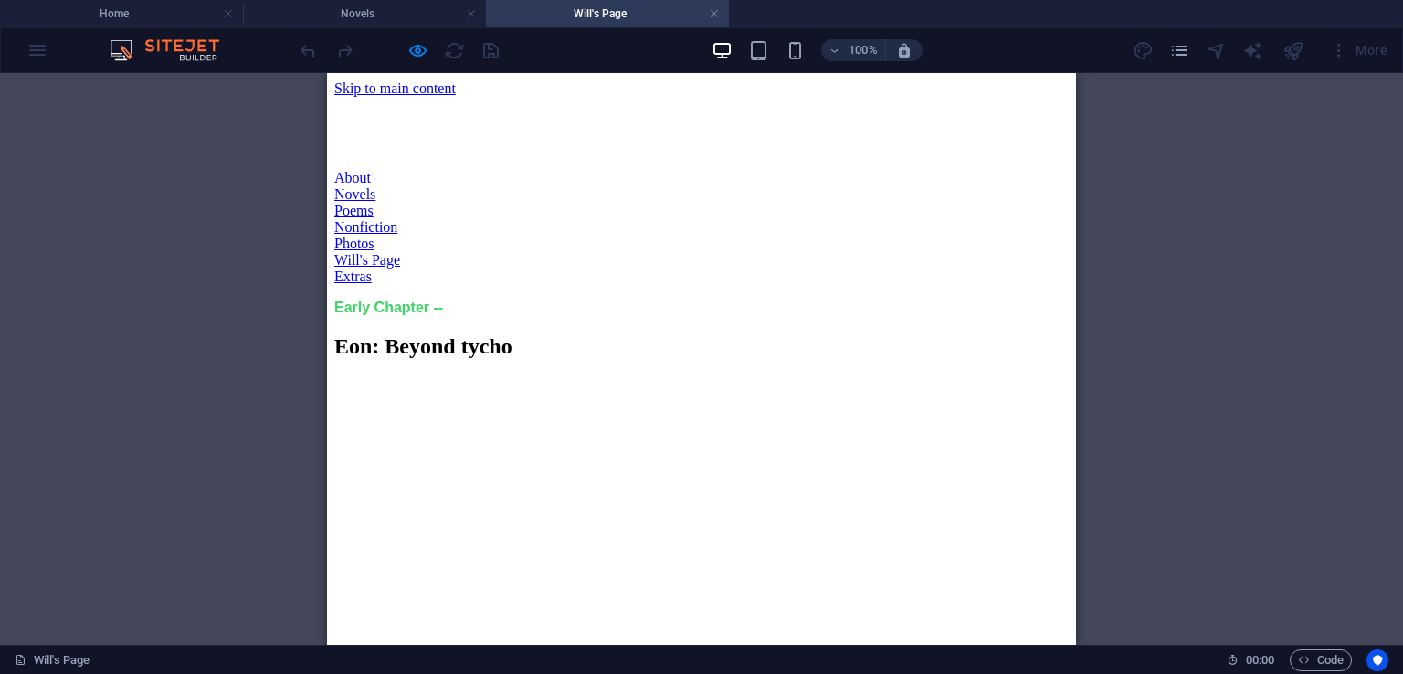
scroll to position [0, 0]
click at [430, 300] on div "Early Chapter --" at bounding box center [701, 308] width 734 height 16
click at [436, 304] on div "Early Chapter --" at bounding box center [701, 308] width 734 height 16
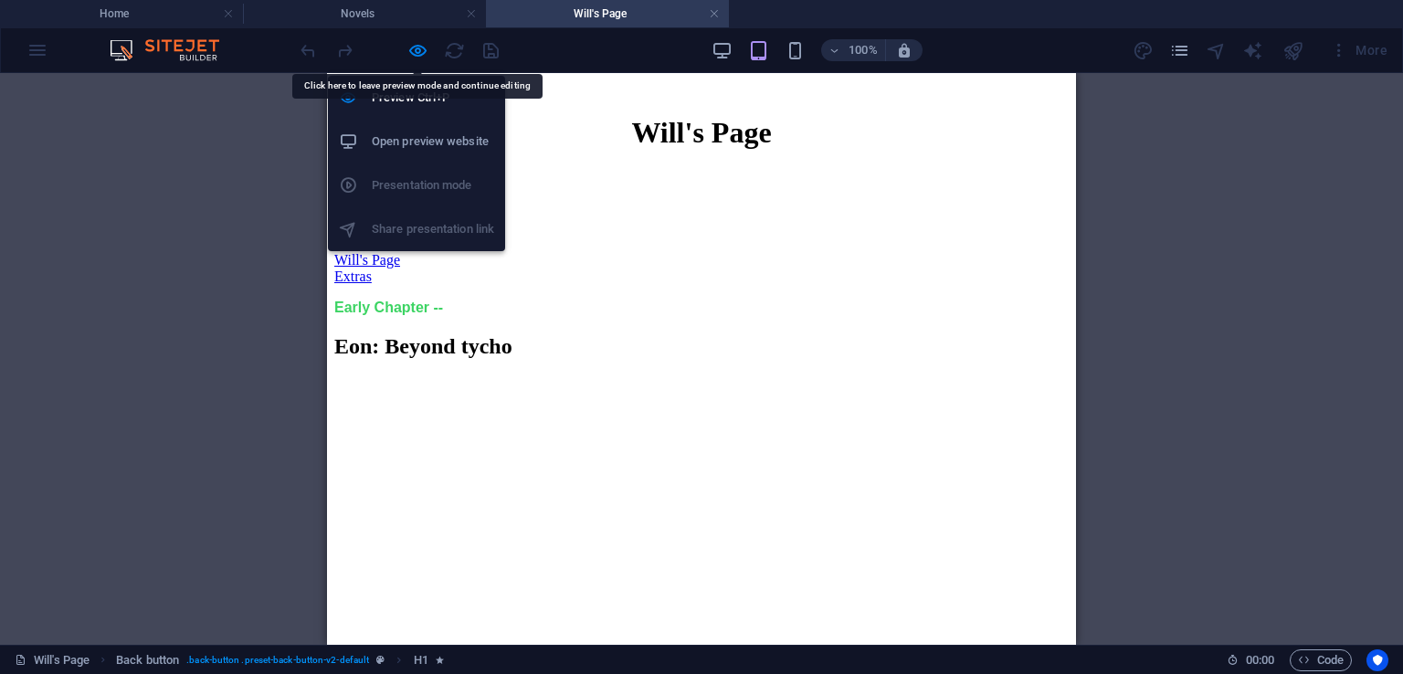
drag, startPoint x: 418, startPoint y: 52, endPoint x: 428, endPoint y: 122, distance: 71.0
click at [417, 52] on icon "button" at bounding box center [417, 50] width 21 height 21
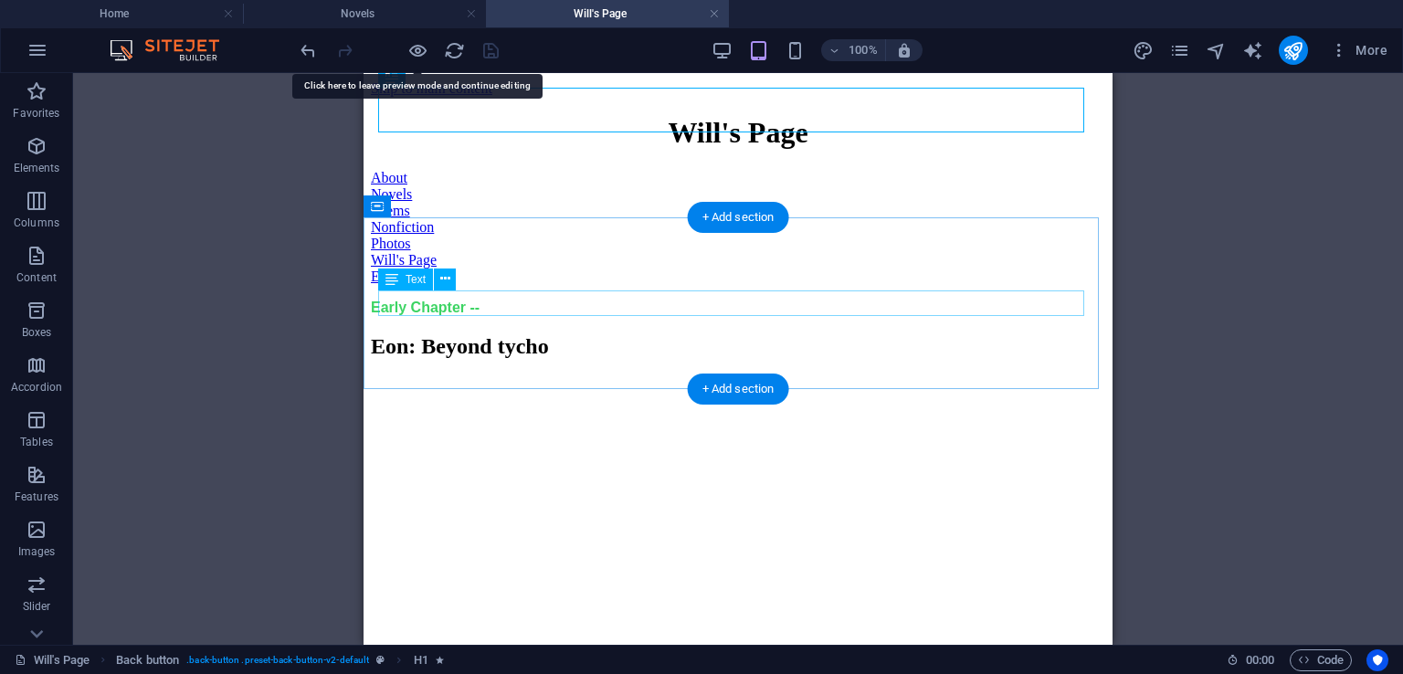
click at [481, 304] on div "Early Chapter --" at bounding box center [738, 308] width 734 height 16
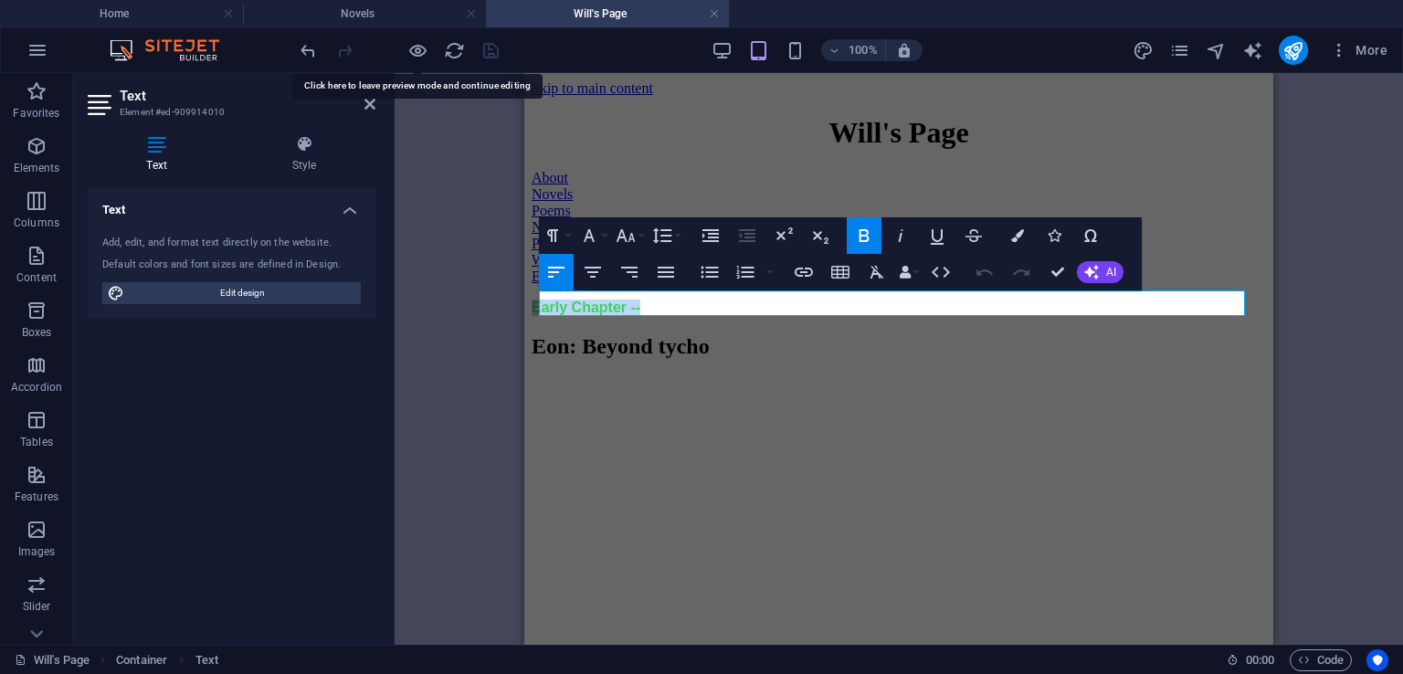
drag, startPoint x: 596, startPoint y: 311, endPoint x: 483, endPoint y: 311, distance: 112.3
click at [1019, 238] on icon "button" at bounding box center [1017, 235] width 13 height 13
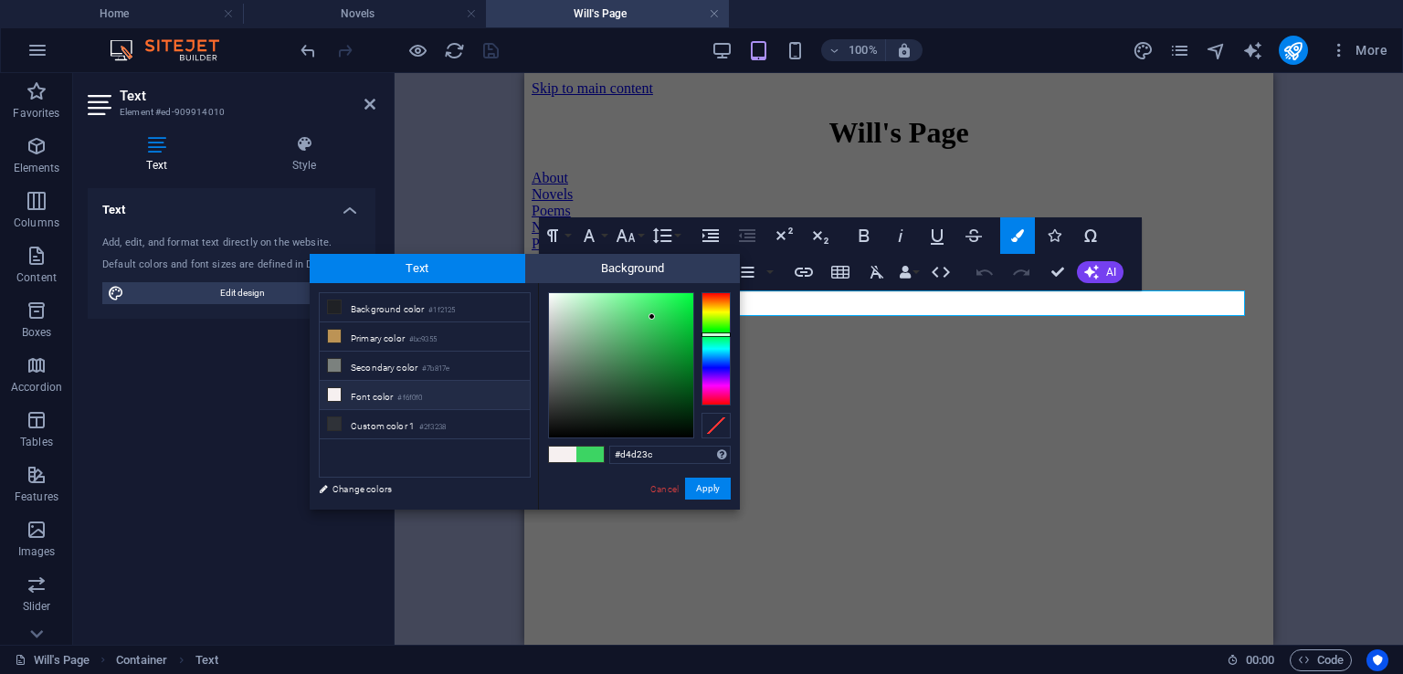
click at [713, 311] on div at bounding box center [715, 348] width 29 height 113
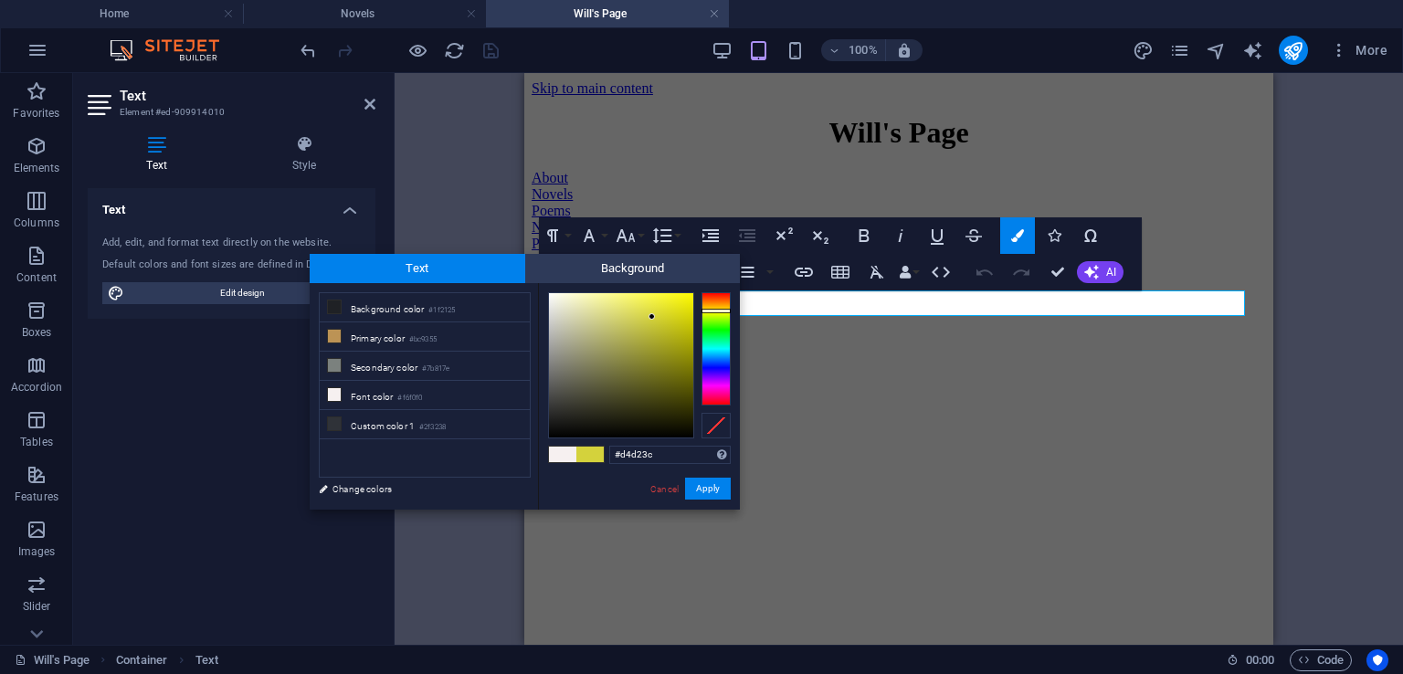
type input "#d4a63c"
click at [715, 305] on div at bounding box center [715, 348] width 29 height 113
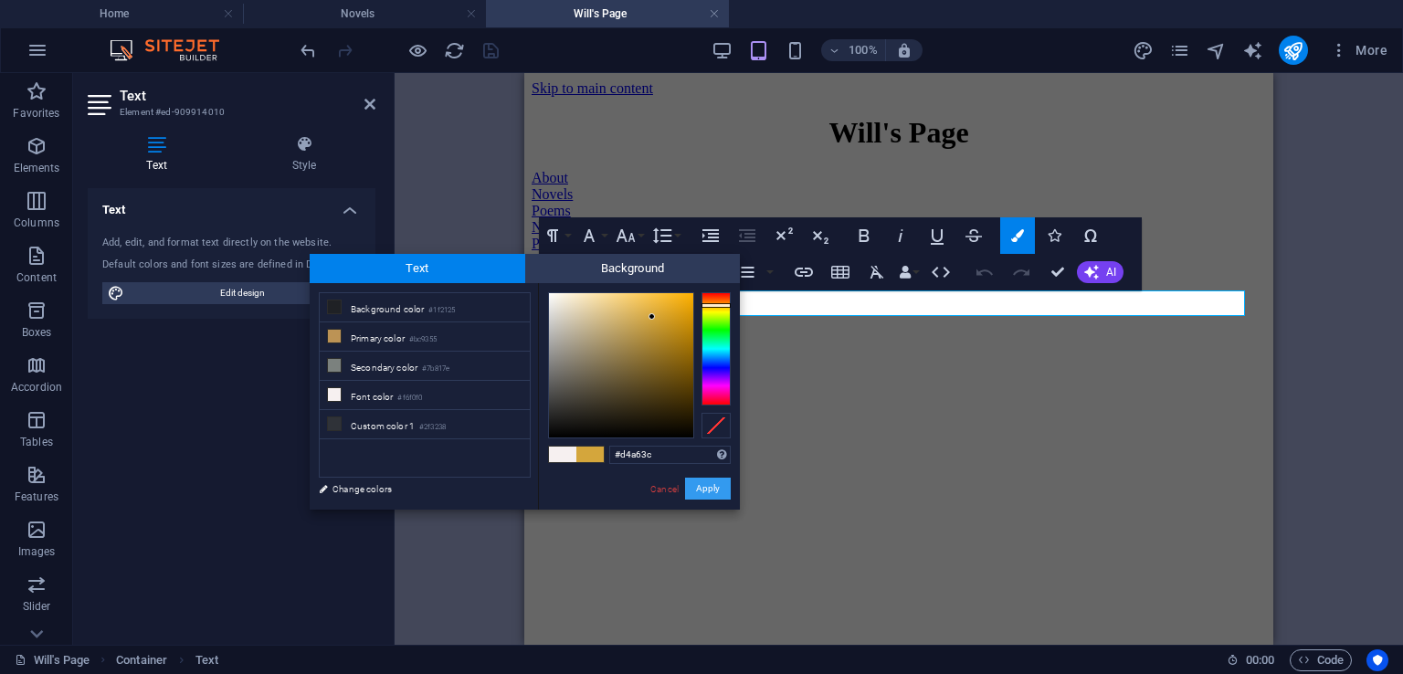
click at [700, 486] on button "Apply" at bounding box center [708, 489] width 46 height 22
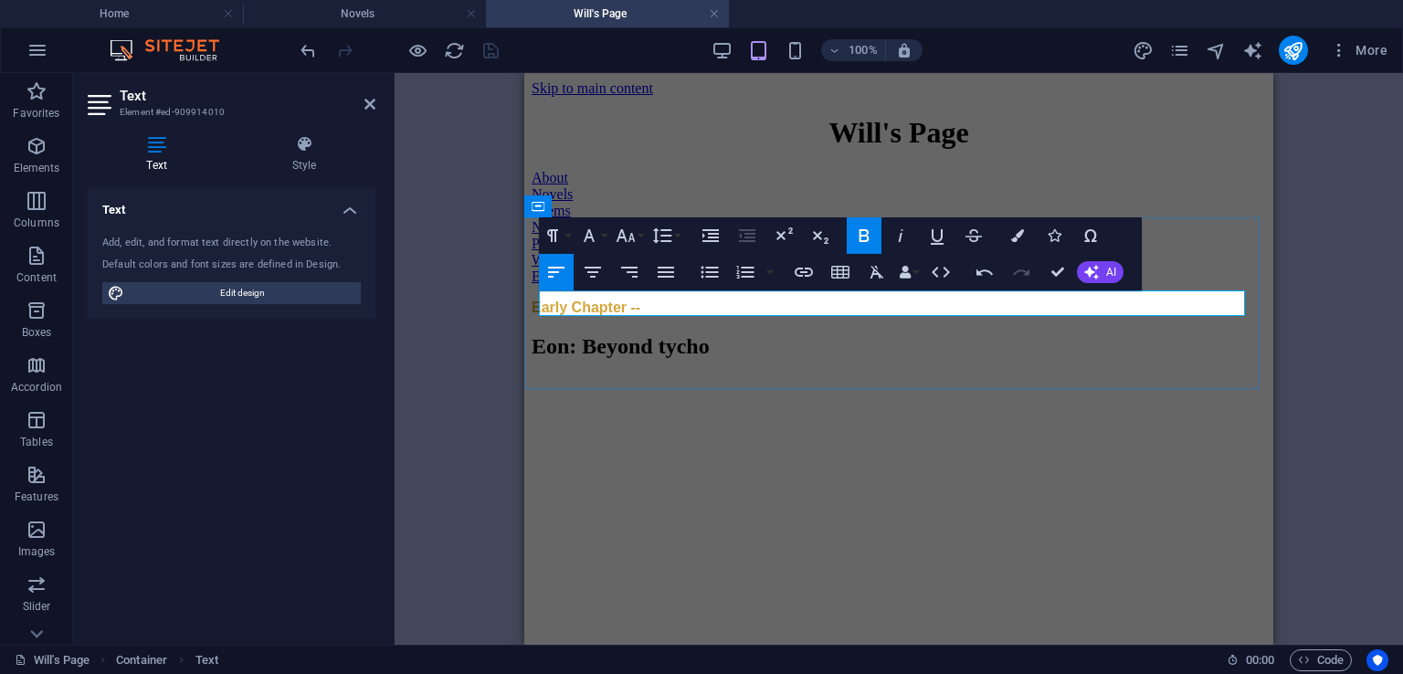
click at [759, 308] on p "Early Chapter --" at bounding box center [899, 308] width 734 height 16
click at [922, 316] on div "Early Chapter --" at bounding box center [899, 308] width 734 height 16
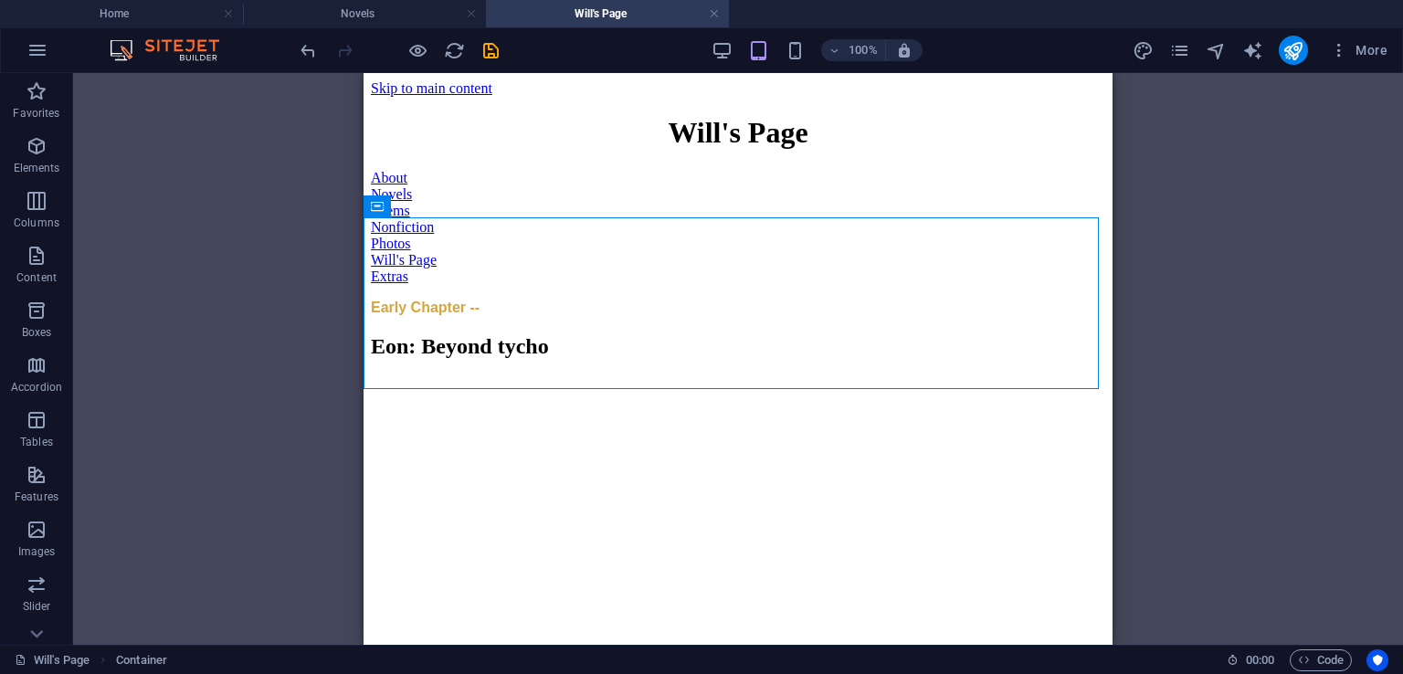
click at [1114, 165] on div "H1 Back button Container Text Reference H2" at bounding box center [738, 359] width 1330 height 572
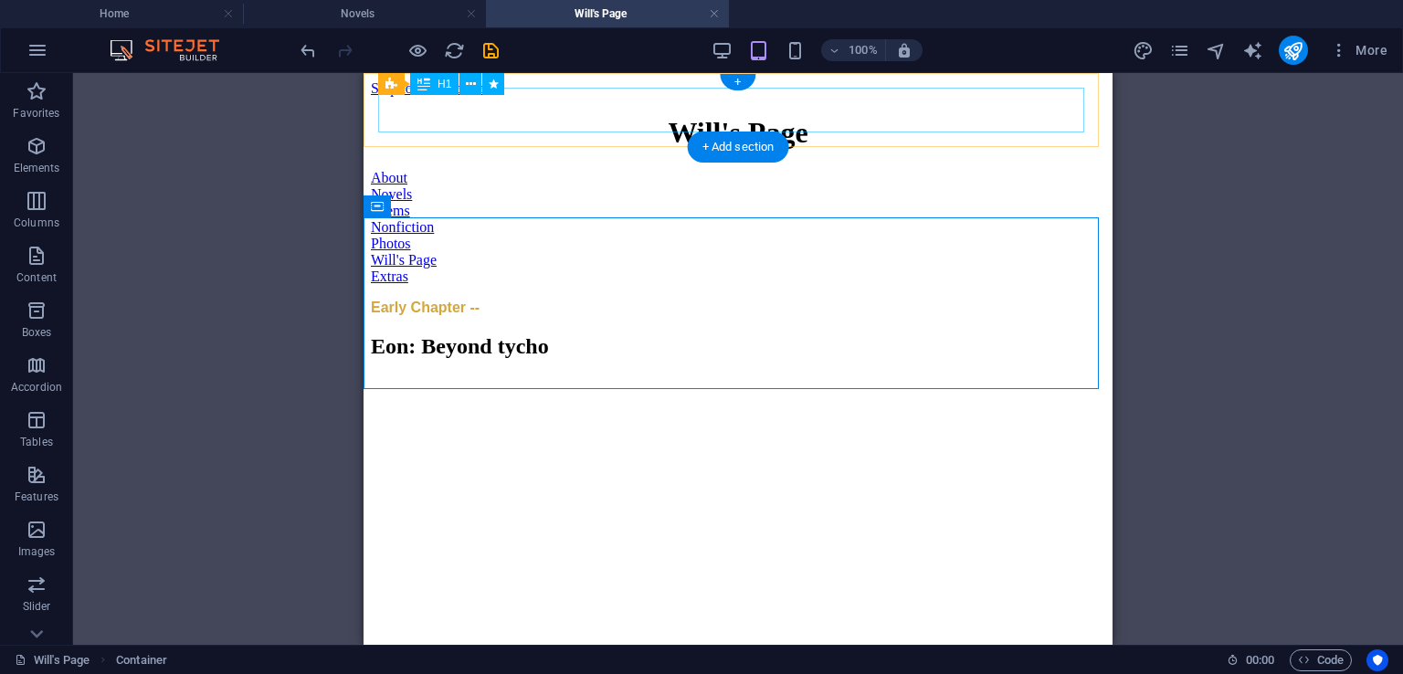
click at [1019, 132] on div "Will's Page" at bounding box center [738, 133] width 734 height 34
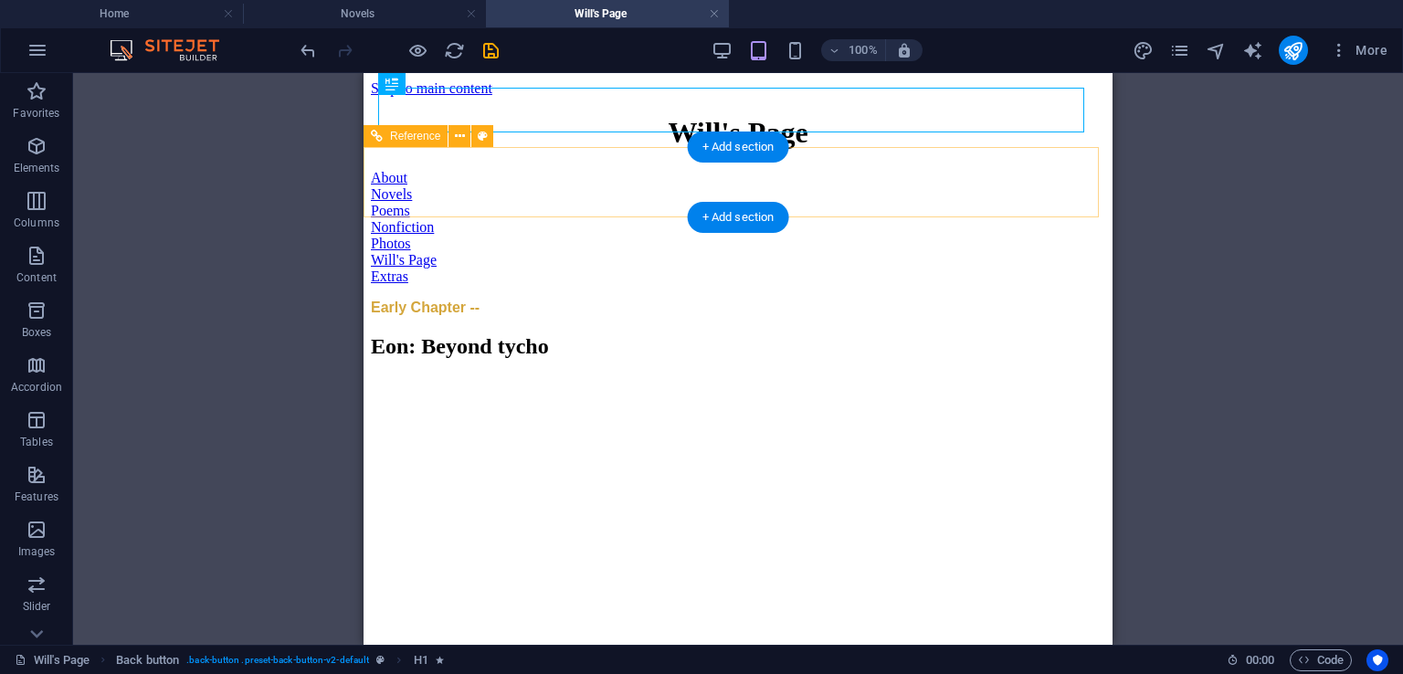
click at [1059, 192] on div "About Novels Poems Nonfiction Photos Will's Page Extras" at bounding box center [738, 227] width 734 height 115
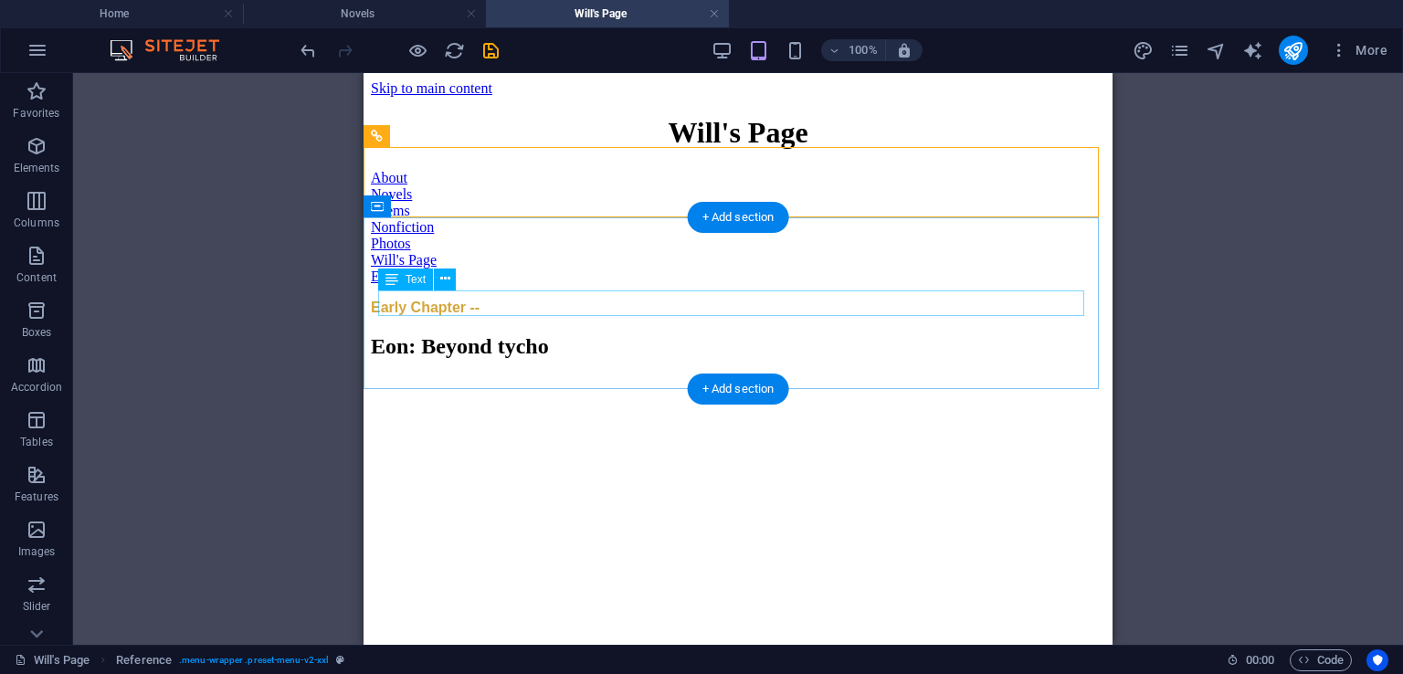
click at [480, 300] on div "Early Chapter --" at bounding box center [738, 308] width 734 height 16
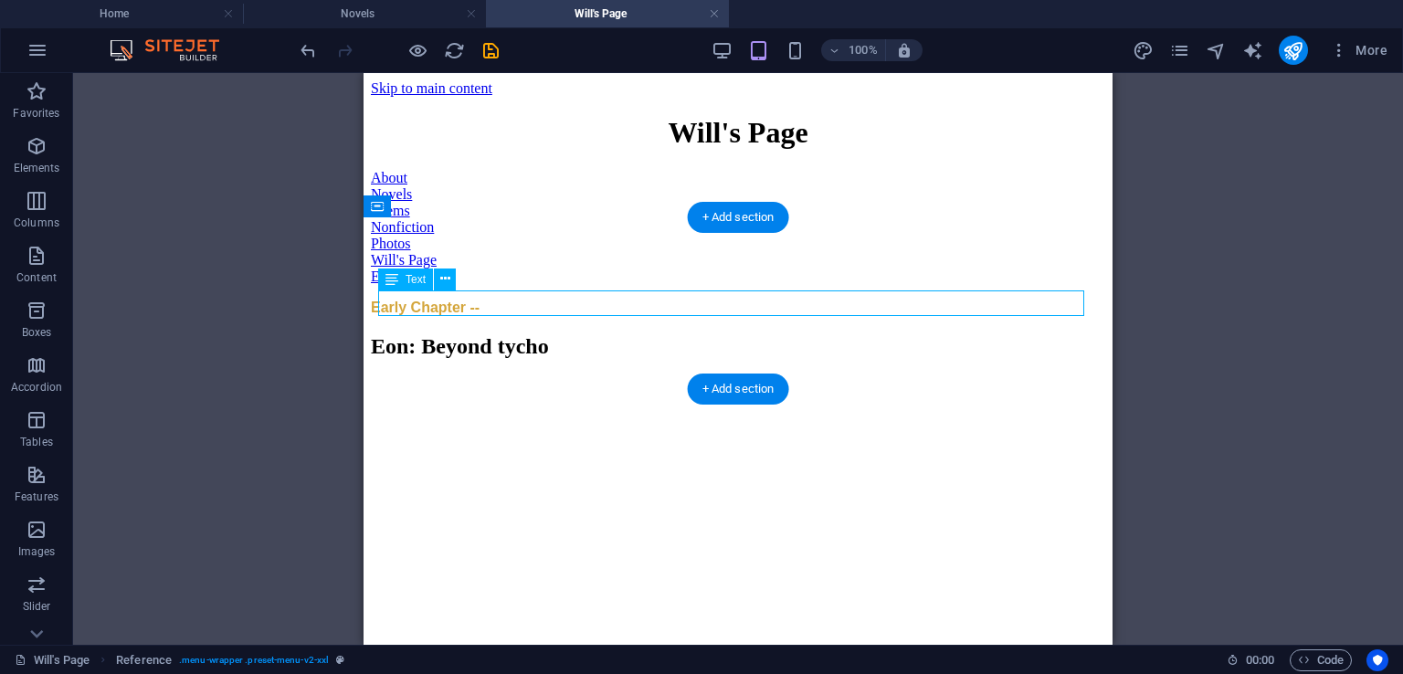
click at [480, 300] on div "Early Chapter --" at bounding box center [738, 308] width 734 height 16
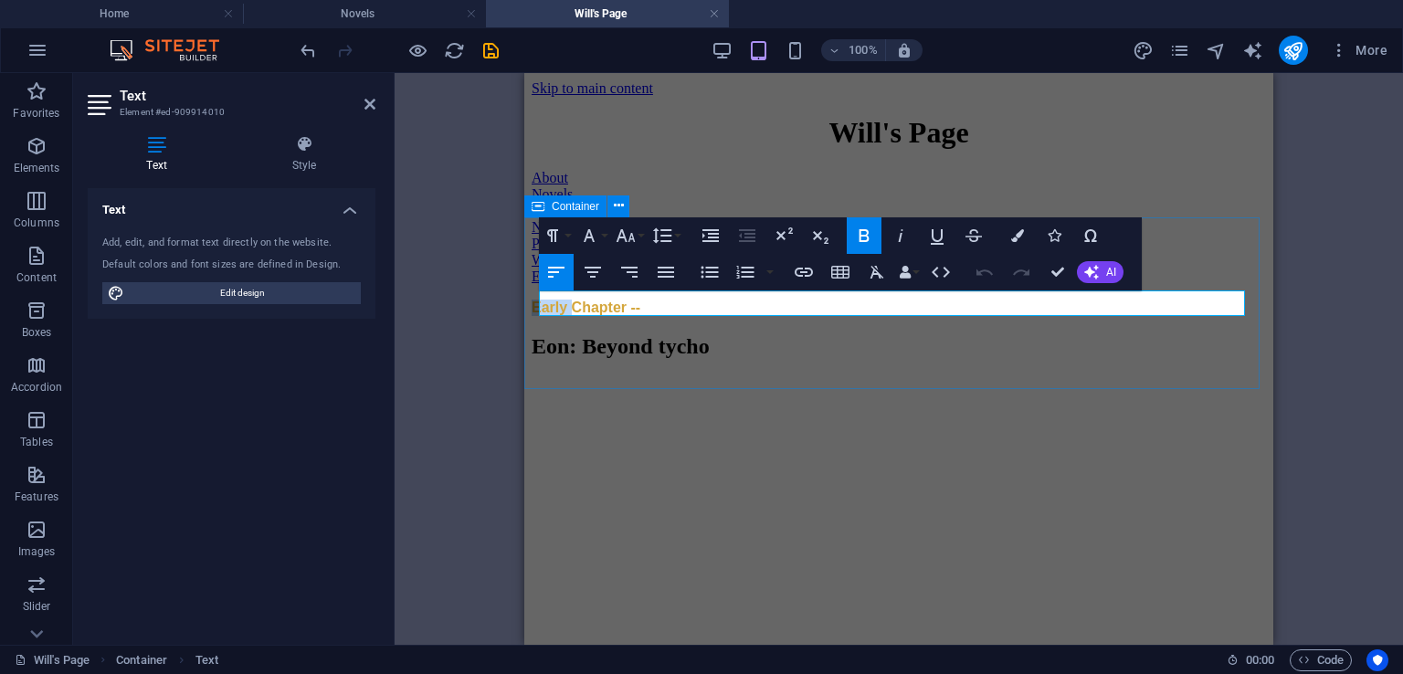
drag, startPoint x: 585, startPoint y: 300, endPoint x: 524, endPoint y: 327, distance: 66.2
click at [532, 316] on div "Early Chapter --" at bounding box center [899, 308] width 734 height 16
click at [905, 316] on div "Pre-Publication (Early) Chapter --" at bounding box center [899, 308] width 734 height 16
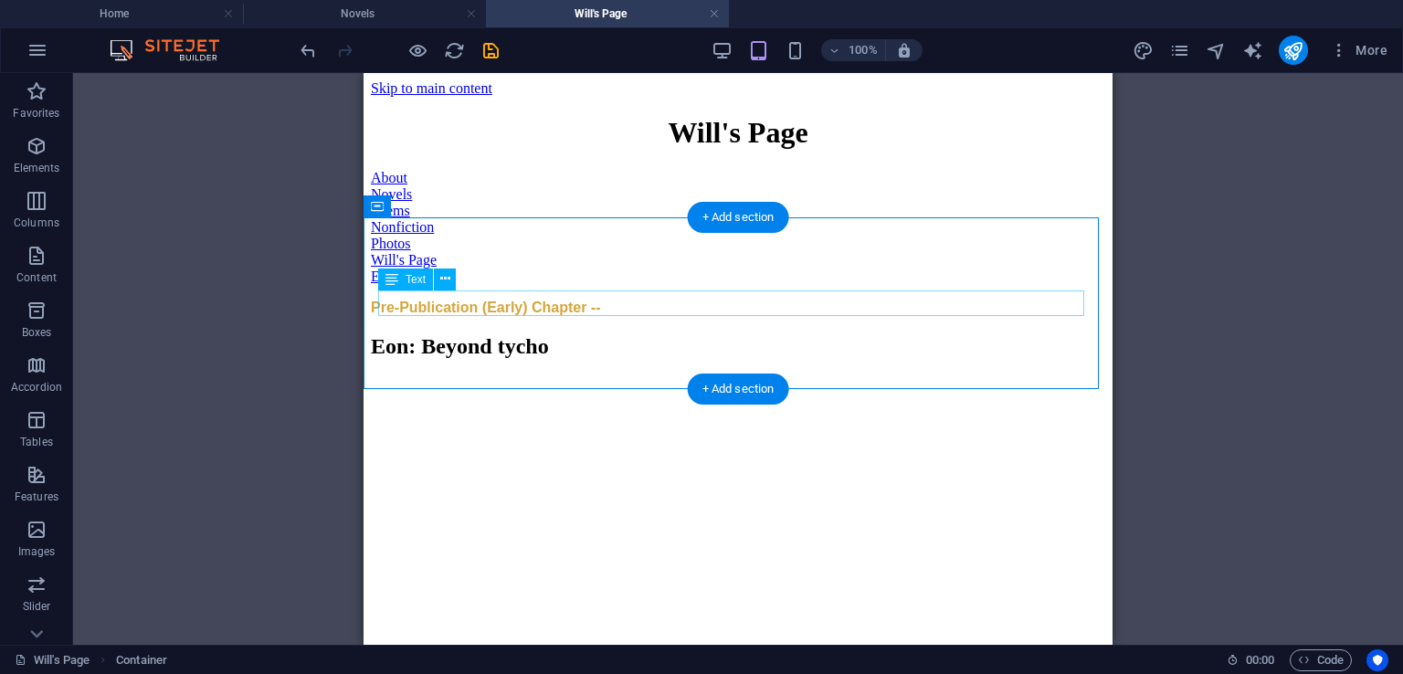
click at [611, 304] on div "Pre-Publication (Early) Chapter --" at bounding box center [738, 308] width 734 height 16
click at [602, 300] on div "Pre-Publication (Early) Chapter --" at bounding box center [738, 308] width 734 height 16
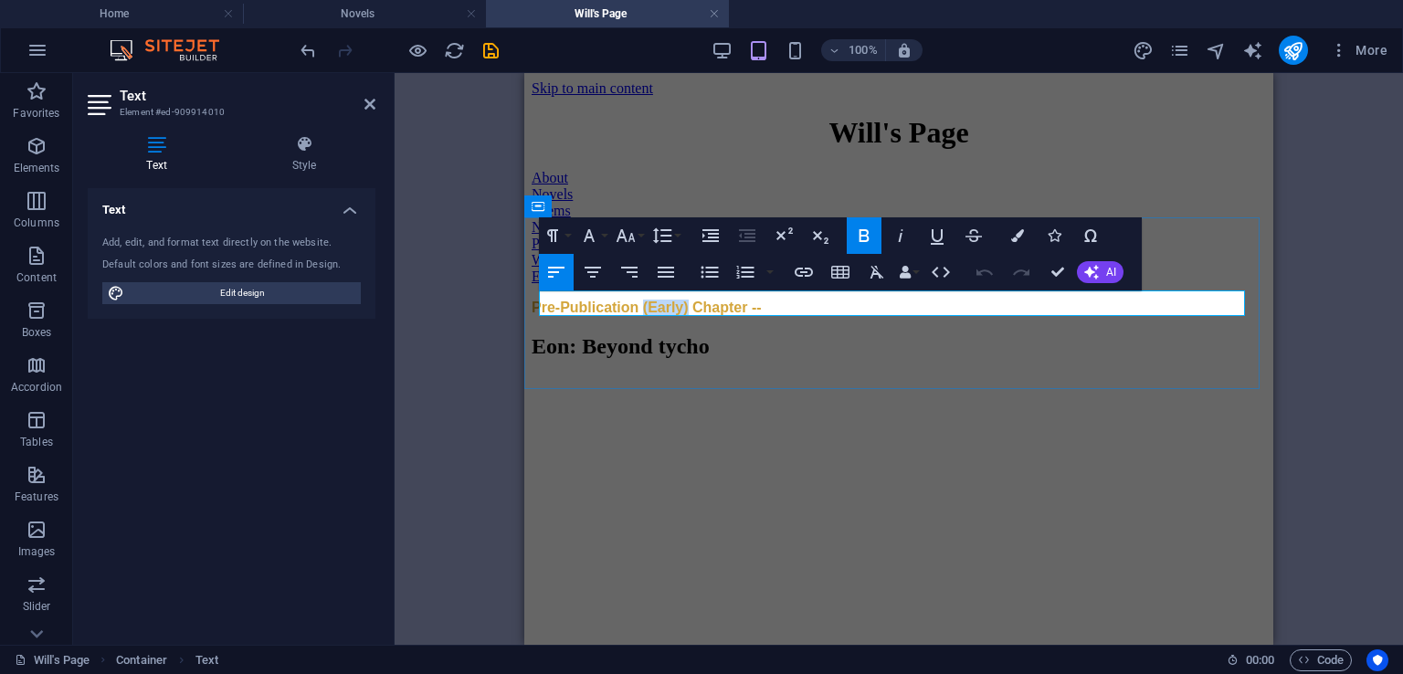
drag, startPoint x: 729, startPoint y: 298, endPoint x: 671, endPoint y: 308, distance: 58.4
click at [671, 308] on span "Pre-Publication (Early) Chapter --" at bounding box center [647, 308] width 230 height 16
click at [740, 316] on div "Pre-Pub Chapter --" at bounding box center [899, 308] width 734 height 16
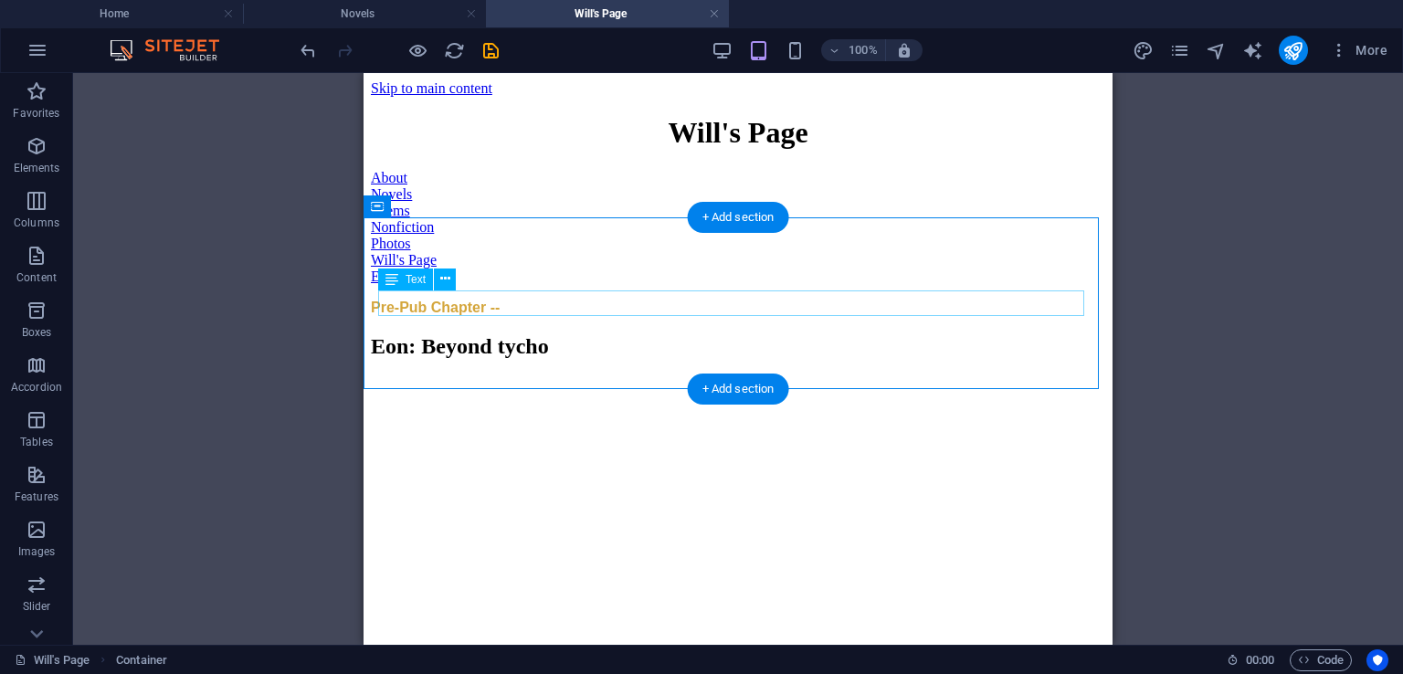
click at [439, 300] on div "Pre-Pub Chapter --" at bounding box center [738, 308] width 734 height 16
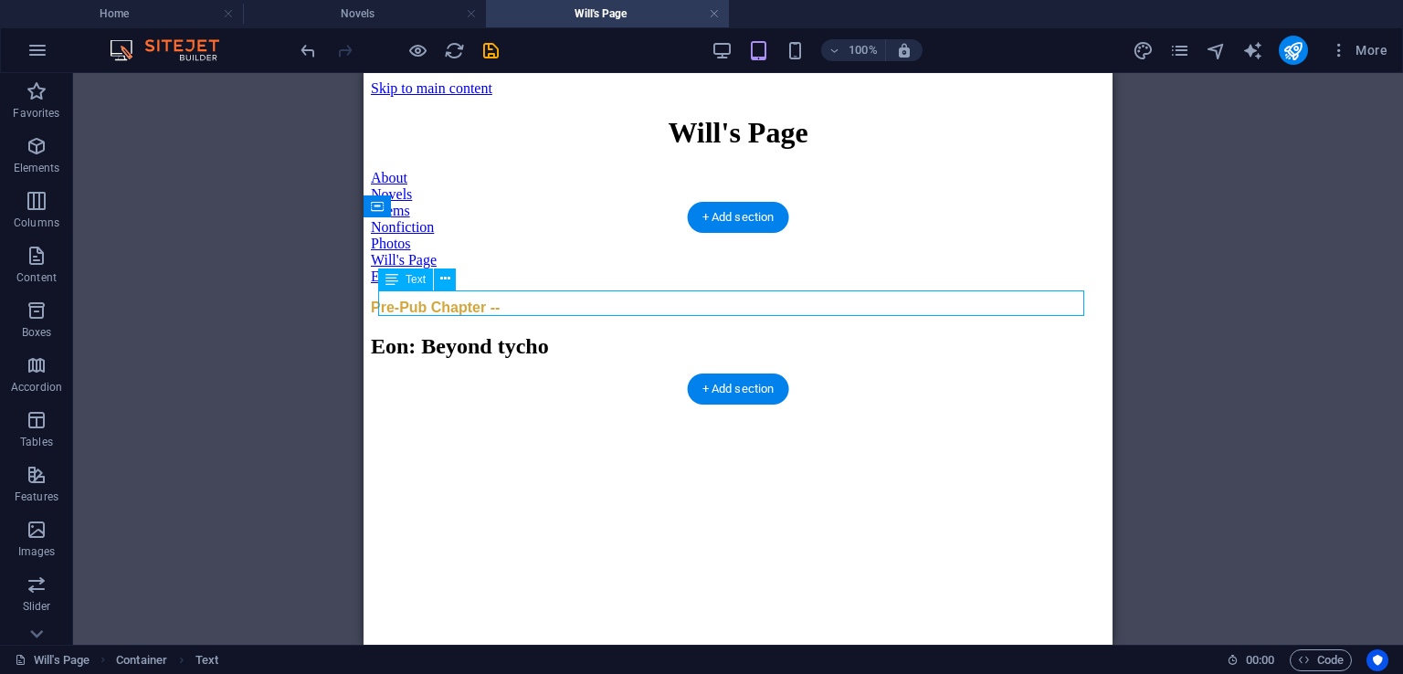
click at [446, 303] on div "Pre-Pub Chapter --" at bounding box center [738, 308] width 734 height 16
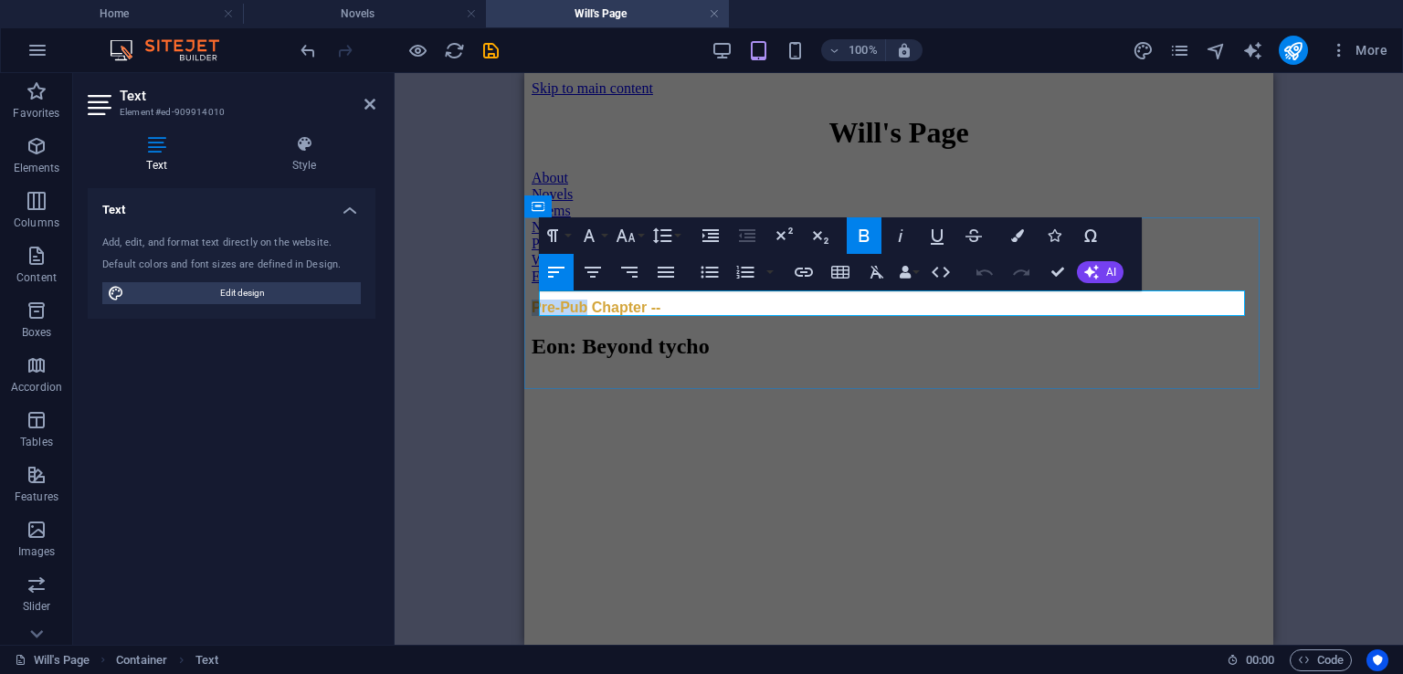
drag, startPoint x: 606, startPoint y: 300, endPoint x: 534, endPoint y: 308, distance: 71.6
click at [536, 308] on div "Pre-Pub Chapter --" at bounding box center [899, 308] width 734 height 16
click at [778, 316] on div "Early Chapter --" at bounding box center [899, 308] width 734 height 16
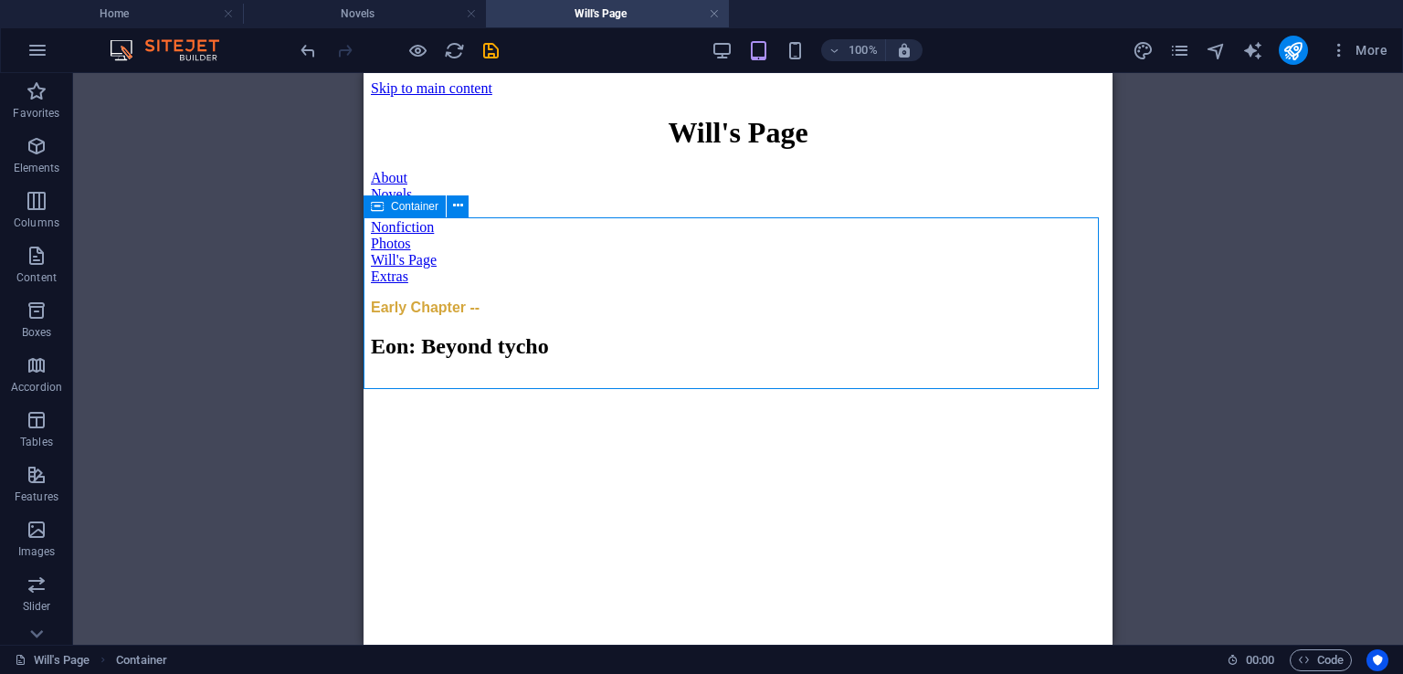
click at [540, 316] on div "Early Chapter --" at bounding box center [738, 308] width 734 height 16
click at [532, 316] on div "Early Chapter --" at bounding box center [738, 308] width 734 height 16
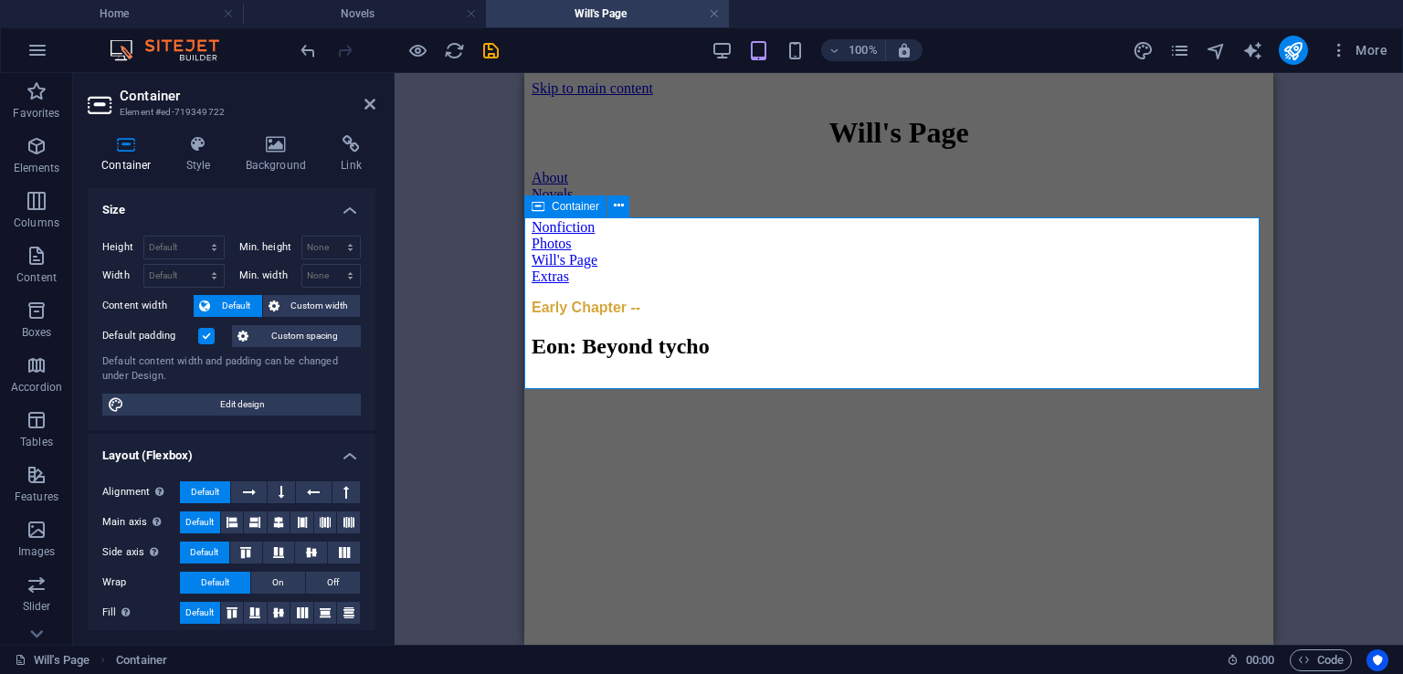
click at [721, 316] on div "Early Chapter --" at bounding box center [899, 308] width 734 height 16
click at [725, 309] on div "Early Chapter --" at bounding box center [899, 308] width 734 height 16
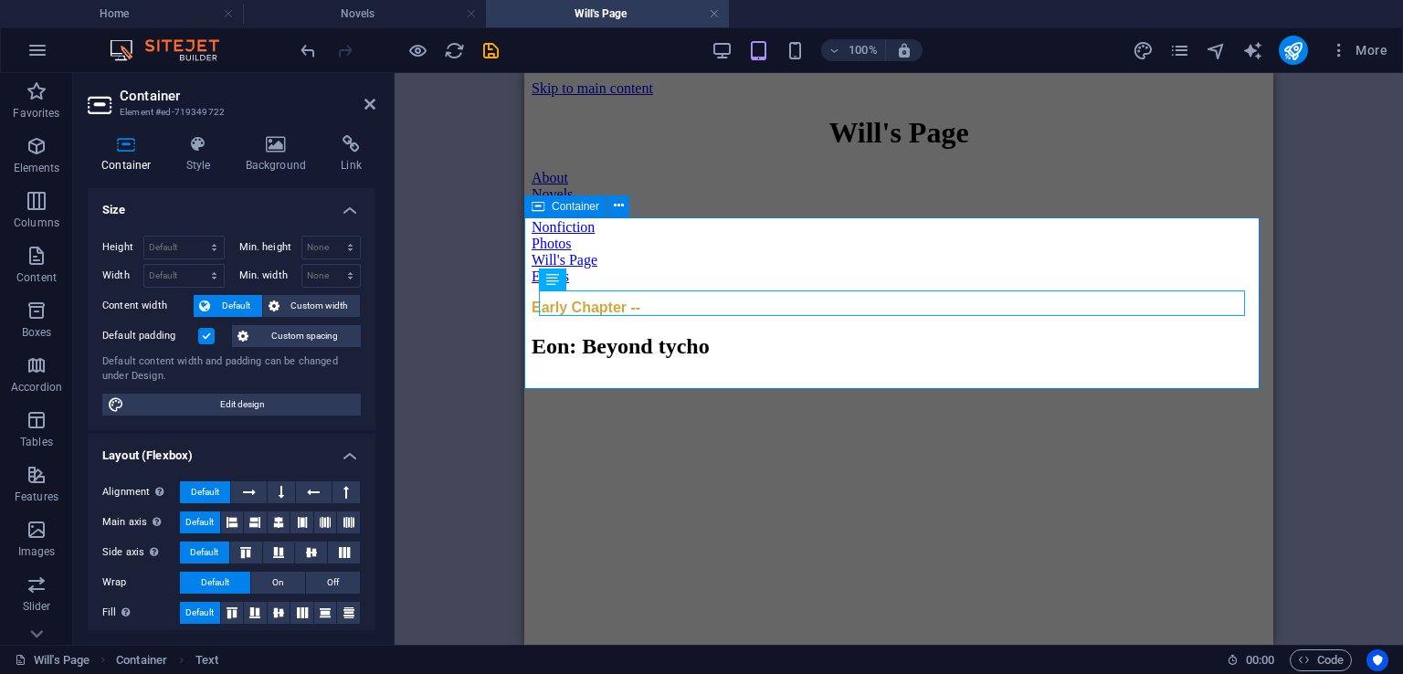
click at [705, 316] on div "Early Chapter --" at bounding box center [899, 308] width 734 height 16
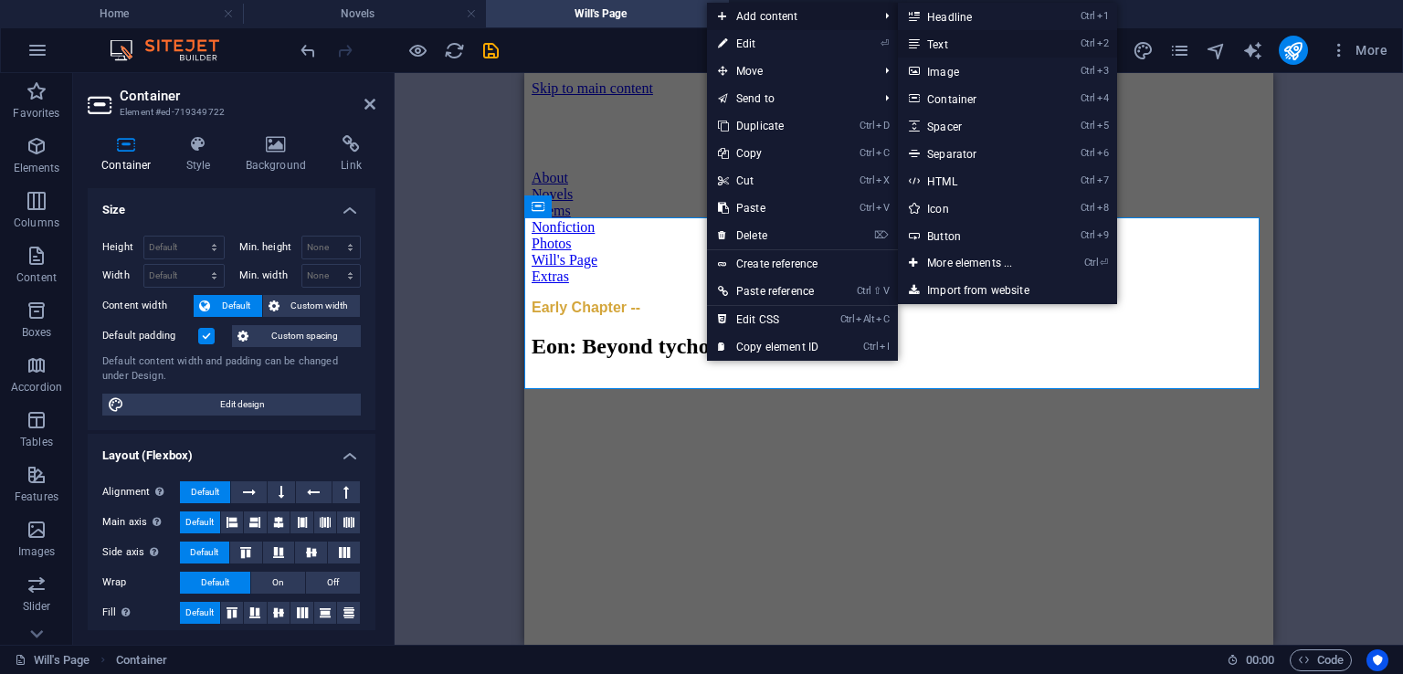
drag, startPoint x: 932, startPoint y: 46, endPoint x: 454, endPoint y: 103, distance: 481.1
click at [932, 46] on link "Ctrl 2 Text" at bounding box center [973, 43] width 151 height 27
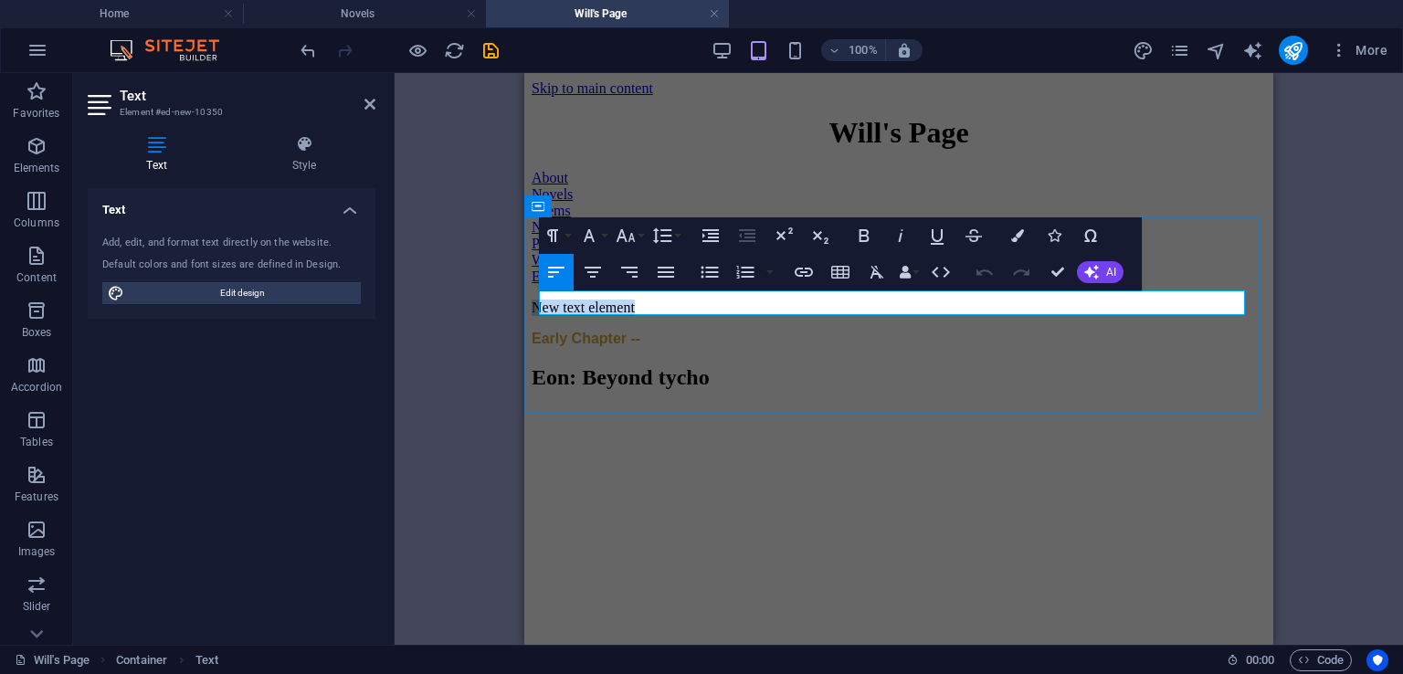
click at [658, 300] on p "New text element" at bounding box center [899, 308] width 734 height 16
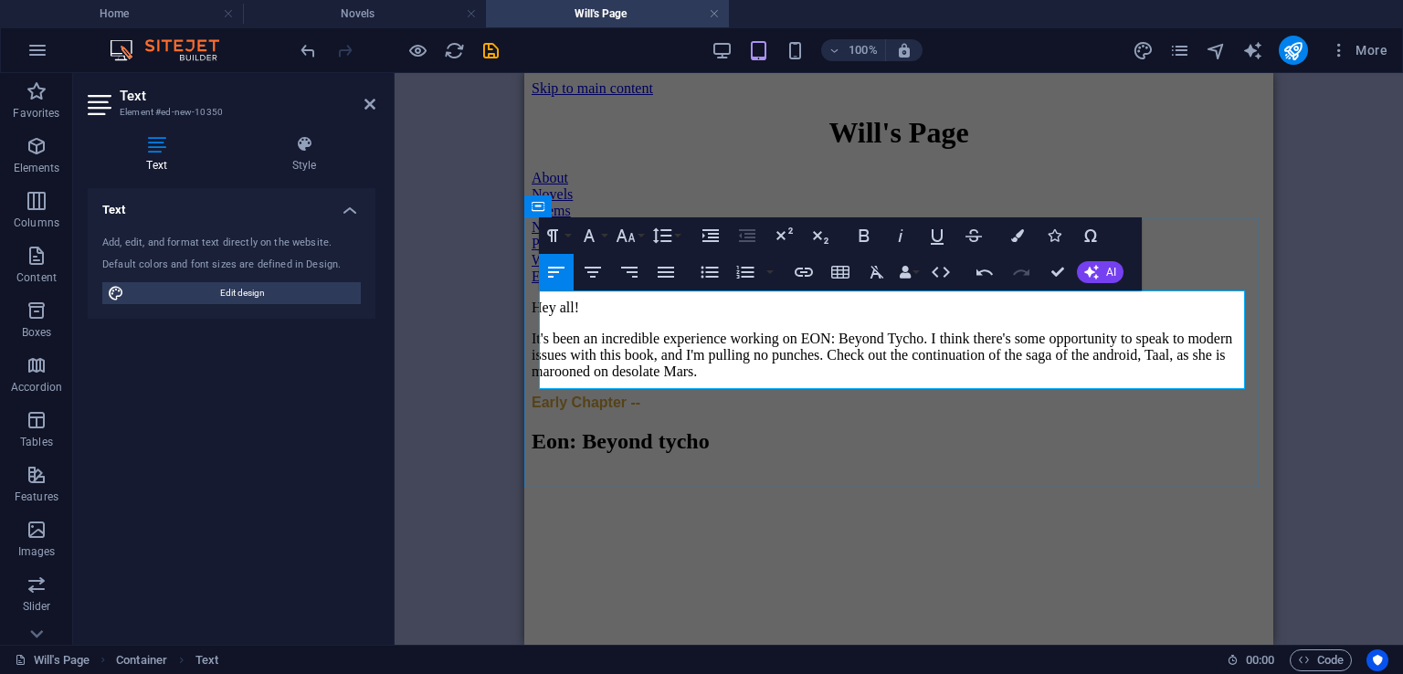
click at [724, 374] on p "It's been an incredible experience working on EON: Beyond Tycho. I think there'…" at bounding box center [899, 355] width 734 height 49
click at [1060, 375] on p "It's been an incredible experience working on EON: Beyond Tycho. I think there'…" at bounding box center [899, 355] width 734 height 49
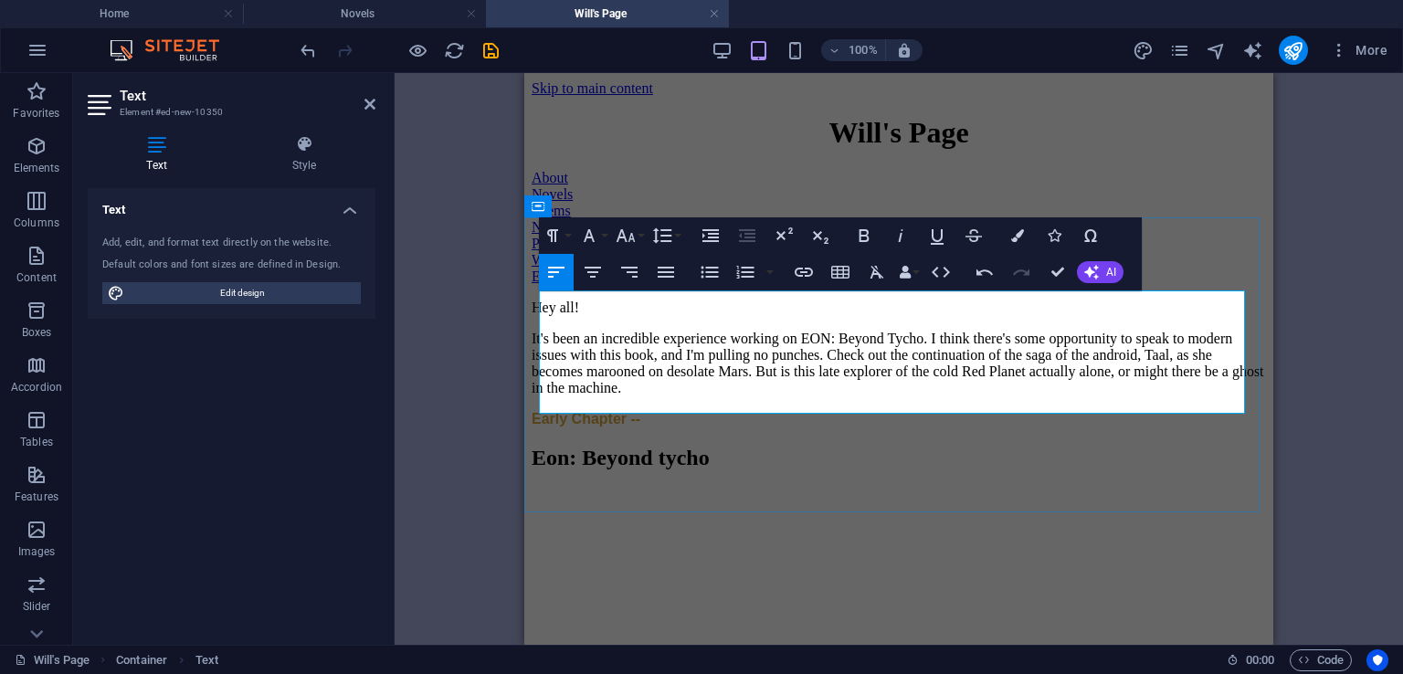
click at [680, 396] on p "It's been an incredible experience working on EON: Beyond Tycho. I think there'…" at bounding box center [899, 364] width 734 height 66
click at [1225, 396] on p "It's been an incredible experience working on EON: Beyond Tycho. I think there'…" at bounding box center [899, 364] width 734 height 66
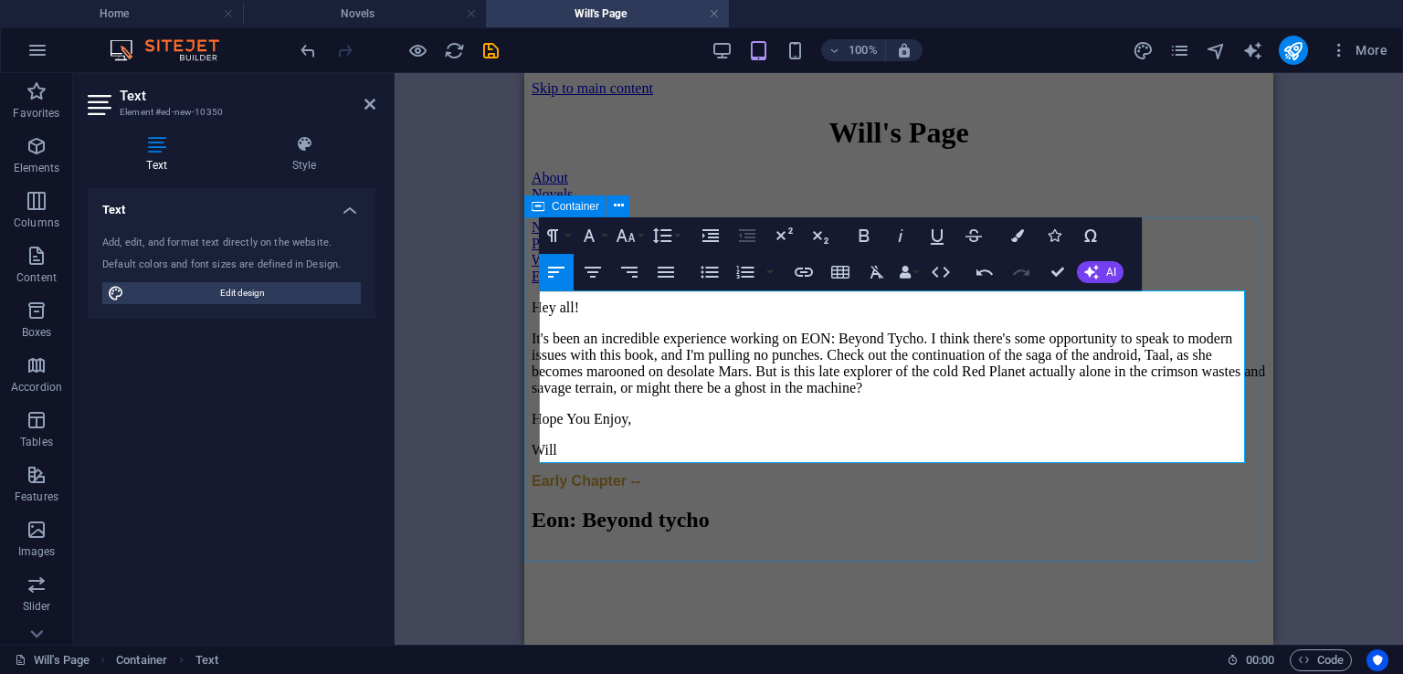
click at [811, 490] on div "Hey all! It's been an incredible experience working on EON: Beyond Tycho. I thi…" at bounding box center [899, 395] width 734 height 190
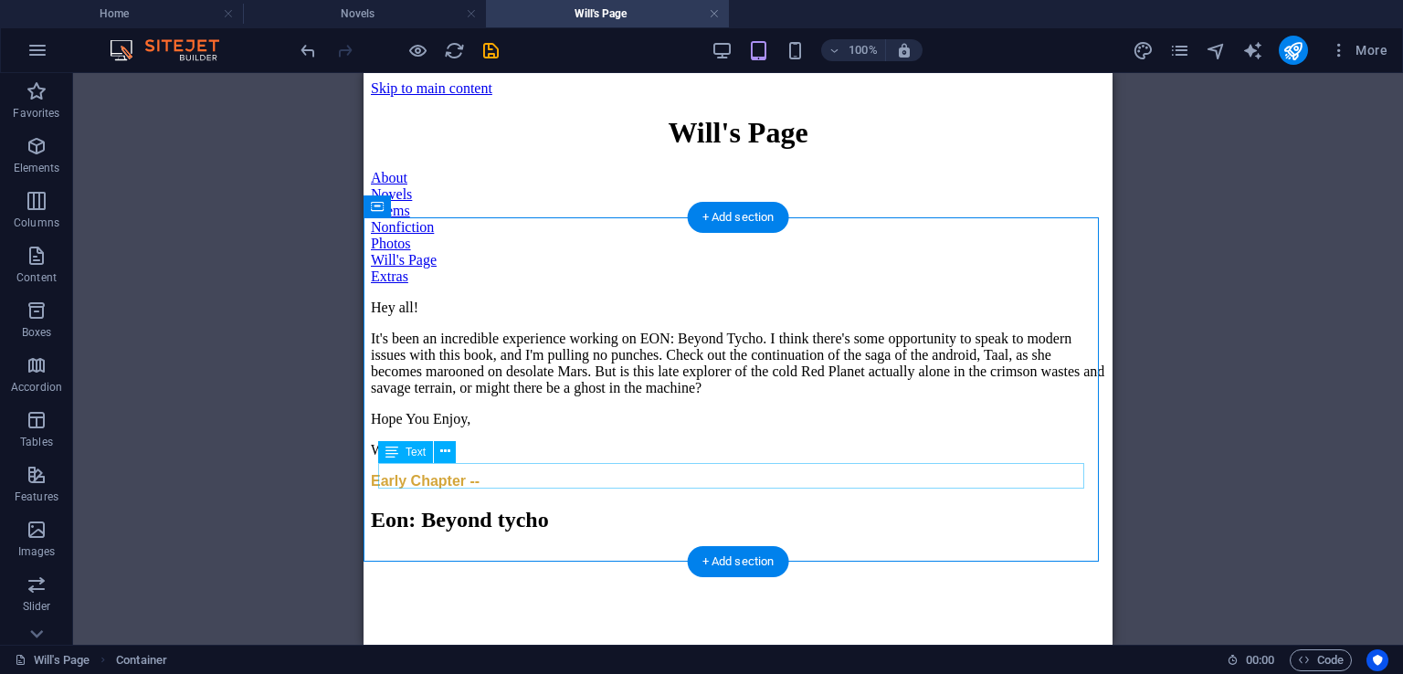
click at [515, 473] on div "Early Chapter --" at bounding box center [738, 481] width 734 height 16
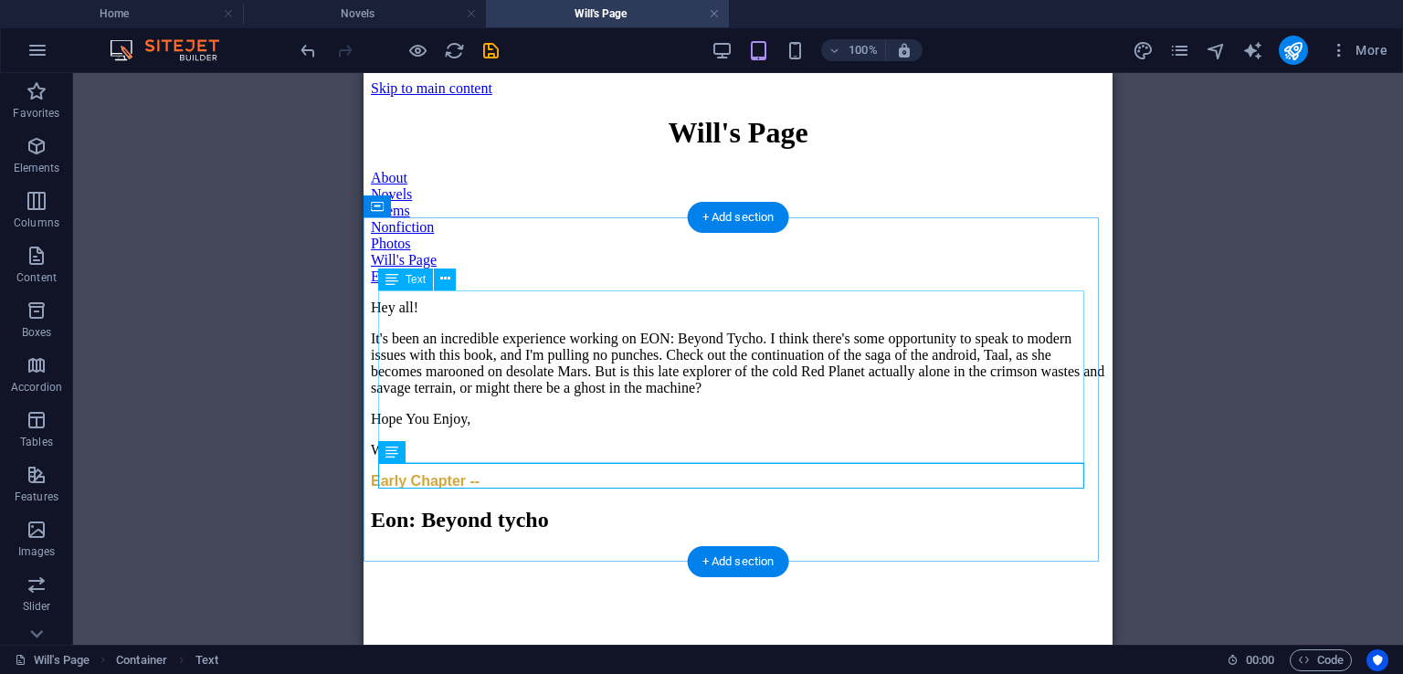
click at [628, 405] on div "Hey all! It's been an incredible experience working on EON: Beyond Tycho. I thi…" at bounding box center [738, 379] width 734 height 159
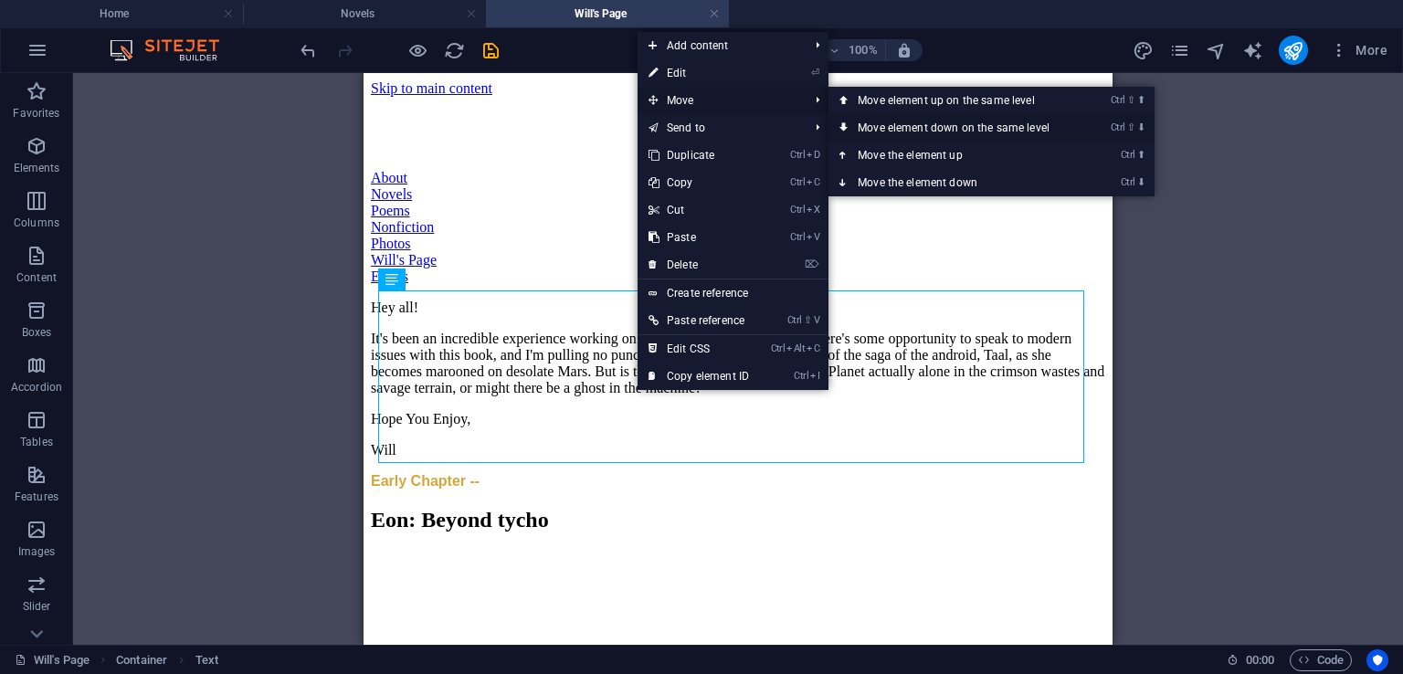
click at [880, 128] on link "Ctrl ⇧ ⬇ Move element down on the same level" at bounding box center [957, 127] width 258 height 27
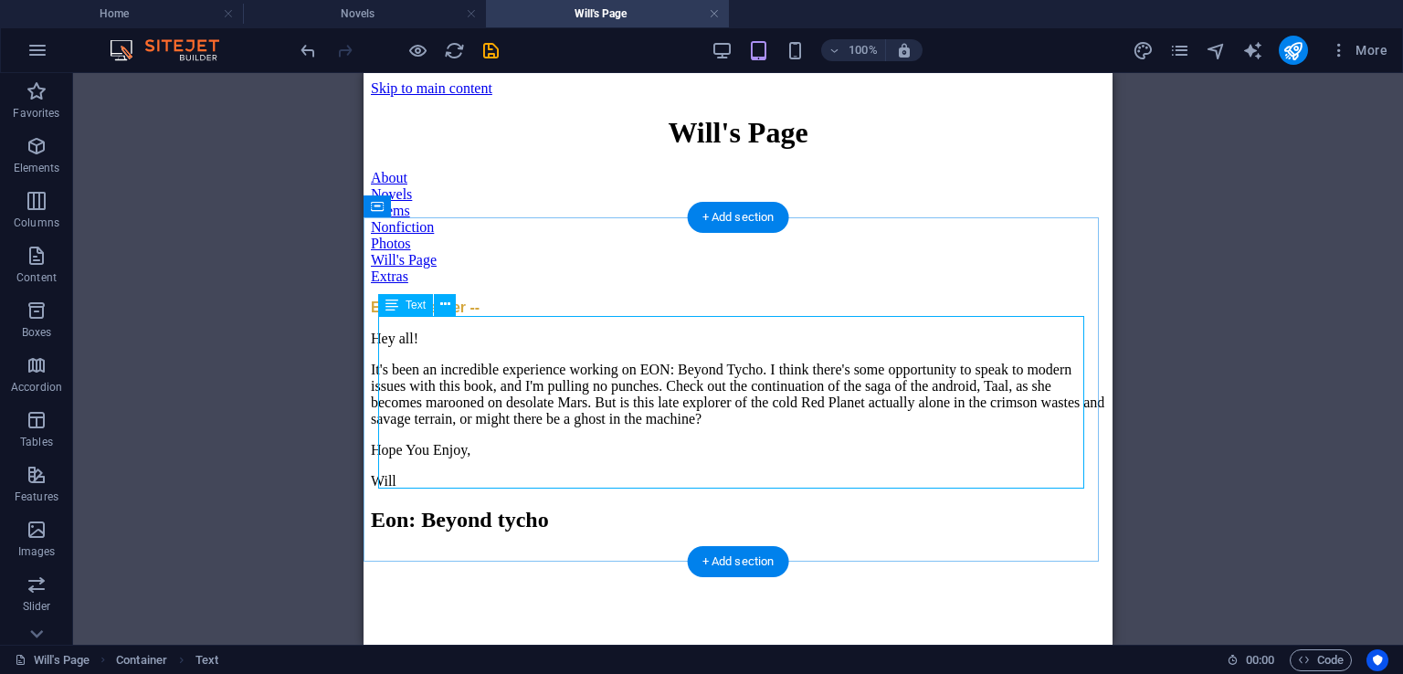
click at [829, 376] on div "Hey all! It's been an incredible experience working on EON: Beyond Tycho. I thi…" at bounding box center [738, 410] width 734 height 159
click at [918, 490] on div "Early Chapter -- Hey all! It's been an incredible experience working on EON: Be…" at bounding box center [738, 395] width 734 height 190
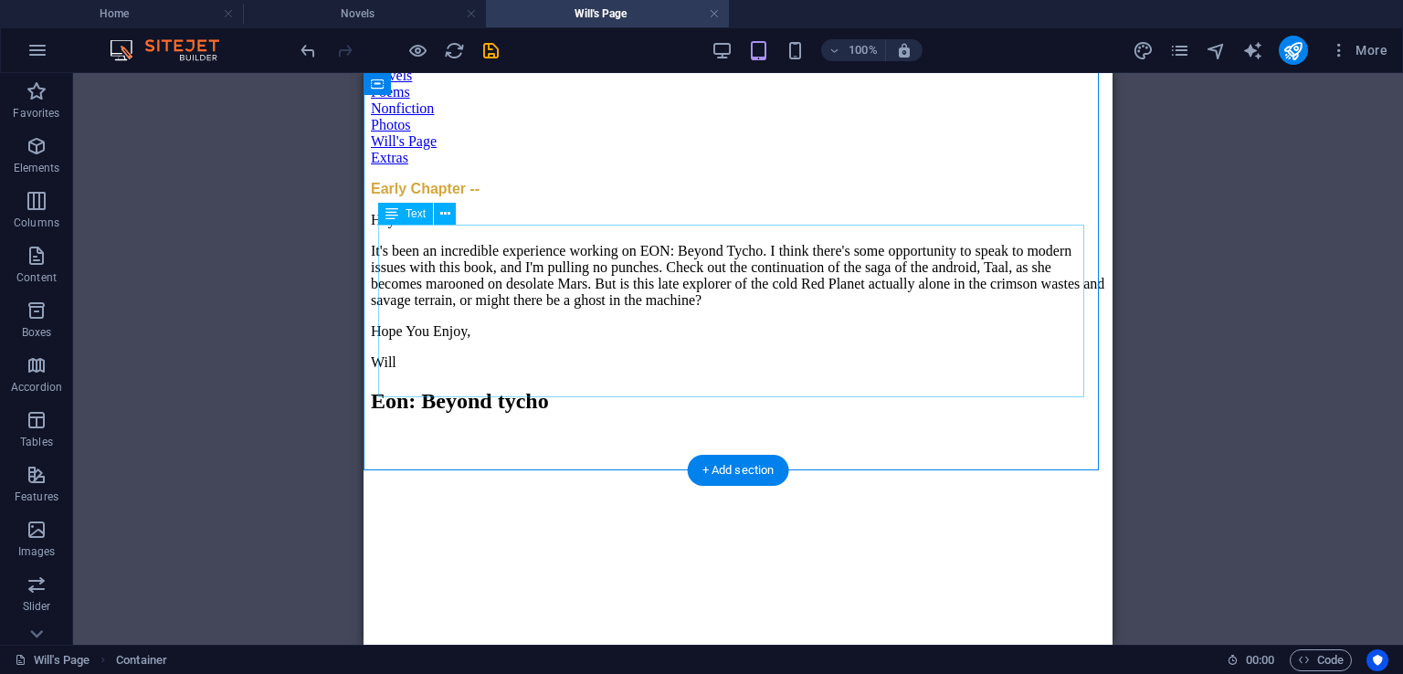
scroll to position [91, 0]
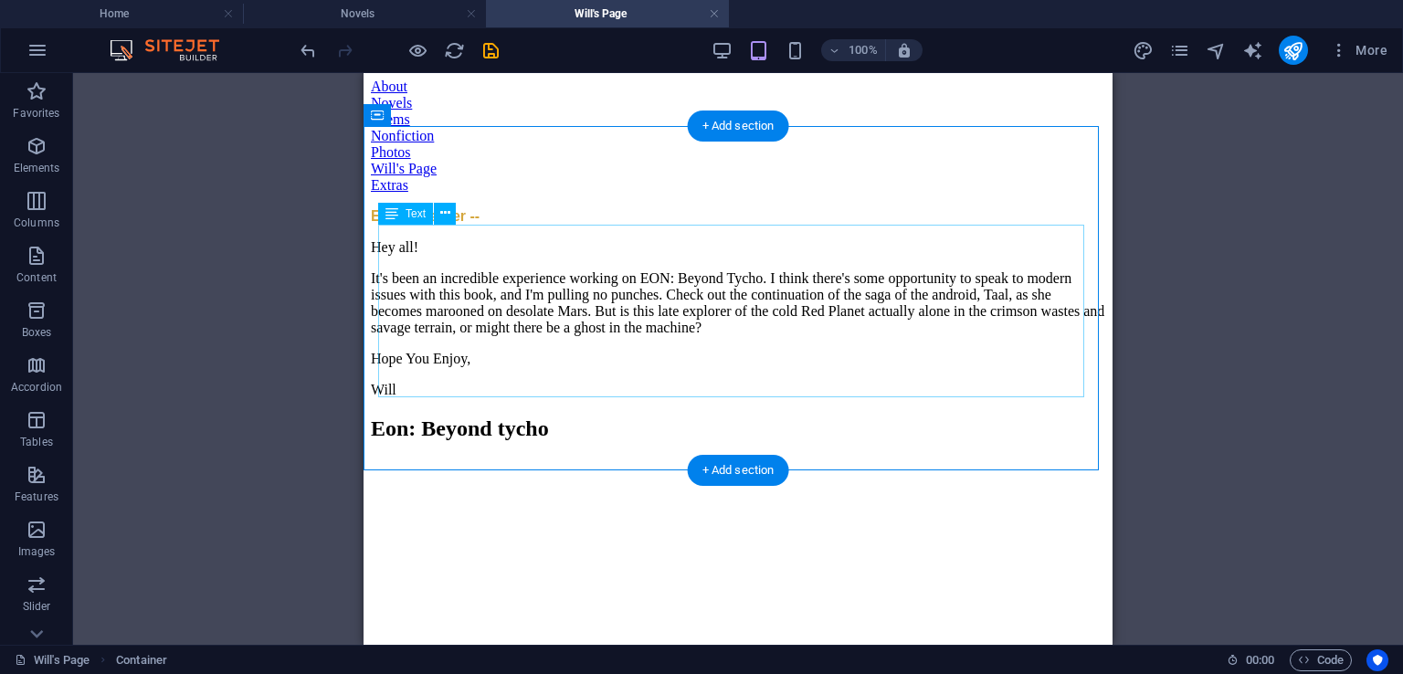
click at [868, 269] on div "Hey all! It's been an incredible experience working on EON: Beyond Tycho. I thi…" at bounding box center [738, 318] width 734 height 159
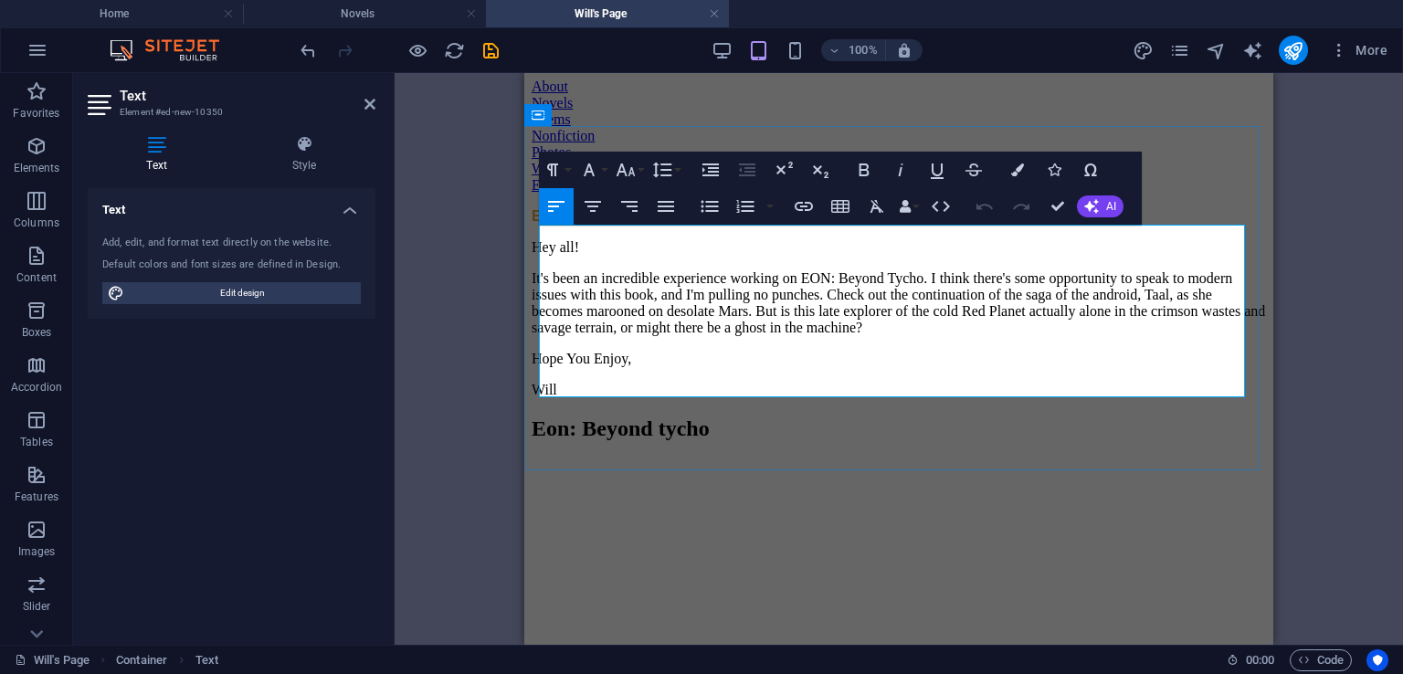
click at [1098, 270] on p "It's been an incredible experience working on EON: Beyond Tycho. I think there'…" at bounding box center [899, 303] width 734 height 66
click at [793, 290] on p "It's been an incredible experience working on EON: Beyond Tycho. I think there'…" at bounding box center [899, 303] width 734 height 66
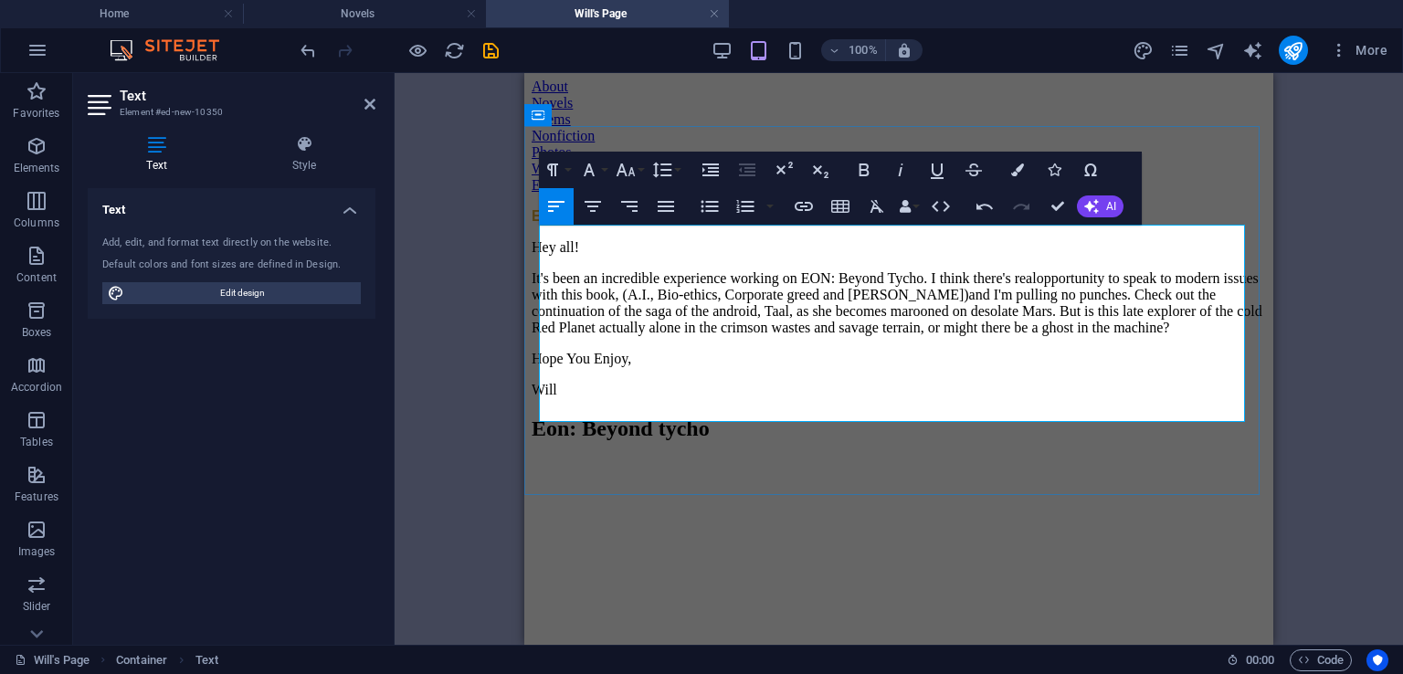
click at [1078, 370] on div "Hey all! It's been an incredible experience working on EON: Beyond Tycho. I thi…" at bounding box center [899, 318] width 734 height 159
click at [1082, 290] on p "It's been an incredible experience working on EON: Beyond Tycho. I think there'…" at bounding box center [899, 303] width 734 height 66
click at [1069, 319] on p "It's been an incredible experience working on EON: Beyond Tycho. I think there'…" at bounding box center [899, 303] width 734 height 66
click at [1078, 336] on p "It's been an incredible experience working on EON: Beyond Tycho. I think there'…" at bounding box center [899, 303] width 734 height 66
click at [763, 367] on p "Hope You Enjoy," at bounding box center [899, 359] width 734 height 16
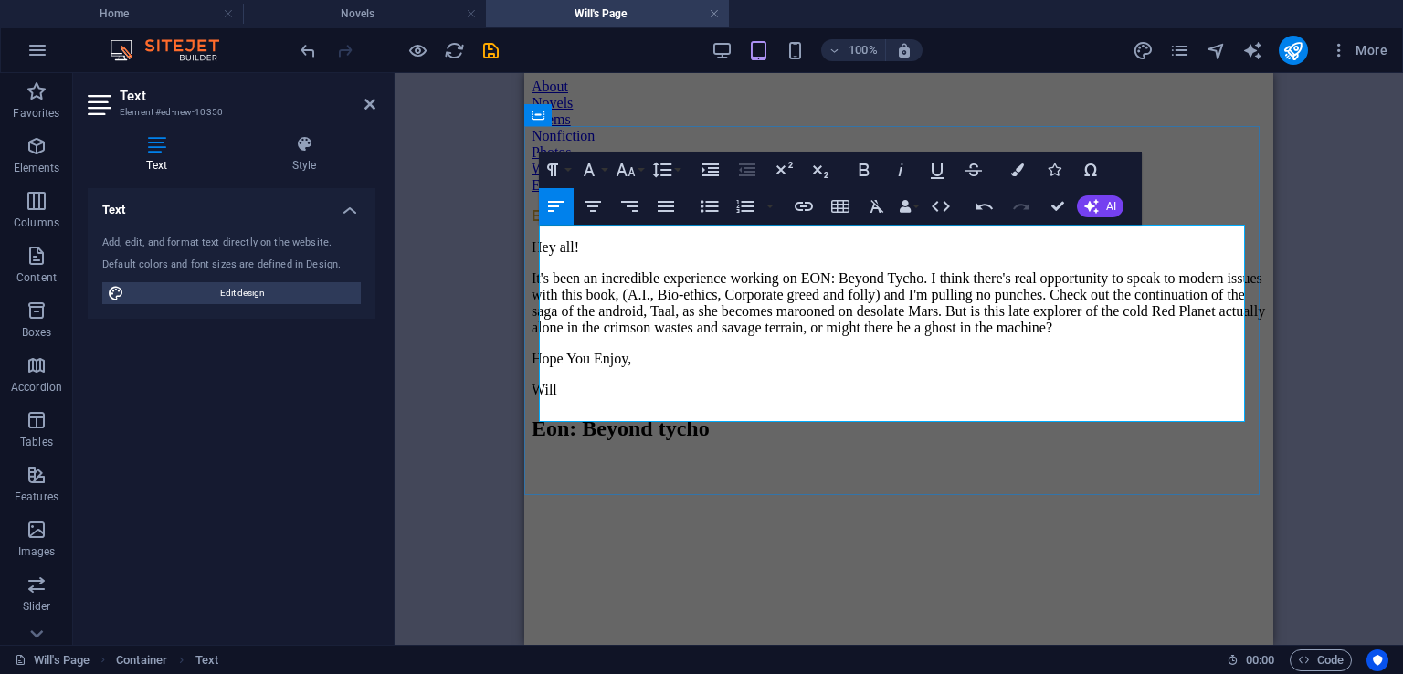
drag, startPoint x: 862, startPoint y: 386, endPoint x: 944, endPoint y: 383, distance: 82.3
click at [862, 367] on p "Hope You Enjoy," at bounding box center [899, 359] width 734 height 16
drag, startPoint x: 946, startPoint y: 383, endPoint x: 957, endPoint y: 375, distance: 13.2
click at [946, 367] on p "Hope You Enjoy," at bounding box center [899, 359] width 734 height 16
click at [978, 336] on p "It's been an incredible experience working on EON: Beyond Tycho. I think there'…" at bounding box center [899, 303] width 734 height 66
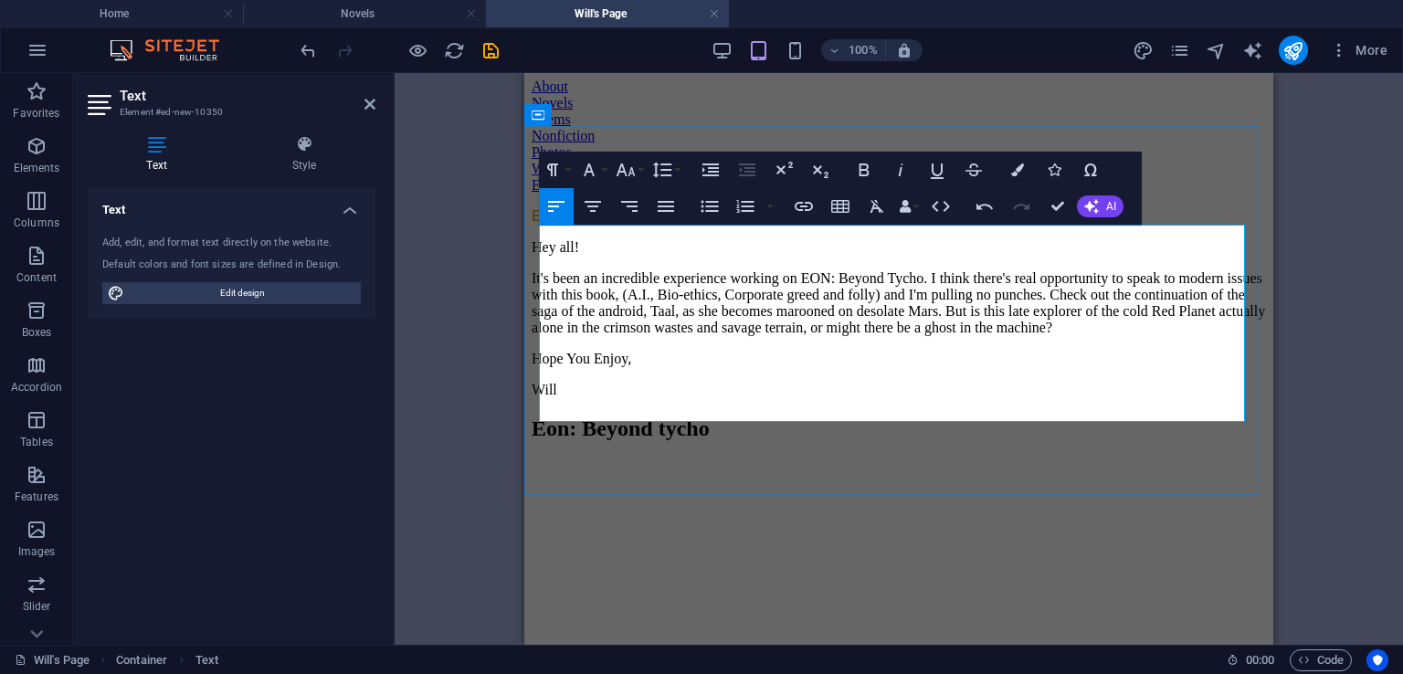
click at [698, 308] on p "It's been an incredible experience working on EON: Beyond Tycho. I think there'…" at bounding box center [899, 303] width 734 height 66
drag, startPoint x: 1081, startPoint y: 354, endPoint x: 1061, endPoint y: 352, distance: 20.3
click at [1078, 336] on p "It's been an incredible experience working on EON: Beyond Tycho. I think there'…" at bounding box center [899, 303] width 734 height 66
click at [959, 311] on p "It's been an incredible experience working on EON: Beyond Tycho. I think there'…" at bounding box center [899, 303] width 734 height 66
click at [939, 336] on p "It's been an incredible experience working on EON: Beyond Tycho. I think there'…" at bounding box center [899, 303] width 734 height 66
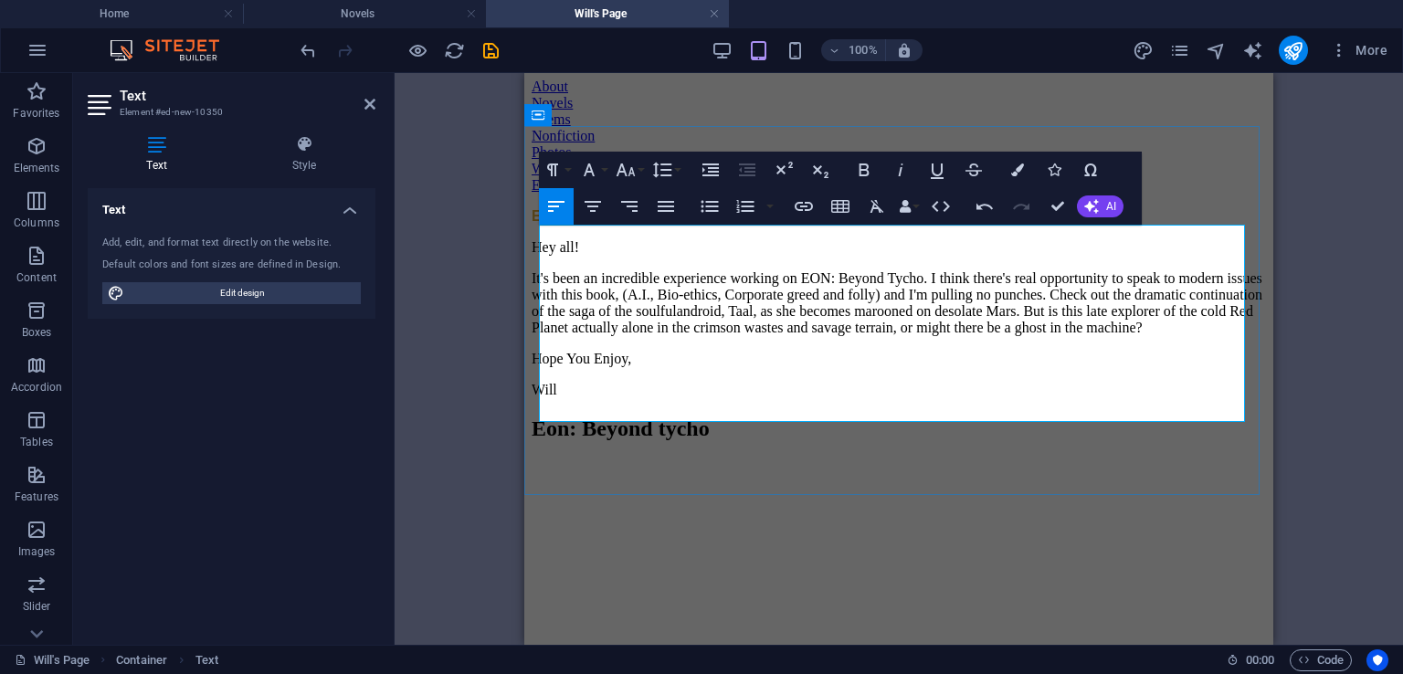
click at [1023, 367] on p "Hope You Enjoy," at bounding box center [899, 359] width 734 height 16
click at [628, 332] on p "It's been an incredible experience working on EON: Beyond Tycho. I think there'…" at bounding box center [899, 303] width 734 height 66
click at [704, 336] on p "It's been an incredible experience working on EON: Beyond Tycho. I think there'…" at bounding box center [899, 303] width 734 height 66
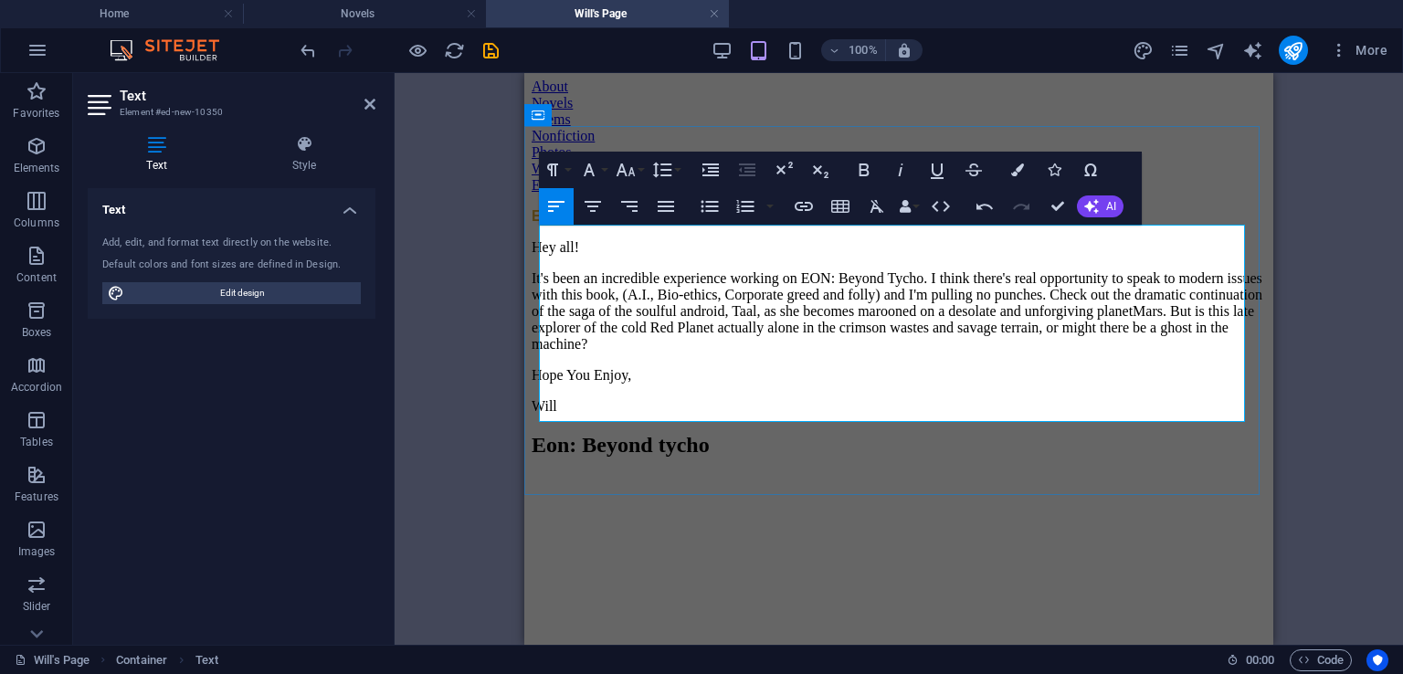
click at [895, 353] on p "It's been an incredible experience working on EON: Beyond Tycho. I think there'…" at bounding box center [899, 311] width 734 height 82
click at [904, 333] on p "It's been an incredible experience working on EON: Beyond Tycho. I think there'…" at bounding box center [899, 311] width 734 height 82
click at [921, 338] on p "It's been an incredible experience working on EON: Beyond Tycho. I think there'…" at bounding box center [899, 311] width 734 height 82
click at [582, 353] on p "It's been an incredible experience working on EON: Beyond Tycho. I think there'…" at bounding box center [899, 311] width 734 height 82
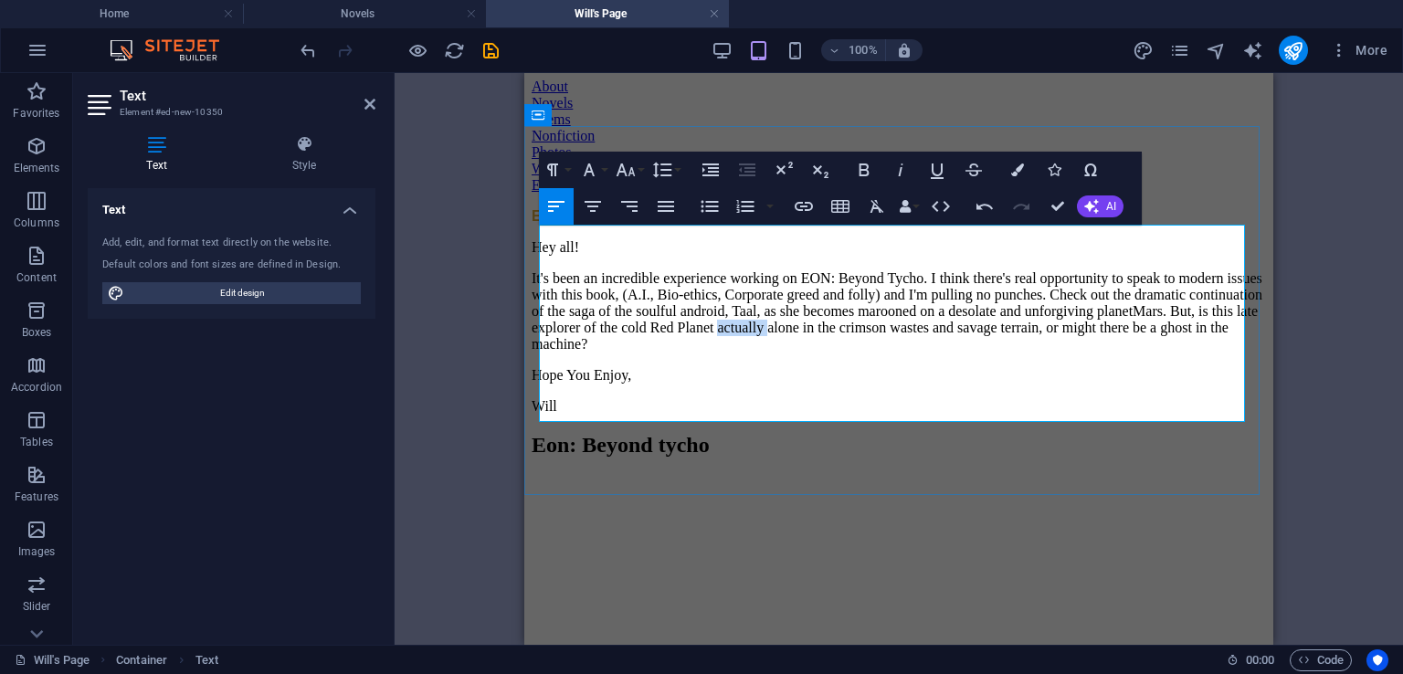
click at [581, 353] on p "It's been an incredible experience working on EON: Beyond Tycho. I think there'…" at bounding box center [899, 311] width 734 height 82
click at [617, 353] on p "It's been an incredible experience working on EON: Beyond Tycho. I think there'…" at bounding box center [899, 311] width 734 height 82
drag, startPoint x: 727, startPoint y: 385, endPoint x: 712, endPoint y: 363, distance: 26.9
click at [722, 384] on p "Hope You Enjoy," at bounding box center [899, 375] width 734 height 16
click at [620, 353] on p "It's been an incredible experience working on EON: Beyond Tycho. I think there'…" at bounding box center [899, 311] width 734 height 82
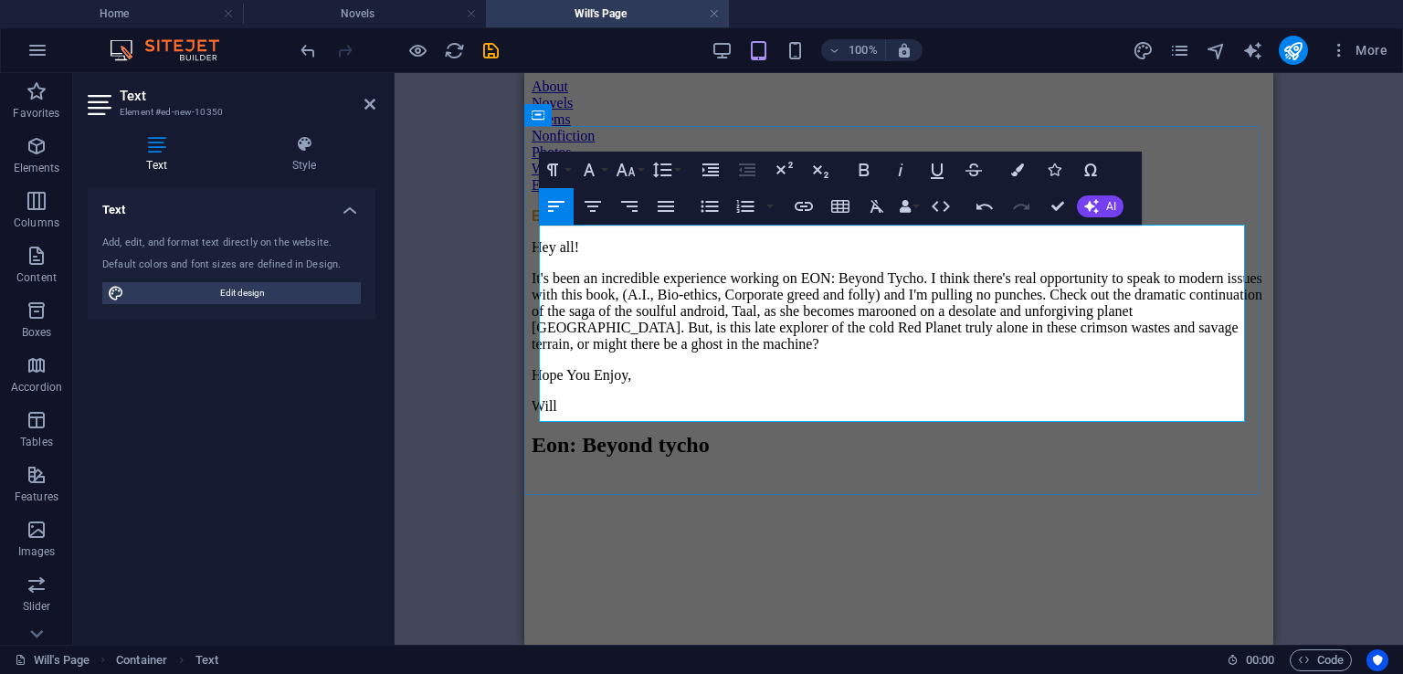
click at [683, 376] on p "Hope You Enjoy," at bounding box center [899, 375] width 734 height 16
drag, startPoint x: 628, startPoint y: 359, endPoint x: 577, endPoint y: 370, distance: 52.3
click at [577, 353] on p "It's been an incredible experience working on EON: Beyond Tycho. I think there'…" at bounding box center [899, 311] width 734 height 82
click at [752, 384] on p "Hope You Enjoy," at bounding box center [899, 375] width 734 height 16
click at [817, 353] on p "It's been an incredible experience working on EON: Beyond Tycho. I think there'…" at bounding box center [899, 311] width 734 height 82
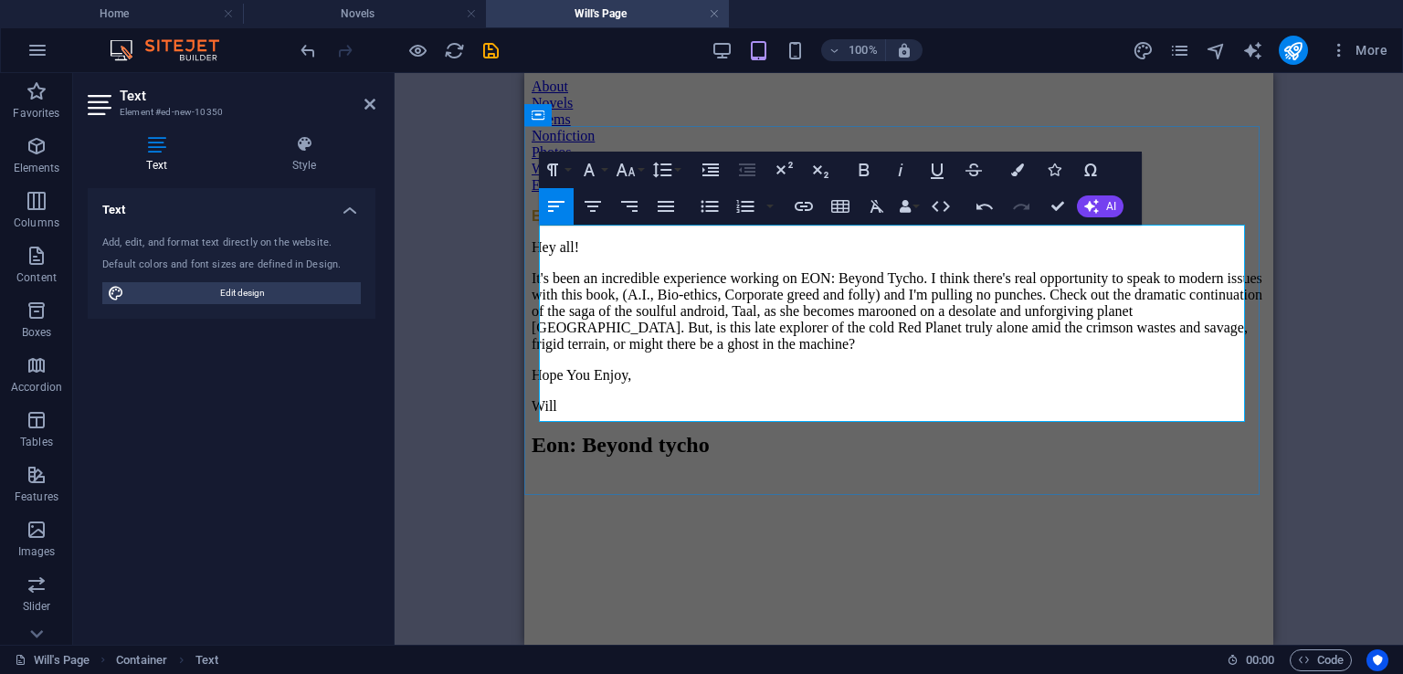
click at [625, 353] on p "It's been an incredible experience working on EON: Beyond Tycho. I think there'…" at bounding box center [899, 311] width 734 height 82
click at [892, 415] on p "Will" at bounding box center [899, 406] width 734 height 16
click at [946, 383] on p "Hope You Enjoy," at bounding box center [899, 375] width 734 height 16
click at [949, 353] on p "It's been an incredible experience working on EON: Beyond Tycho. I think there'…" at bounding box center [899, 311] width 734 height 82
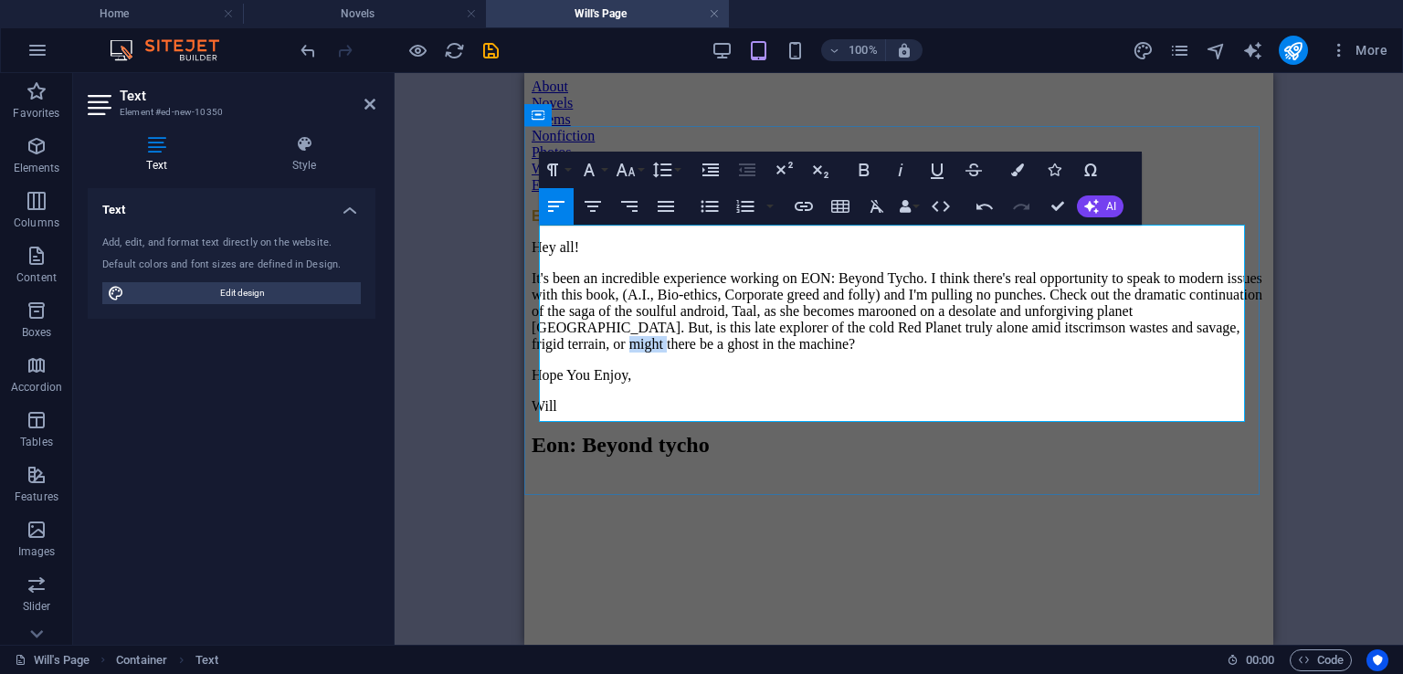
click at [949, 353] on p "It's been an incredible experience working on EON: Beyond Tycho. I think there'…" at bounding box center [899, 311] width 734 height 82
click at [1045, 353] on p "It's been an incredible experience working on EON: Beyond Tycho. I think there'…" at bounding box center [899, 311] width 734 height 82
click at [1027, 353] on p "It's been an incredible experience working on EON: Beyond Tycho. I think there'…" at bounding box center [899, 311] width 734 height 82
click at [1024, 353] on p "It's been an incredible experience working on EON: Beyond Tycho. I think there'…" at bounding box center [899, 311] width 734 height 82
click at [1030, 353] on p "It's been an incredible experience working on EON: Beyond Tycho. I think there'…" at bounding box center [899, 311] width 734 height 82
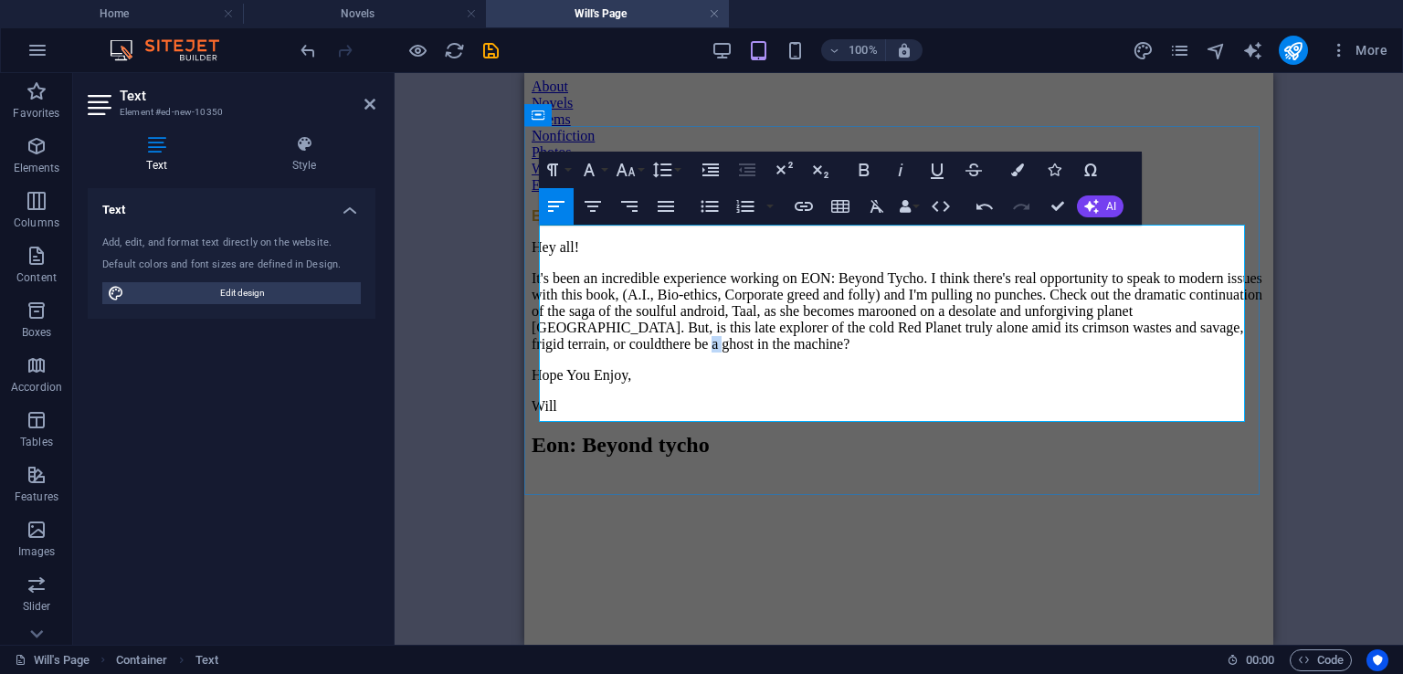
click at [1030, 353] on p "It's been an incredible experience working on EON: Beyond Tycho. I think there'…" at bounding box center [899, 311] width 734 height 82
click at [1023, 384] on p "Hope You Enjoy," at bounding box center [899, 375] width 734 height 16
click at [1045, 384] on p "Hope You Enjoy," at bounding box center [899, 375] width 734 height 16
drag, startPoint x: 1142, startPoint y: 361, endPoint x: 1107, endPoint y: 362, distance: 34.7
click at [1107, 353] on p "It's been an incredible experience working on EON: Beyond Tycho. I think there'…" at bounding box center [899, 311] width 734 height 82
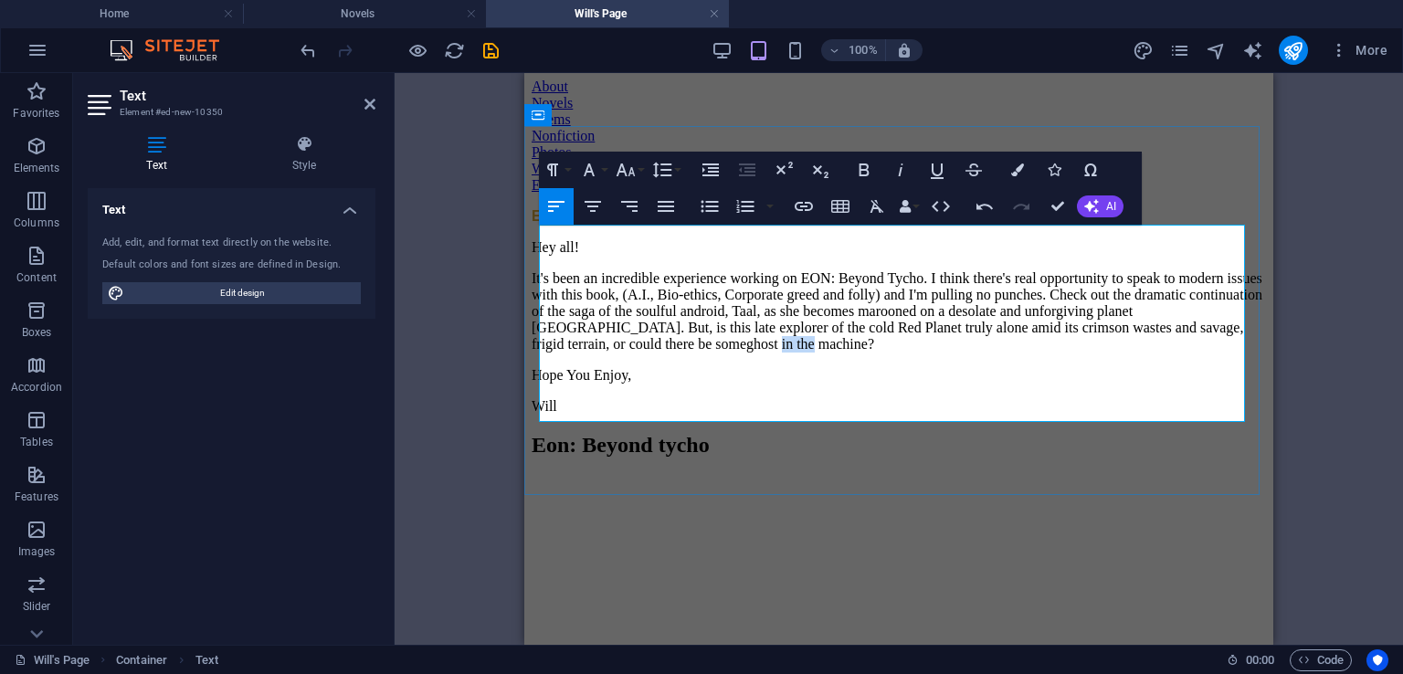
click at [1107, 353] on p "It's been an incredible experience working on EON: Beyond Tycho. I think there'…" at bounding box center [899, 311] width 734 height 82
click at [1187, 384] on p "Hope You Enjoy," at bounding box center [899, 375] width 734 height 16
click at [1201, 353] on p "It's been an incredible experience working on EON: Beyond Tycho. I think there'…" at bounding box center [899, 311] width 734 height 82
drag, startPoint x: 1056, startPoint y: 363, endPoint x: 1007, endPoint y: 361, distance: 48.4
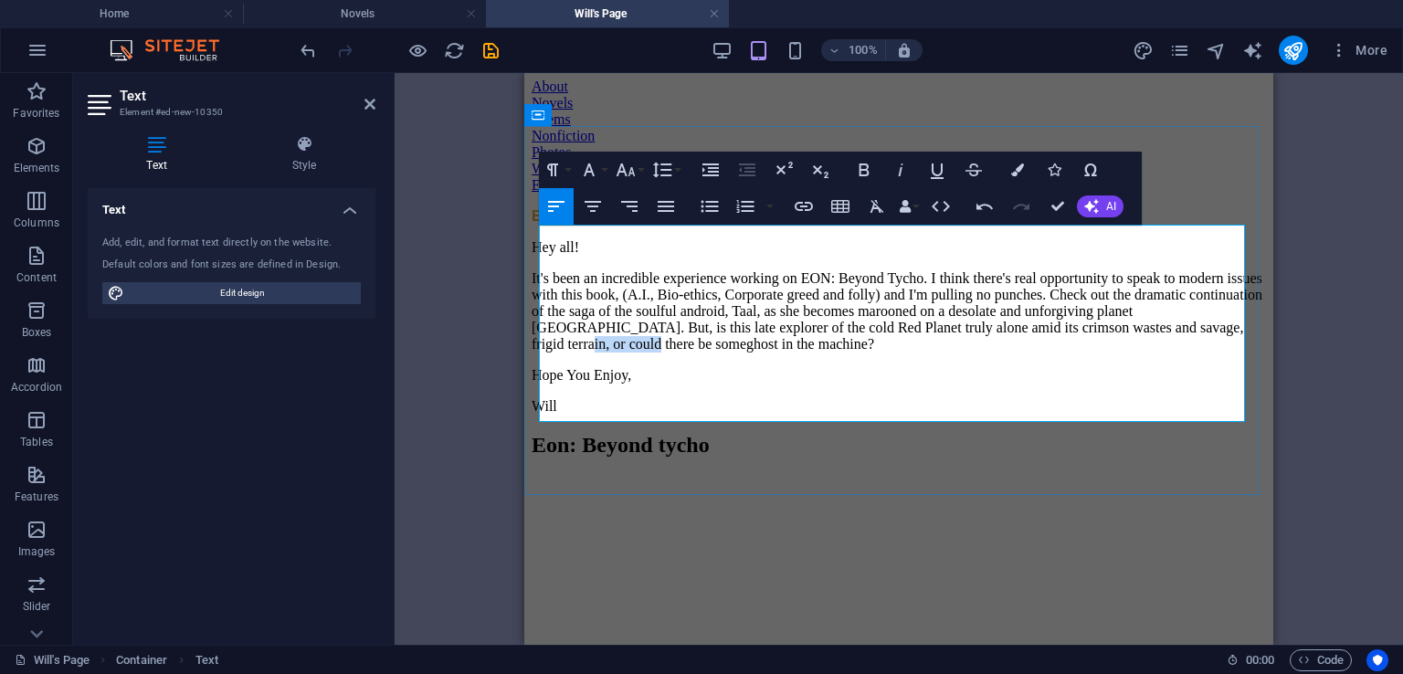
click at [972, 353] on p "It's been an incredible experience working on EON: Beyond Tycho. I think there'…" at bounding box center [899, 311] width 734 height 82
drag, startPoint x: 1063, startPoint y: 357, endPoint x: 932, endPoint y: 361, distance: 131.6
click at [932, 353] on p "It's been an incredible experience working on EON: Beyond Tycho. I think there'…" at bounding box center [899, 311] width 734 height 82
click at [1097, 384] on p "Hope You Enjoy," at bounding box center [899, 375] width 734 height 16
click at [983, 353] on p "It's been an incredible experience working on EON: Beyond Tycho. I think there'…" at bounding box center [899, 311] width 734 height 82
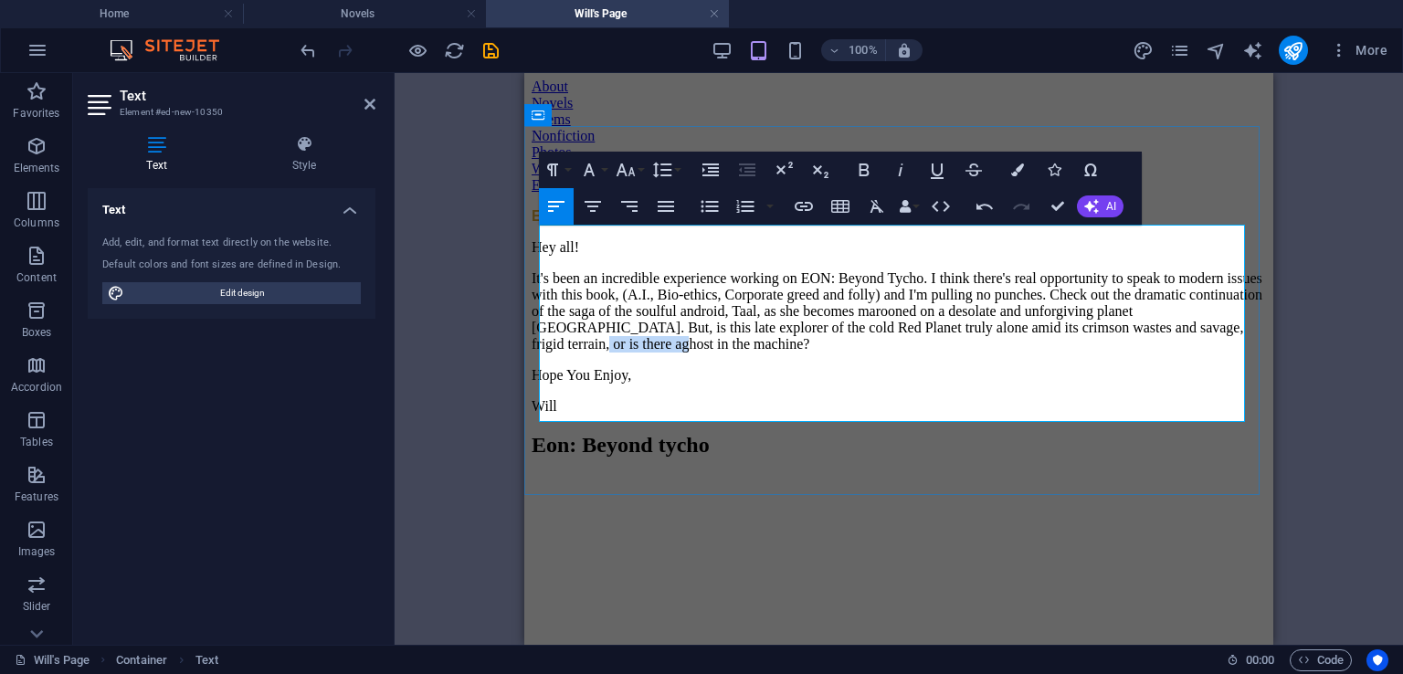
click at [983, 353] on p "It's been an incredible experience working on EON: Beyond Tycho. I think there'…" at bounding box center [899, 311] width 734 height 82
click at [1025, 384] on p "Hope You Enjoy," at bounding box center [899, 375] width 734 height 16
click at [619, 353] on p "It's been an incredible experience working on EON: Beyond Tycho. I think there'…" at bounding box center [899, 311] width 734 height 82
click at [742, 353] on p "It's been an incredible experience working on EON: Beyond Tycho. I think there'…" at bounding box center [899, 311] width 734 height 82
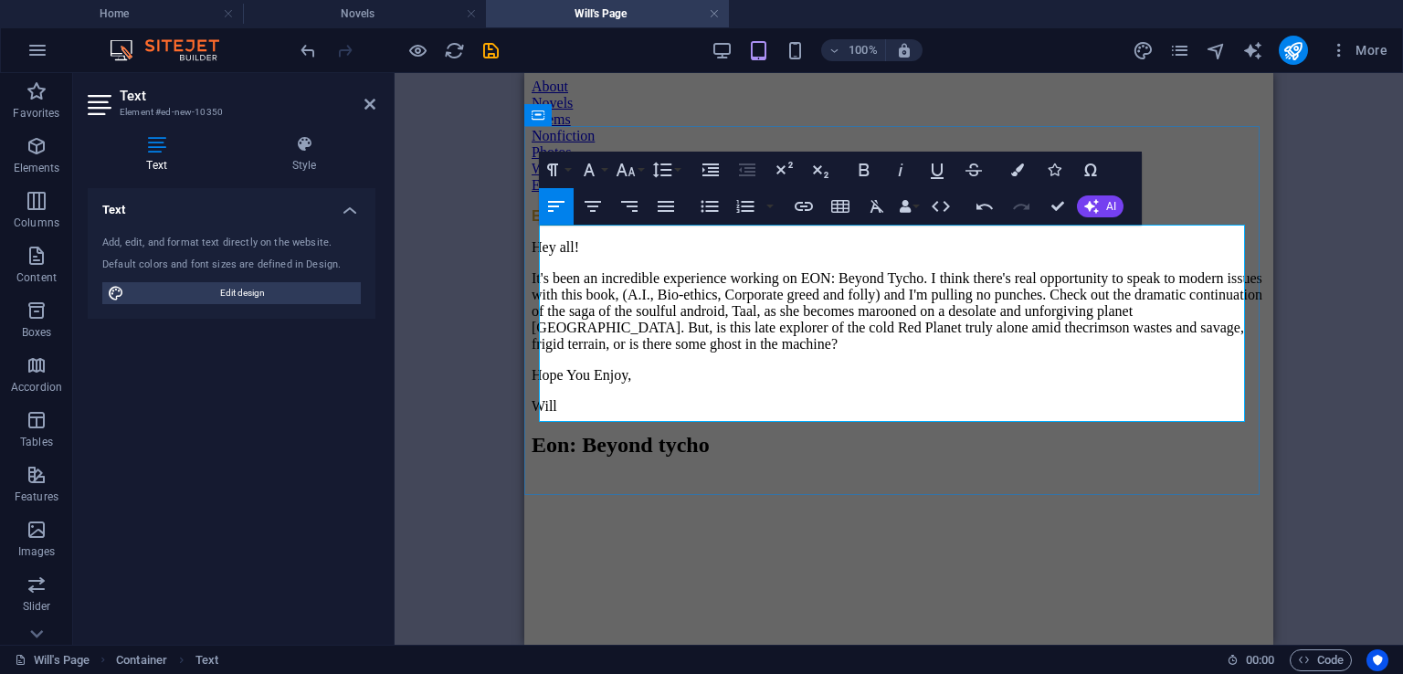
click at [844, 400] on p "Will" at bounding box center [899, 406] width 734 height 16
click at [797, 353] on p "It's been an incredible experience working on EON: Beyond Tycho. I think there'…" at bounding box center [899, 311] width 734 height 82
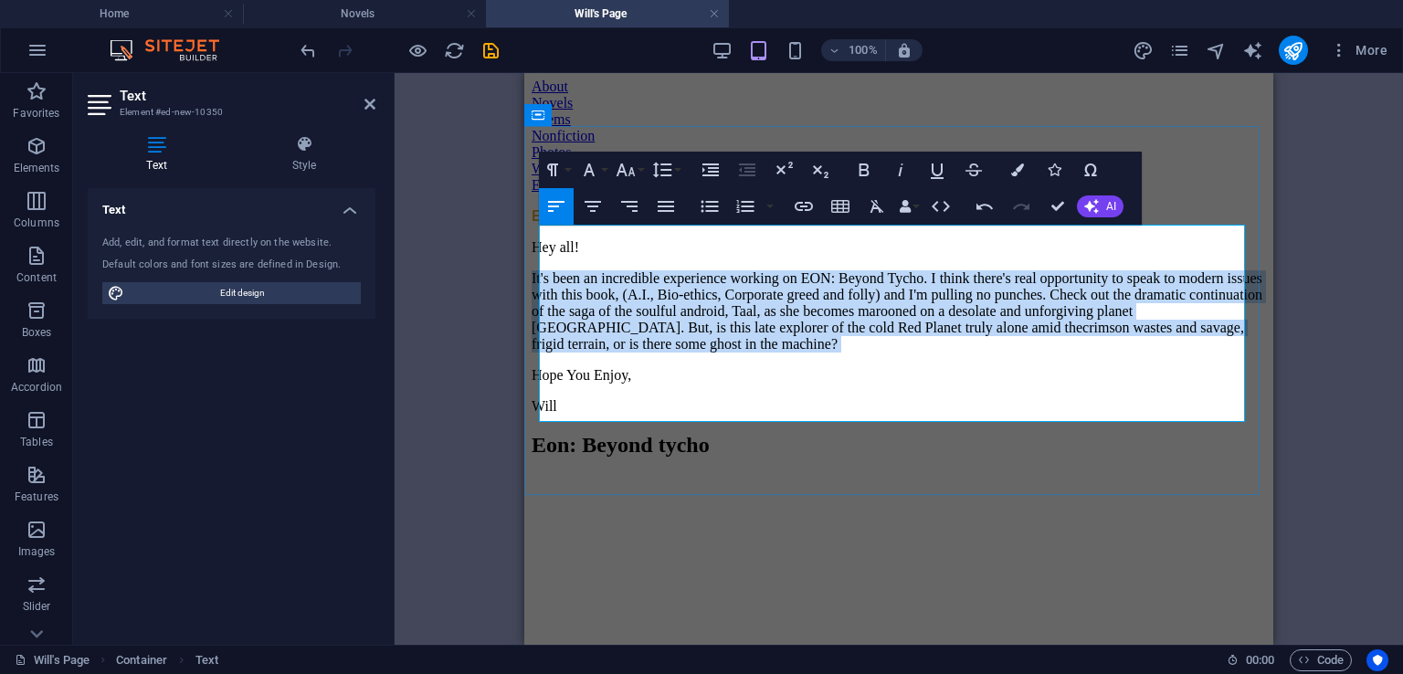
click at [797, 353] on p "It's been an incredible experience working on EON: Beyond Tycho. I think there'…" at bounding box center [899, 311] width 734 height 82
click at [794, 353] on p "It's been an incredible experience working on EON: Beyond Tycho. I think there'…" at bounding box center [899, 311] width 734 height 82
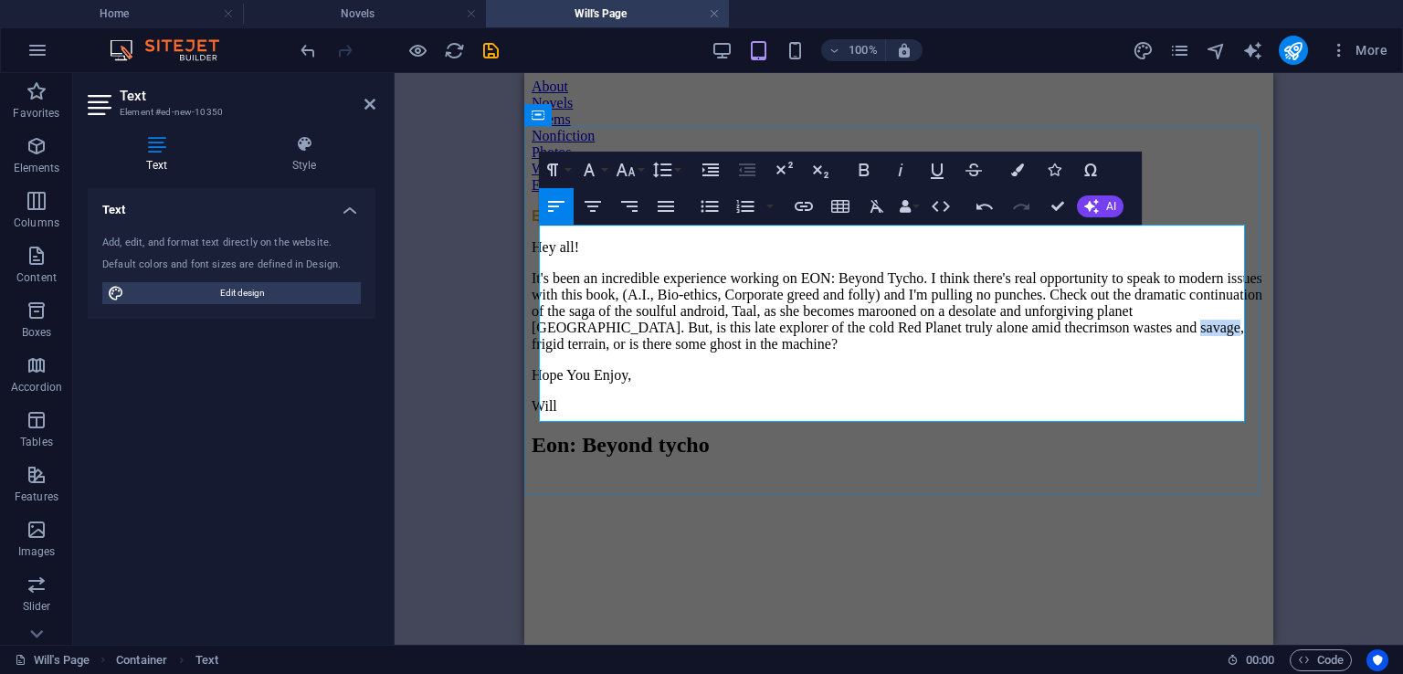
click at [794, 353] on p "It's been an incredible experience working on EON: Beyond Tycho. I think there'…" at bounding box center [899, 311] width 734 height 82
click at [960, 398] on p "Will" at bounding box center [899, 406] width 734 height 16
click at [1015, 353] on p "It's been an incredible experience working on EON: Beyond Tycho. I think there'…" at bounding box center [899, 311] width 734 height 82
click at [1117, 353] on p "It's been an incredible experience working on EON: Beyond Tycho. I think there'…" at bounding box center [899, 311] width 734 height 82
click at [1202, 353] on p "It's been an incredible experience working on EON: Beyond Tycho. I think there'…" at bounding box center [899, 311] width 734 height 82
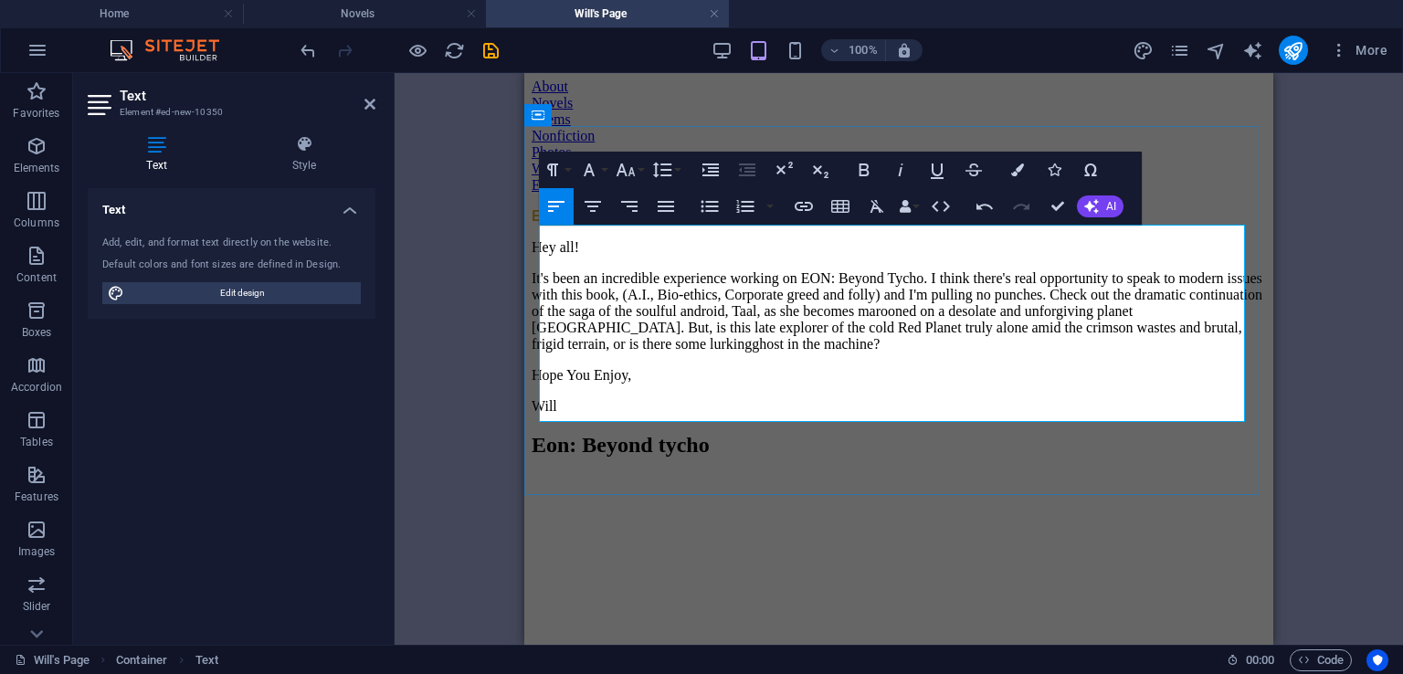
click at [1113, 353] on p "It's been an incredible experience working on EON: Beyond Tycho. I think there'…" at bounding box center [899, 311] width 734 height 82
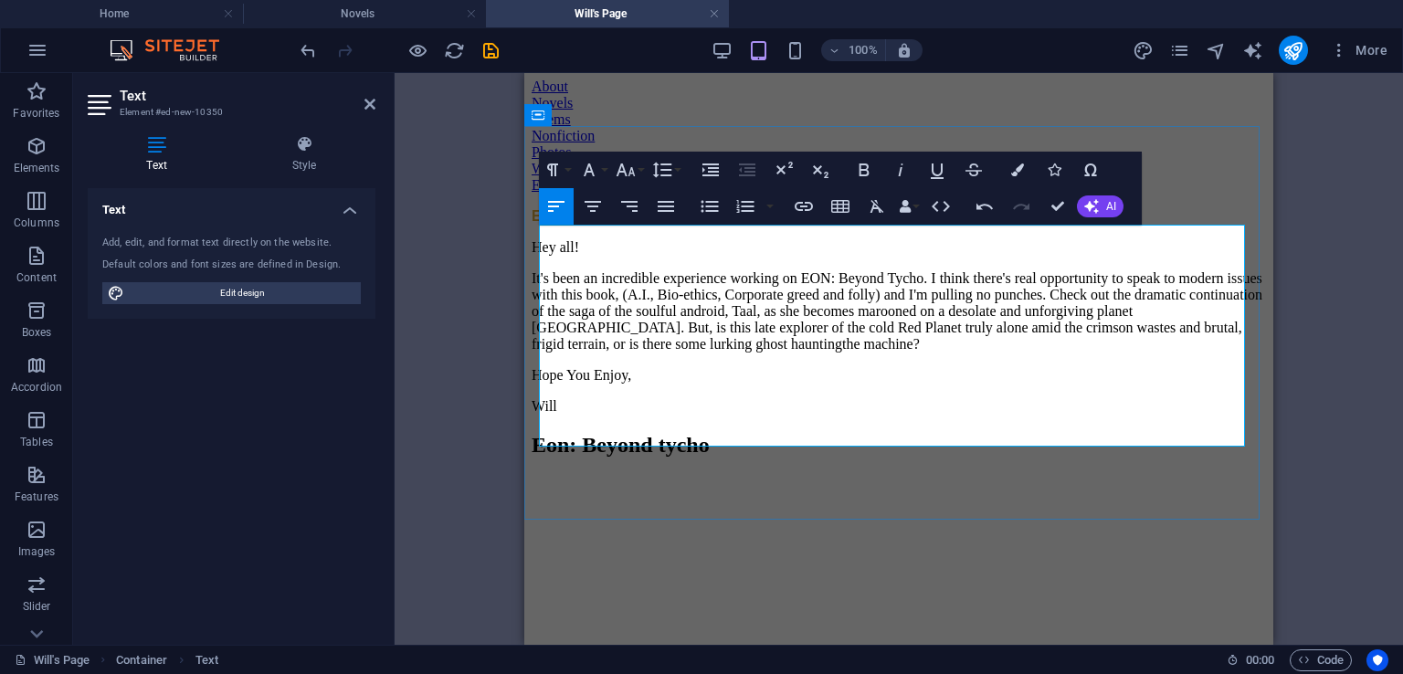
drag, startPoint x: 918, startPoint y: 390, endPoint x: 927, endPoint y: 386, distance: 9.8
click at [920, 353] on p "It's been an incredible experience working on EON: Beyond Tycho. I think there'…" at bounding box center [899, 311] width 734 height 82
click at [1021, 353] on p "It's been an incredible experience working on EON: Beyond Tycho. I think there'…" at bounding box center [899, 311] width 734 height 82
drag, startPoint x: 1044, startPoint y: 362, endPoint x: 1060, endPoint y: 357, distance: 16.2
click at [1049, 353] on p "It's been an incredible experience working on EON: Beyond Tycho. I think there'…" at bounding box center [899, 311] width 734 height 82
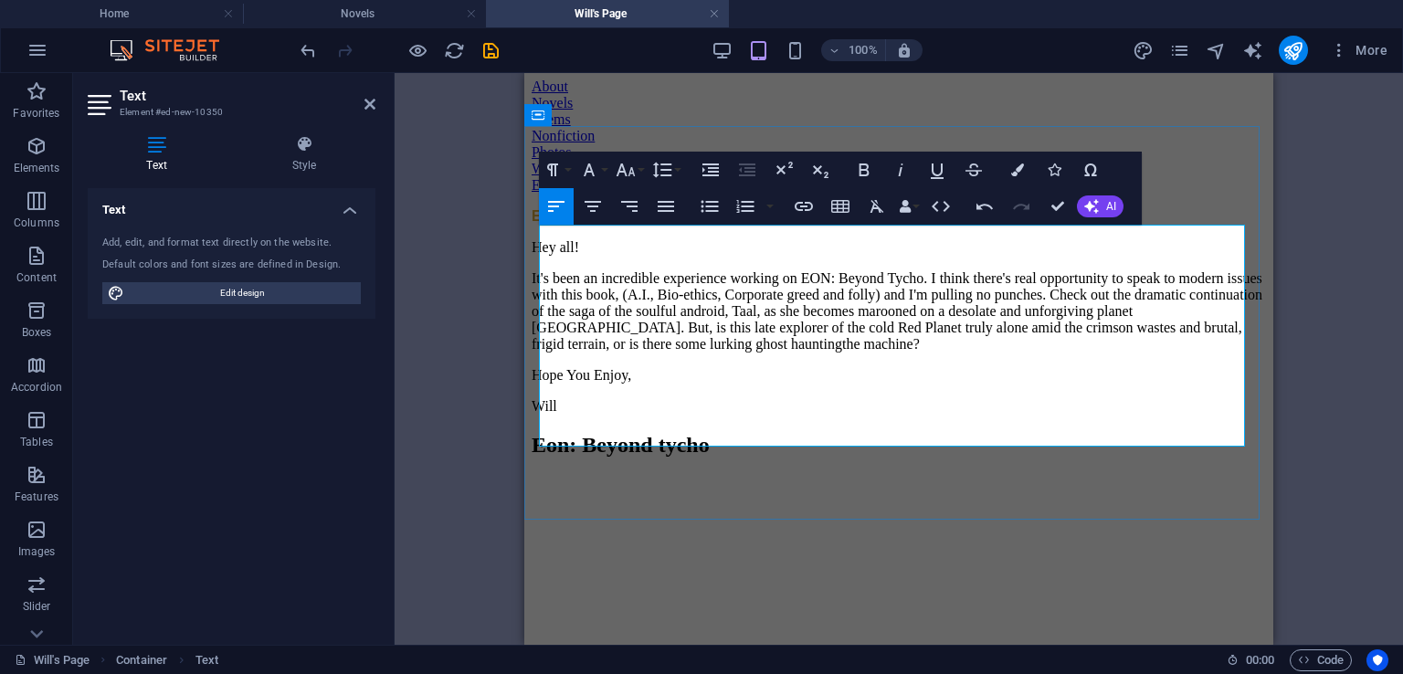
click at [1070, 353] on p "It's been an incredible experience working on EON: Beyond Tycho. I think there'…" at bounding box center [899, 311] width 734 height 82
click at [860, 384] on p "Hope You Enjoy," at bounding box center [899, 375] width 734 height 16
click at [753, 384] on p "Hope You Enjoy," at bounding box center [899, 375] width 734 height 16
click at [954, 353] on p "It's been an incredible experience working on EON: Beyond Tycho. I think there'…" at bounding box center [899, 311] width 734 height 82
click at [1033, 353] on p "It's been an incredible experience working on EON: Beyond Tycho. I think there'…" at bounding box center [899, 311] width 734 height 82
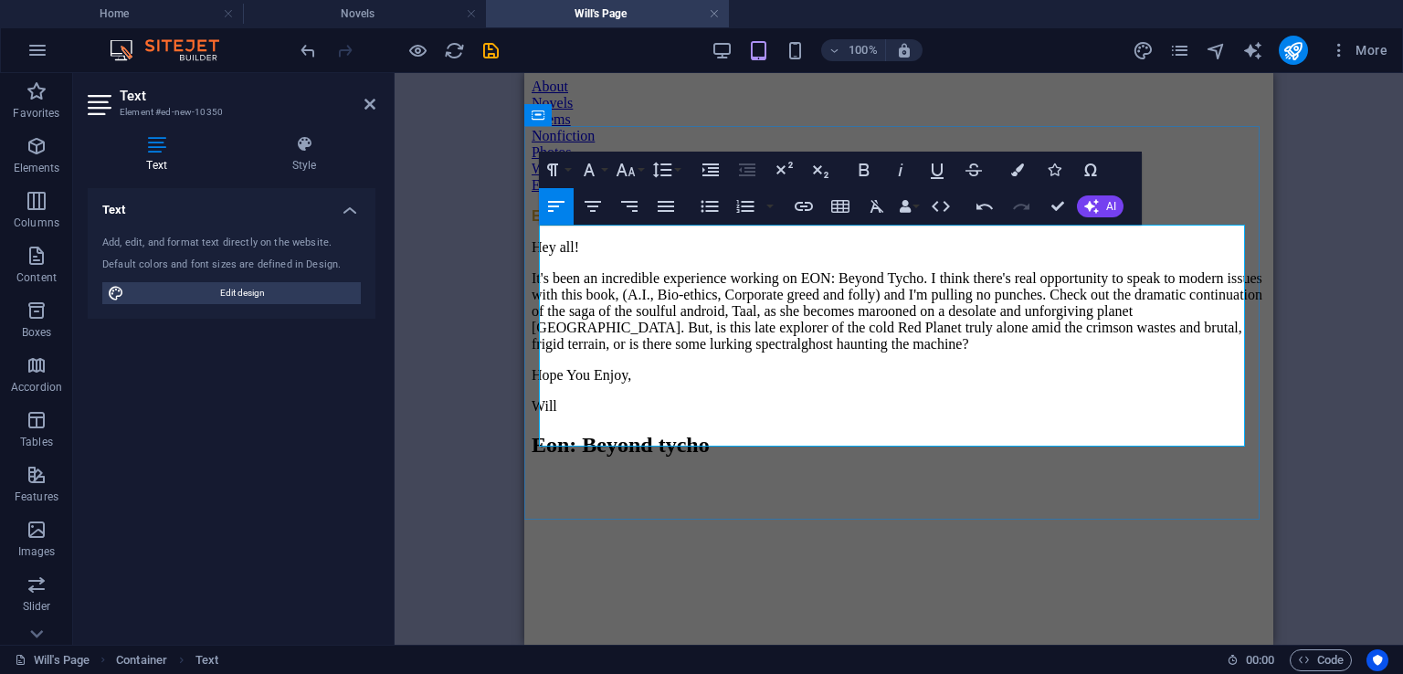
click at [923, 339] on p "It's been an incredible experience working on EON: Beyond Tycho. I think there'…" at bounding box center [899, 311] width 734 height 82
click at [1123, 341] on p "It's been an incredible experience working on EON: Beyond Tycho. I think there'…" at bounding box center [899, 311] width 734 height 82
drag, startPoint x: 1052, startPoint y: 387, endPoint x: 1037, endPoint y: 399, distance: 19.5
click at [1052, 353] on p "It's been an incredible experience working on EON: Beyond Tycho. I think there'…" at bounding box center [899, 311] width 734 height 82
click at [628, 353] on p "It's been an incredible experience working on EON: Beyond Tycho. I think there'…" at bounding box center [899, 311] width 734 height 82
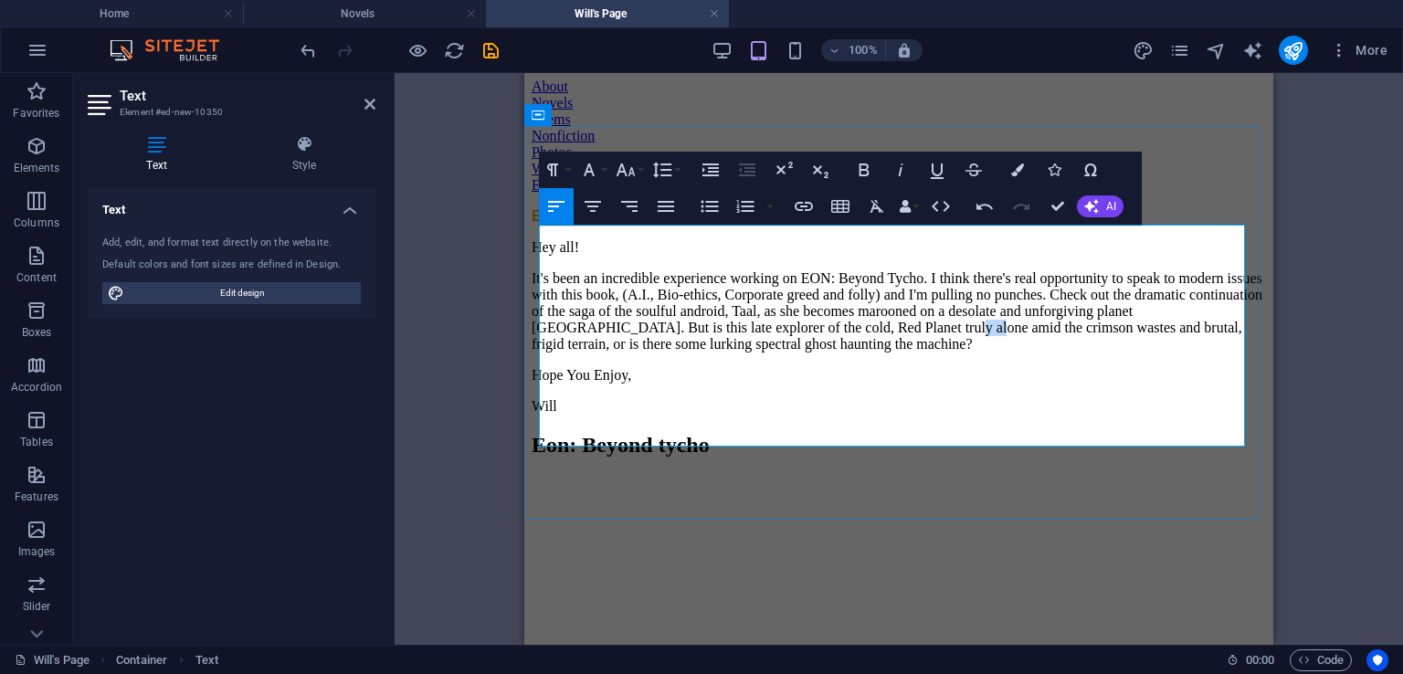
click at [628, 353] on p "It's been an incredible experience working on EON: Beyond Tycho. I think there'…" at bounding box center [899, 311] width 734 height 82
click at [1100, 353] on p "It's been an incredible experience working on EON: Beyond Tycho. I think there'…" at bounding box center [899, 311] width 734 height 82
drag, startPoint x: 970, startPoint y: 362, endPoint x: 924, endPoint y: 364, distance: 45.8
click at [924, 353] on p "It's been an incredible experience working on EON: Beyond Tycho. I think there'…" at bounding box center [899, 311] width 734 height 82
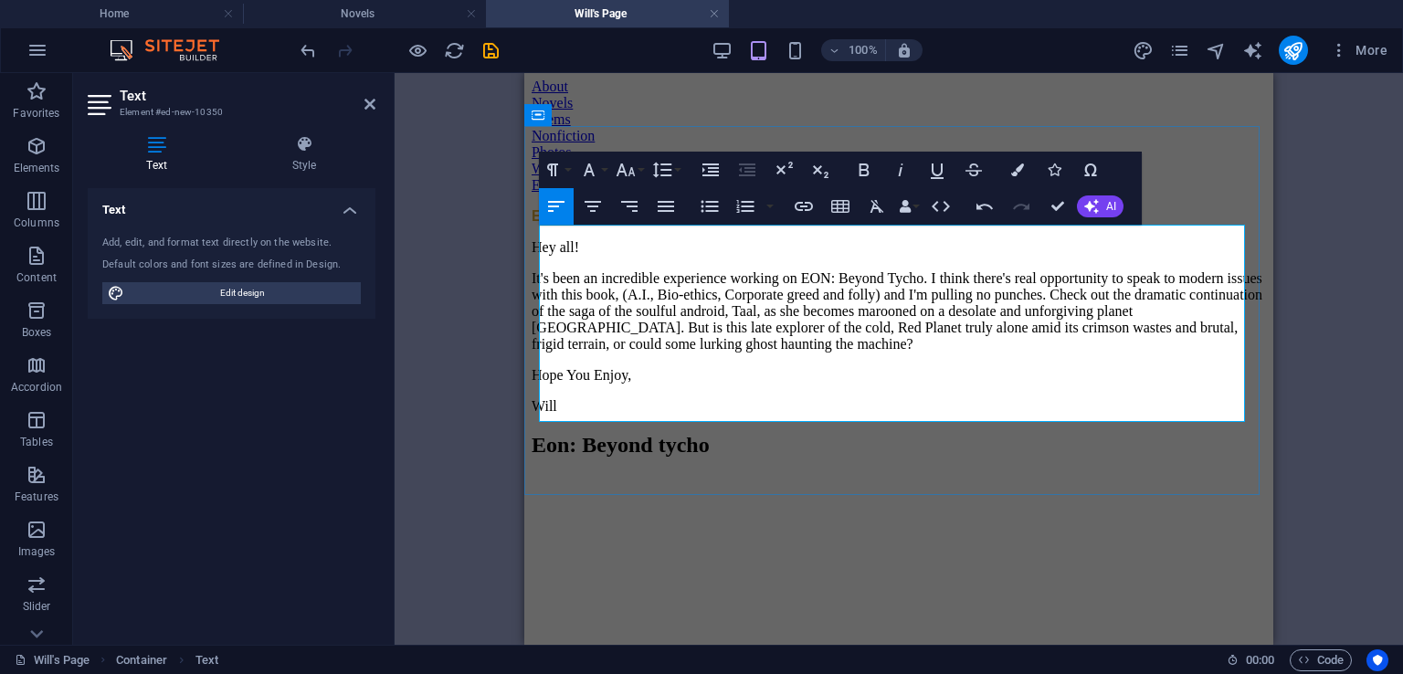
click at [1095, 353] on p "It's been an incredible experience working on EON: Beyond Tycho. I think there'…" at bounding box center [899, 311] width 734 height 82
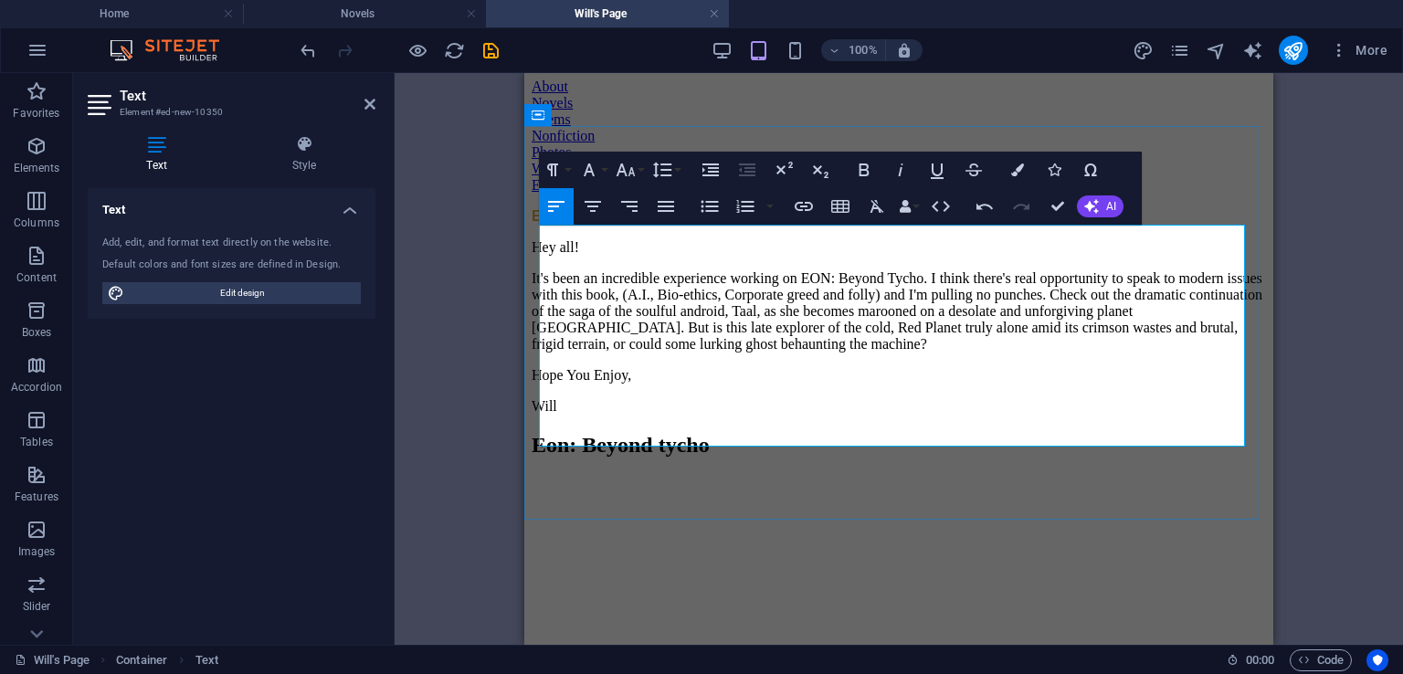
click at [1080, 270] on p "It's been an incredible experience working on EON: Beyond Tycho. I think there'…" at bounding box center [899, 311] width 734 height 82
click at [1129, 290] on p "It's been an incredible experience working on EON: Beyond Tycho. I think there'…" at bounding box center [899, 311] width 734 height 82
click at [593, 286] on p "It's been an incredible experience working on EON: Beyond Tycho. I think there'…" at bounding box center [899, 311] width 734 height 82
click at [861, 353] on p "It's been an incredible experience working on EON: Beyond Tycho. I think there'…" at bounding box center [899, 311] width 734 height 82
drag, startPoint x: 990, startPoint y: 403, endPoint x: 1079, endPoint y: 325, distance: 117.8
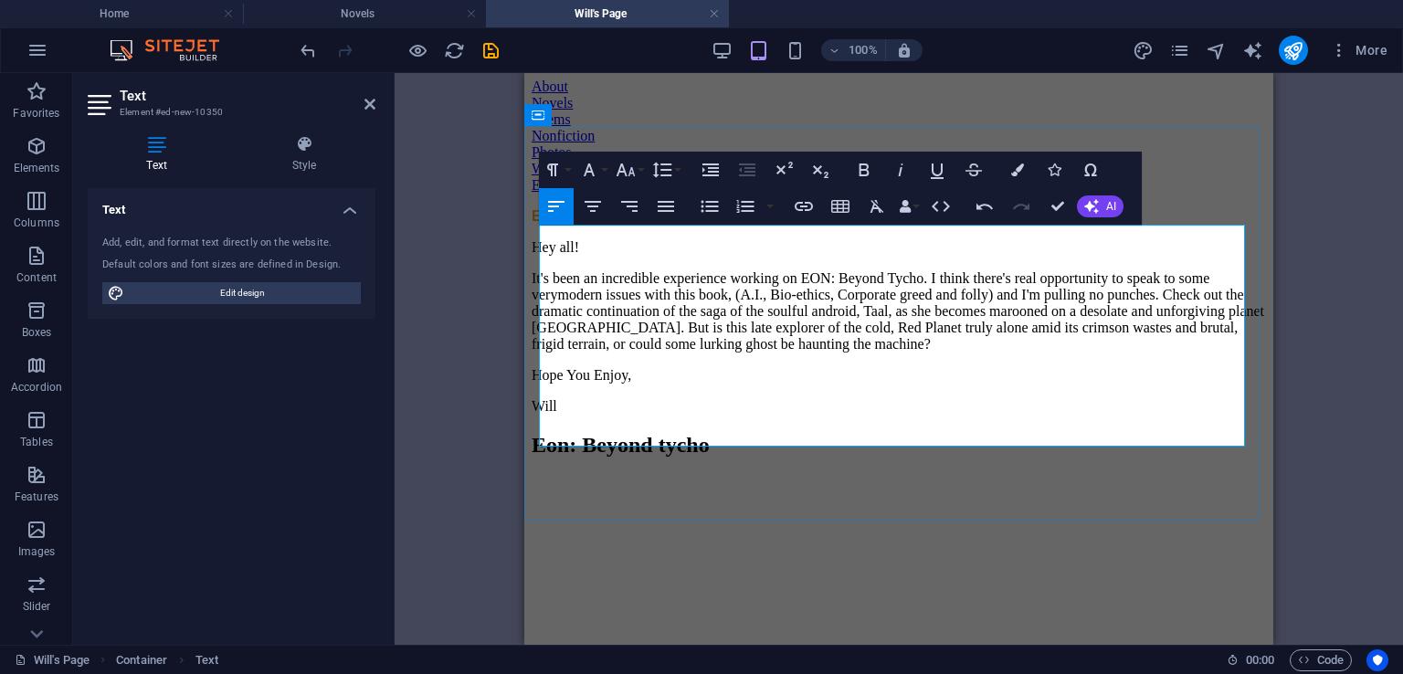
click at [990, 384] on p "Hope You Enjoy," at bounding box center [899, 375] width 734 height 16
click at [1151, 288] on p "It's been an incredible experience working on EON: Beyond Tycho. I think there'…" at bounding box center [899, 311] width 734 height 82
click at [763, 415] on p "Will" at bounding box center [899, 406] width 734 height 16
click at [1062, 304] on p "It's been an incredible experience working on EON: Beyond Tycho. I think there'…" at bounding box center [899, 311] width 734 height 82
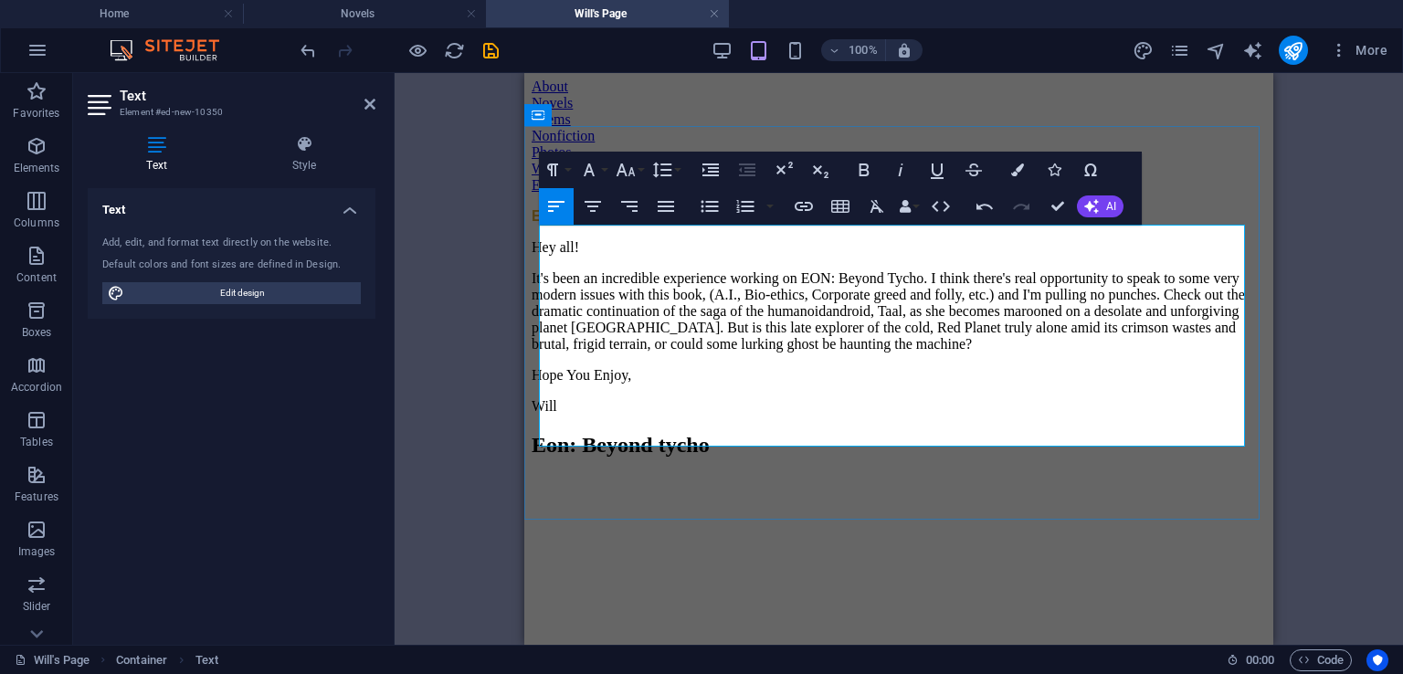
click at [1045, 314] on p "It's been an incredible experience working on EON: Beyond Tycho. I think there'…" at bounding box center [899, 311] width 734 height 82
click at [963, 353] on p "It's been an incredible experience working on EON: Beyond Tycho. I think there'…" at bounding box center [899, 311] width 734 height 82
click at [577, 331] on p "It's been an incredible experience working on EON: Beyond Tycho. I think there'…" at bounding box center [899, 311] width 734 height 82
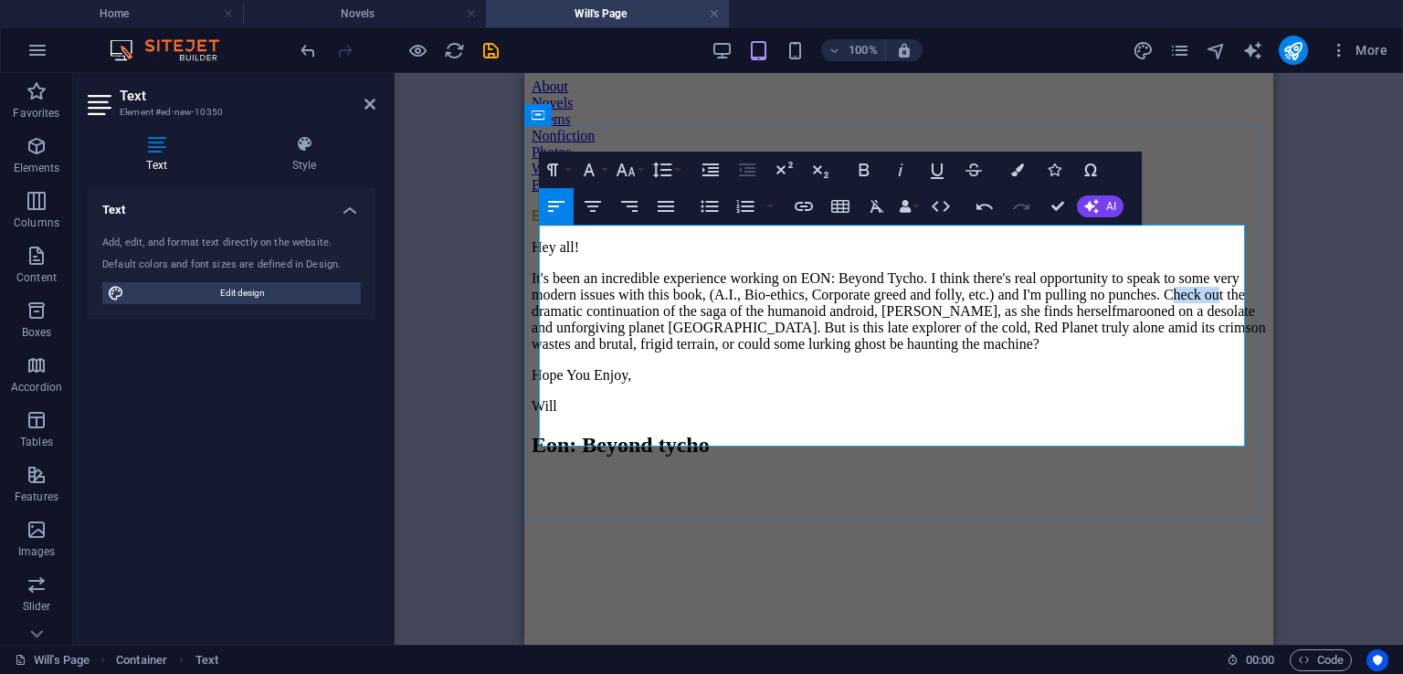
drag, startPoint x: 735, startPoint y: 311, endPoint x: 693, endPoint y: 314, distance: 42.2
click at [687, 315] on p "It's been an incredible experience working on EON: Beyond Tycho. I think there'…" at bounding box center [899, 311] width 734 height 82
drag, startPoint x: 743, startPoint y: 311, endPoint x: 677, endPoint y: 314, distance: 66.8
click at [677, 314] on p "It's been an incredible experience working on EON: Beyond Tycho. I think there'…" at bounding box center [899, 311] width 734 height 82
click at [891, 415] on div "Hey all! It's been an incredible experience working on EON: Beyond Tycho. I thi…" at bounding box center [899, 326] width 734 height 175
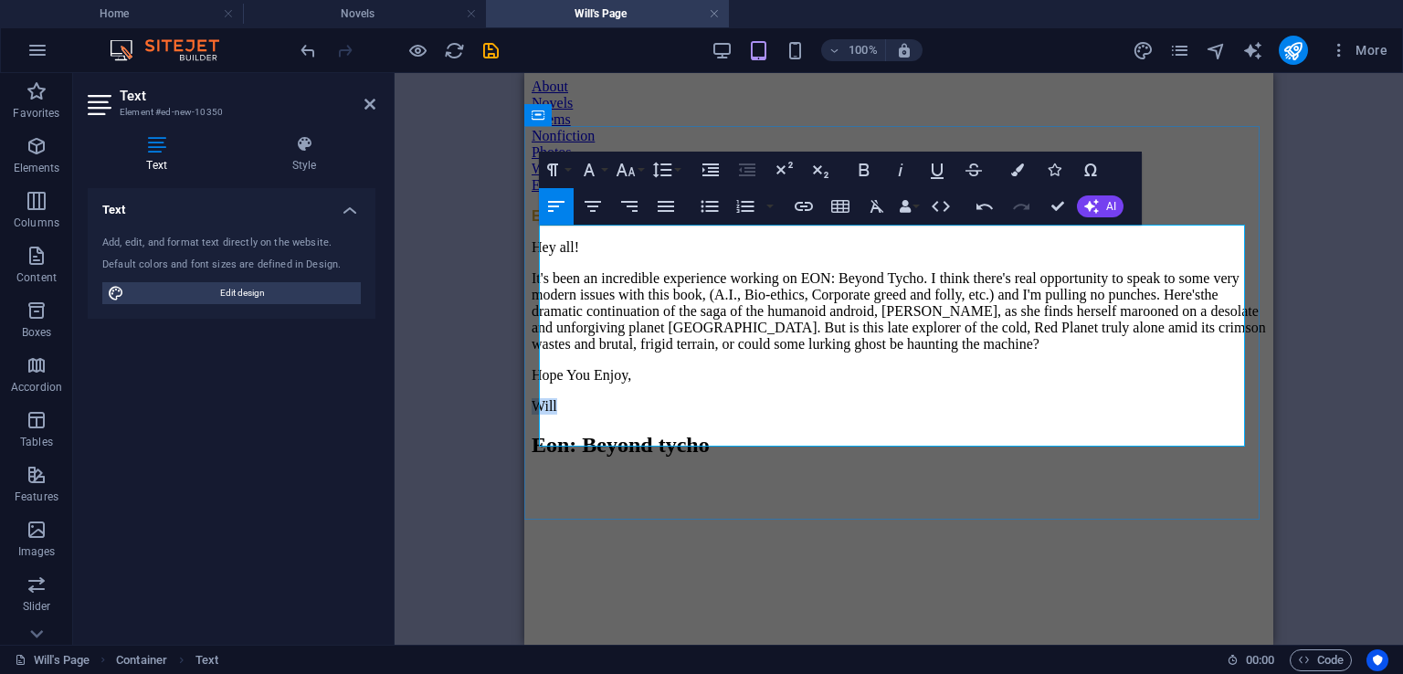
click at [901, 384] on p "Hope You Enjoy," at bounding box center [899, 375] width 734 height 16
click at [957, 384] on p "Hope You Enjoy," at bounding box center [899, 375] width 734 height 16
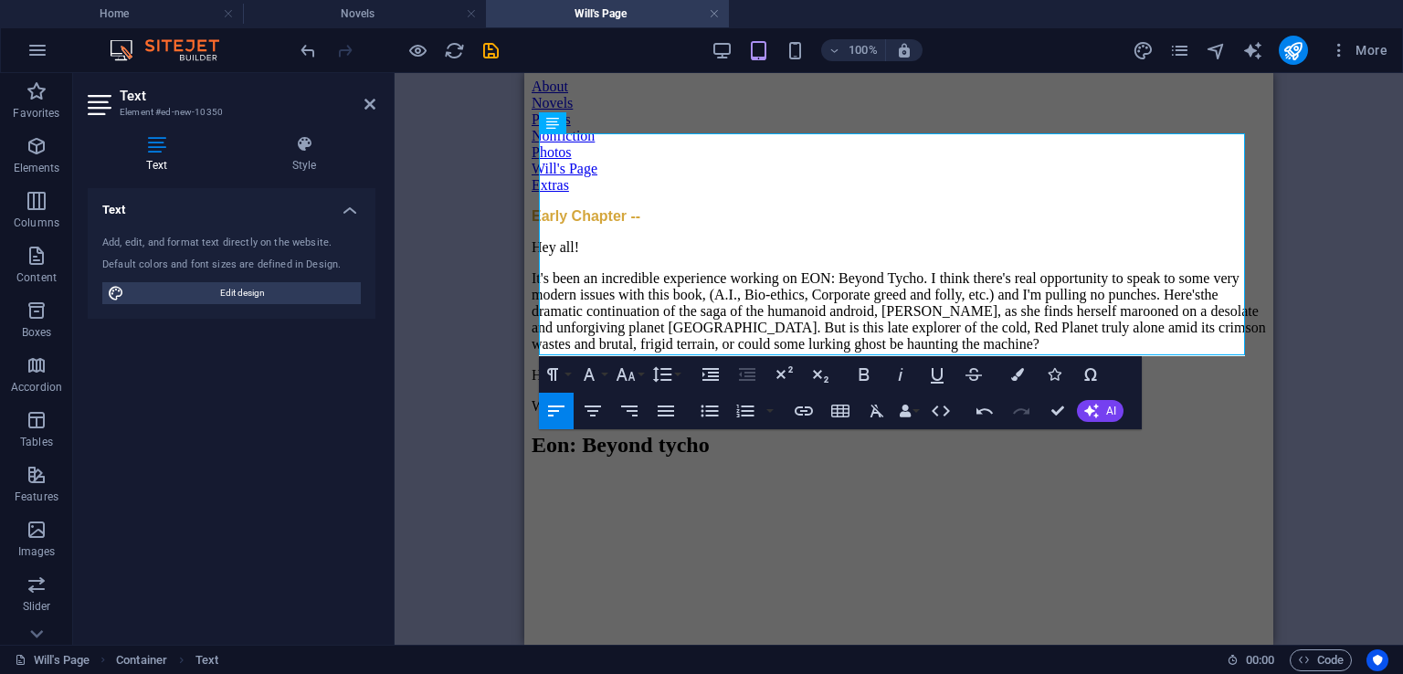
scroll to position [183, 0]
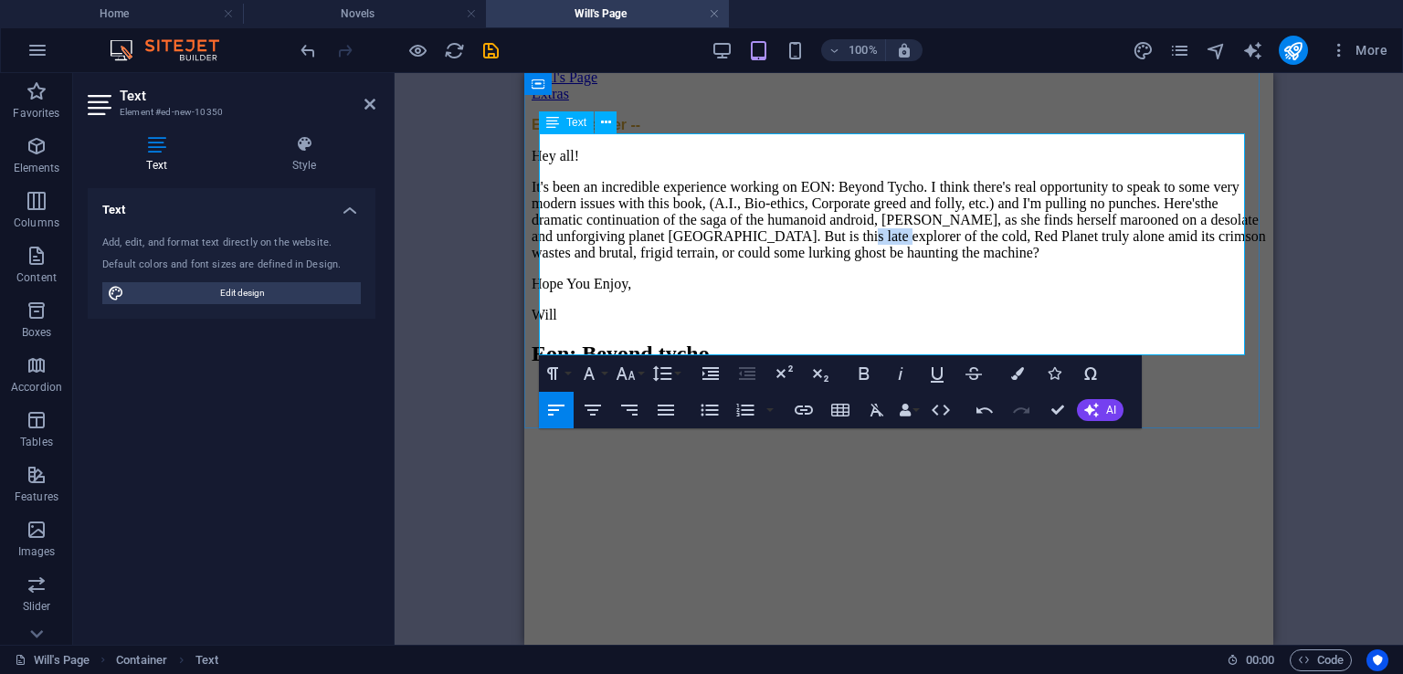
drag, startPoint x: 1214, startPoint y: 249, endPoint x: 1176, endPoint y: 248, distance: 37.5
click at [1176, 248] on p "It's been an incredible experience working on EON: Beyond Tycho. I think there'…" at bounding box center [899, 220] width 734 height 82
click at [808, 261] on p "It's been an incredible experience working on EON: Beyond Tycho. I think there'…" at bounding box center [899, 220] width 734 height 82
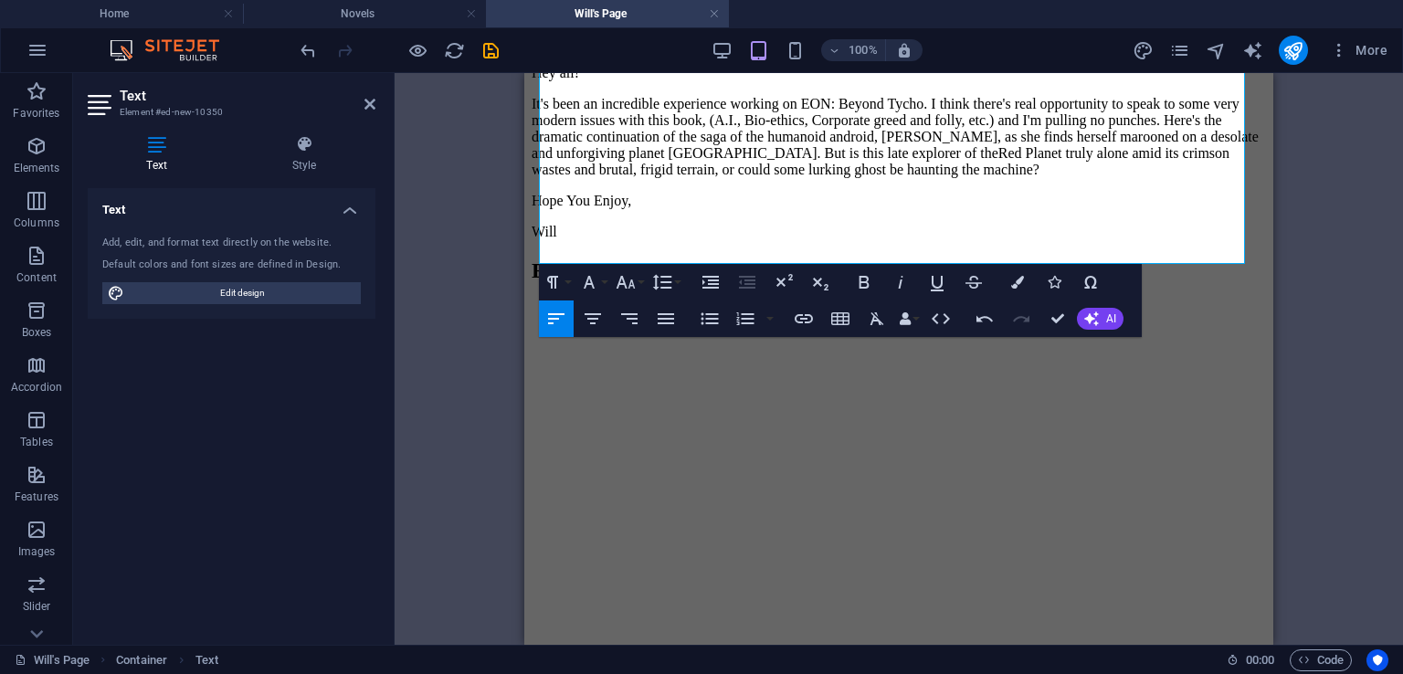
scroll to position [274, 0]
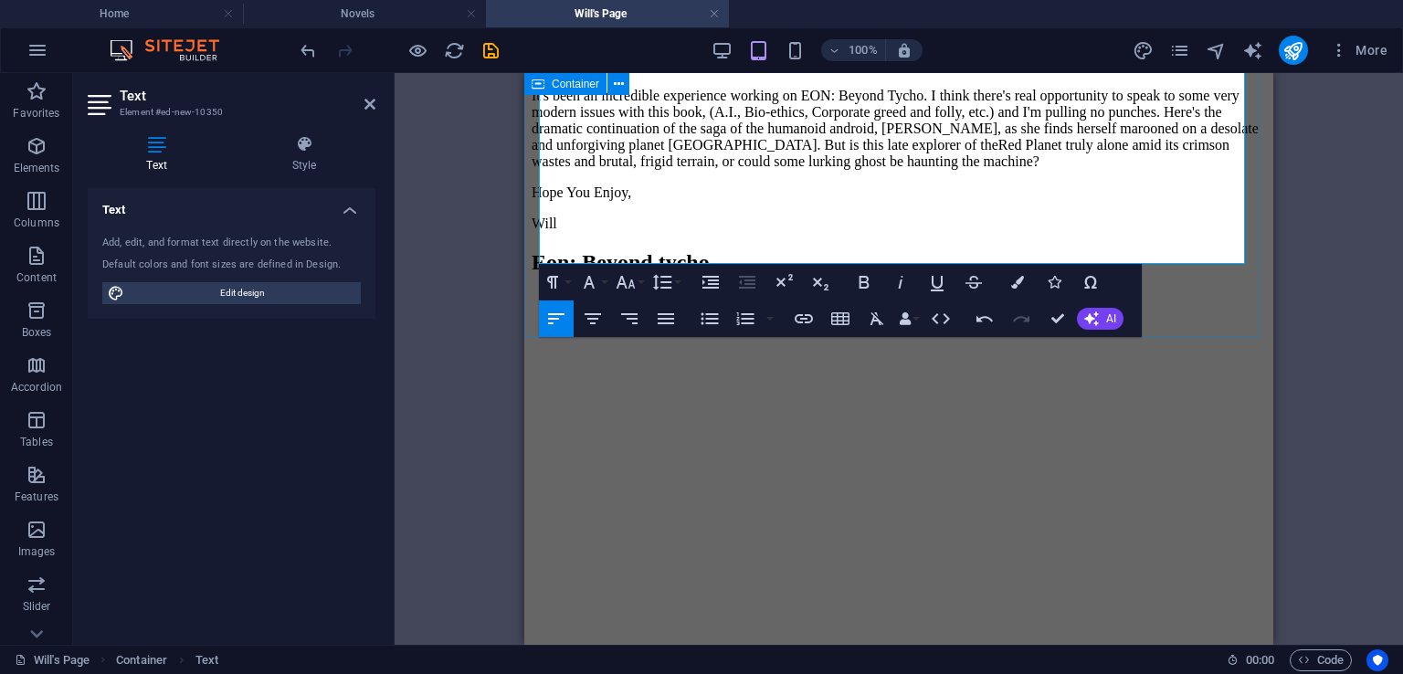
click at [1233, 232] on div "Early Chapter -- Hey all! It's been an incredible experience working on EON: Be…" at bounding box center [899, 129] width 734 height 206
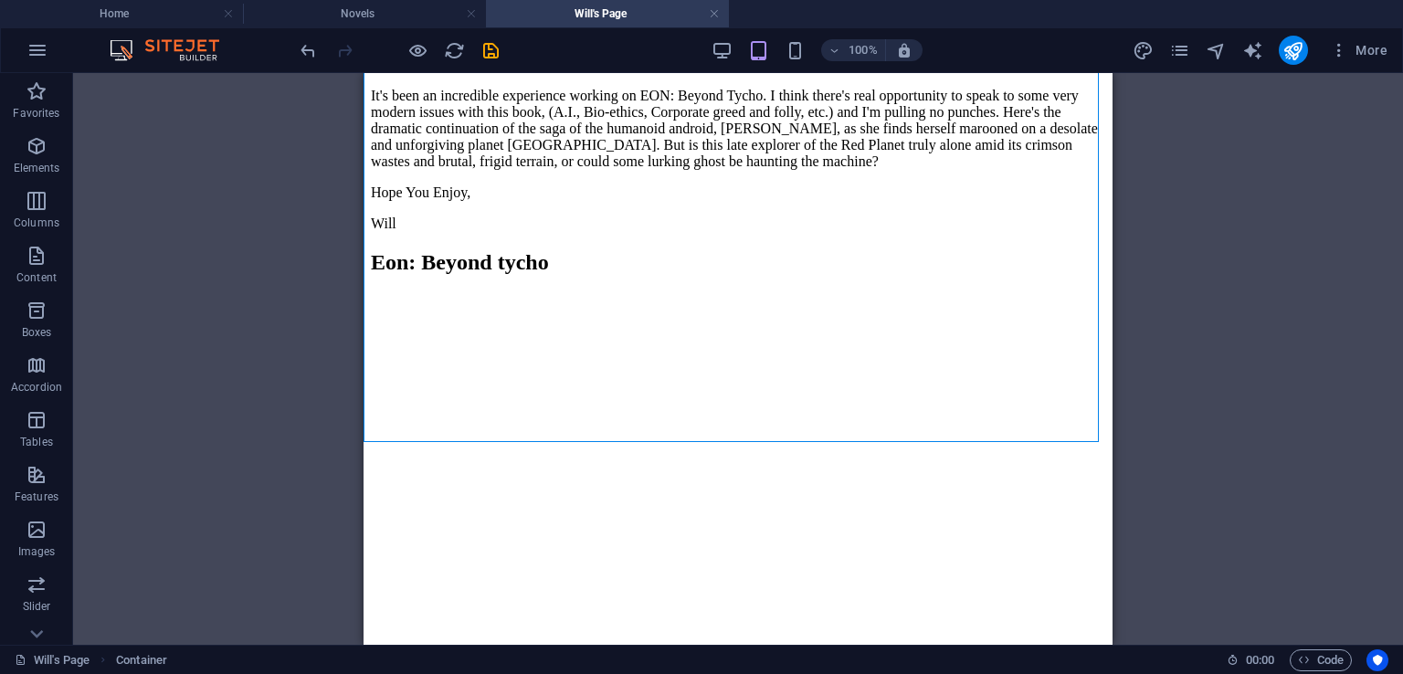
scroll to position [75, 0]
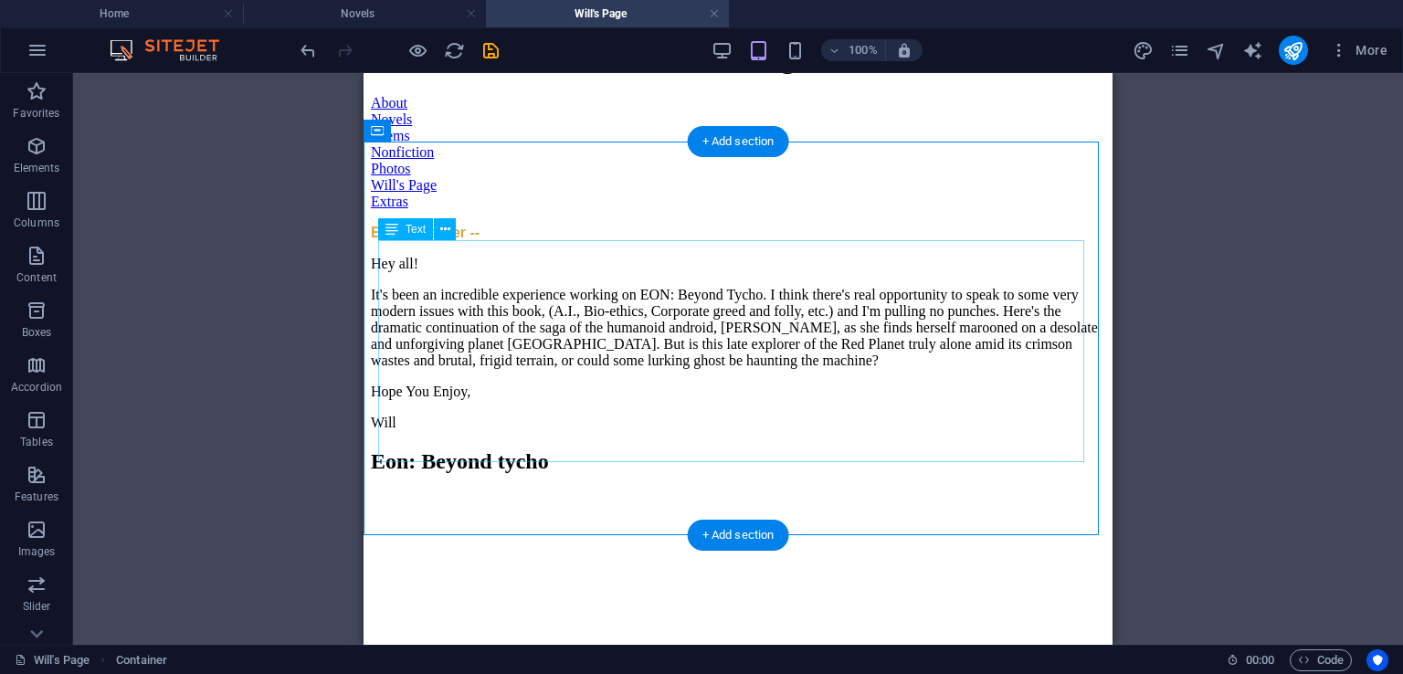
click at [501, 298] on div "Hey all! It's been an incredible experience working on EON: Beyond Tycho. I thi…" at bounding box center [738, 343] width 734 height 175
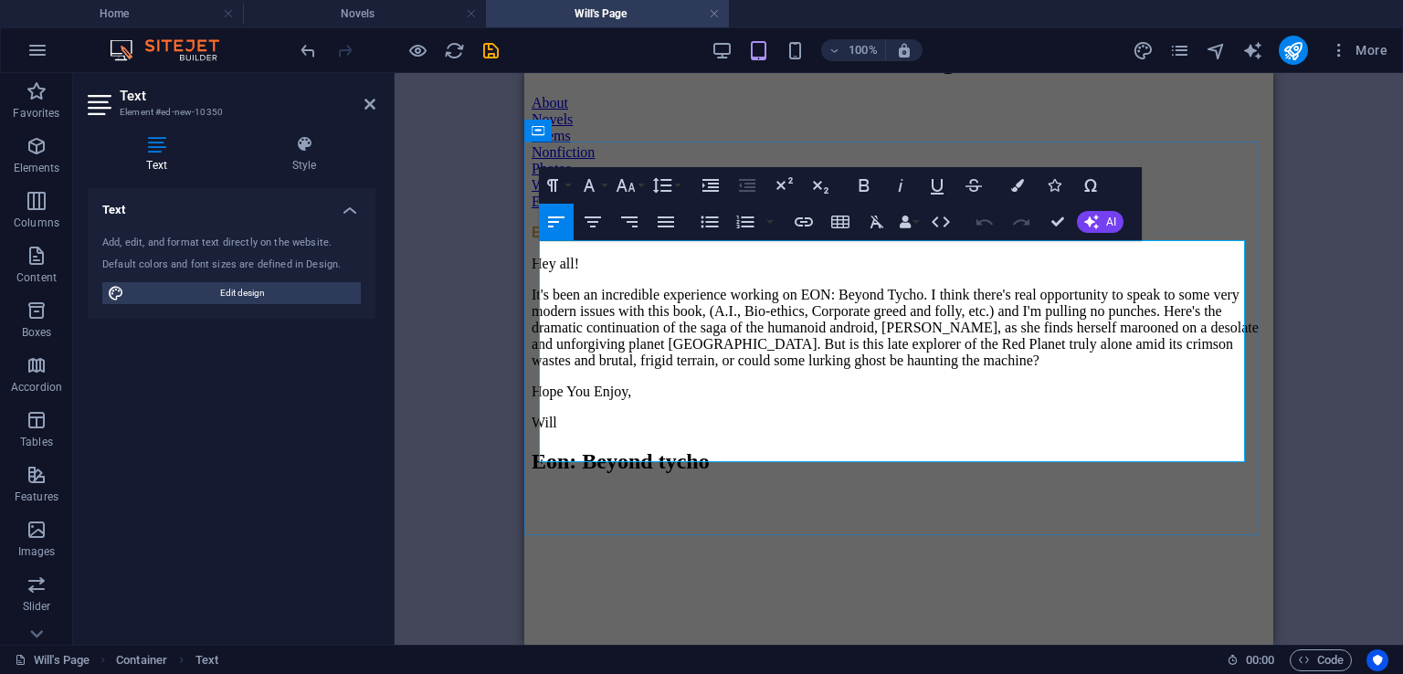
click at [661, 299] on p "It's been an incredible experience working on EON: Beyond Tycho. I think there'…" at bounding box center [899, 328] width 734 height 82
click at [661, 304] on p "It's been an incredible experience working on EON: Beyond Tycho. I think there'…" at bounding box center [899, 328] width 734 height 82
click at [1001, 303] on p "It's been an incredible experience working on EON: Beyond Tycho. I think there'…" at bounding box center [899, 328] width 734 height 82
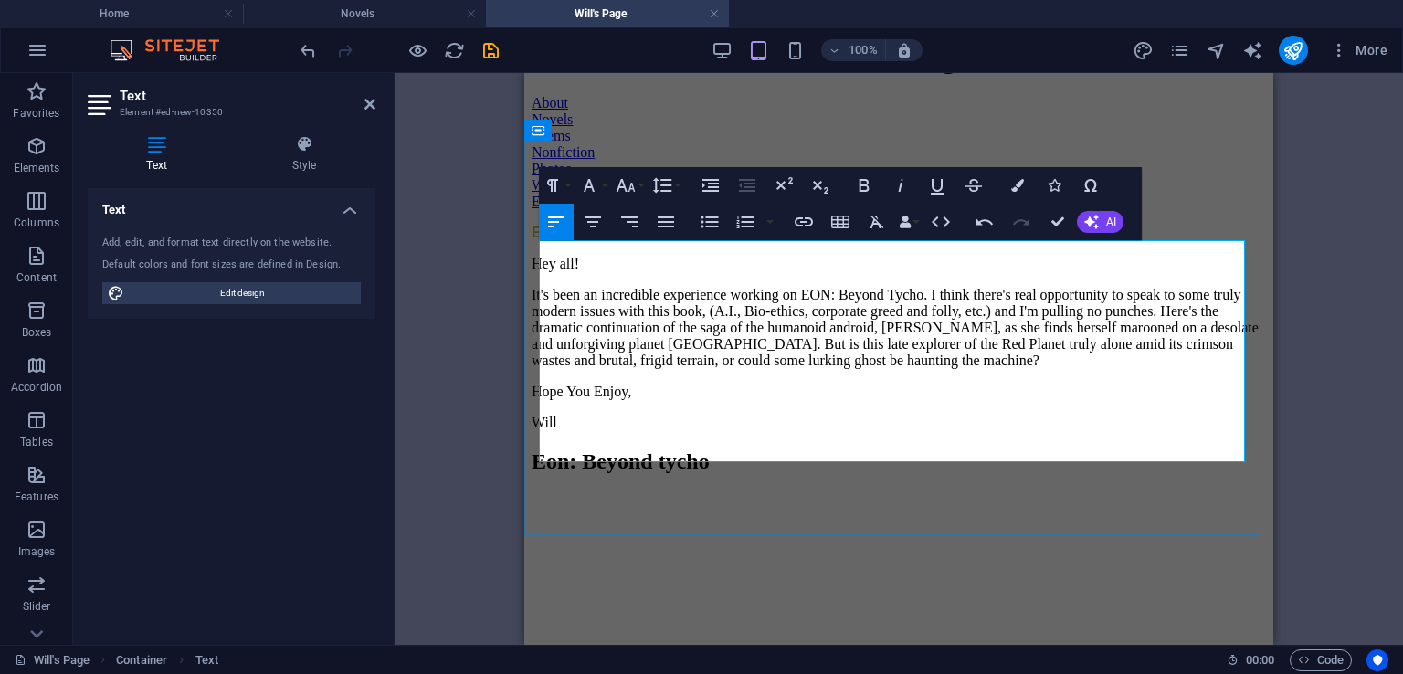
click at [1118, 308] on p "It's been an incredible experience working on EON: Beyond Tycho. I think there'…" at bounding box center [899, 328] width 734 height 82
click at [846, 400] on p "Hope You Enjoy," at bounding box center [899, 392] width 734 height 16
click at [946, 400] on p "Hope You Enjoy," at bounding box center [899, 392] width 734 height 16
click at [1029, 353] on p "It's been an incredible experience working on EON: Beyond Tycho. I think there'…" at bounding box center [899, 328] width 734 height 82
click at [1063, 369] on p "It's been an incredible experience working on EON: Beyond Tycho. I think there'…" at bounding box center [899, 328] width 734 height 82
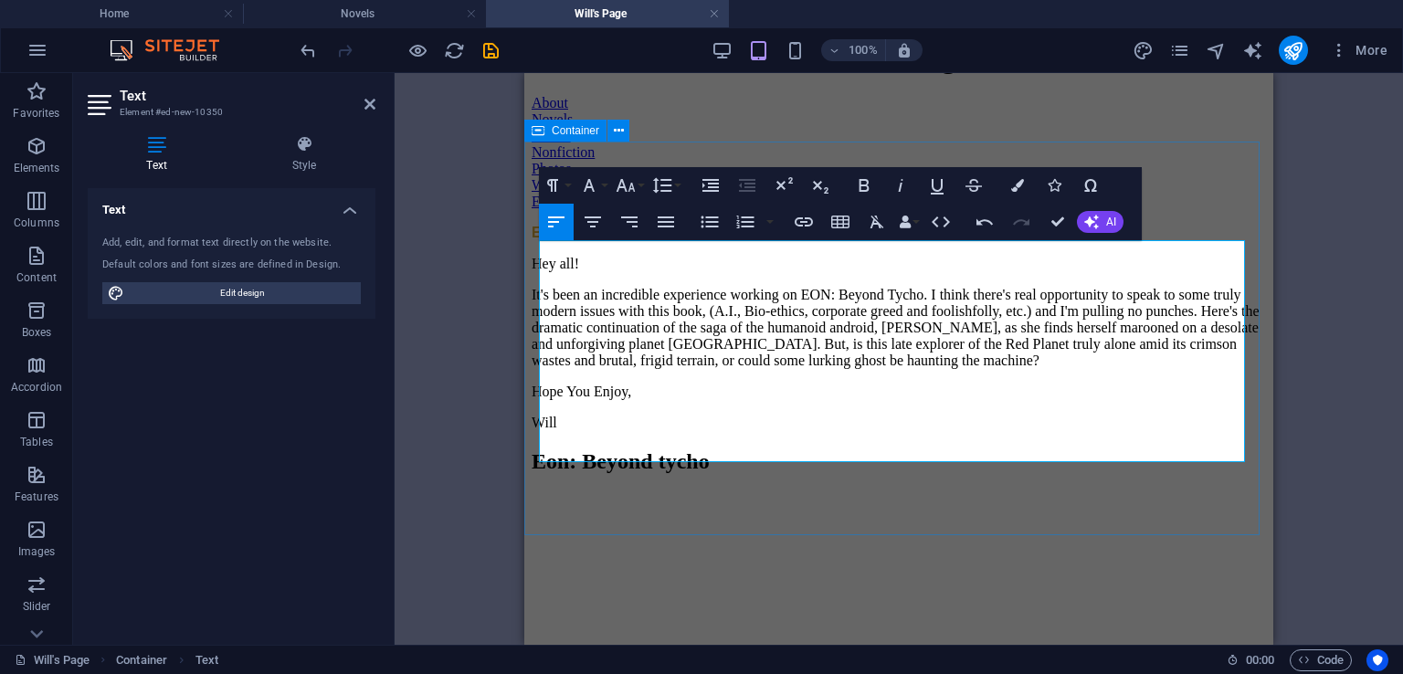
click at [1085, 431] on div "Early Chapter -- Hey all! It's been an incredible experience working on EON: Be…" at bounding box center [899, 328] width 734 height 206
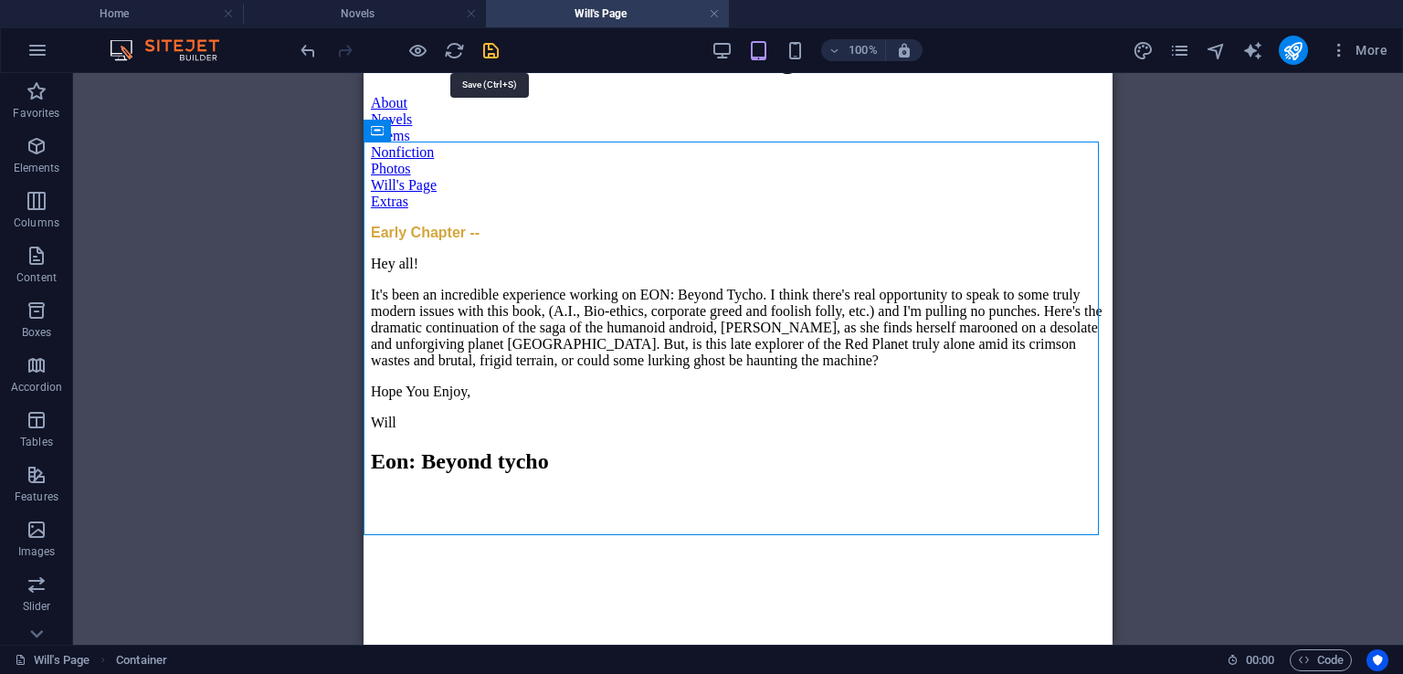
click at [488, 45] on icon "save" at bounding box center [490, 50] width 21 height 21
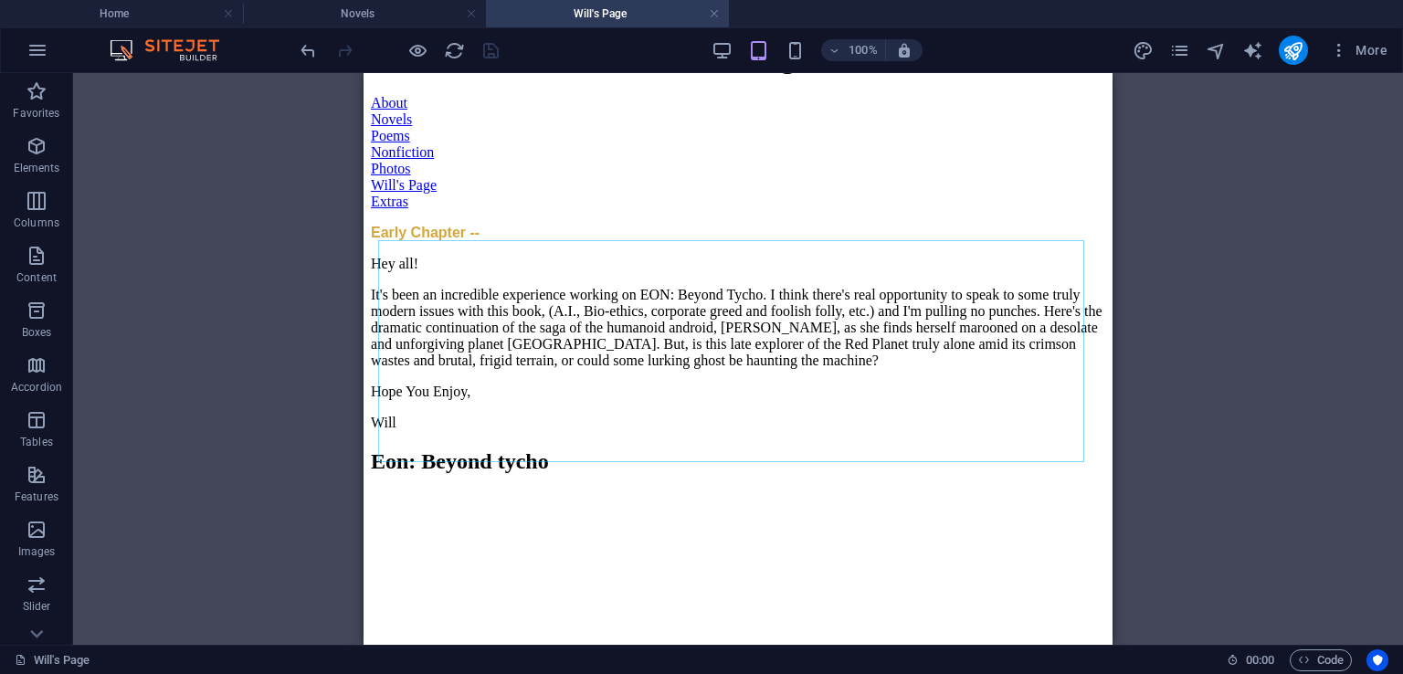
click at [1201, 276] on div "Drag here to replace the existing content. Press “Ctrl” if you want to create a…" at bounding box center [738, 359] width 1330 height 572
click at [1351, 50] on span "More" at bounding box center [1359, 50] width 58 height 18
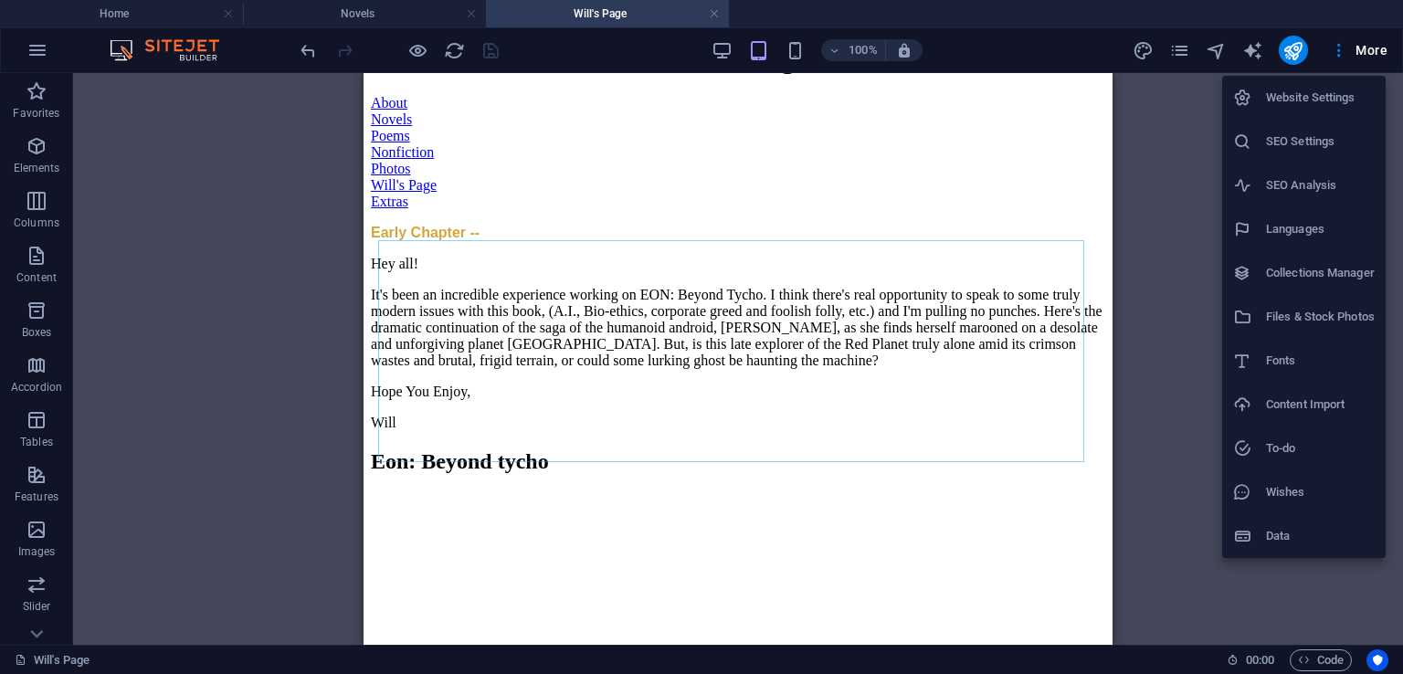
click at [1348, 50] on div at bounding box center [701, 337] width 1403 height 674
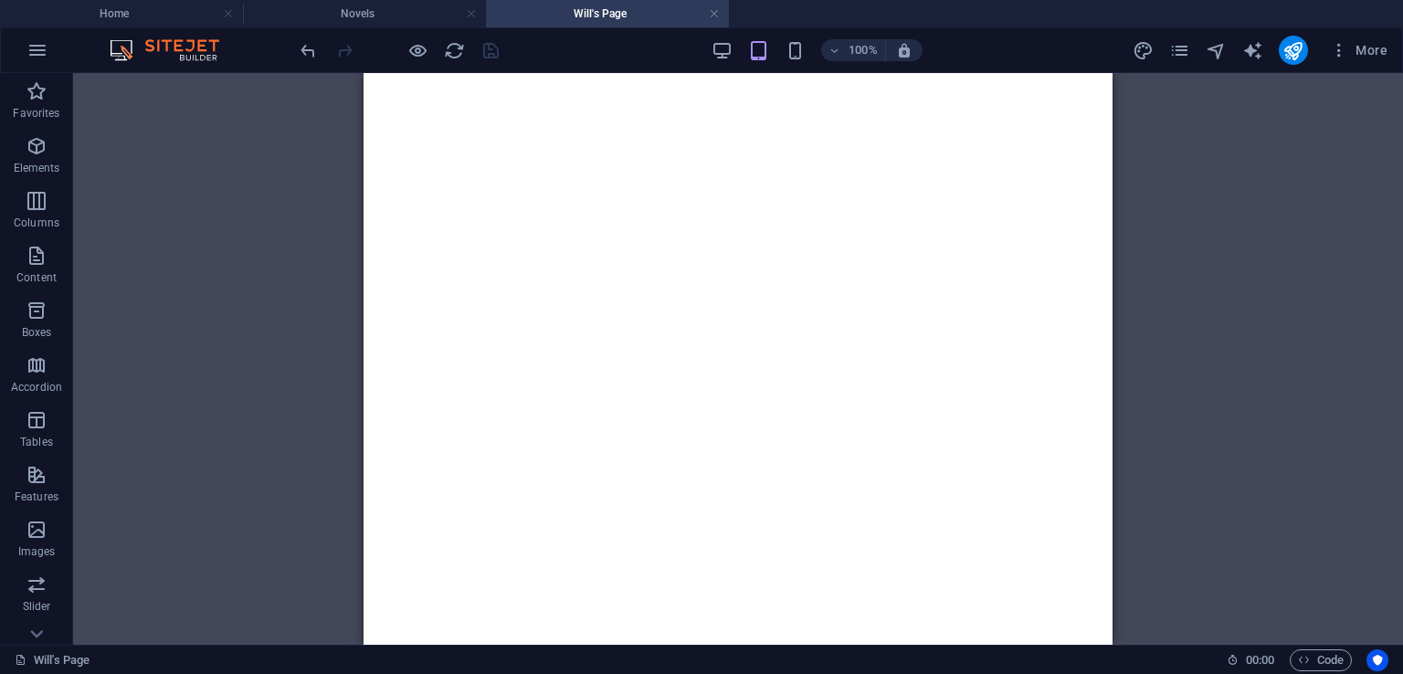
scroll to position [17347, 0]
drag, startPoint x: 1104, startPoint y: 98, endPoint x: 1534, endPoint y: 440, distance: 549.9
click at [1297, 57] on icon "publish" at bounding box center [1292, 50] width 21 height 21
click at [714, 16] on link at bounding box center [714, 13] width 11 height 17
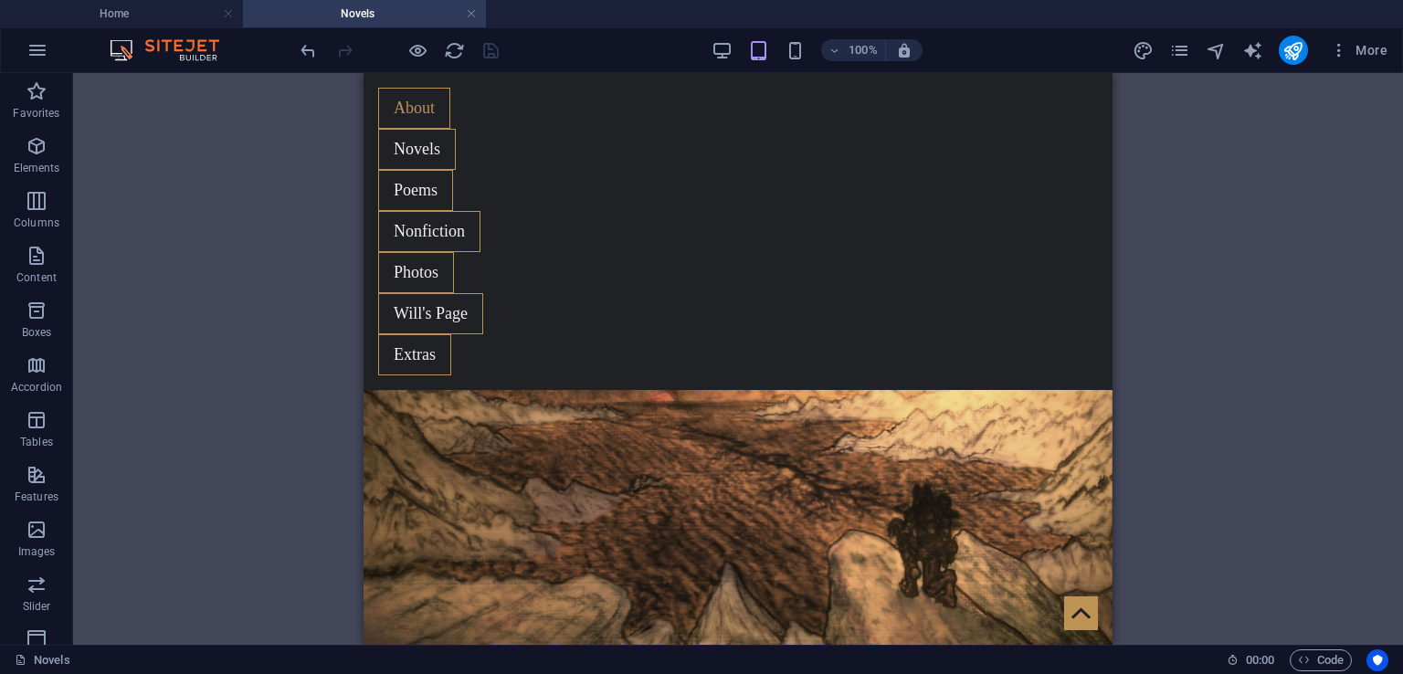
scroll to position [1874, 0]
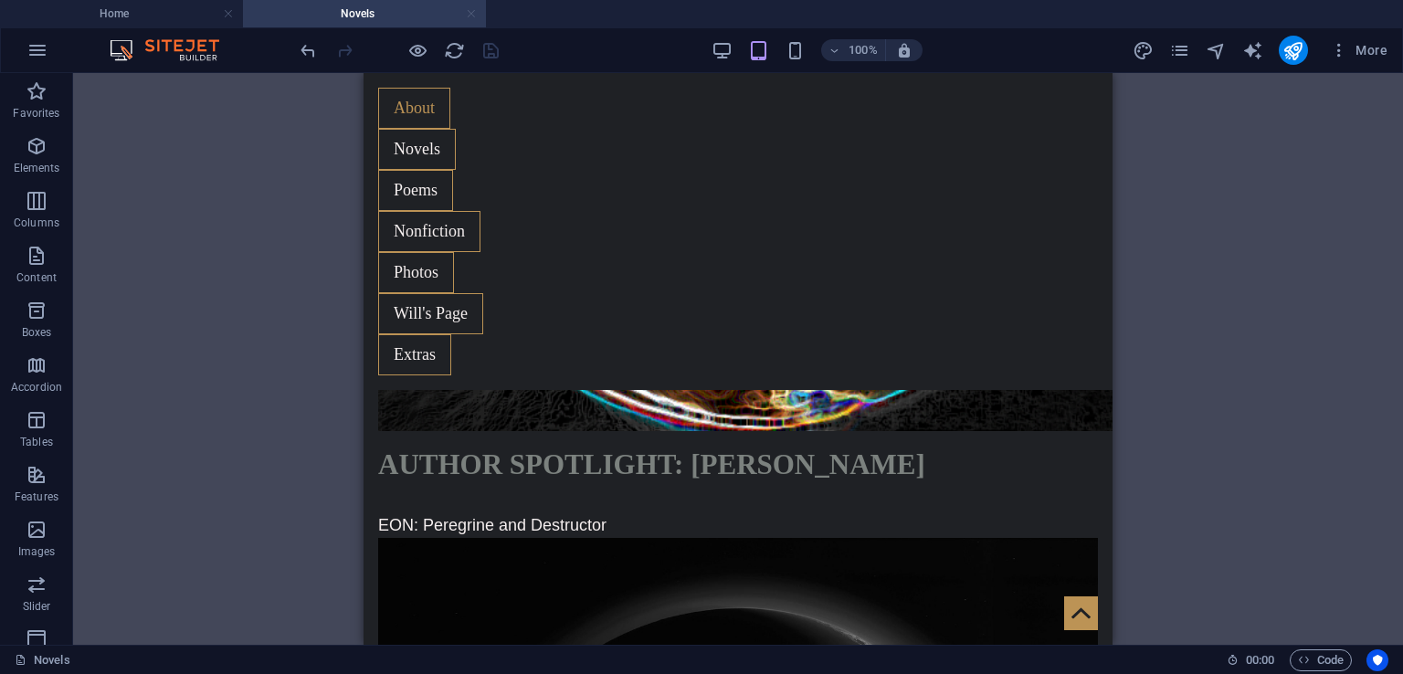
click at [471, 13] on link at bounding box center [471, 13] width 11 height 17
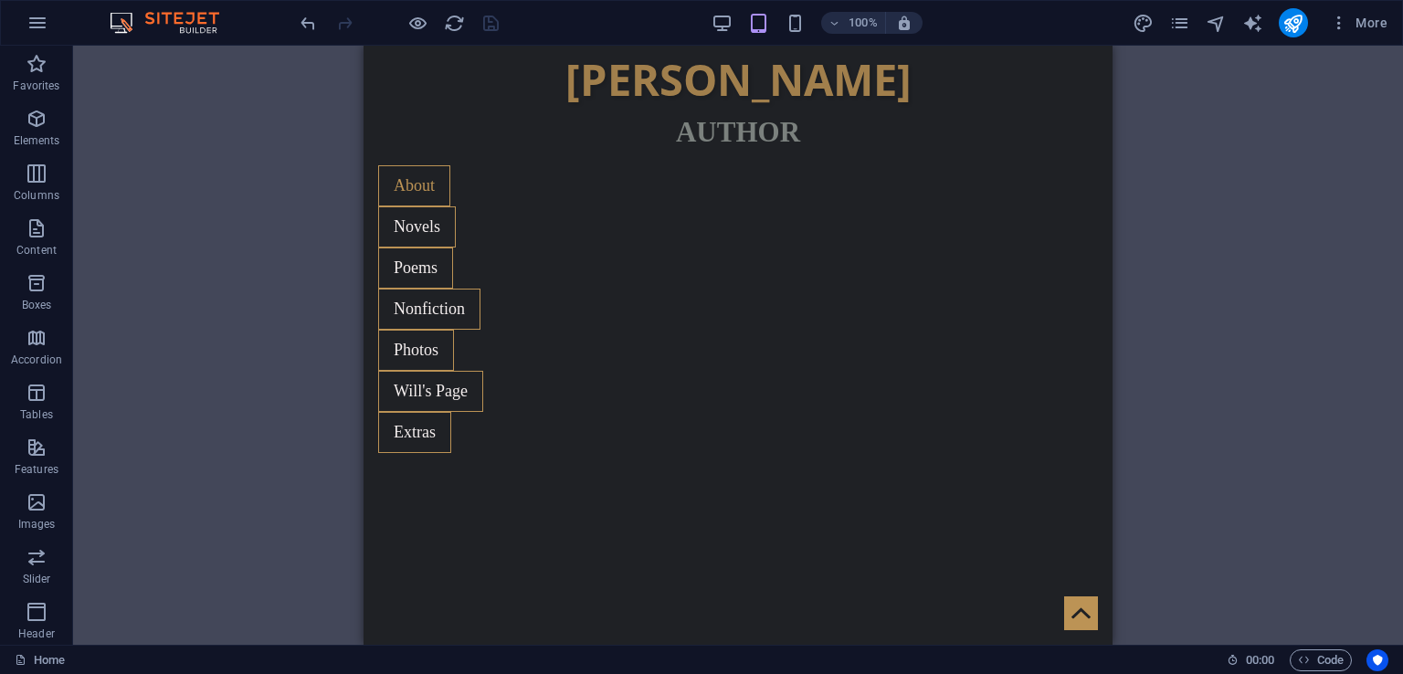
click at [494, 19] on div at bounding box center [399, 22] width 205 height 29
click at [1290, 26] on icon "publish" at bounding box center [1292, 23] width 21 height 21
